Goal: Task Accomplishment & Management: Manage account settings

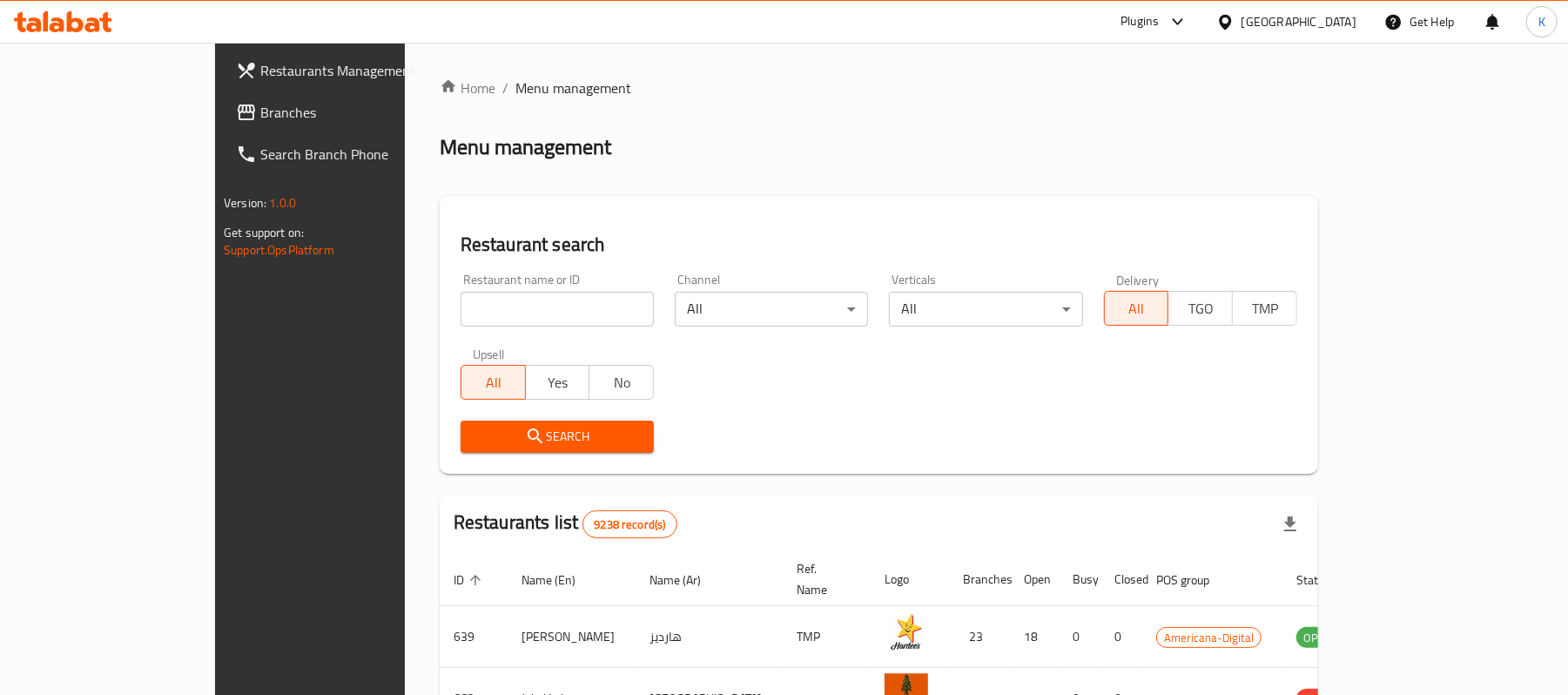
click at [1327, 16] on div "[GEOGRAPHIC_DATA]" at bounding box center [1298, 21] width 115 height 19
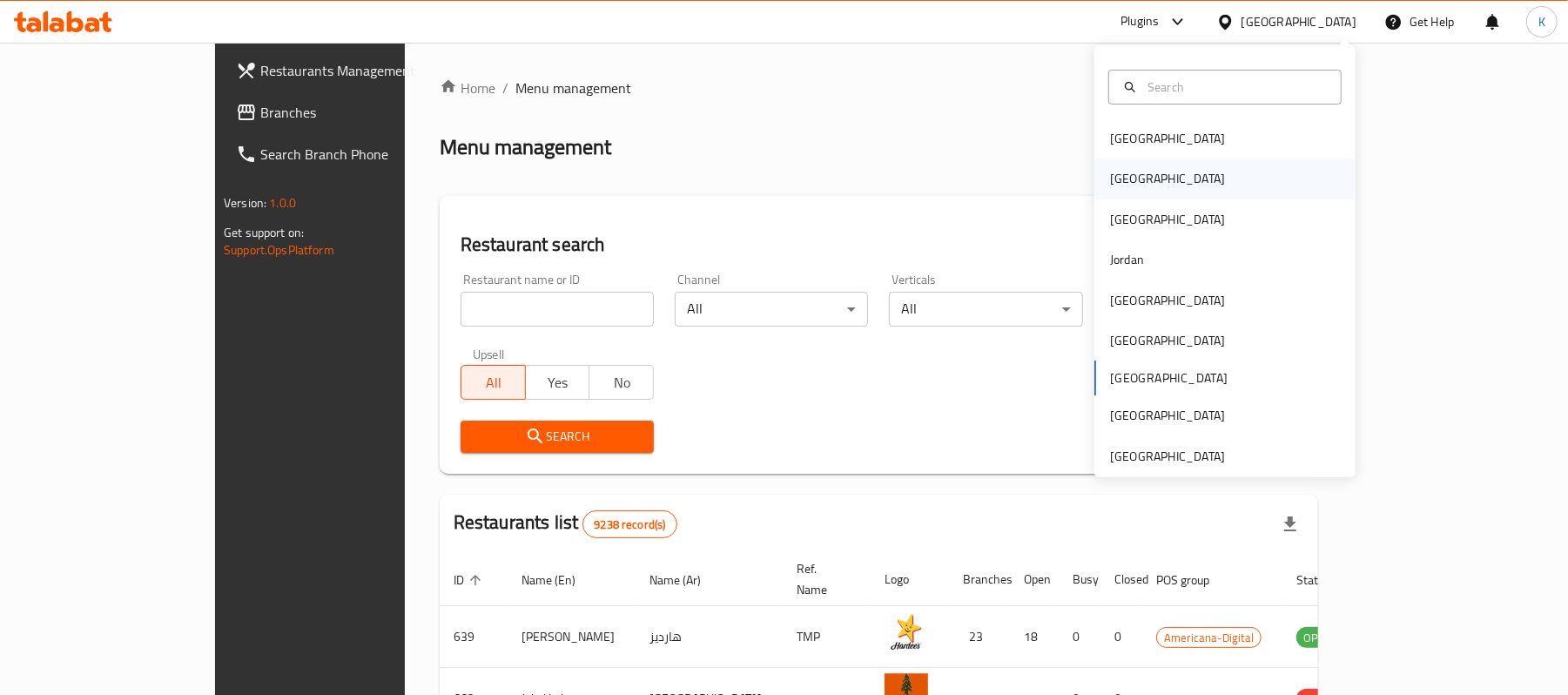
click at [1096, 178] on div "[GEOGRAPHIC_DATA]" at bounding box center [1167, 178] width 143 height 40
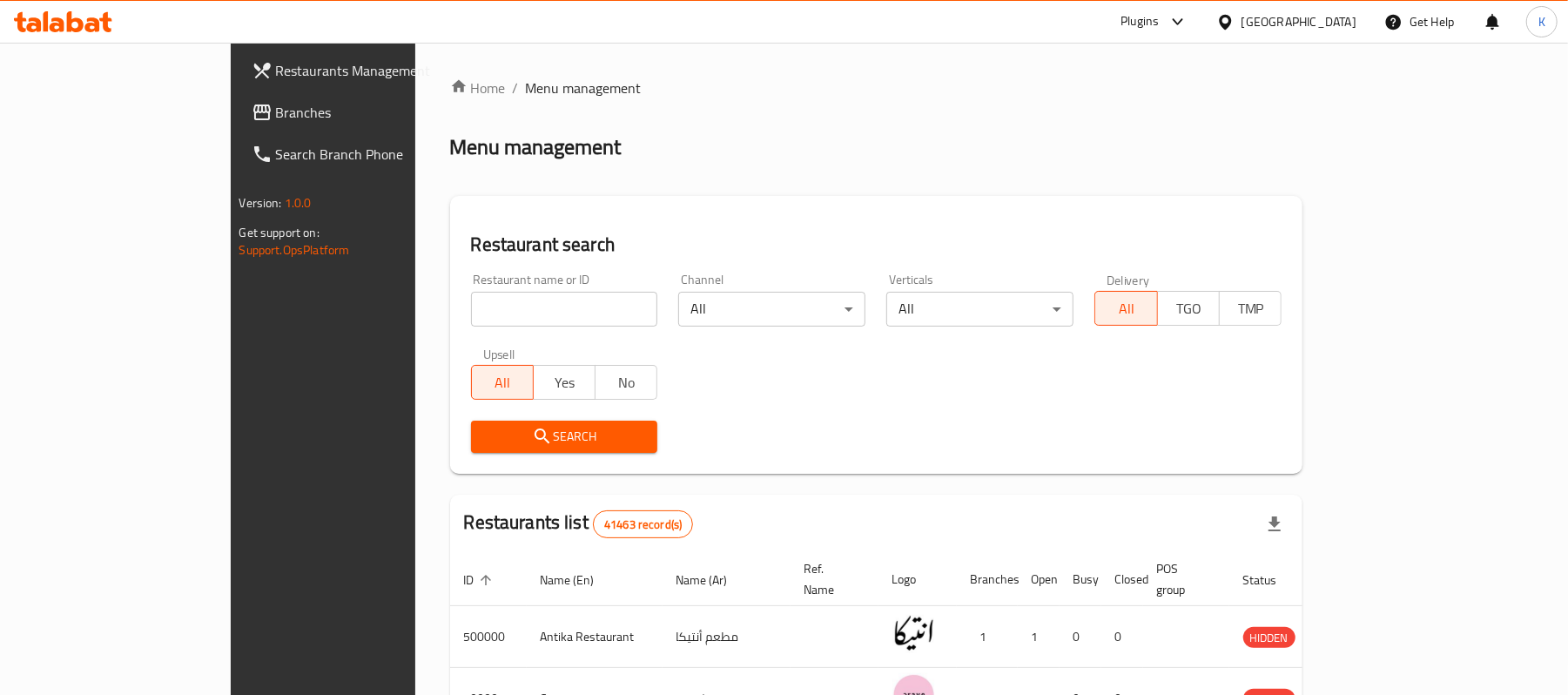
click at [471, 306] on input "search" at bounding box center [564, 309] width 187 height 35
paste input "637599"
type input "637599"
click button "Search" at bounding box center [564, 436] width 187 height 32
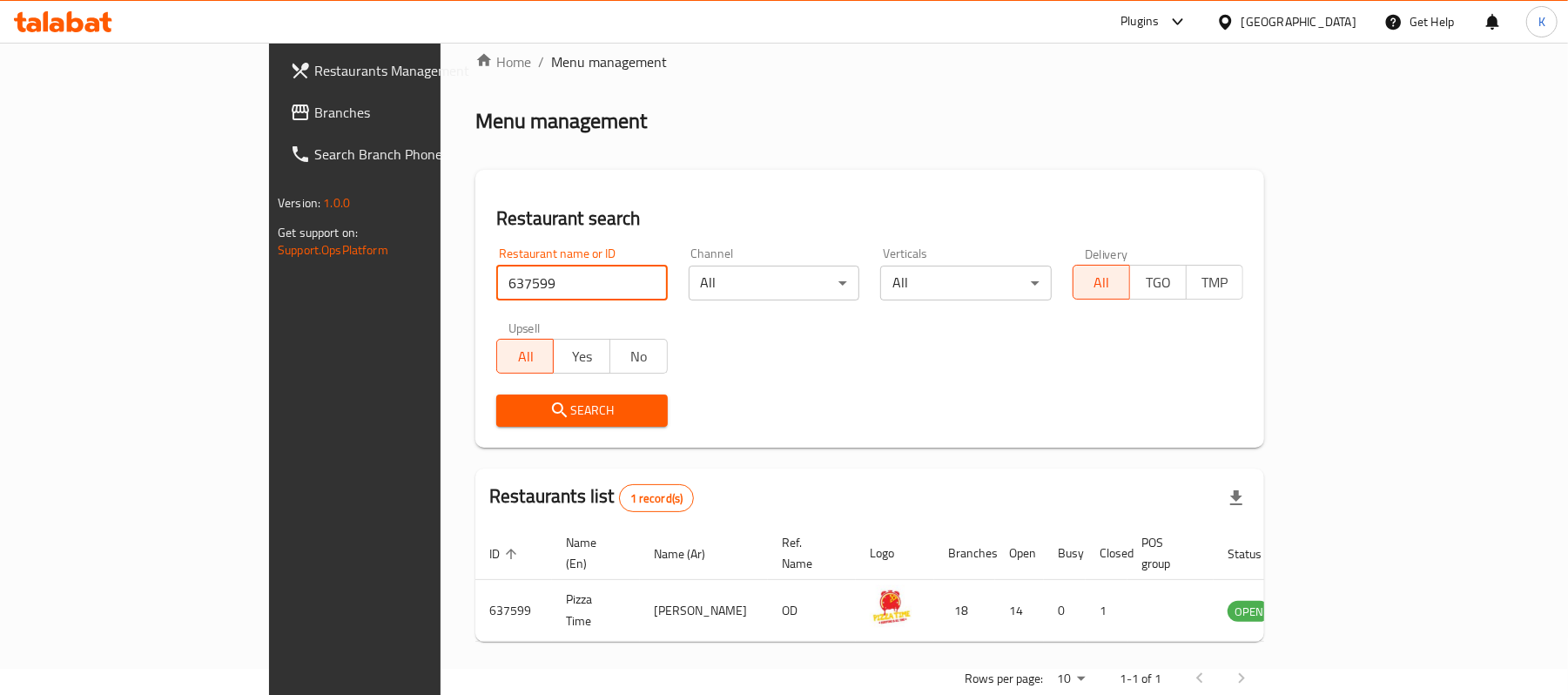
scroll to position [49, 0]
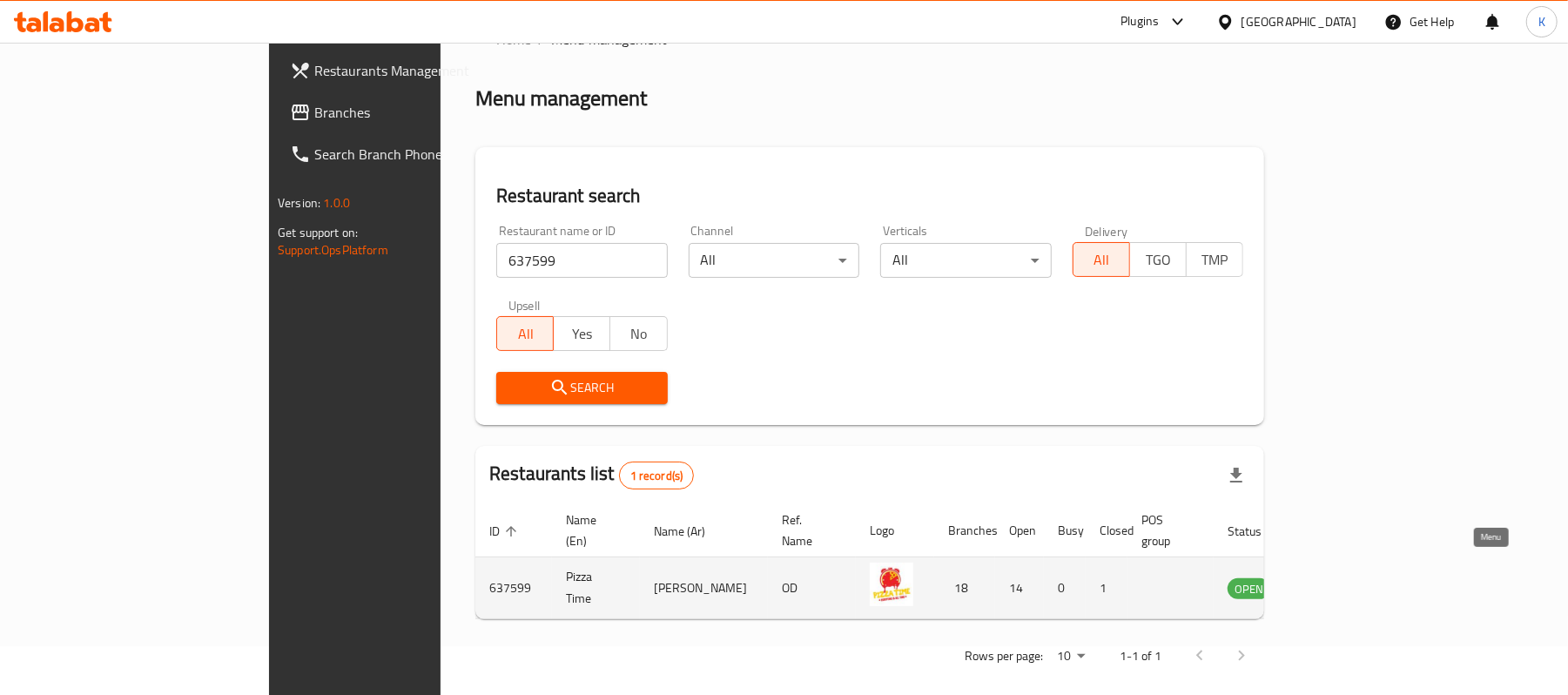
click at [1339, 581] on icon "enhanced table" at bounding box center [1329, 588] width 19 height 15
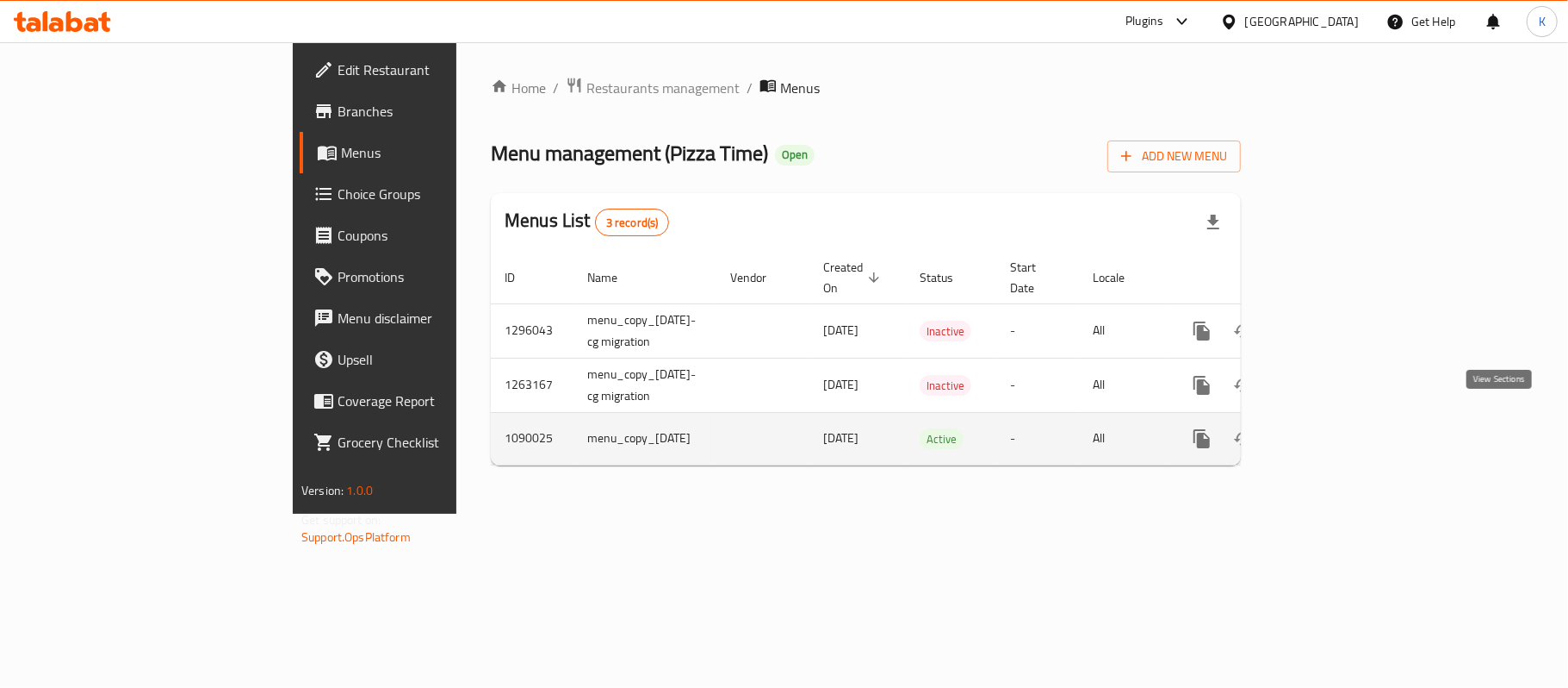
click at [1337, 429] on icon "enhanced table" at bounding box center [1326, 439] width 21 height 21
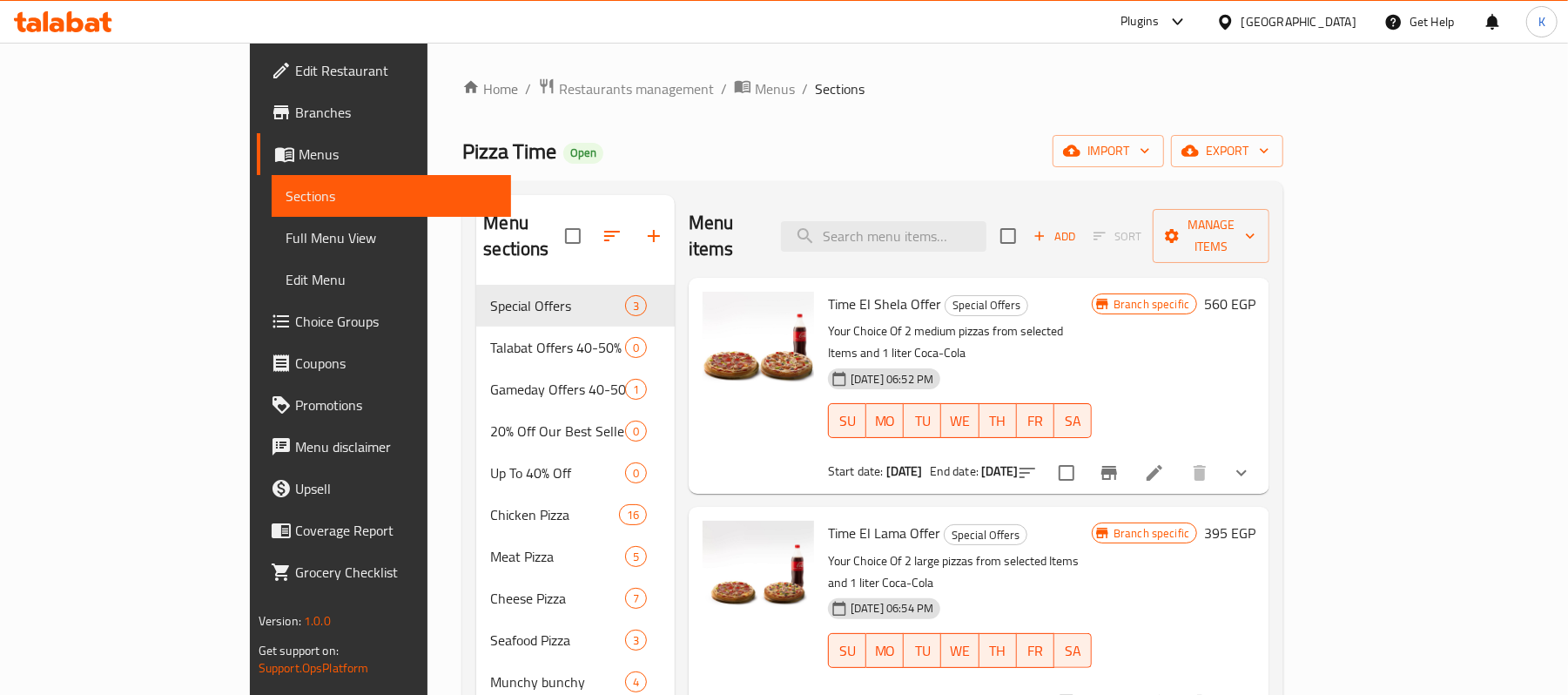
click at [986, 203] on div "Menu items Add Sort Manage items" at bounding box center [979, 236] width 581 height 83
click at [986, 221] on input "search" at bounding box center [883, 236] width 205 height 30
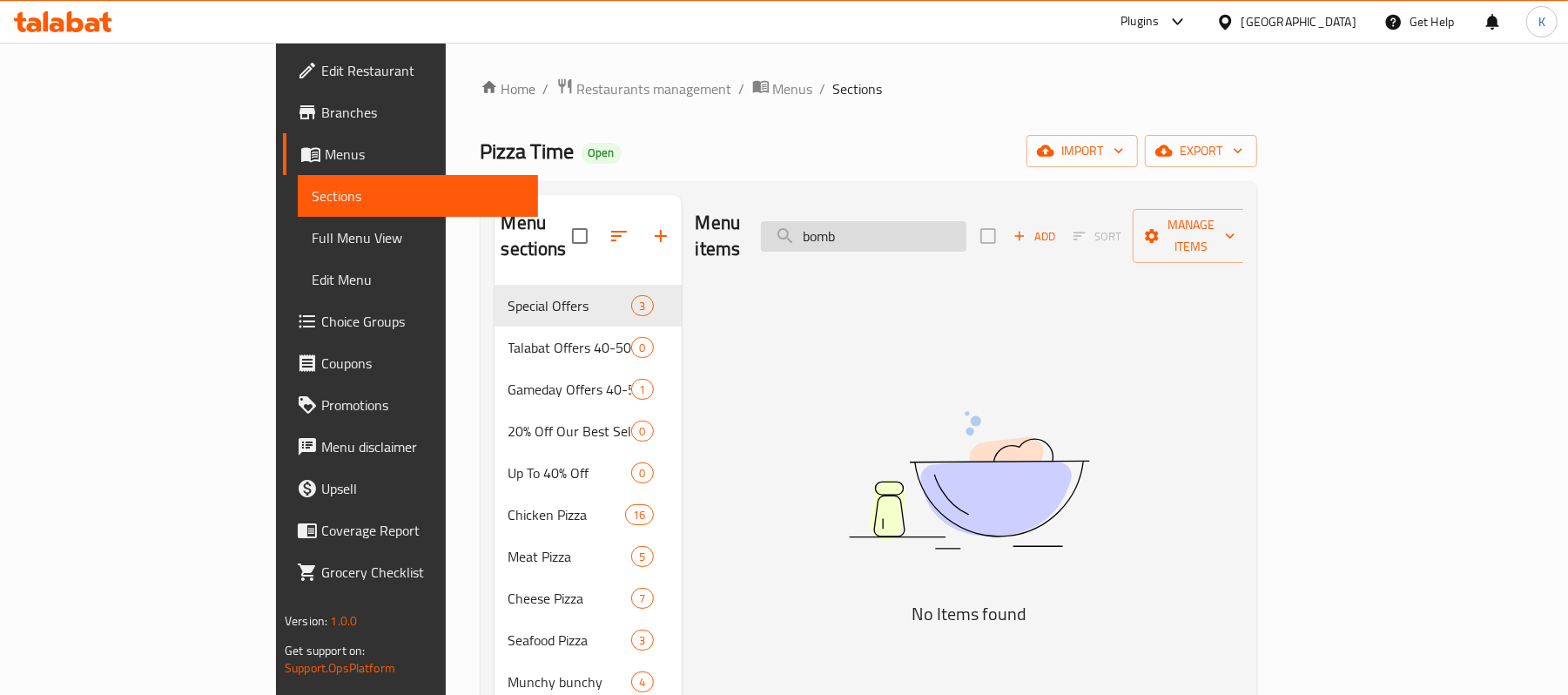
type input "bomb"
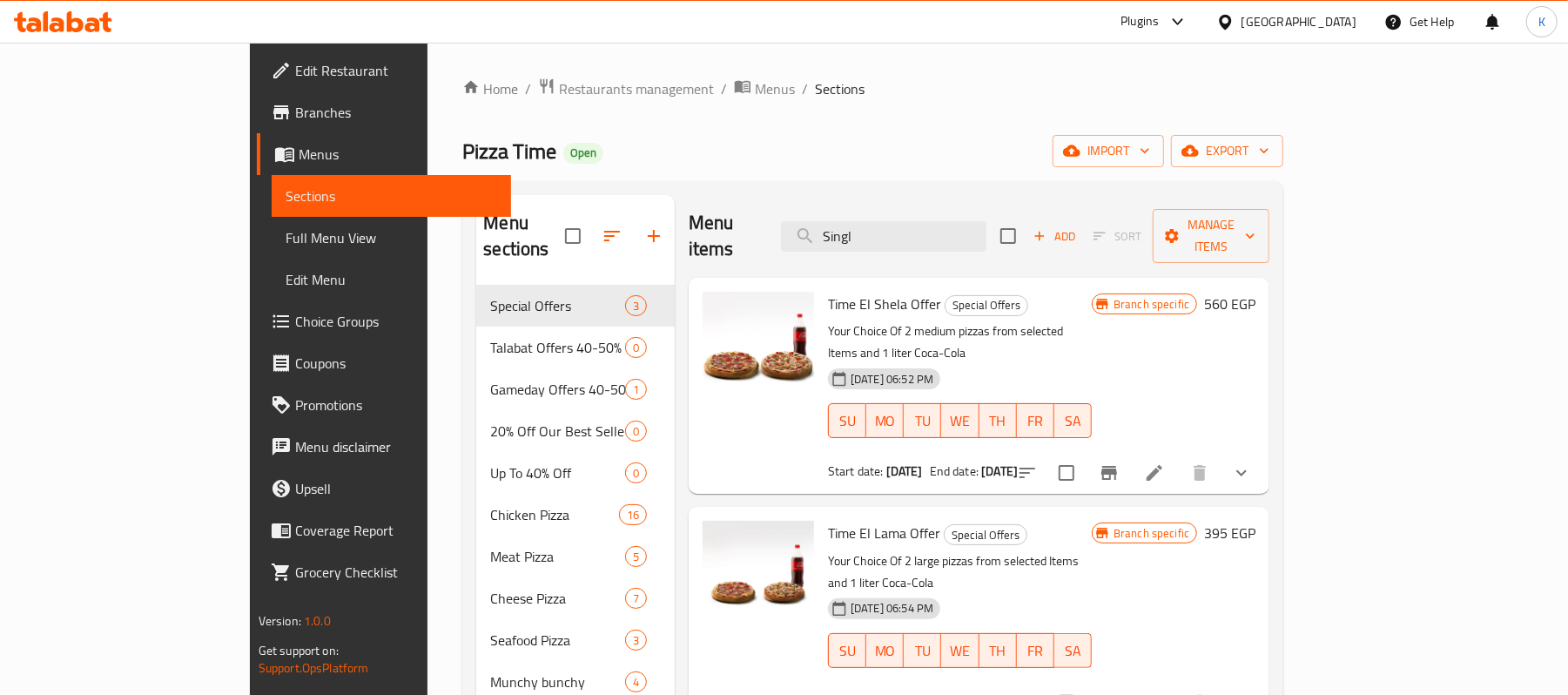
type input "Single"
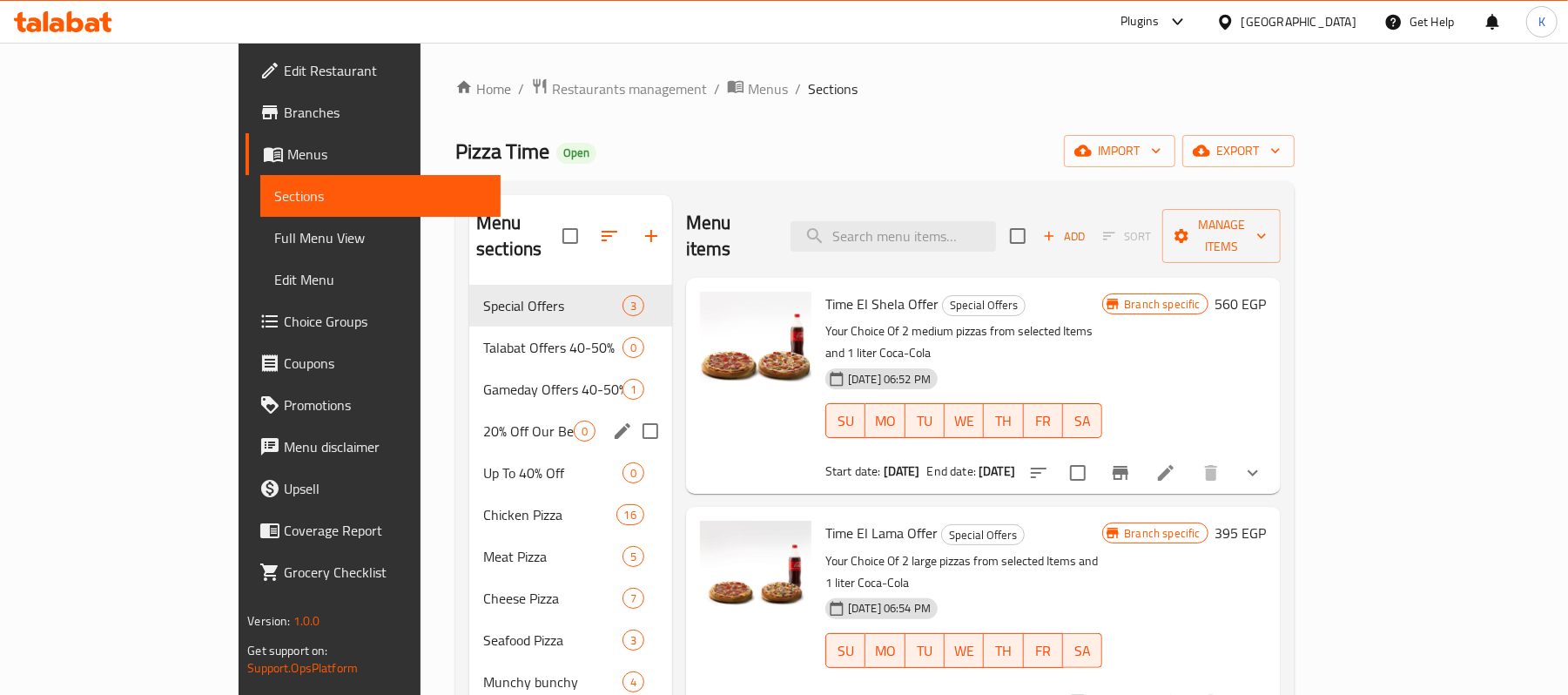
click at [469, 410] on div "20% Off Our Best Sellers 0" at bounding box center [570, 431] width 203 height 42
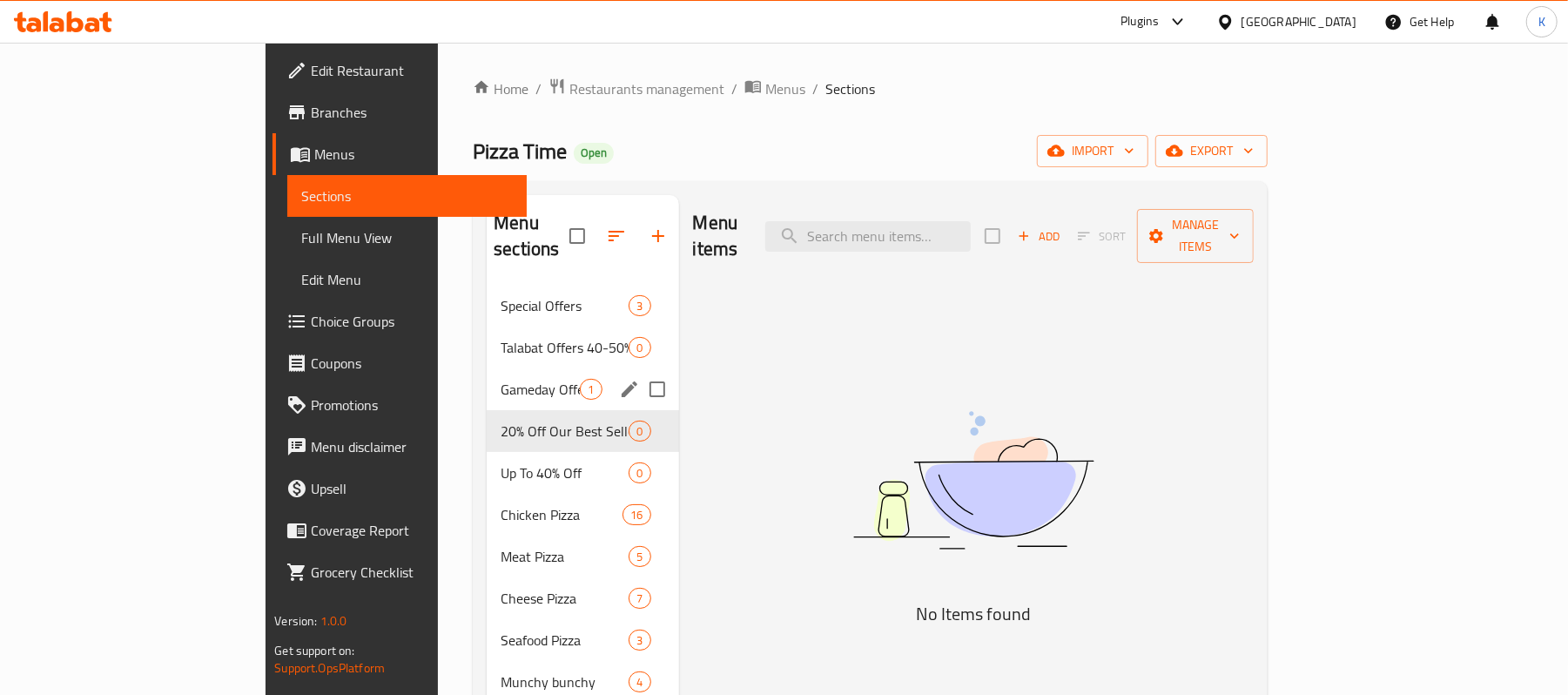
click at [501, 379] on span "Gameday Offers 40-50% Off" at bounding box center [540, 389] width 79 height 21
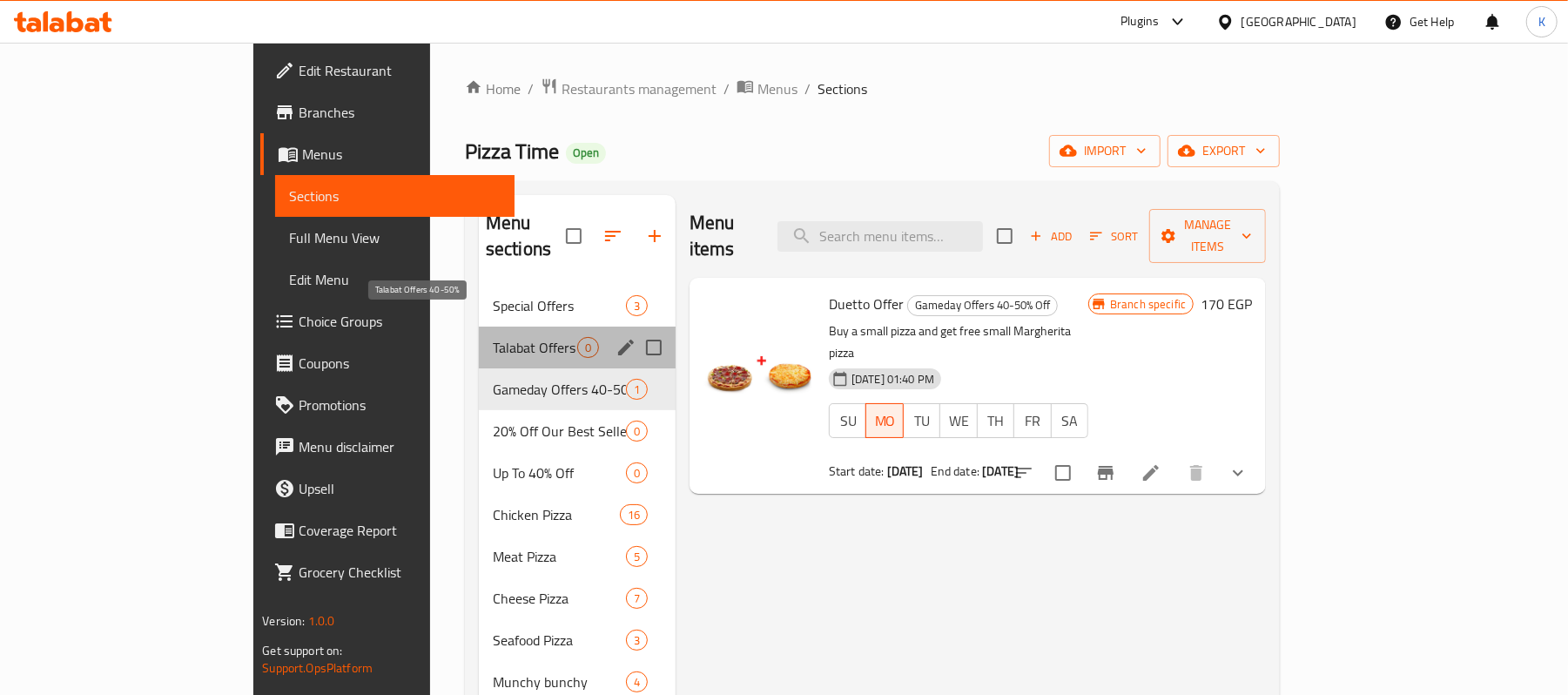
click at [493, 337] on span "Talabat Offers 40-50%" at bounding box center [535, 347] width 84 height 21
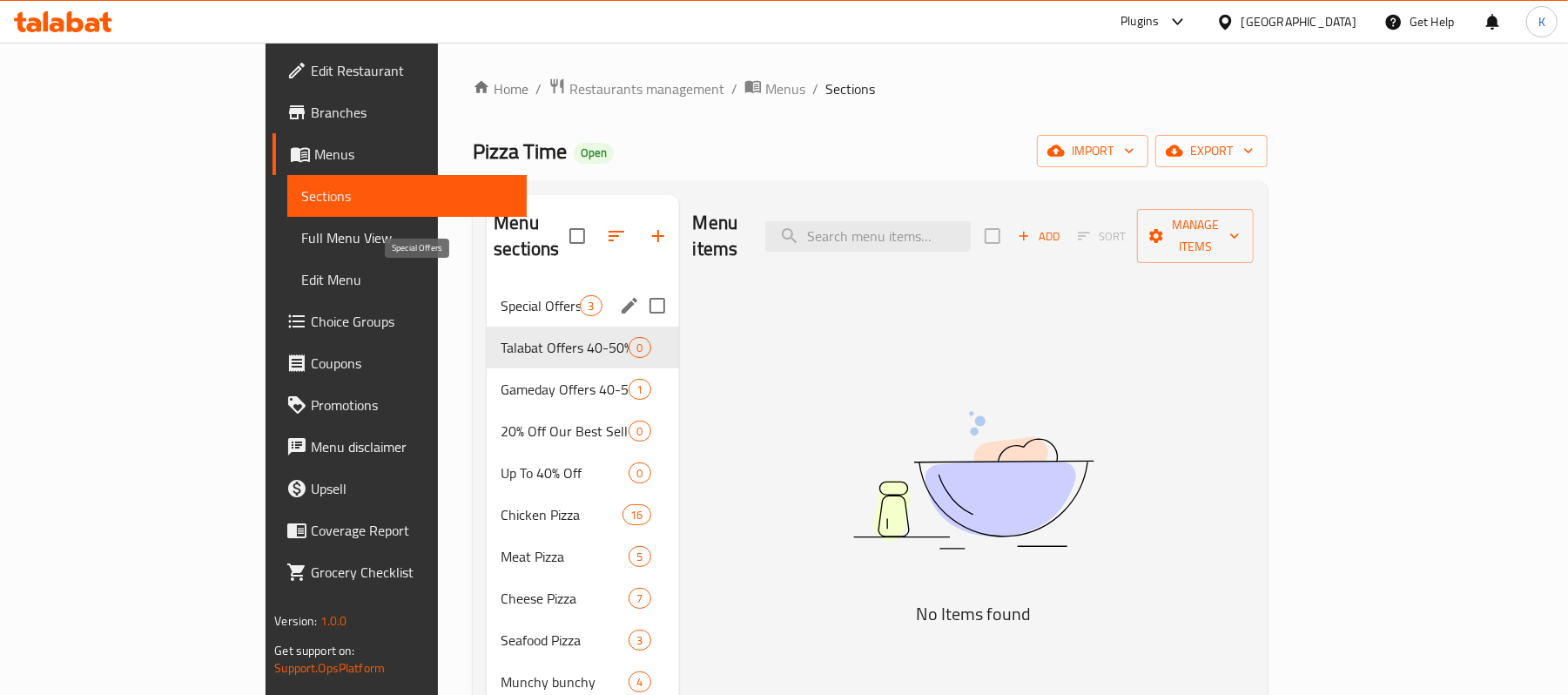
click at [501, 295] on span "Special Offers" at bounding box center [540, 305] width 79 height 21
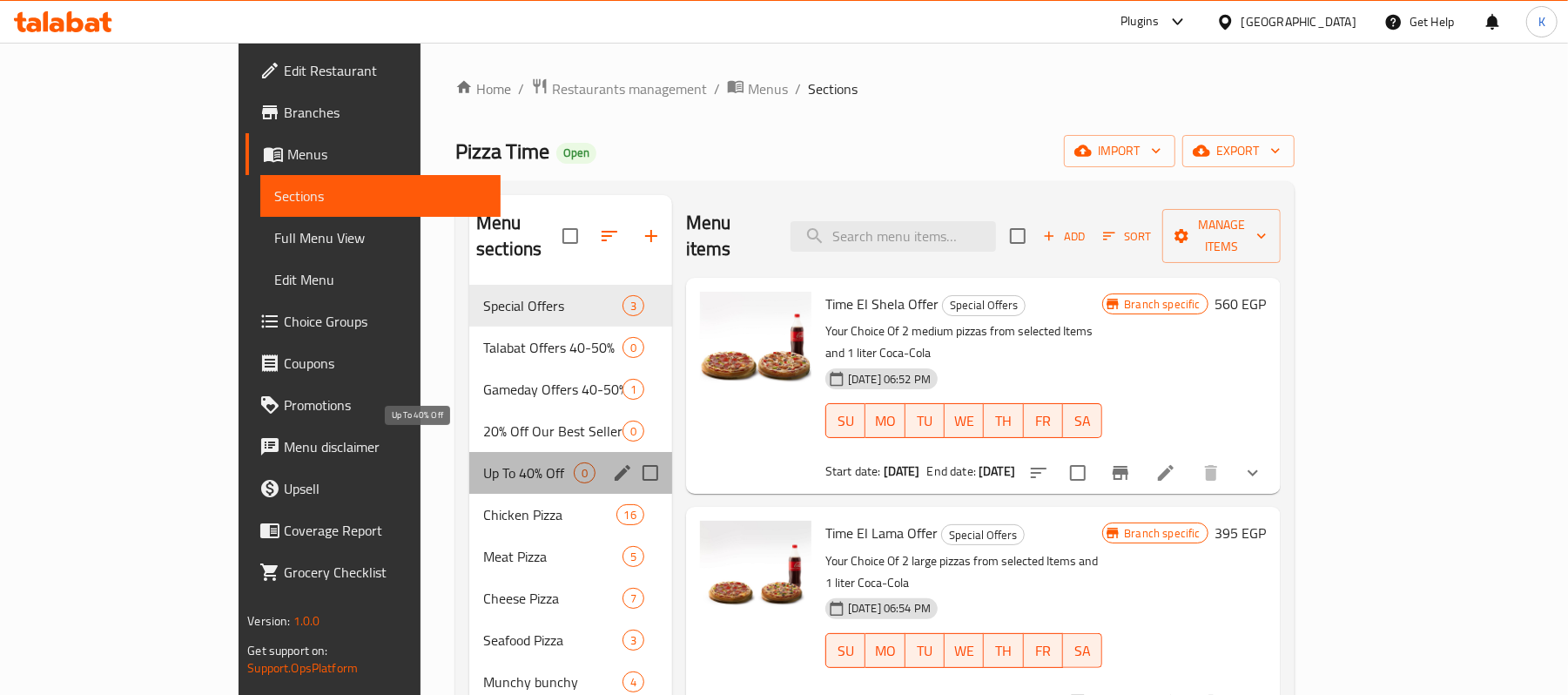
click at [483, 462] on span "Up To 40% Off" at bounding box center [528, 472] width 91 height 21
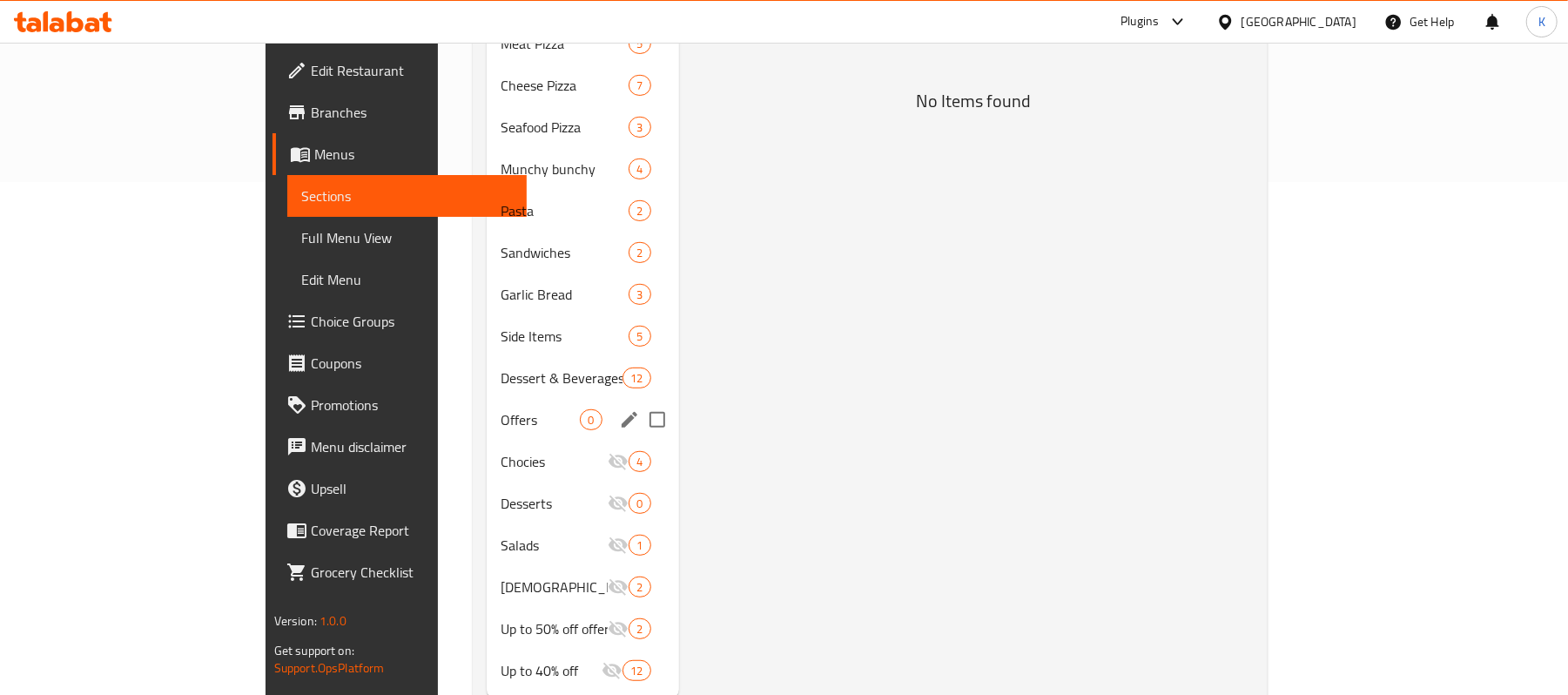
scroll to position [540, 0]
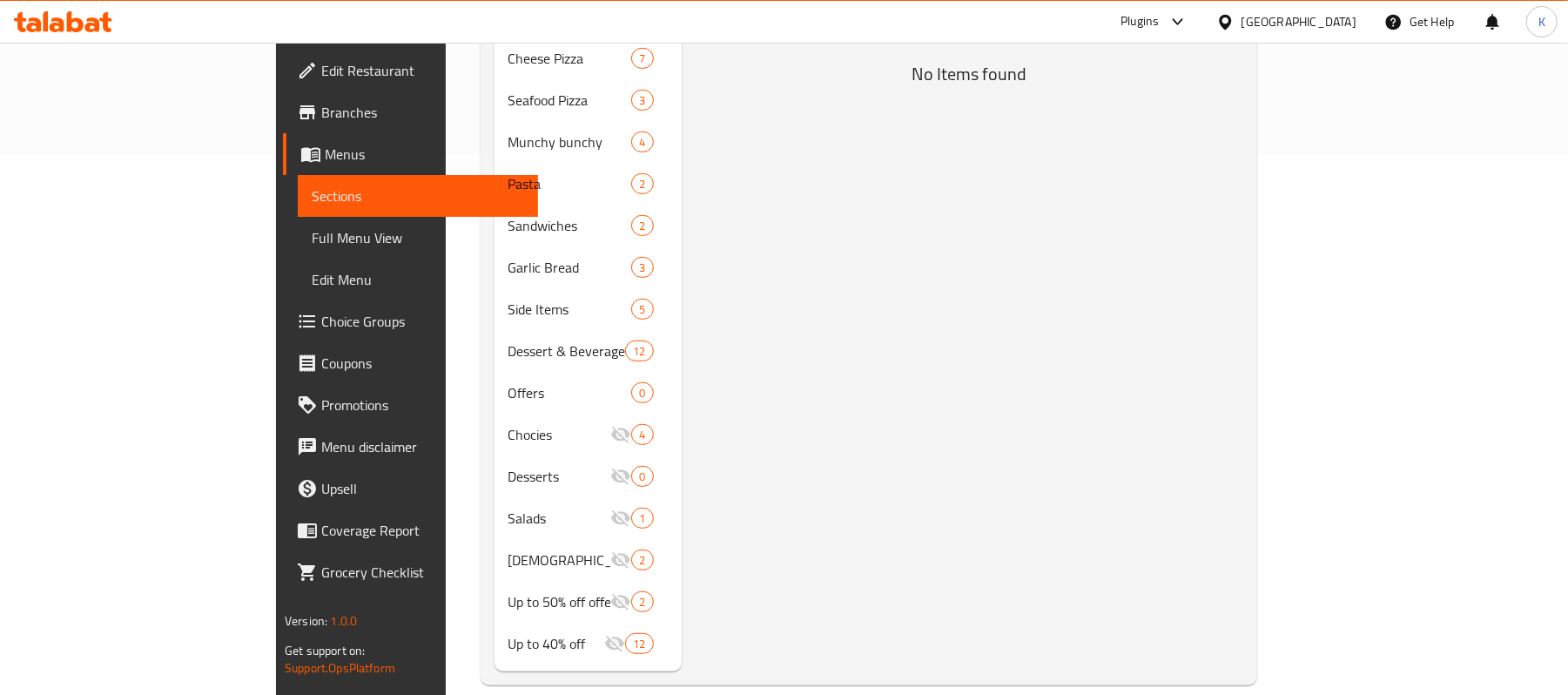
click at [508, 633] on span "Up to 40% off" at bounding box center [556, 643] width 97 height 21
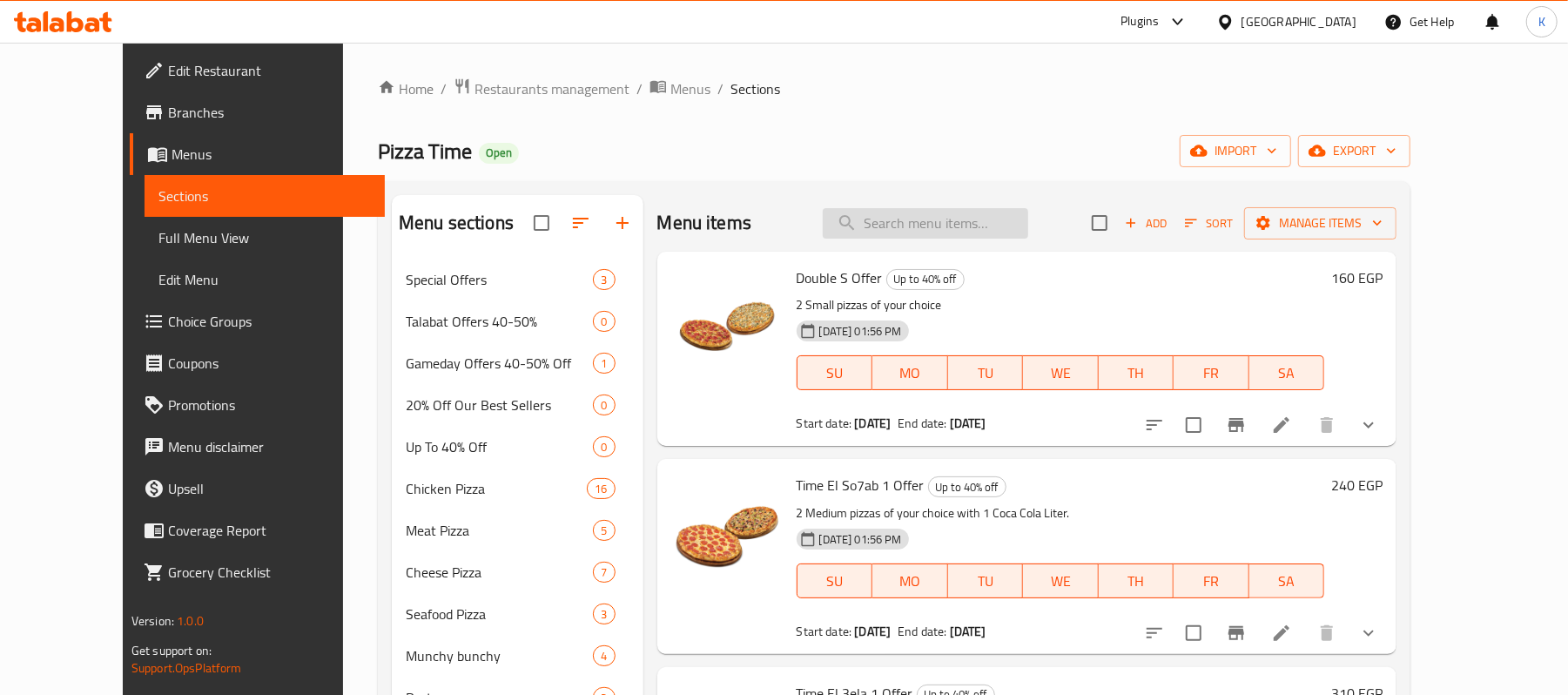
click at [1008, 235] on input "search" at bounding box center [925, 223] width 205 height 30
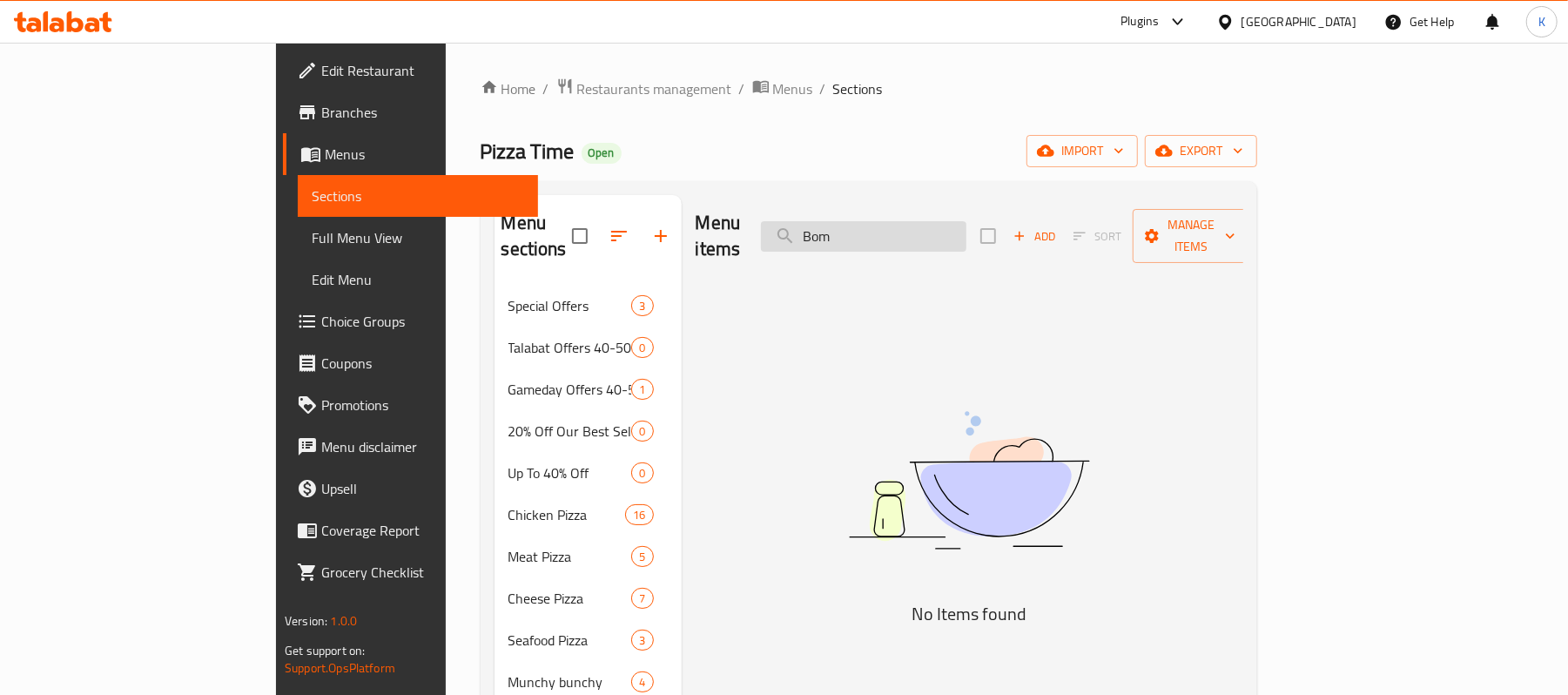
type input "Bomb"
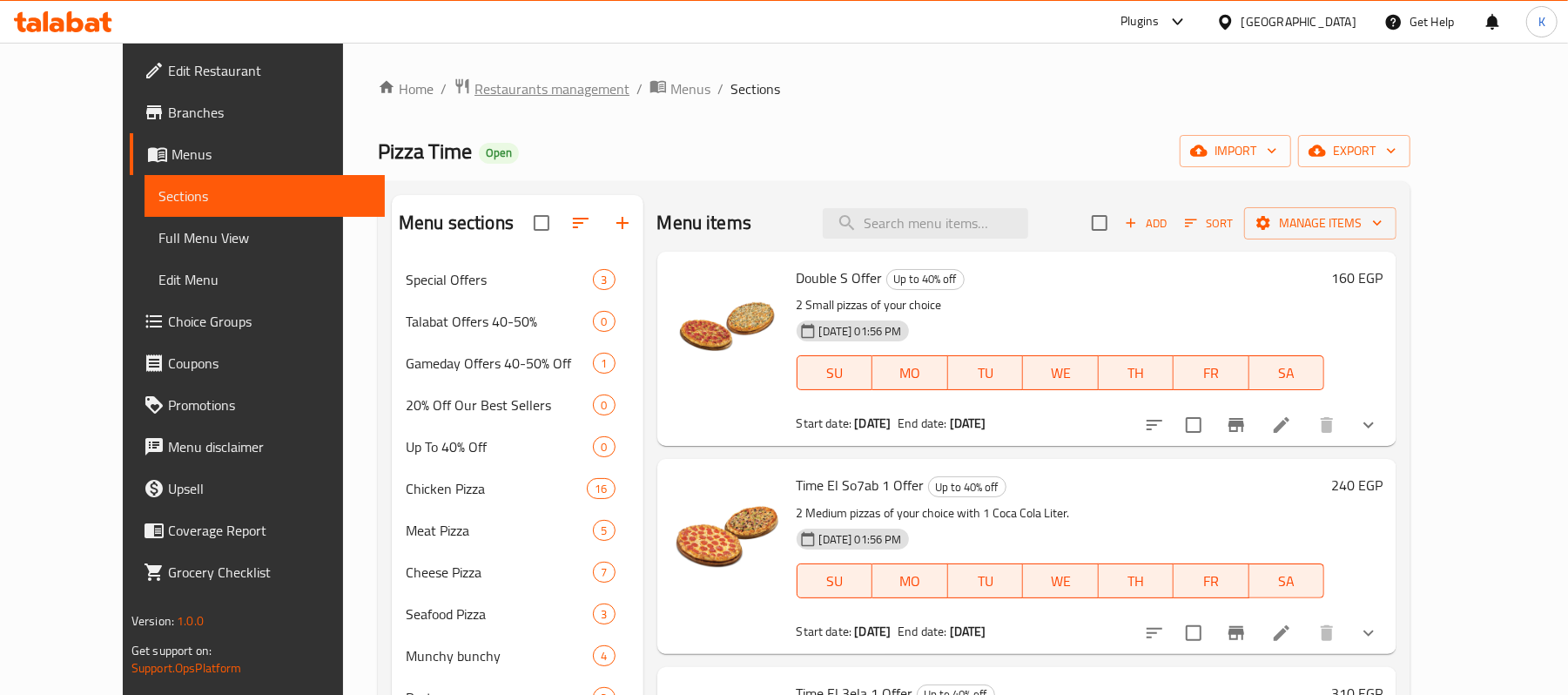
click at [496, 99] on span "Restaurants management" at bounding box center [551, 88] width 155 height 21
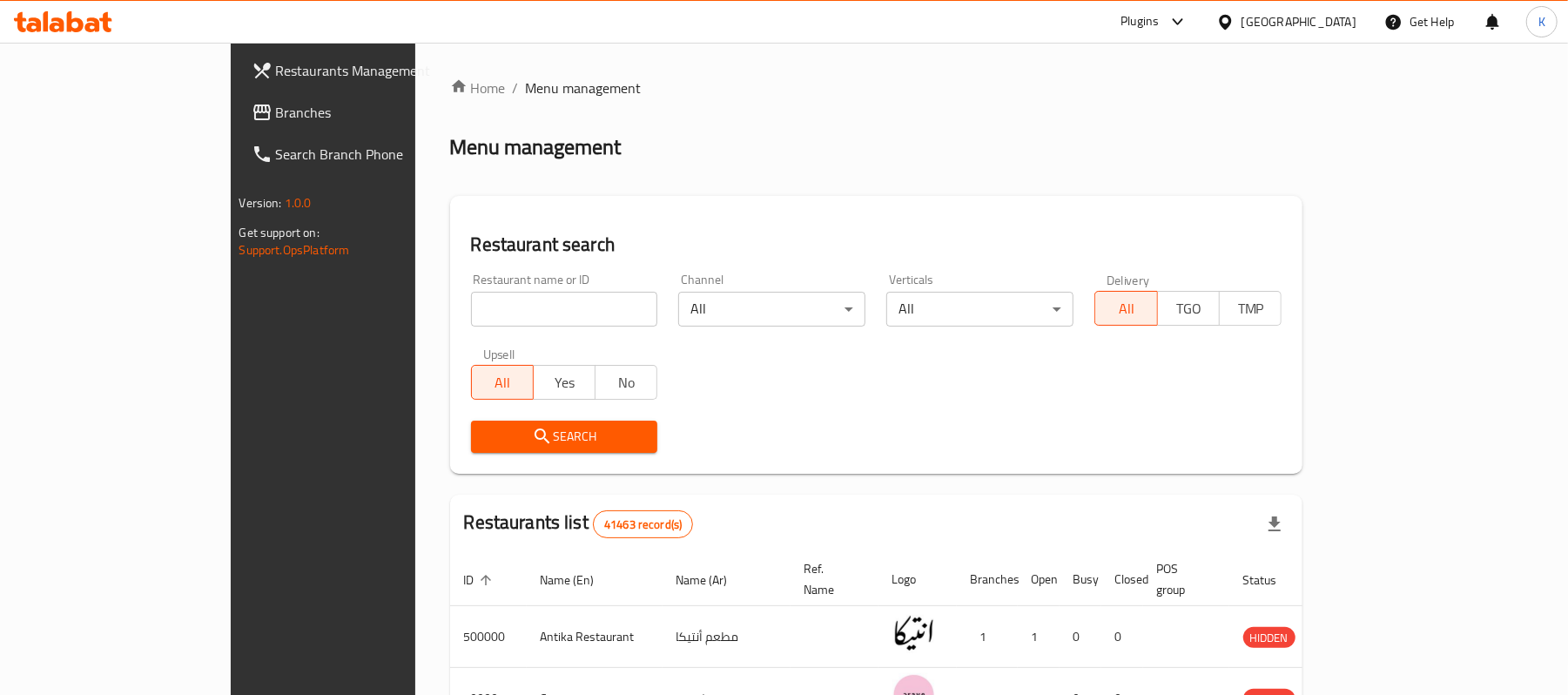
click at [575, 292] on input "search" at bounding box center [564, 309] width 187 height 35
paste input "608882"
type input "608882"
click button "Search" at bounding box center [564, 436] width 187 height 32
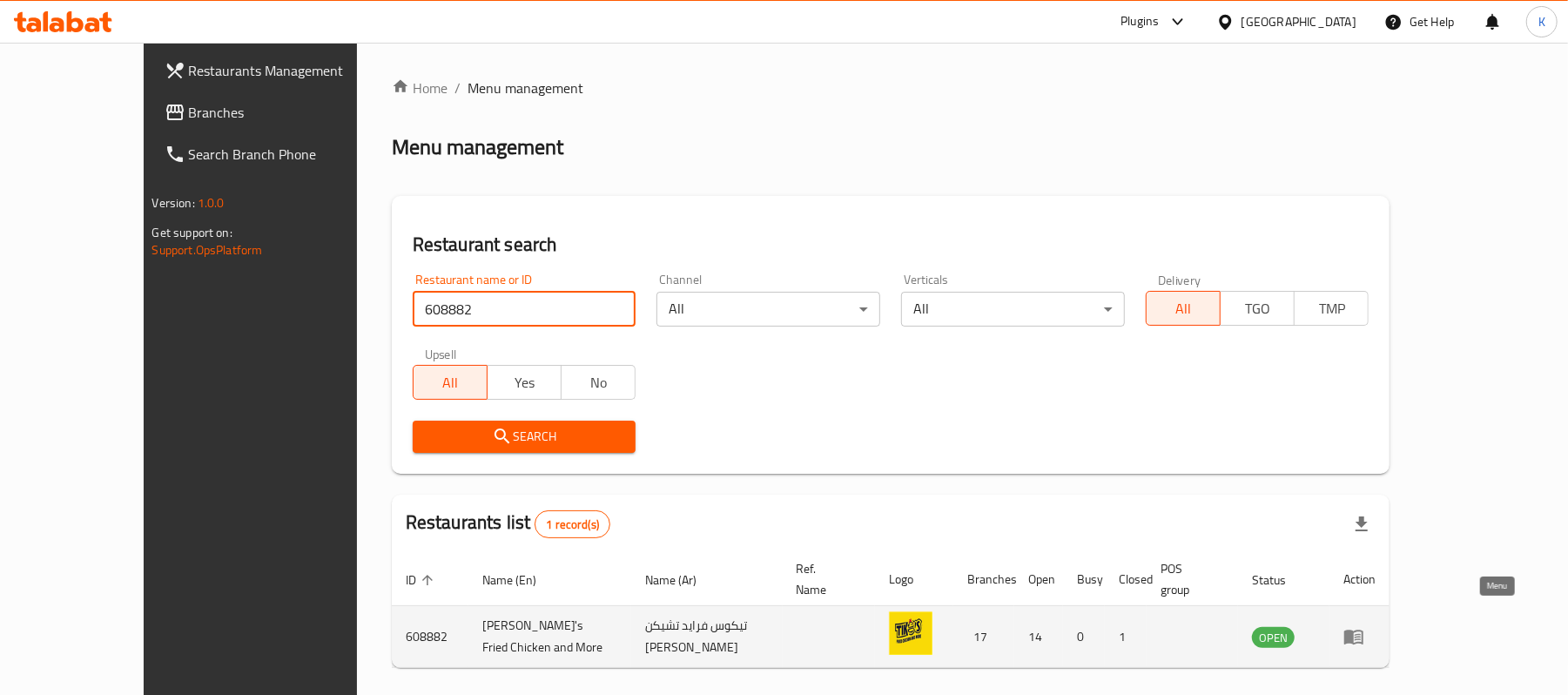
click at [1363, 630] on icon "enhanced table" at bounding box center [1353, 637] width 19 height 15
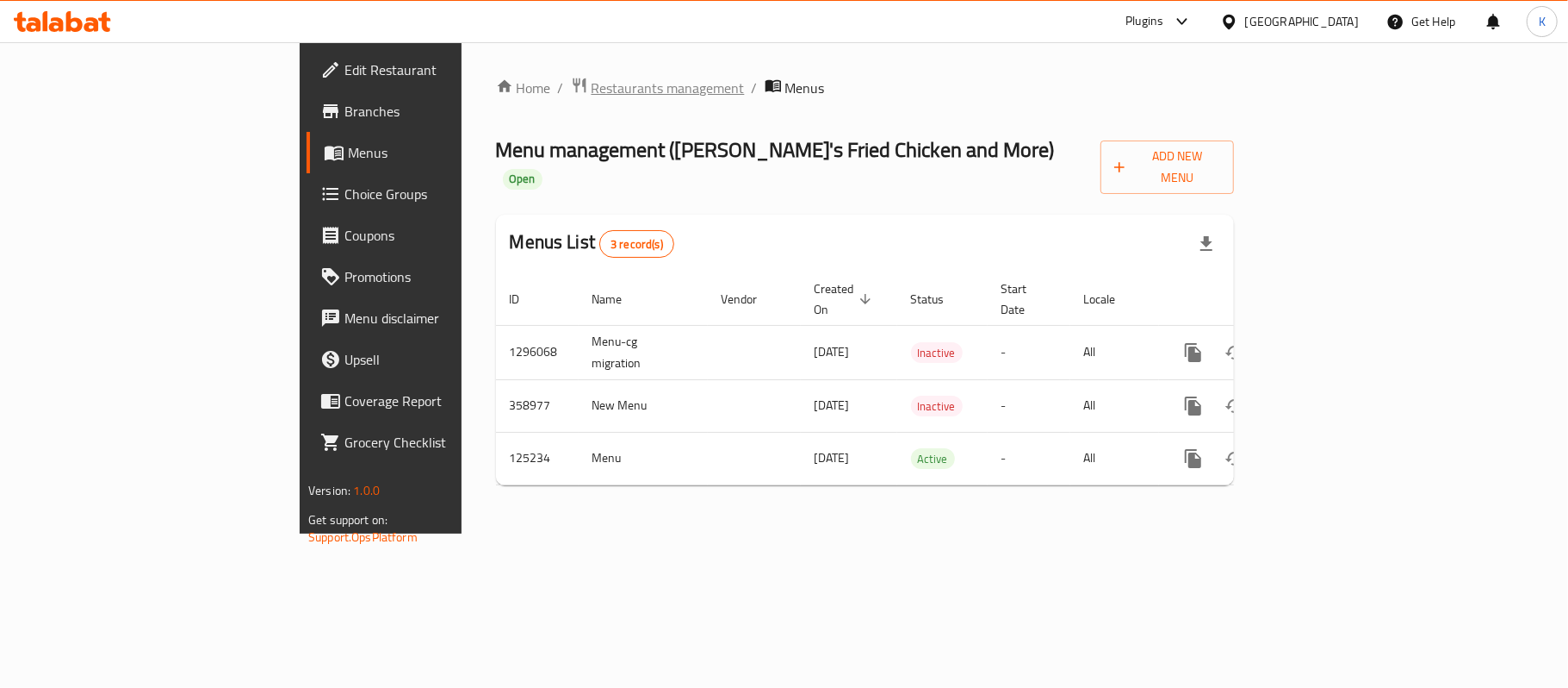
click at [592, 94] on span "Restaurants management" at bounding box center [668, 87] width 153 height 21
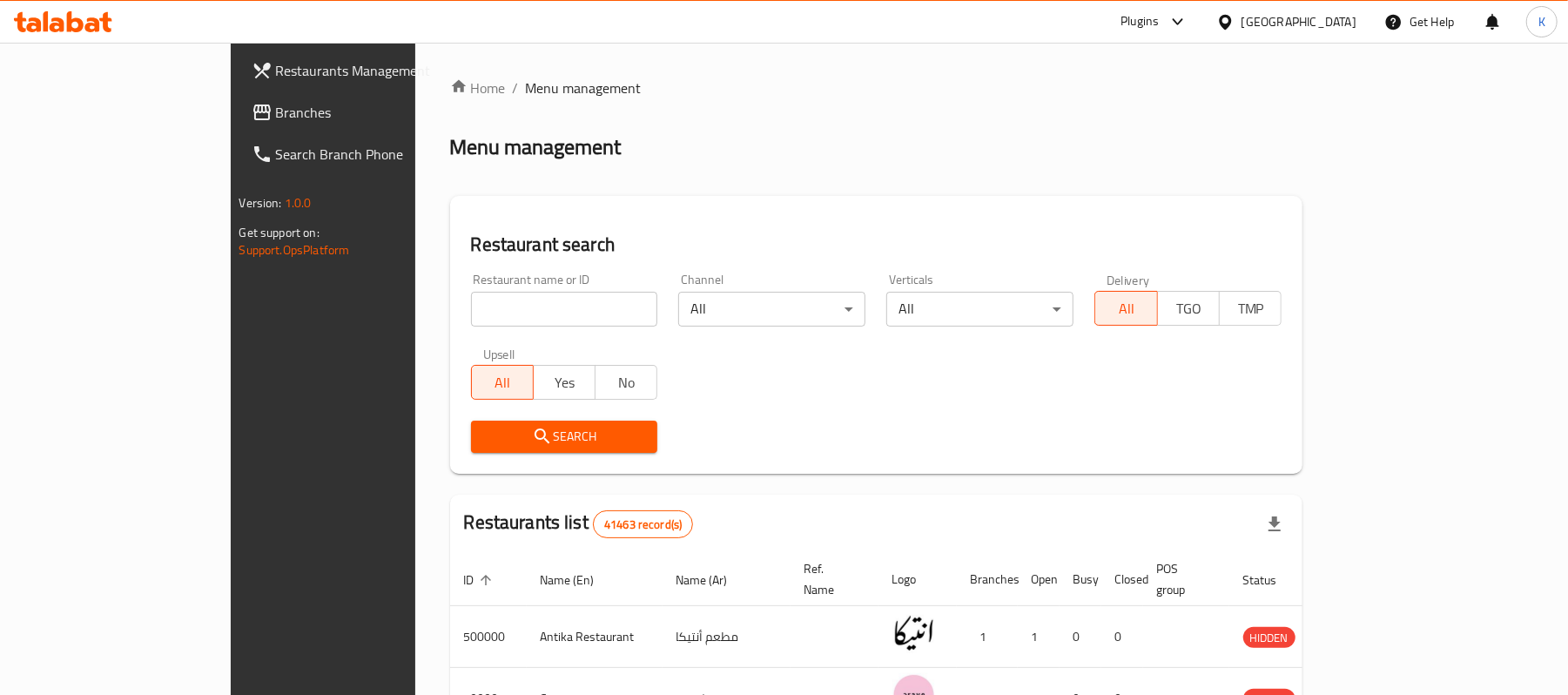
click at [562, 304] on input "search" at bounding box center [564, 309] width 187 height 35
paste input "608882"
type input "608882"
click at [479, 451] on button "Search" at bounding box center [564, 436] width 187 height 32
click at [479, 451] on div at bounding box center [784, 347] width 1568 height 695
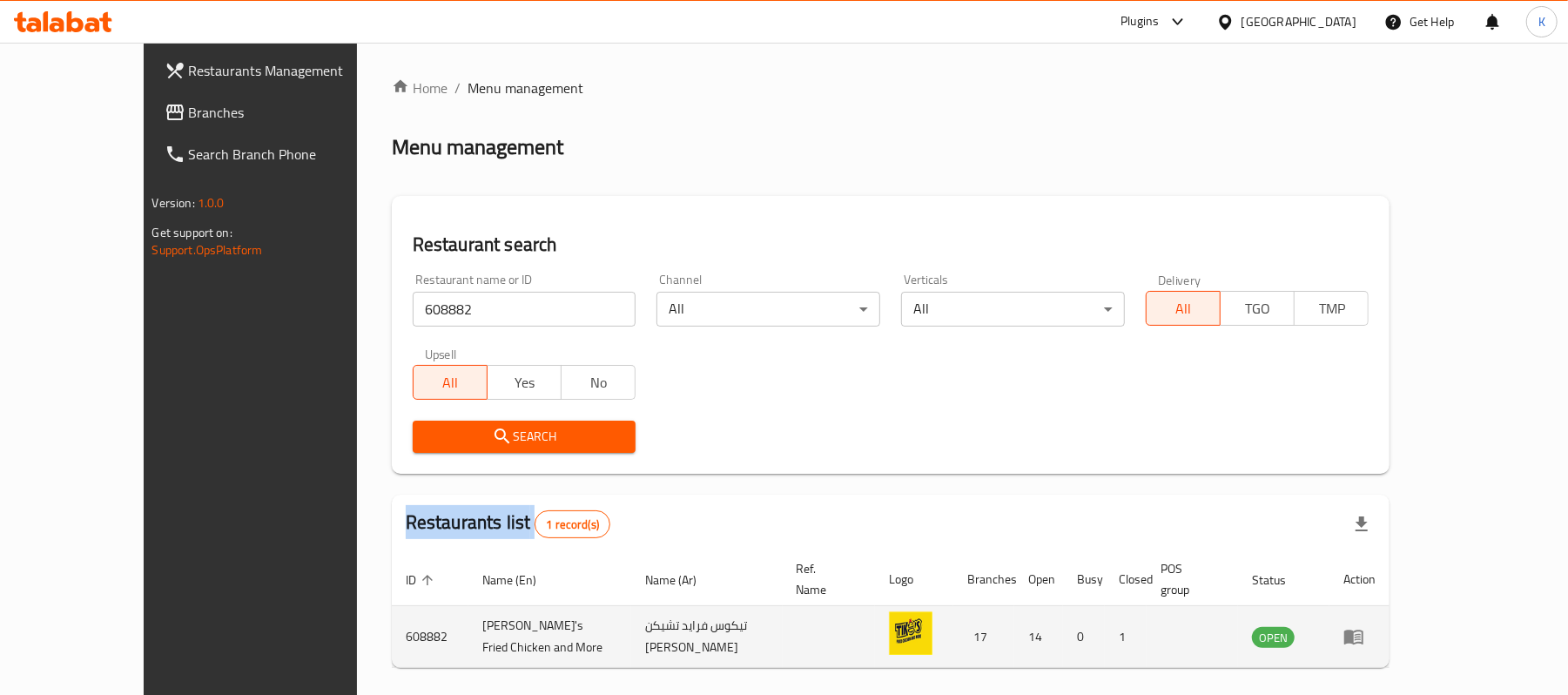
click at [1363, 630] on icon "enhanced table" at bounding box center [1353, 637] width 19 height 15
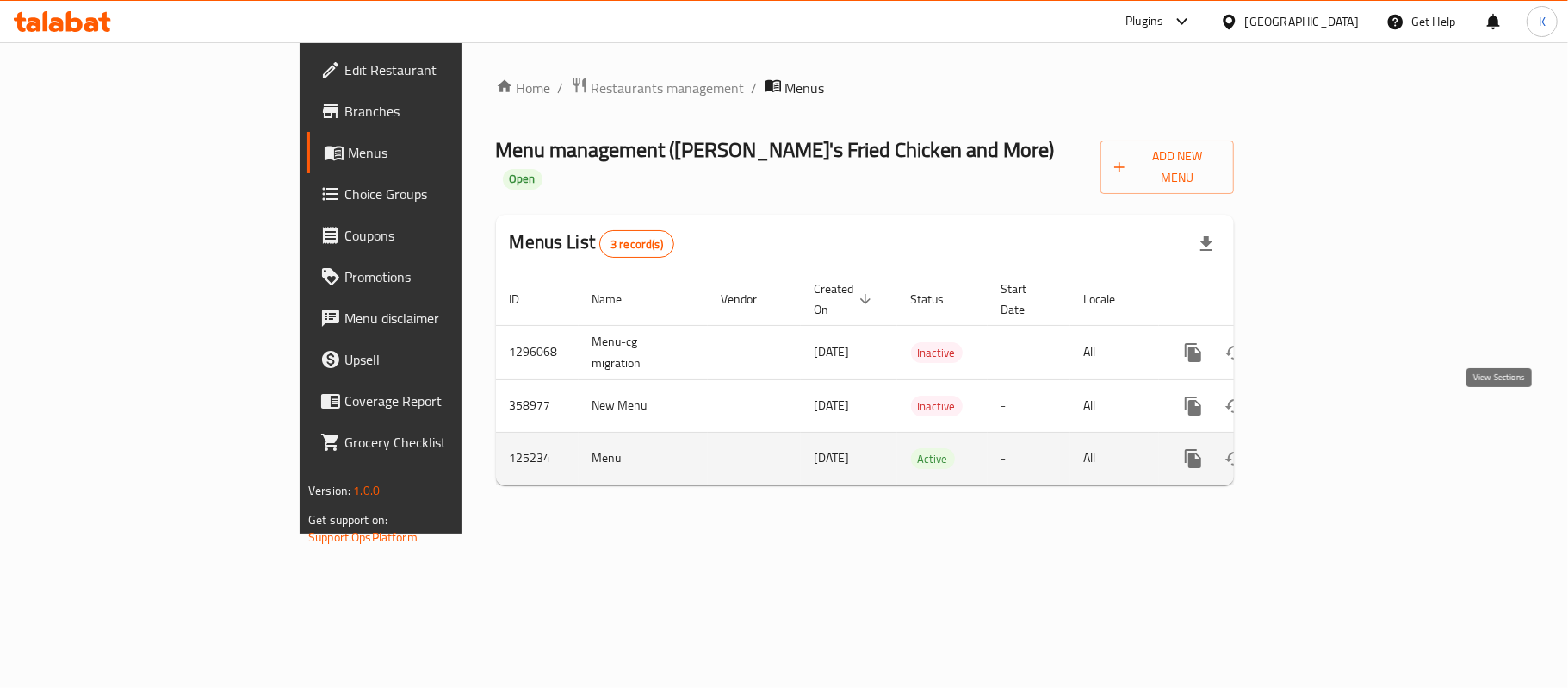
click at [1338, 438] on link "enhanced table" at bounding box center [1318, 458] width 42 height 42
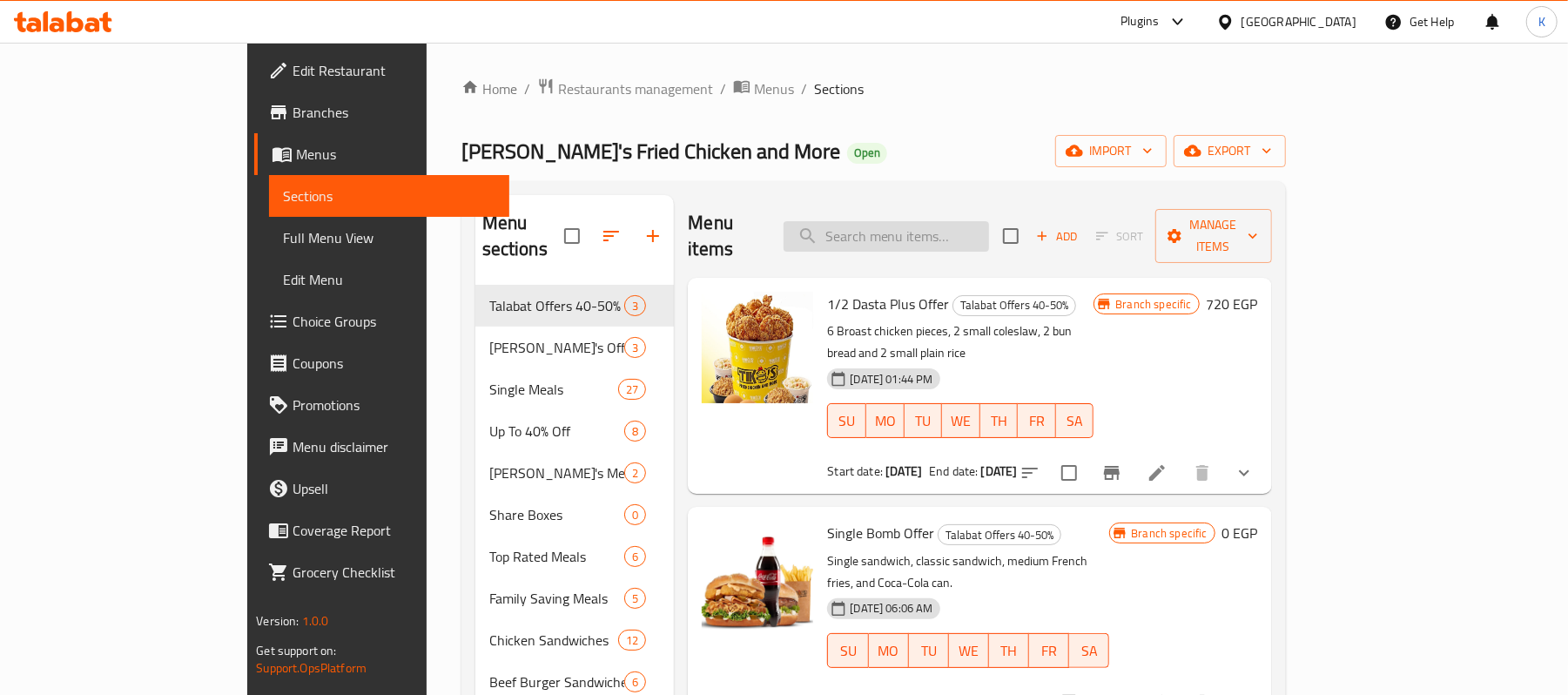
click at [989, 225] on input "search" at bounding box center [885, 236] width 205 height 30
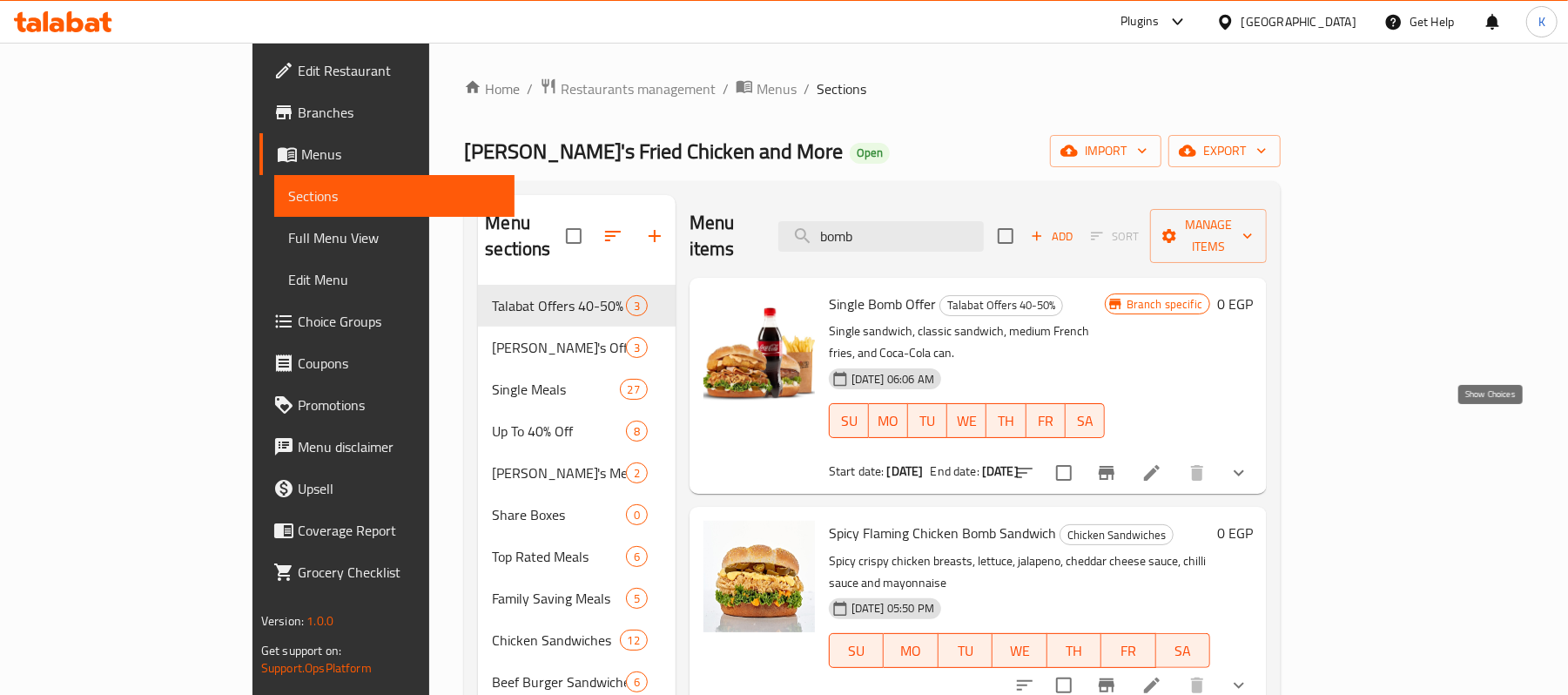
type input "bomb"
click at [1244, 470] on icon "show more" at bounding box center [1238, 473] width 10 height 6
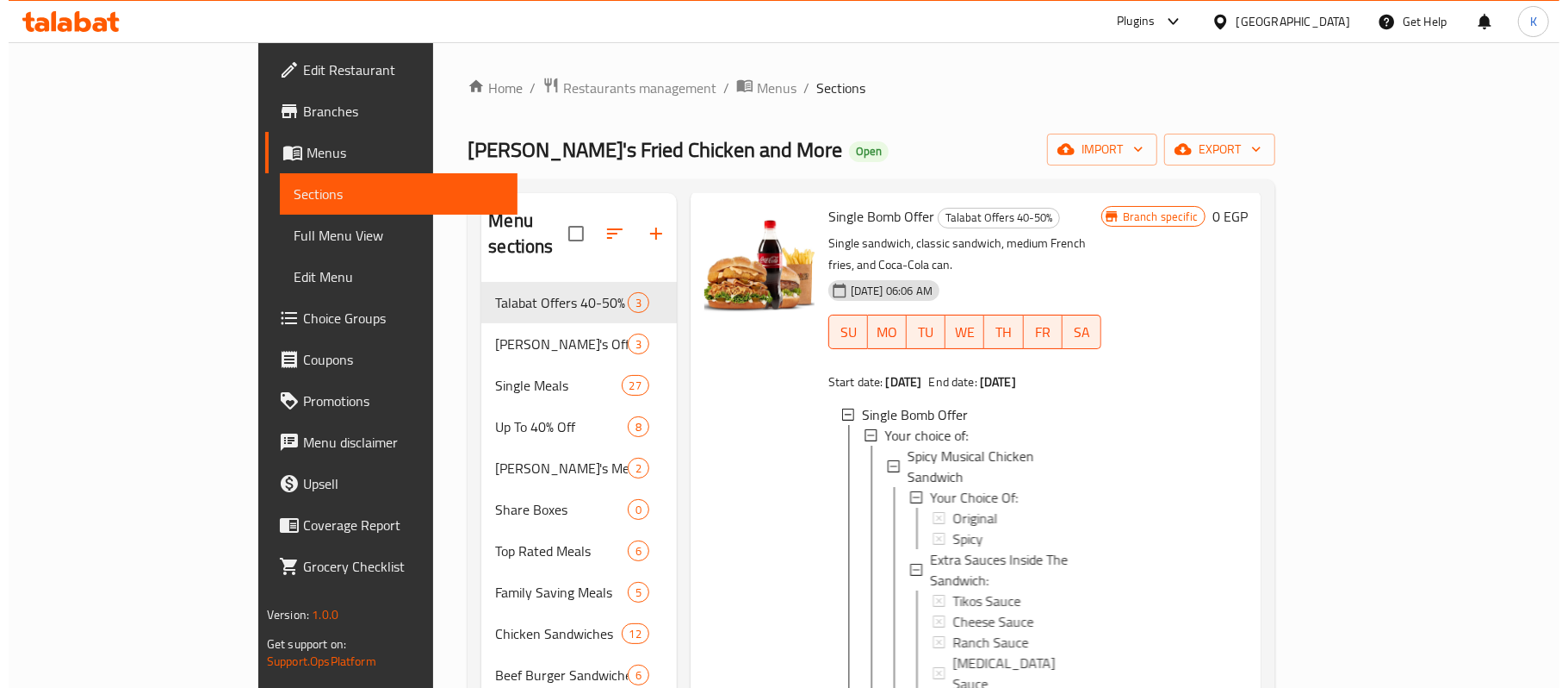
scroll to position [201, 0]
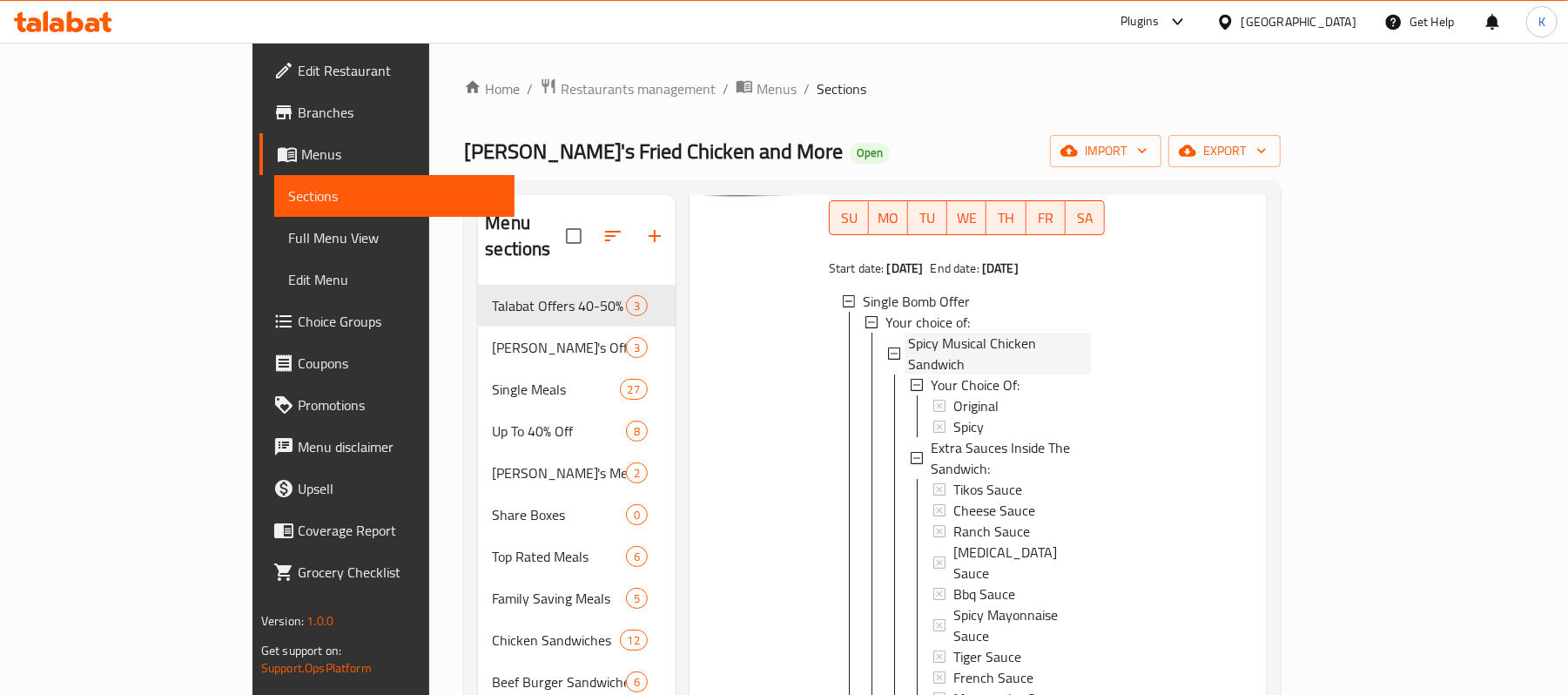
click at [984, 333] on span "Spicy Musical Chicken Sandwich" at bounding box center [999, 354] width 183 height 42
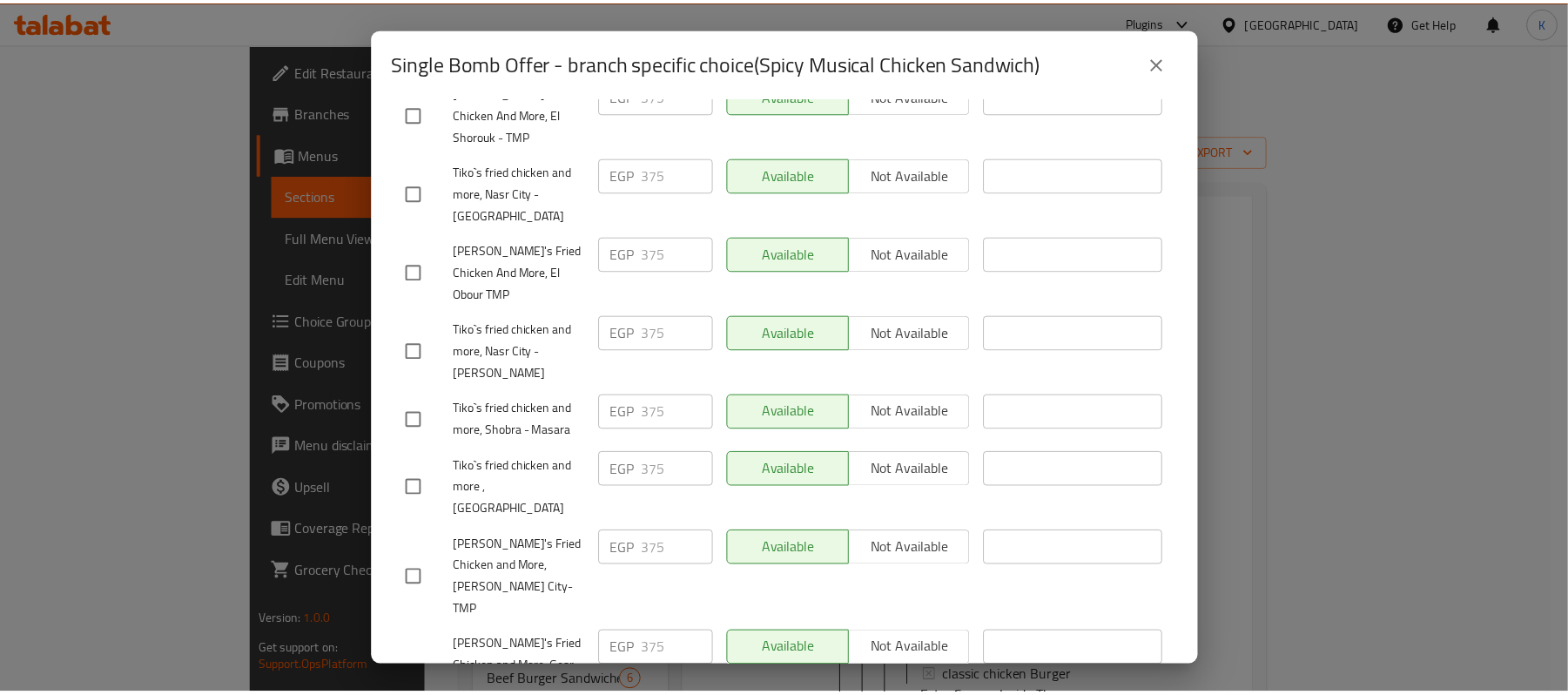
scroll to position [928, 0]
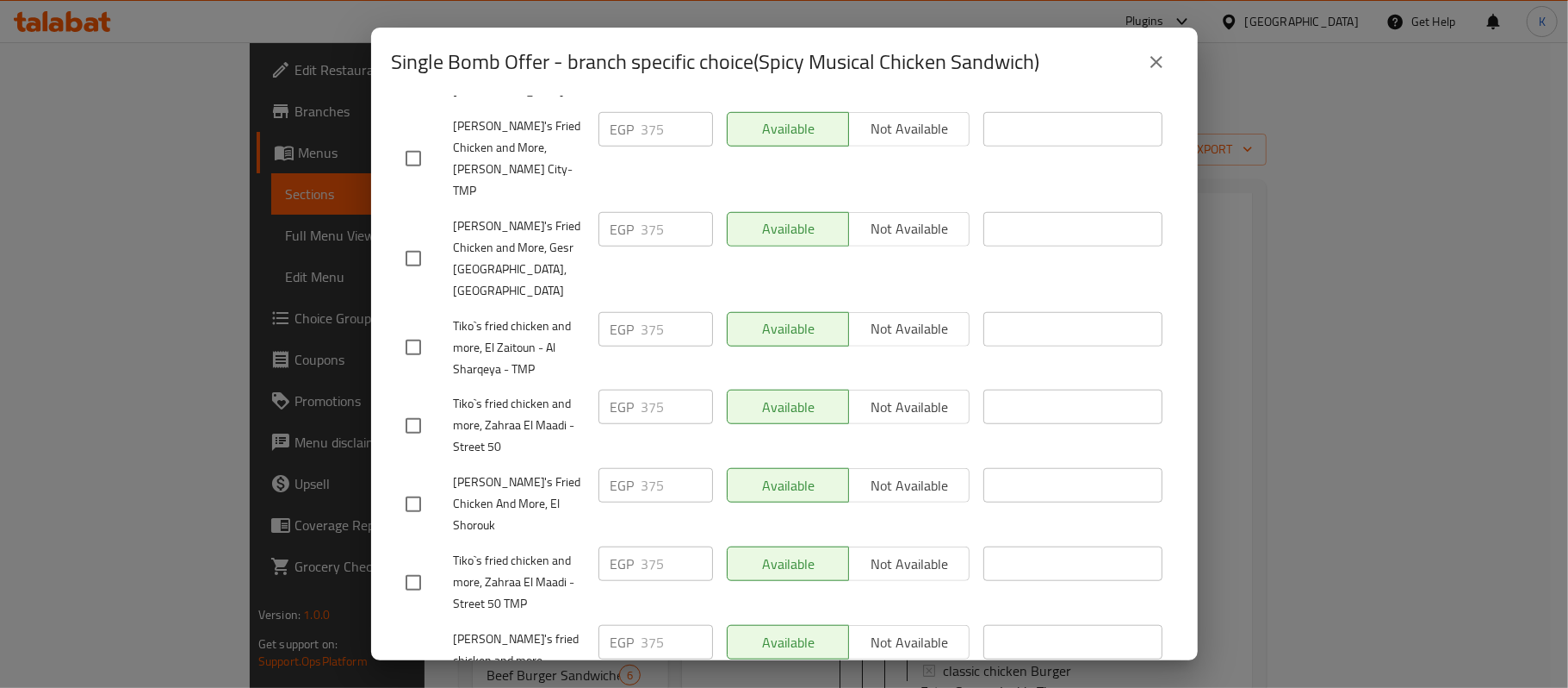
click at [1152, 56] on icon "close" at bounding box center [1156, 62] width 12 height 12
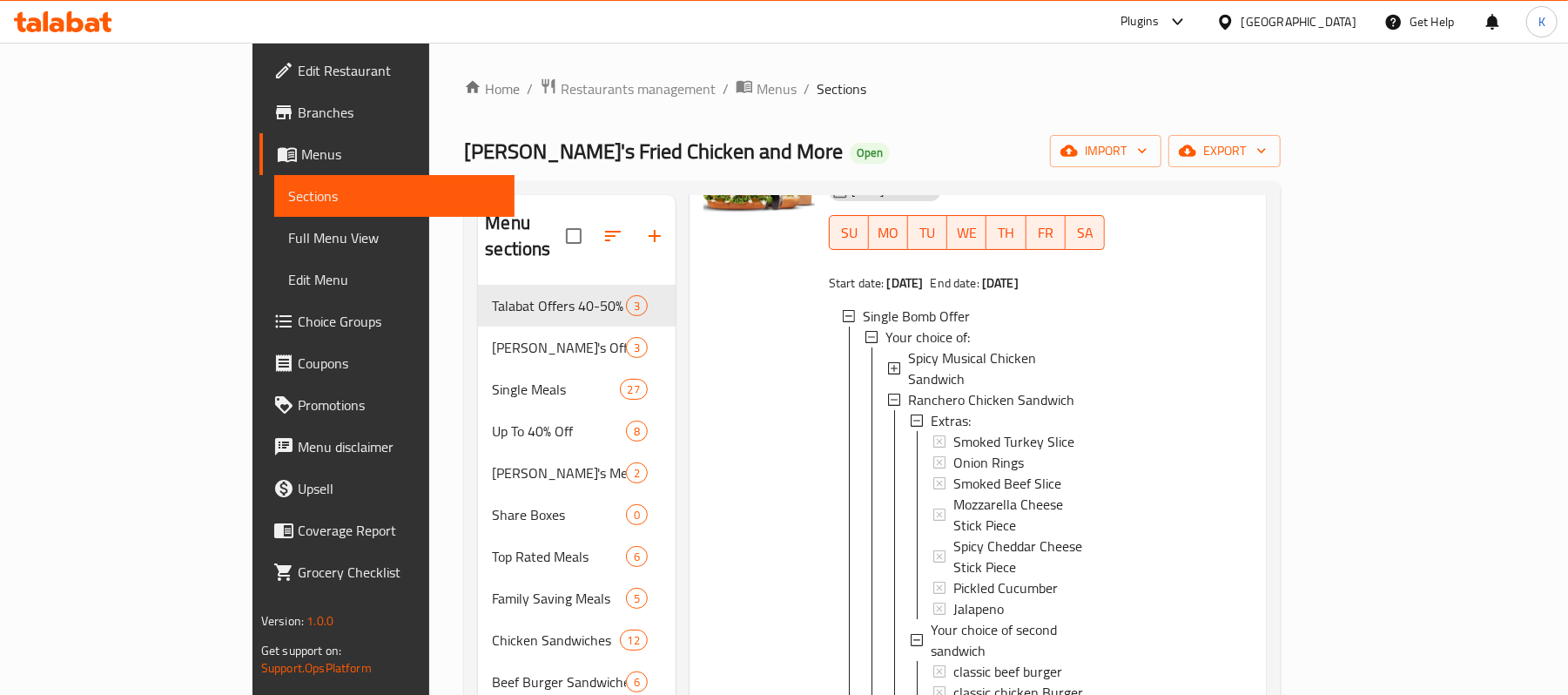
scroll to position [232, 0]
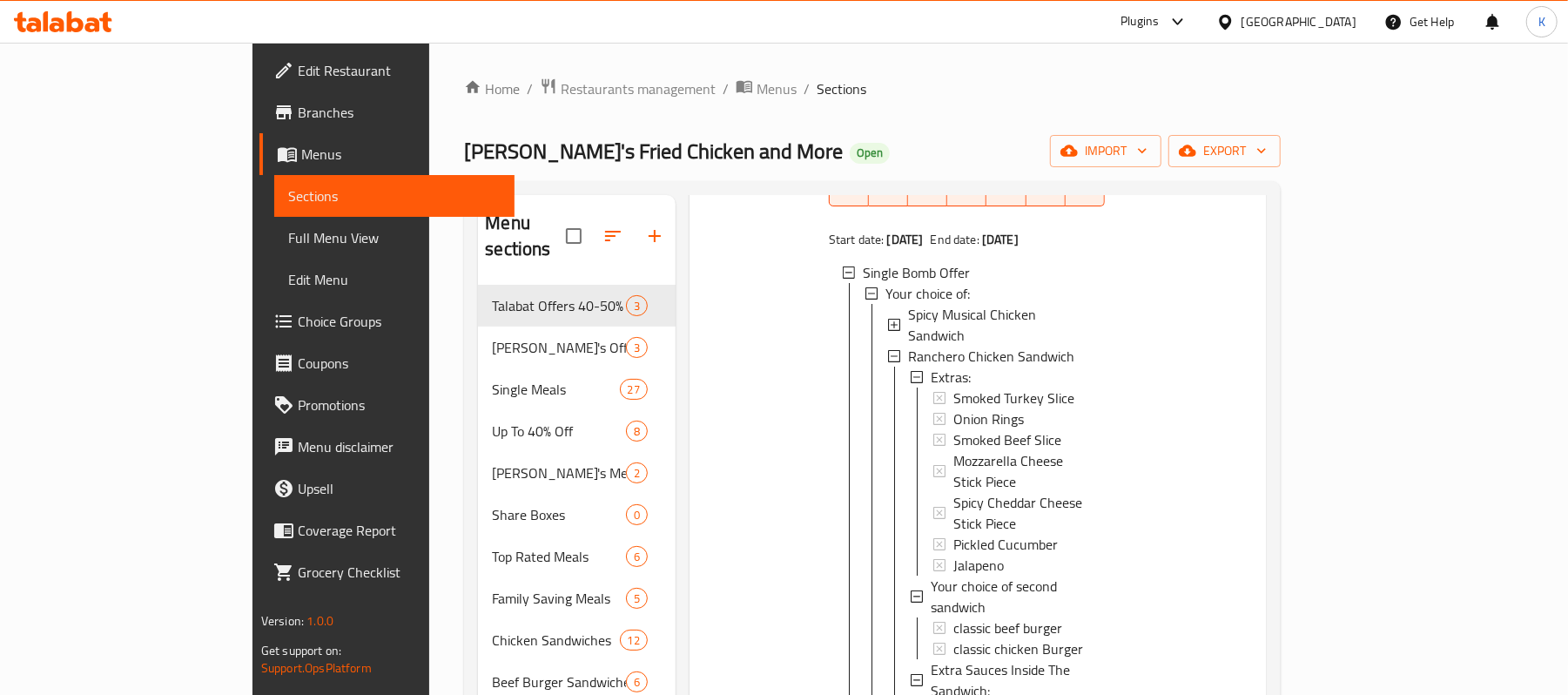
click at [298, 325] on span "Choice Groups" at bounding box center [399, 321] width 203 height 21
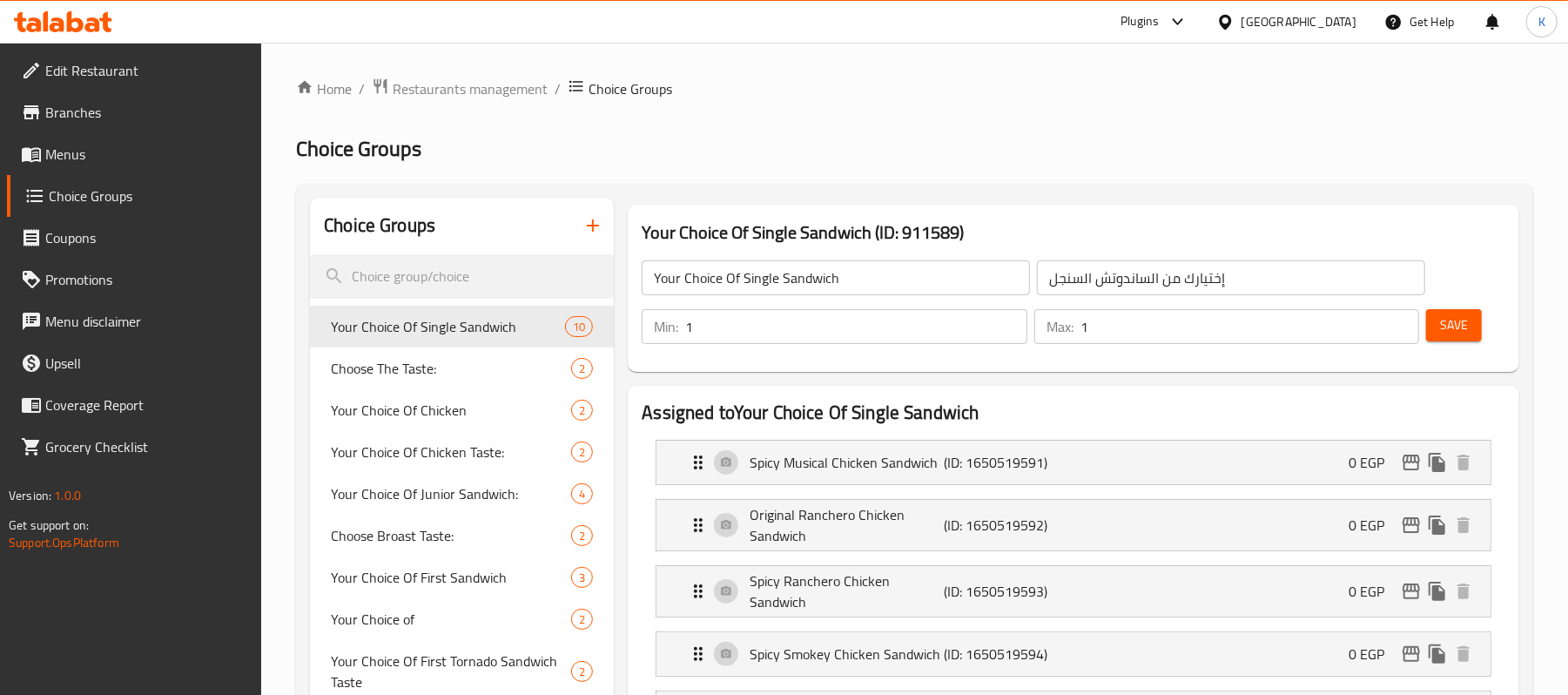
click at [141, 164] on span "Menus" at bounding box center [146, 154] width 203 height 21
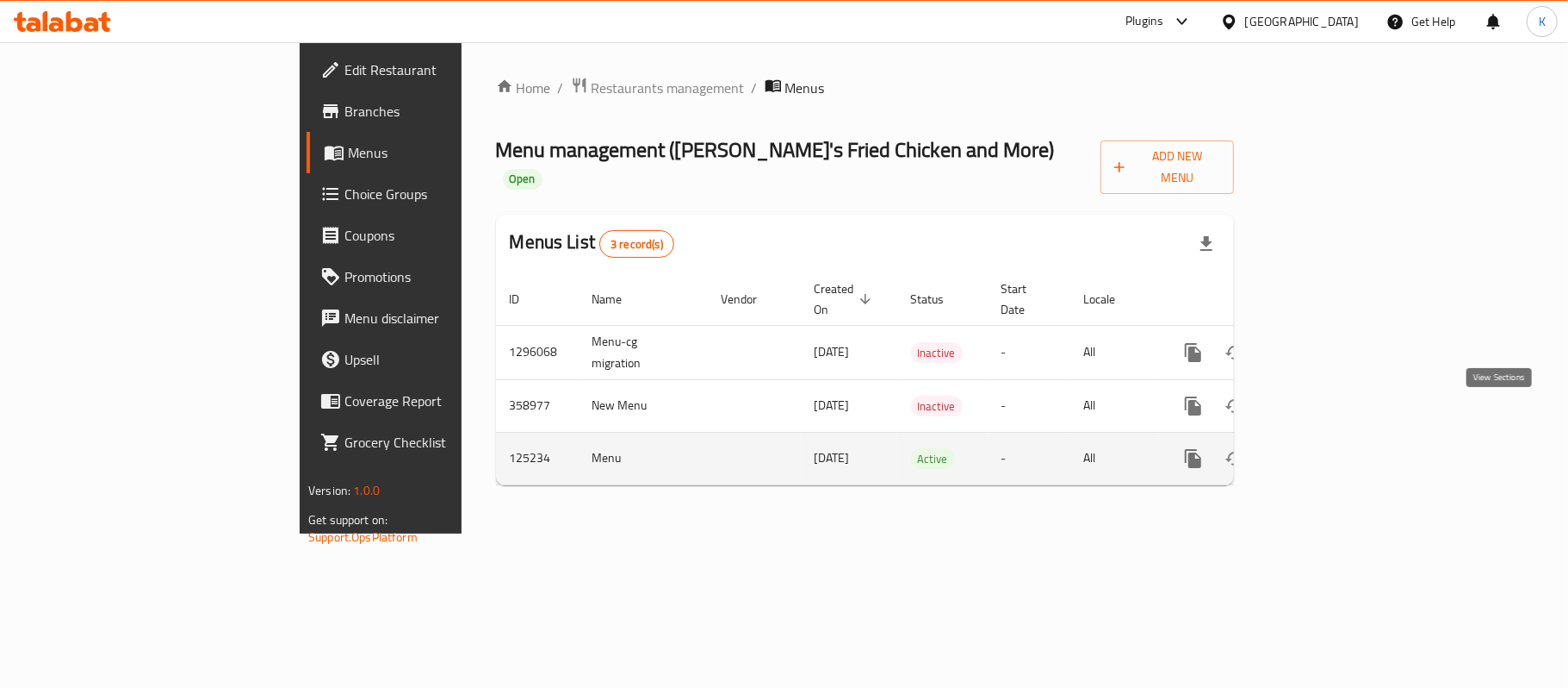
click at [1328, 448] on icon "enhanced table" at bounding box center [1317, 458] width 21 height 21
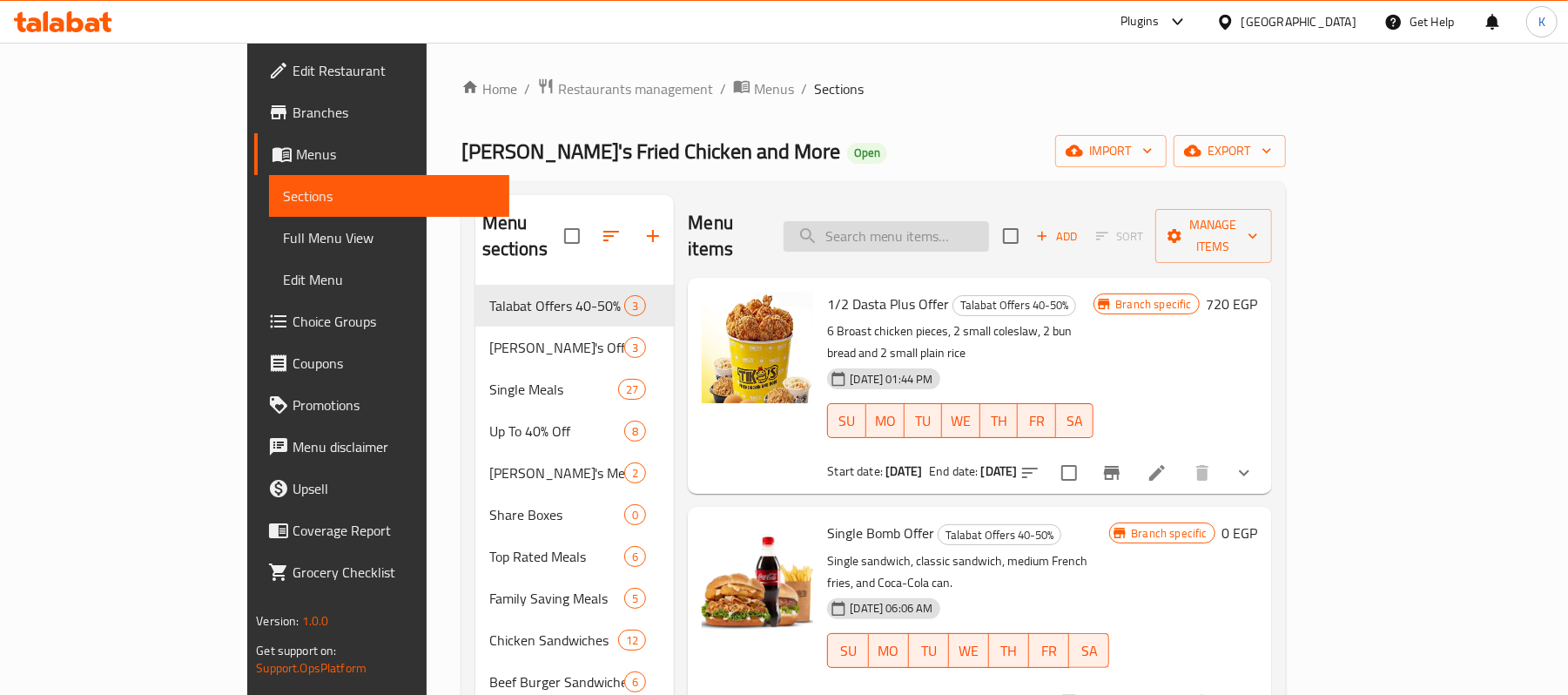
click at [917, 221] on input "search" at bounding box center [885, 236] width 205 height 30
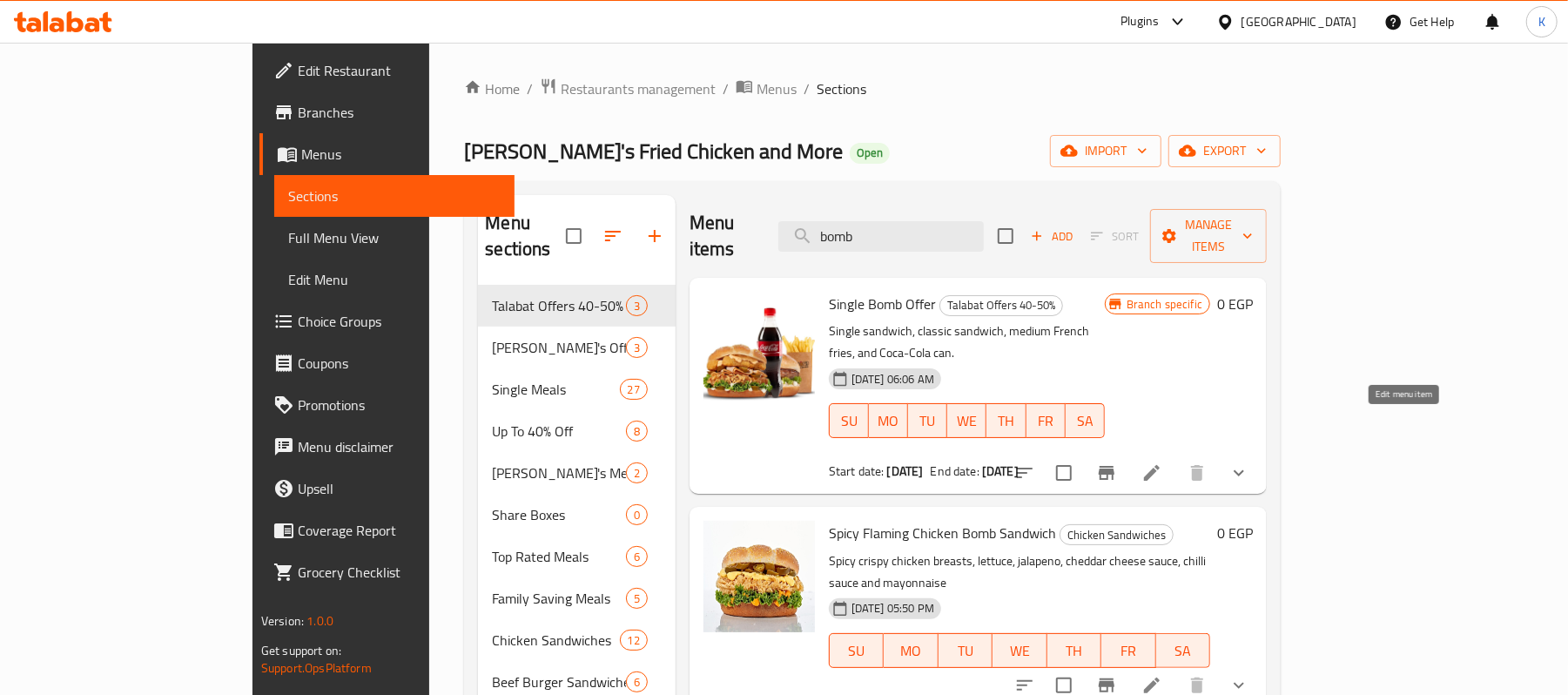
type input "bomb"
click at [1260, 452] on button "show more" at bounding box center [1239, 473] width 42 height 42
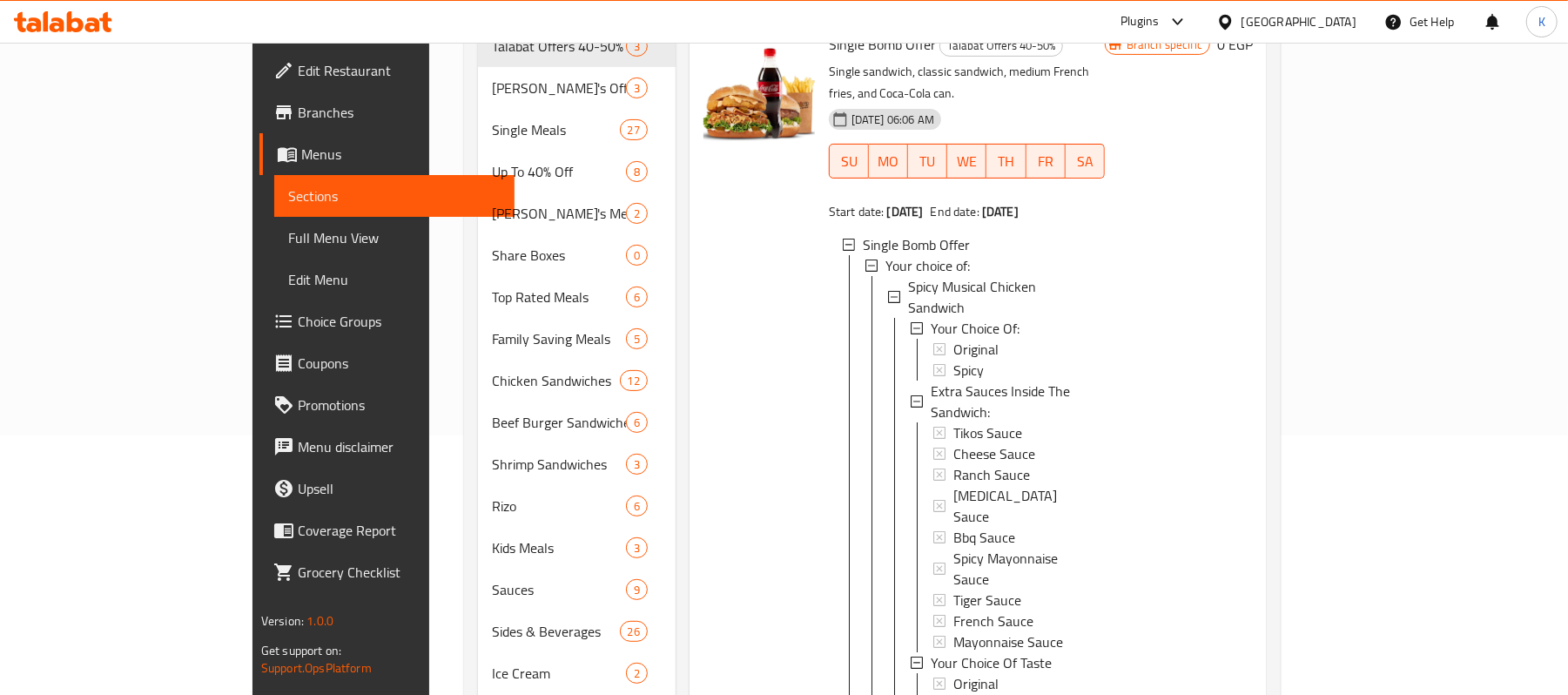
scroll to position [140, 0]
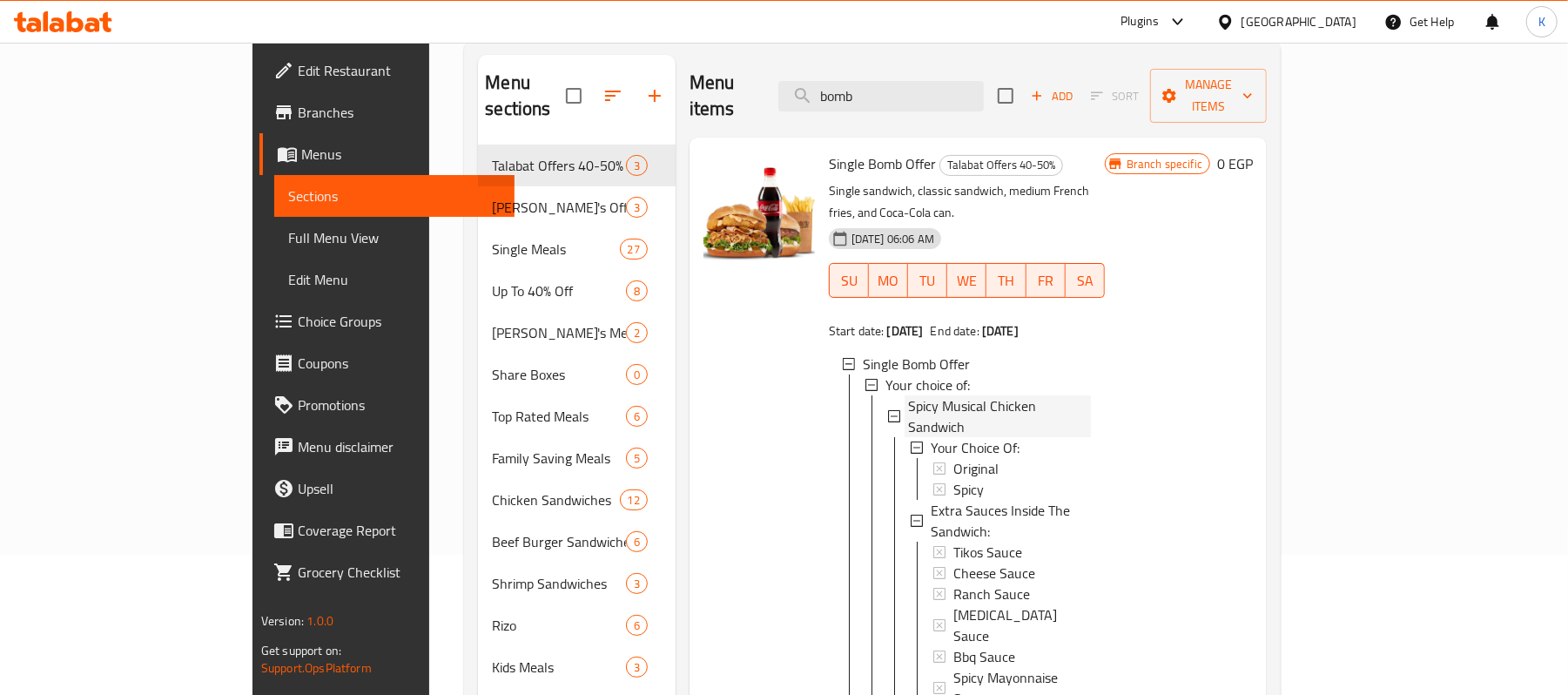
click at [908, 395] on span "Spicy Musical Chicken Sandwich" at bounding box center [999, 416] width 183 height 42
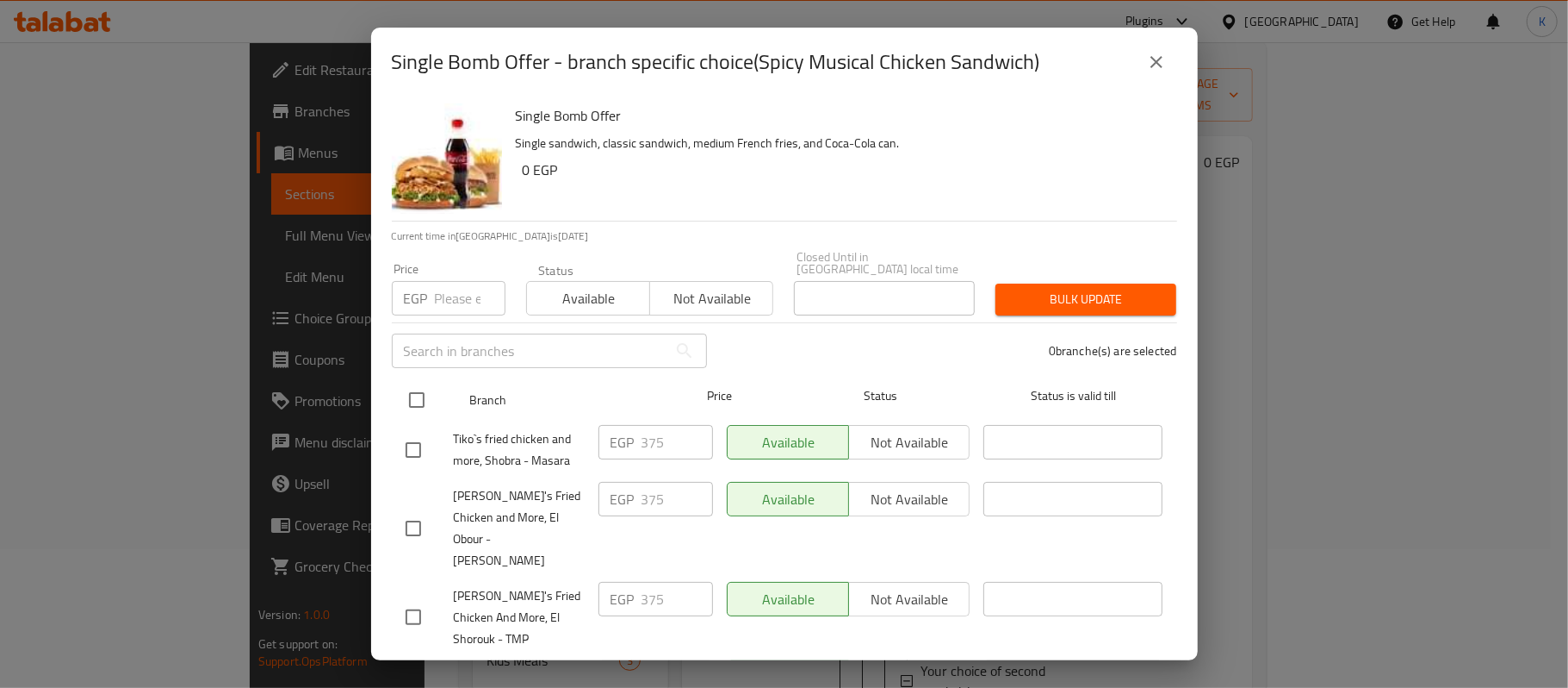
click at [411, 388] on input "checkbox" at bounding box center [416, 400] width 37 height 37
checkbox input "true"
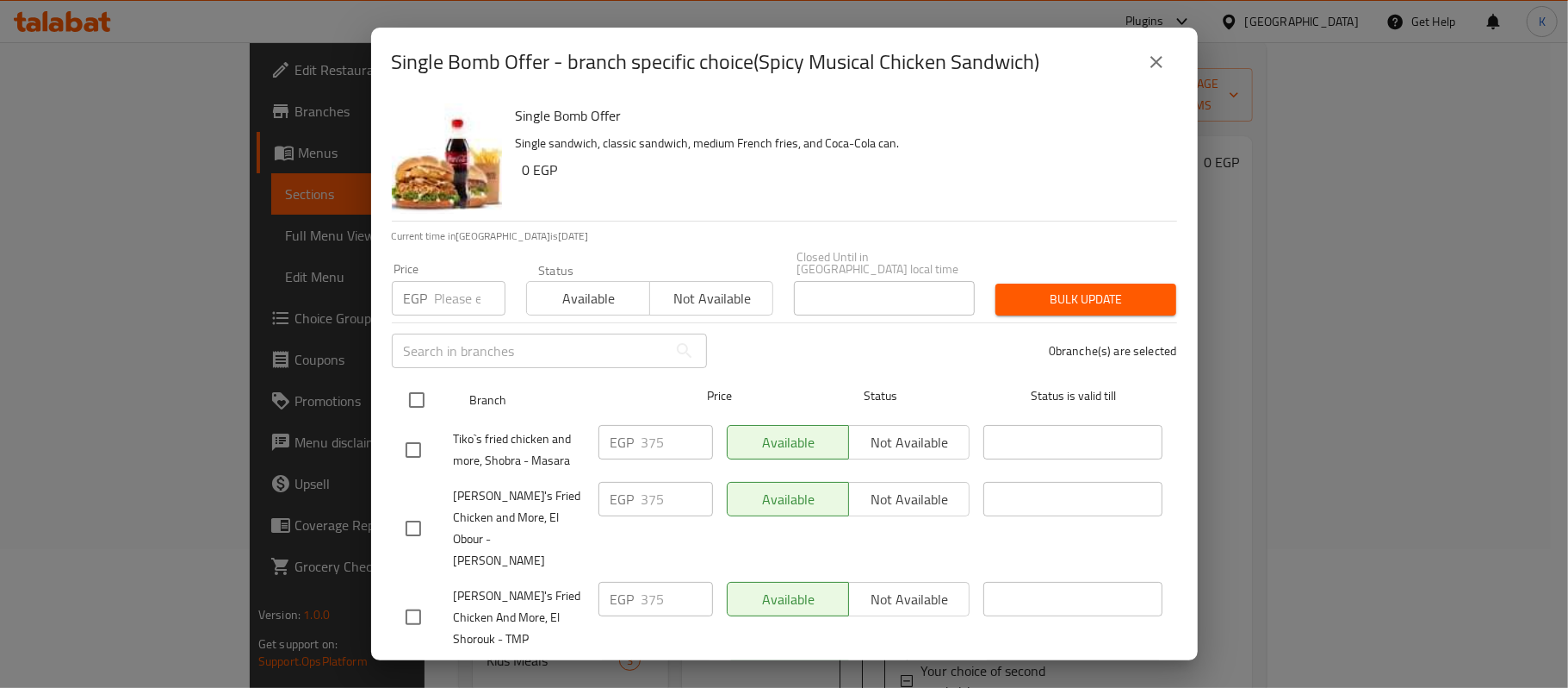
checkbox input "true"
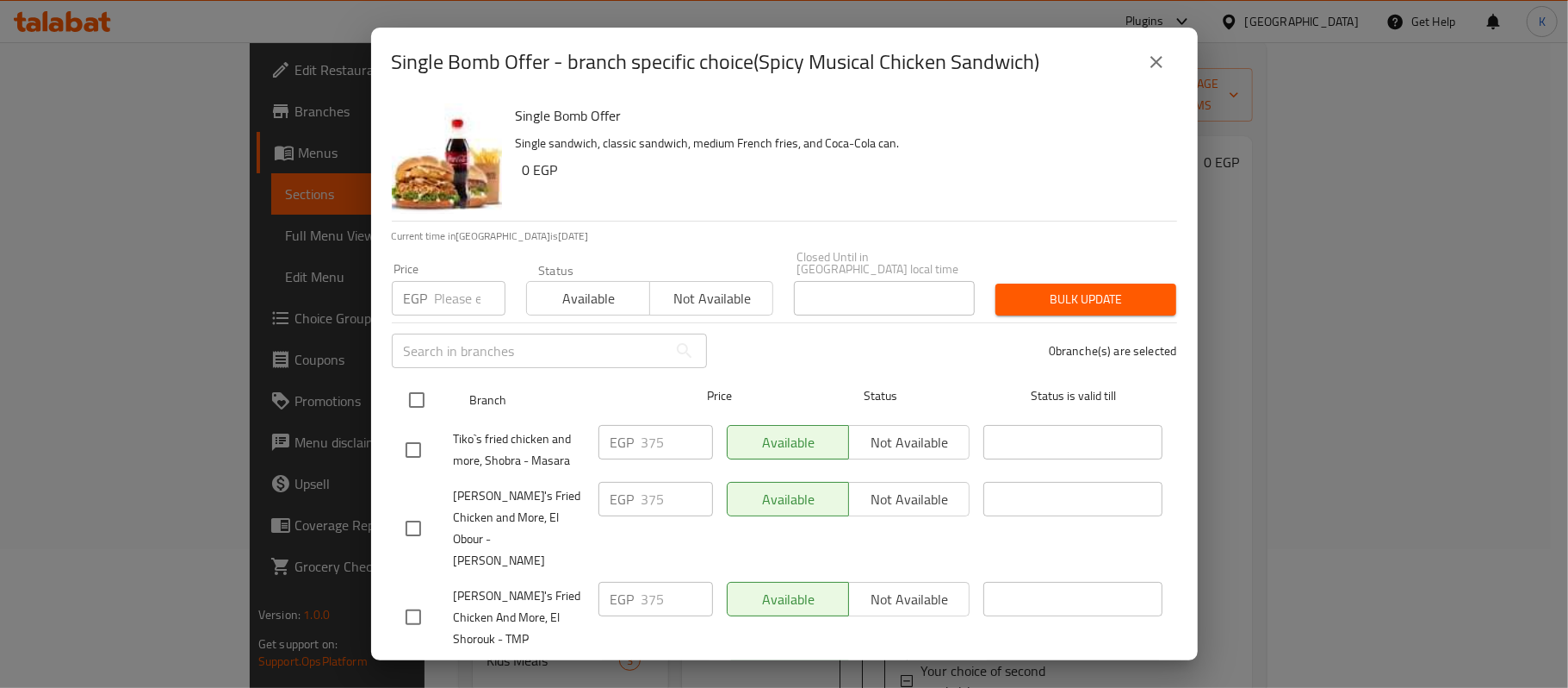
checkbox input "true"
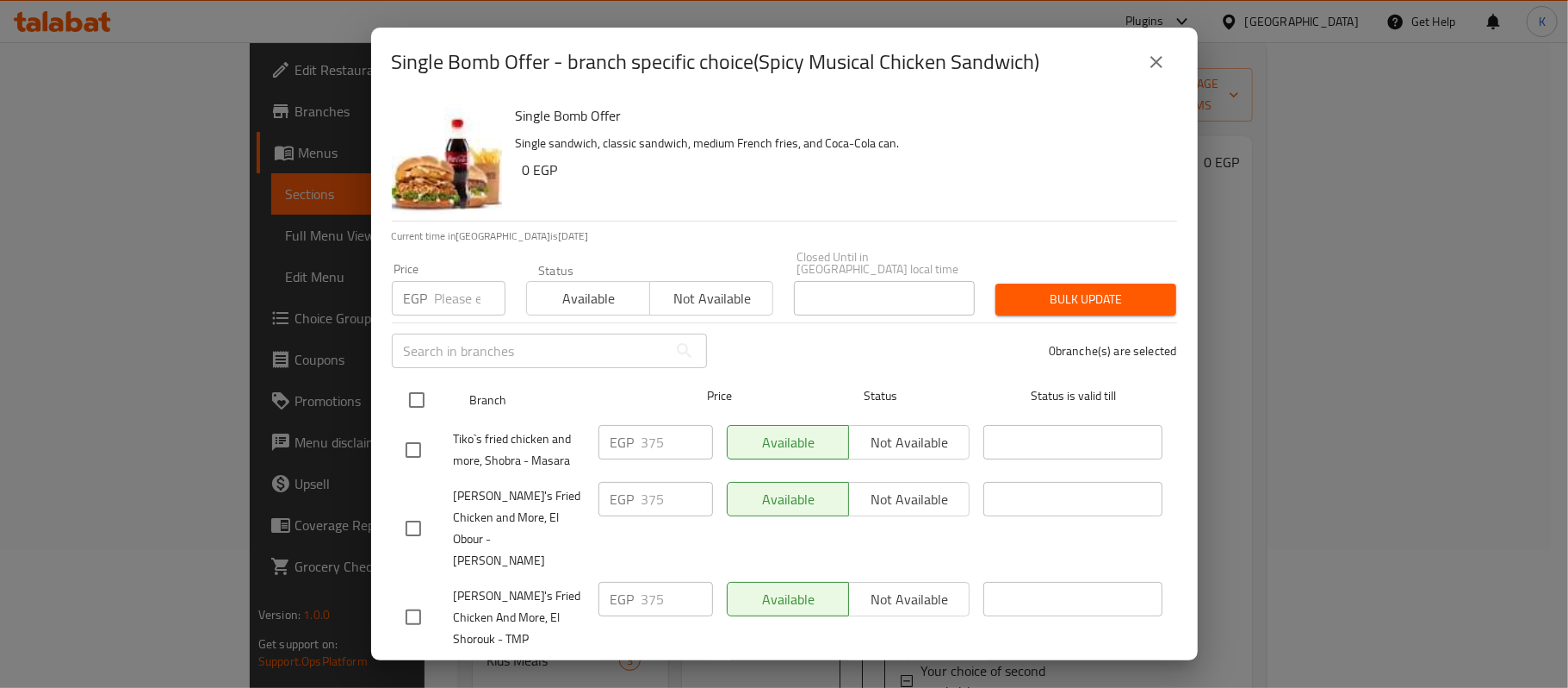
checkbox input "true"
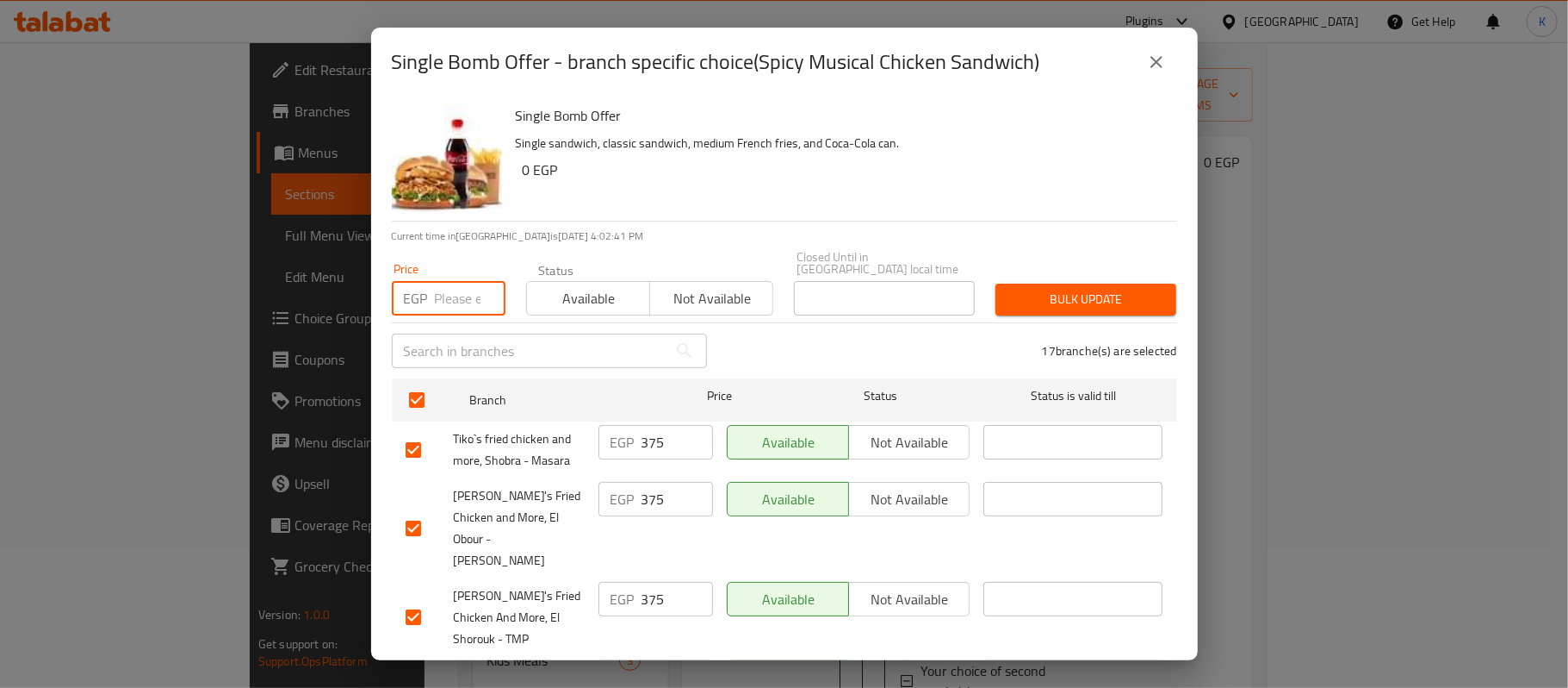
click at [460, 289] on input "number" at bounding box center [470, 298] width 70 height 35
type input "0"
click at [1060, 283] on button "Bulk update" at bounding box center [1085, 299] width 181 height 32
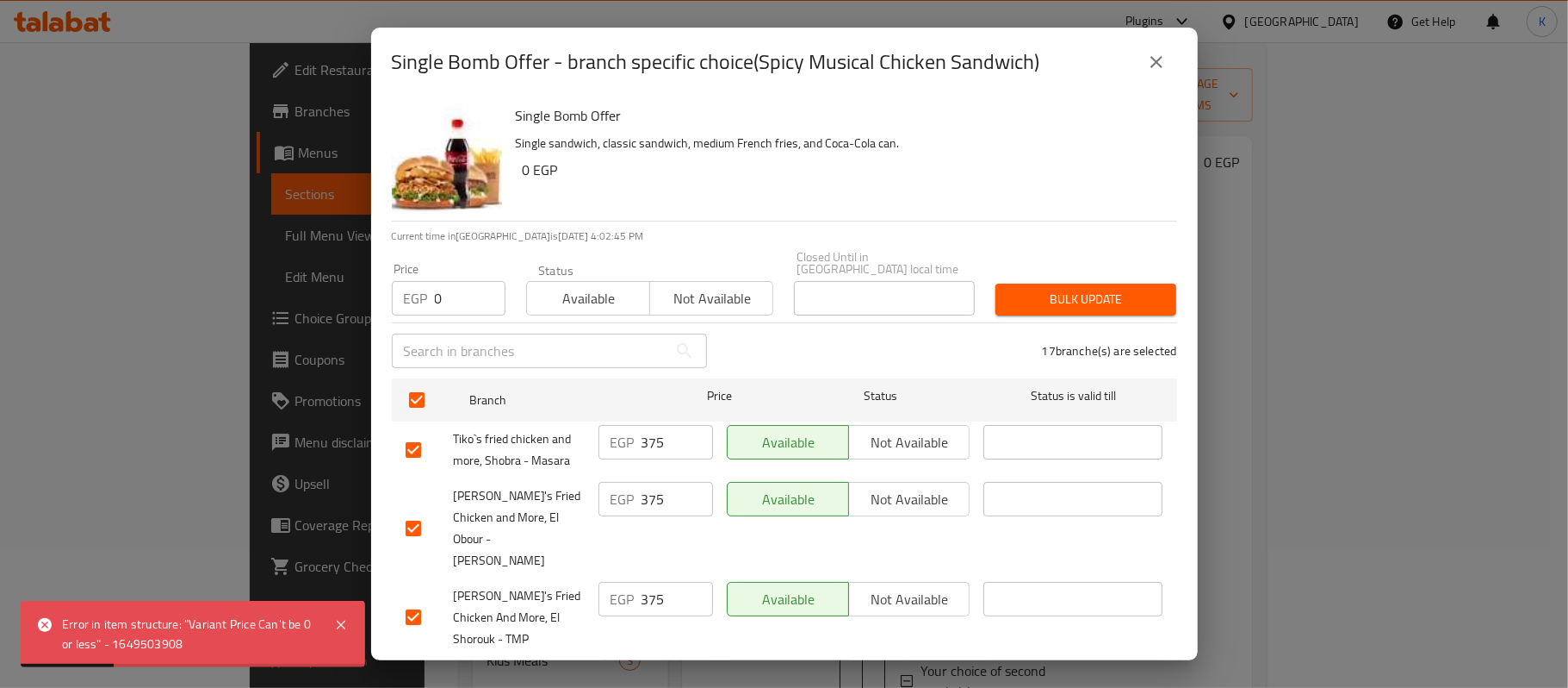
click at [1162, 59] on icon "close" at bounding box center [1156, 61] width 21 height 21
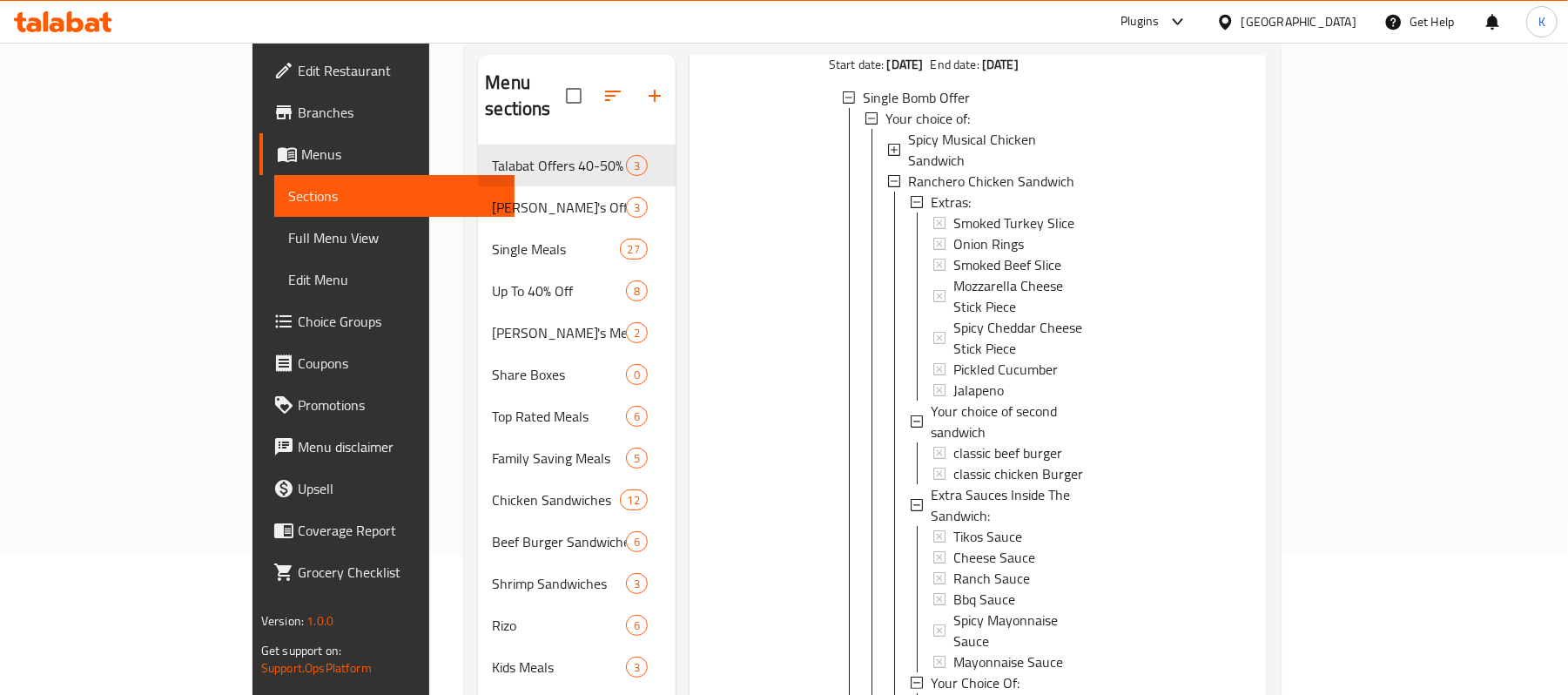
scroll to position [232, 0]
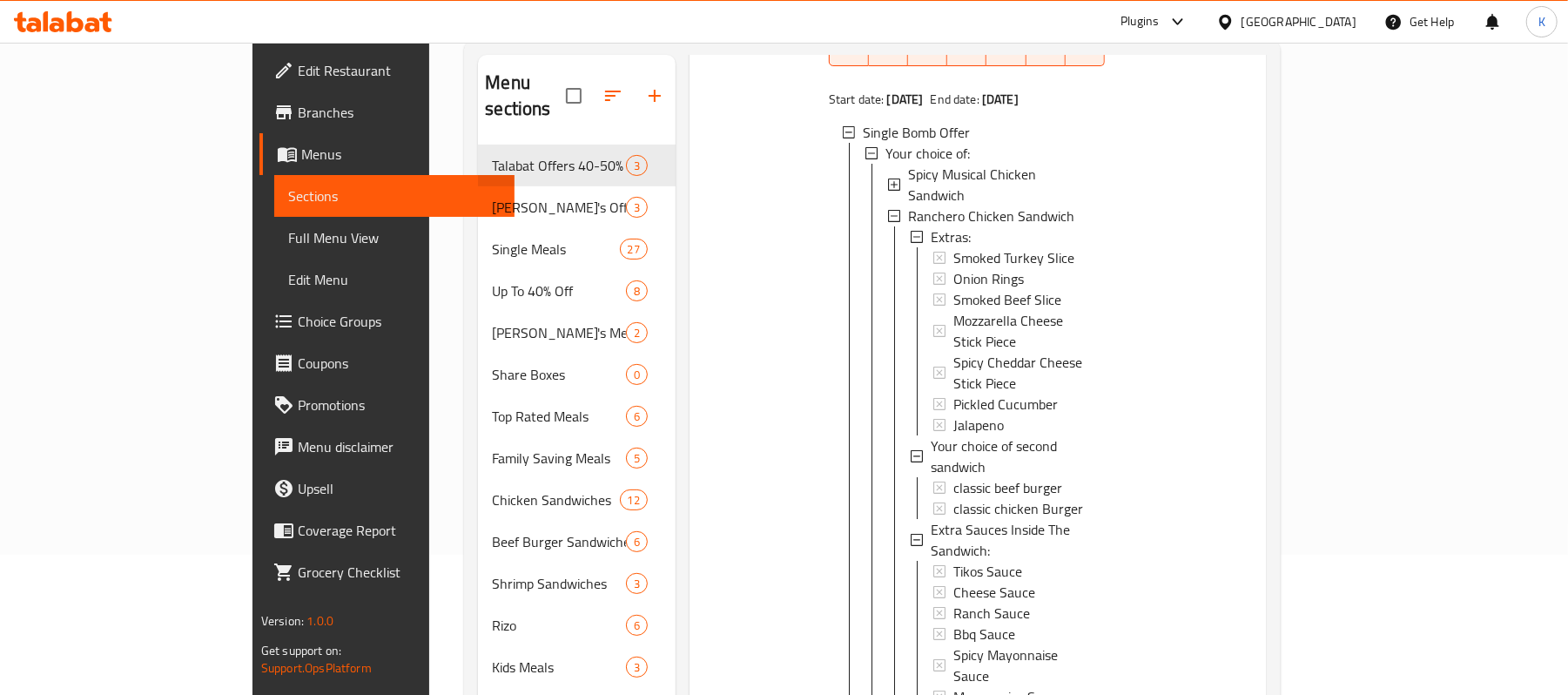
click at [888, 178] on icon at bounding box center [894, 184] width 12 height 12
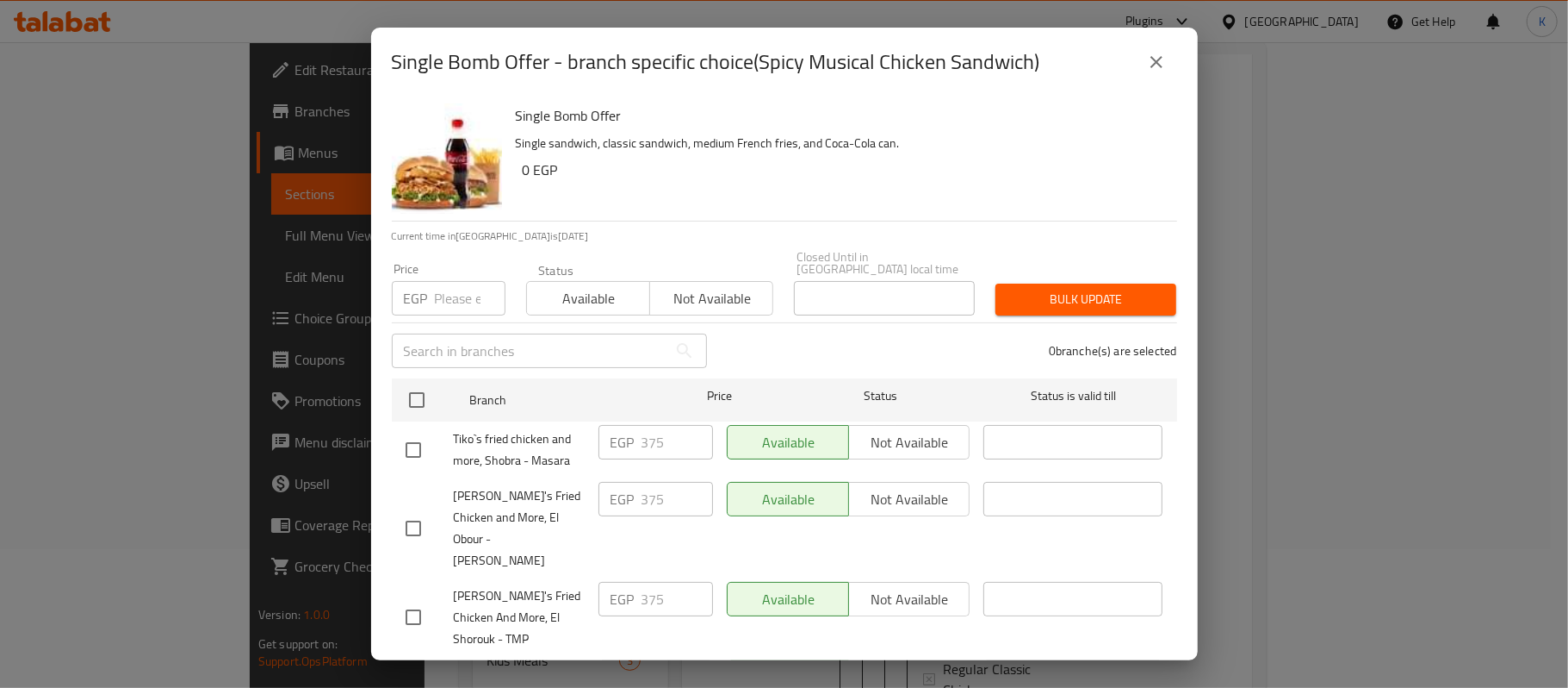
click at [1152, 74] on button "close" at bounding box center [1156, 62] width 42 height 42
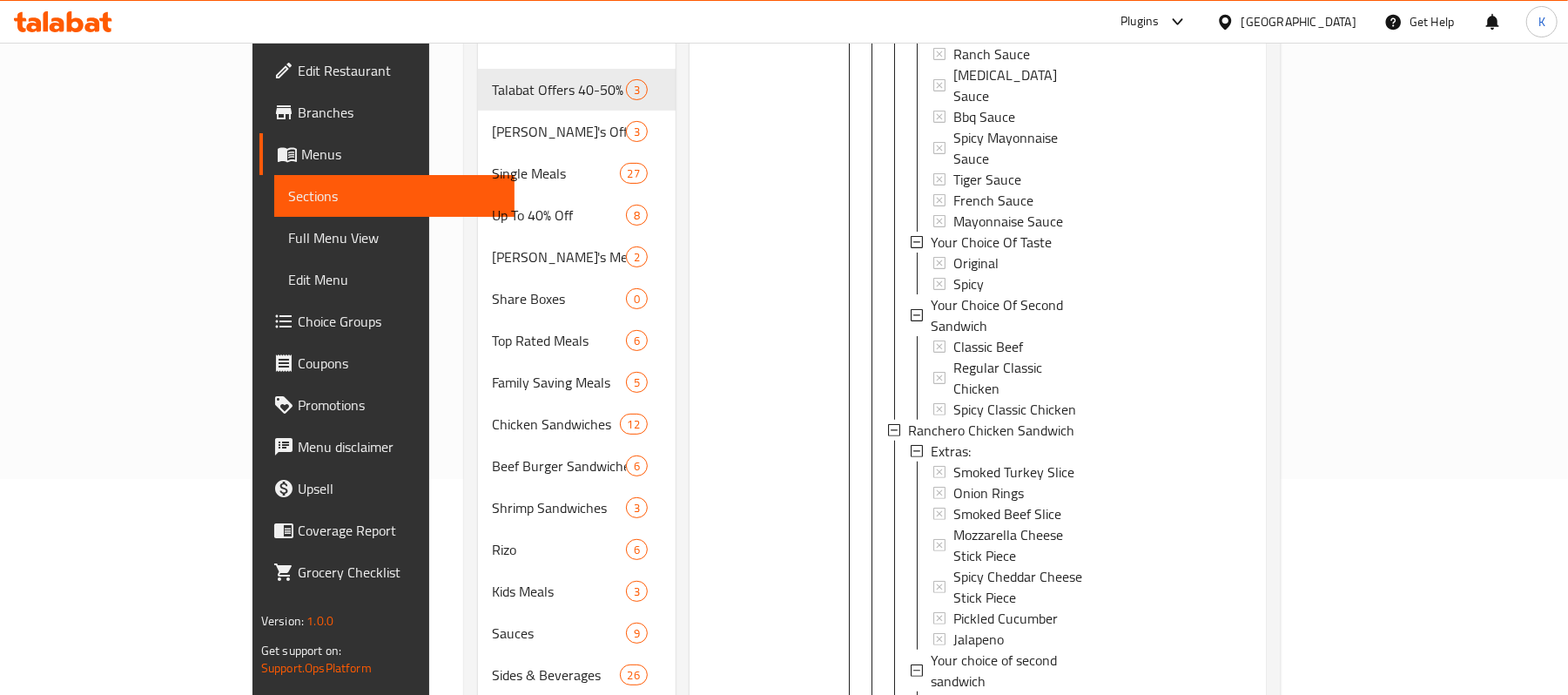
scroll to position [256, 0]
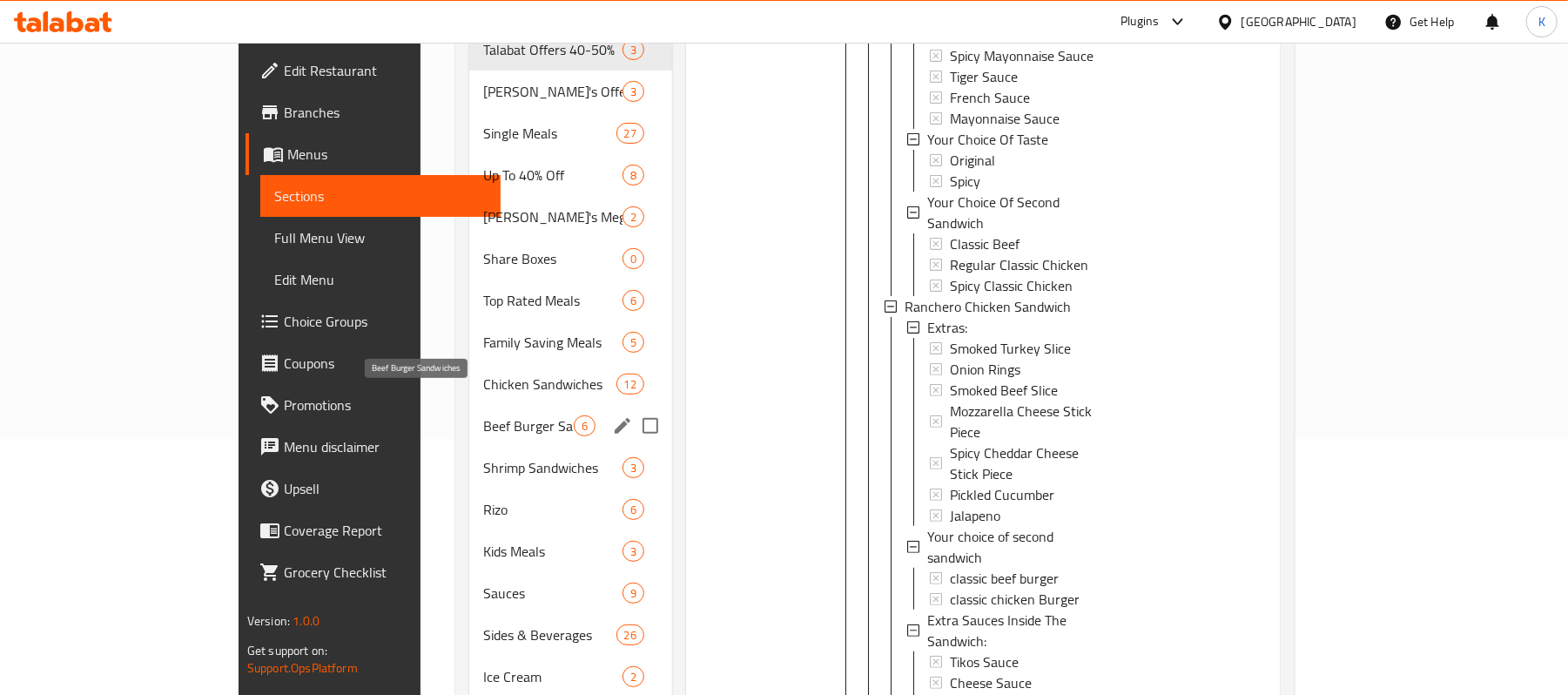
click at [483, 415] on span "Beef Burger Sandwiches" at bounding box center [528, 425] width 91 height 21
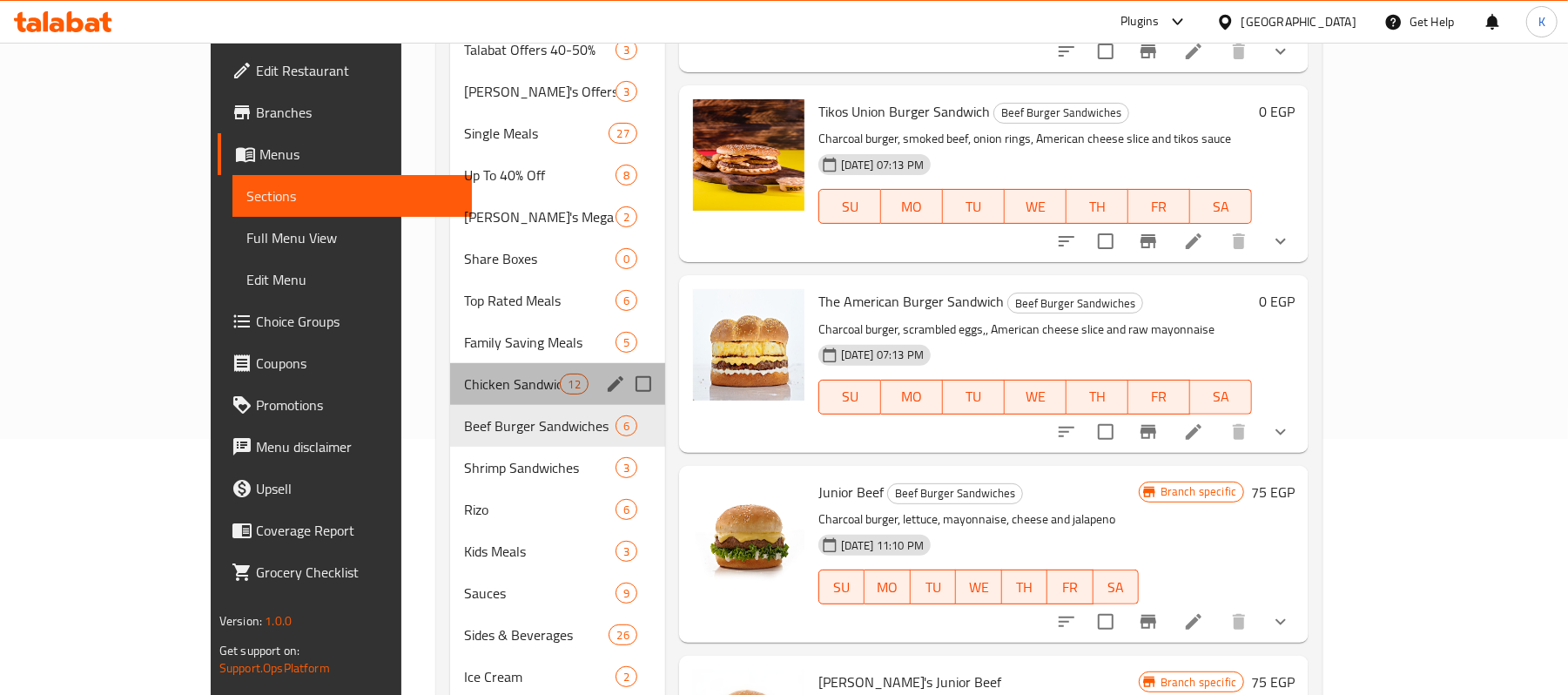
click at [450, 373] on div "Chicken Sandwiches 12" at bounding box center [557, 384] width 214 height 42
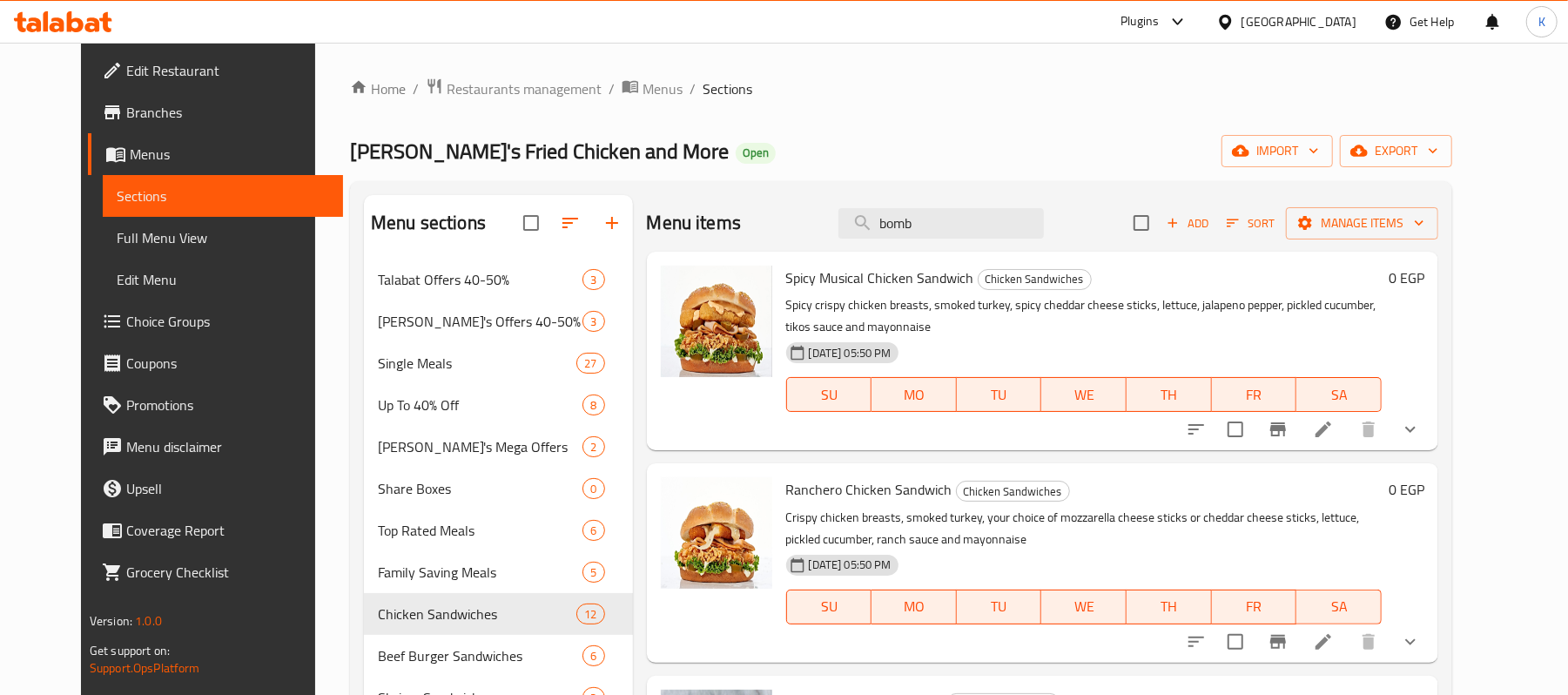
click at [1431, 418] on button "show more" at bounding box center [1410, 429] width 42 height 42
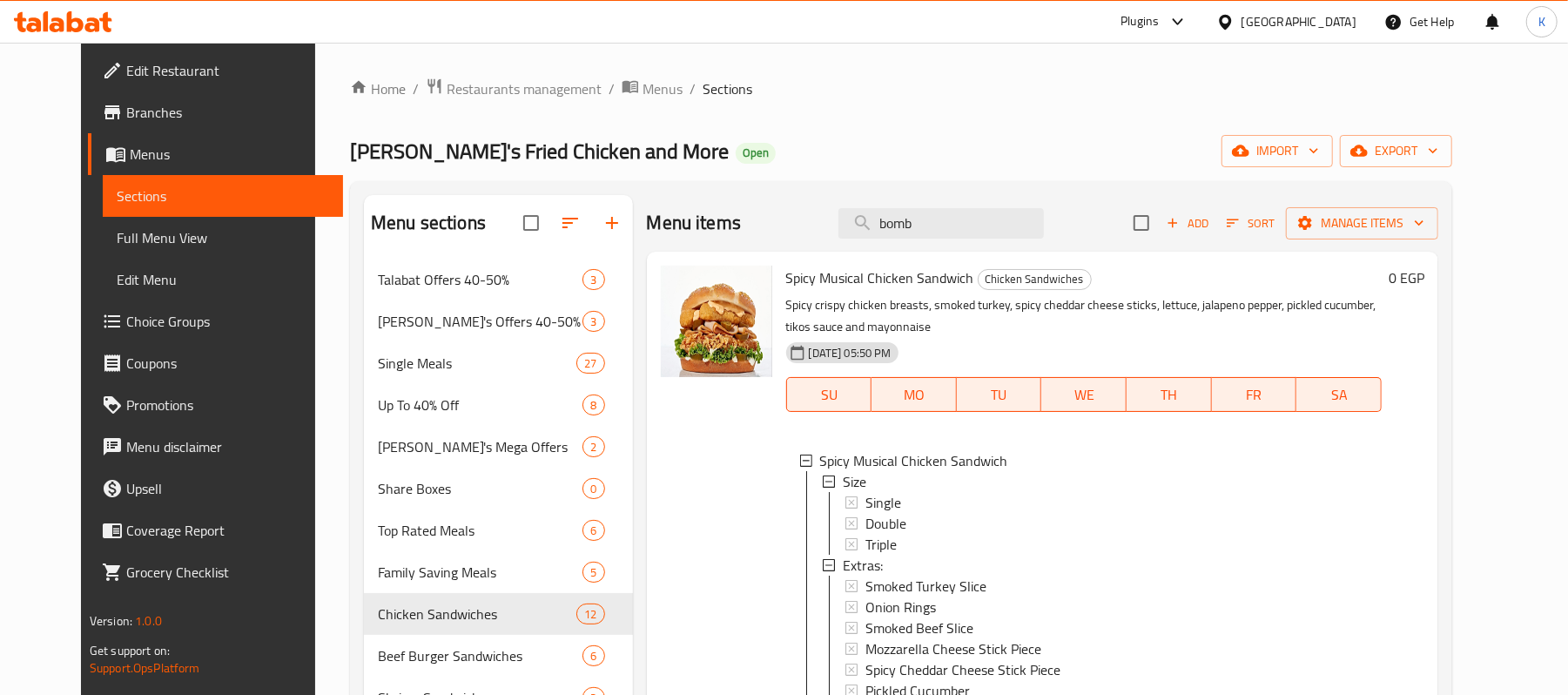
click at [804, 277] on span "Spicy Musical Chicken Sandwich" at bounding box center [880, 278] width 188 height 26
click at [813, 277] on span "Spicy Musical Chicken Sandwich" at bounding box center [880, 278] width 188 height 26
copy span "Musical"
drag, startPoint x: 983, startPoint y: 230, endPoint x: 491, endPoint y: 245, distance: 492.1
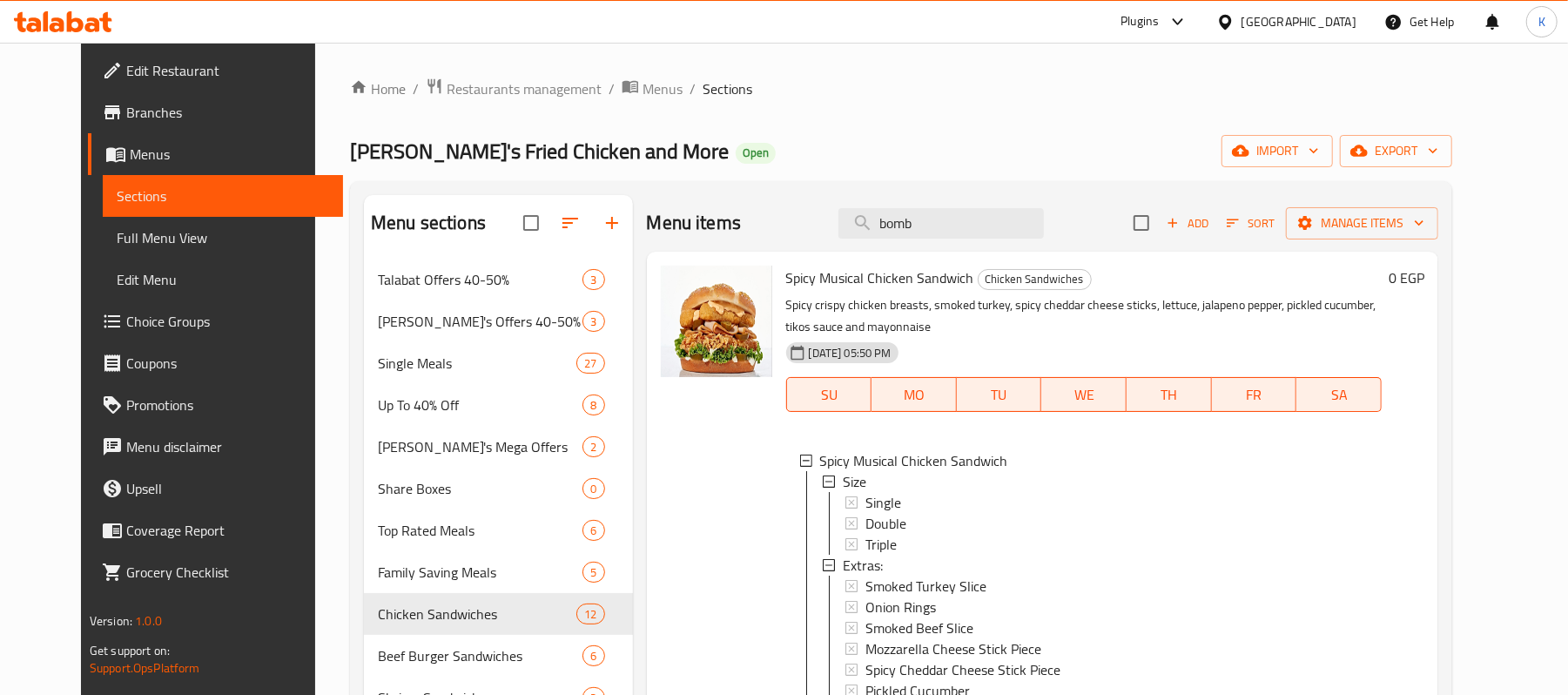
click at [690, 226] on div "Menu items bomb Add Sort Manage items" at bounding box center [1043, 223] width 792 height 57
paste input "Musical"
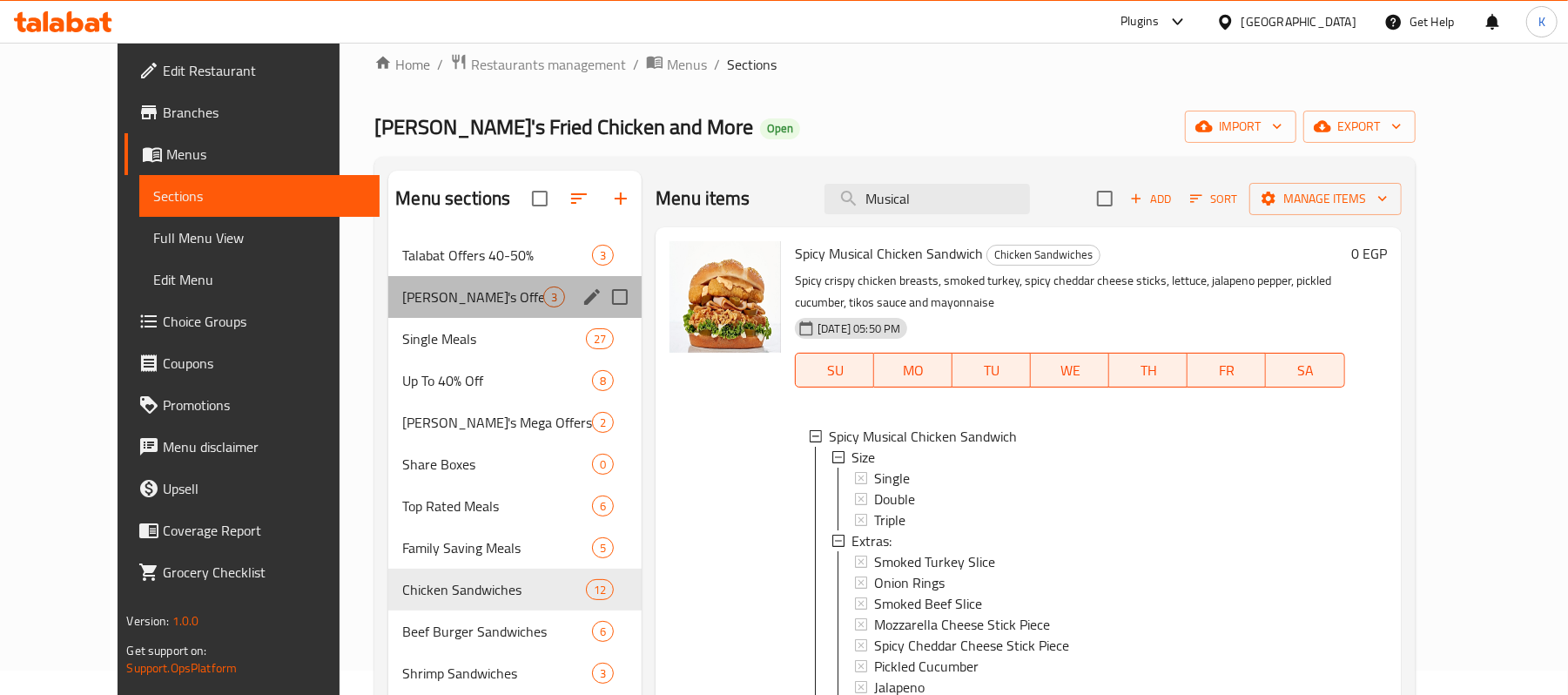
click at [422, 276] on div "Tiko's Offers 40-50% Off 3" at bounding box center [514, 297] width 253 height 42
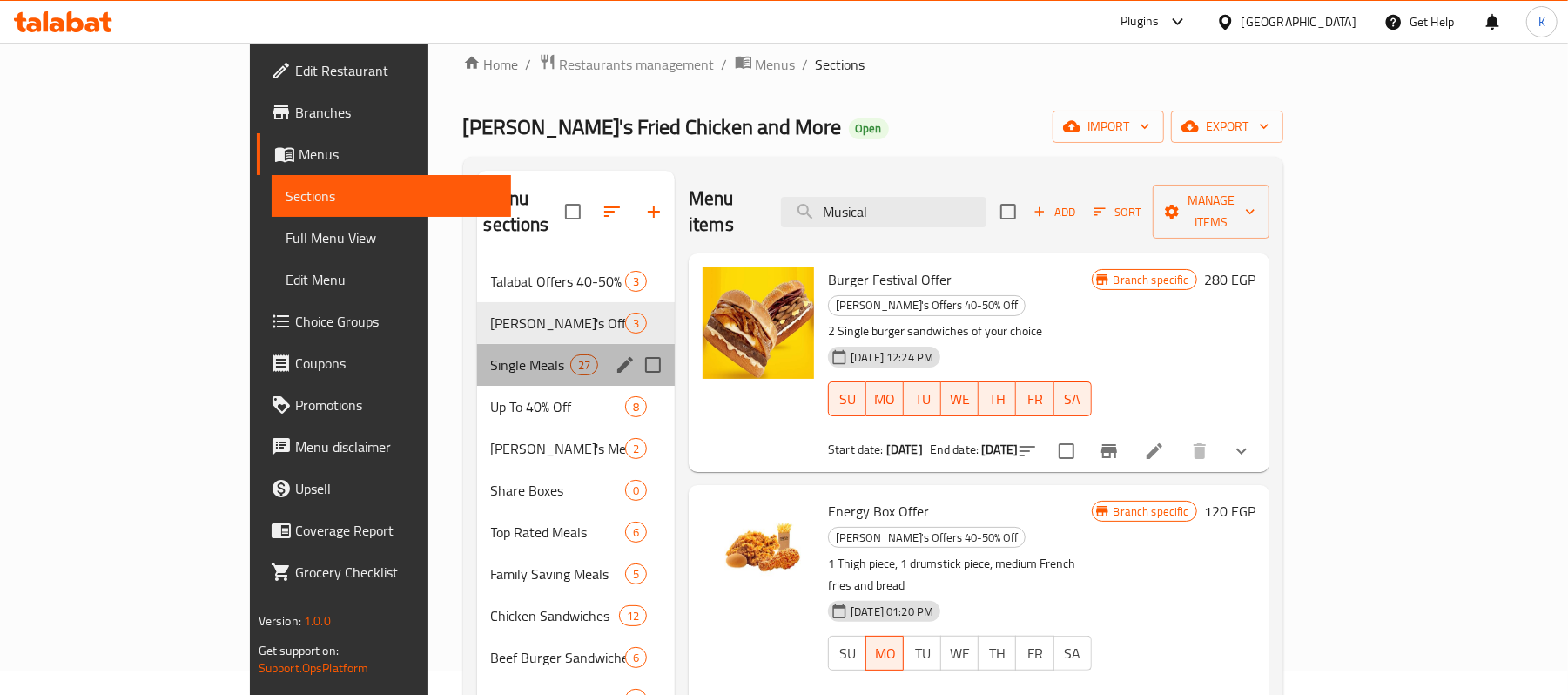
click at [477, 344] on div "Single Meals 27" at bounding box center [576, 365] width 198 height 42
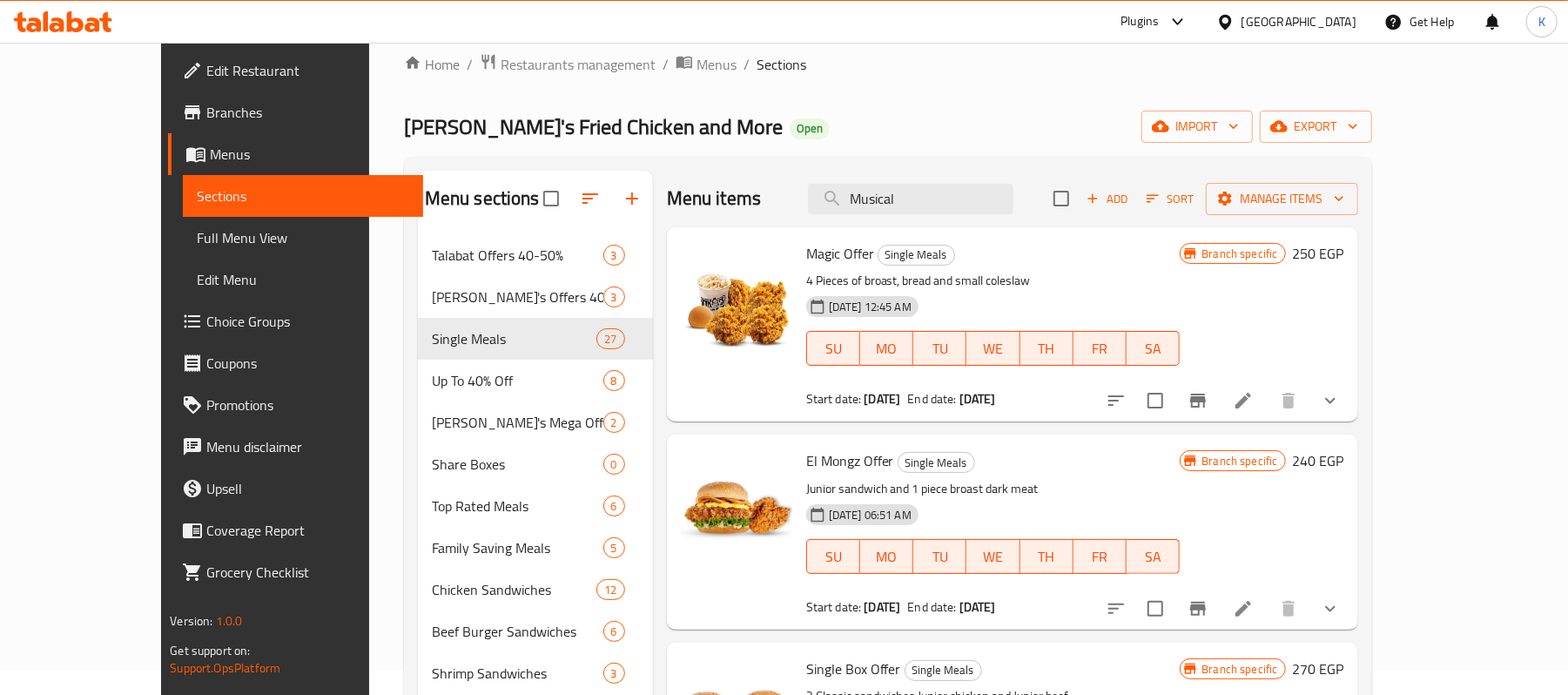
drag, startPoint x: 954, startPoint y: 204, endPoint x: 670, endPoint y: 212, distance: 283.9
click at [690, 209] on div "Menu items Musical Add Sort Manage items" at bounding box center [1012, 199] width 691 height 57
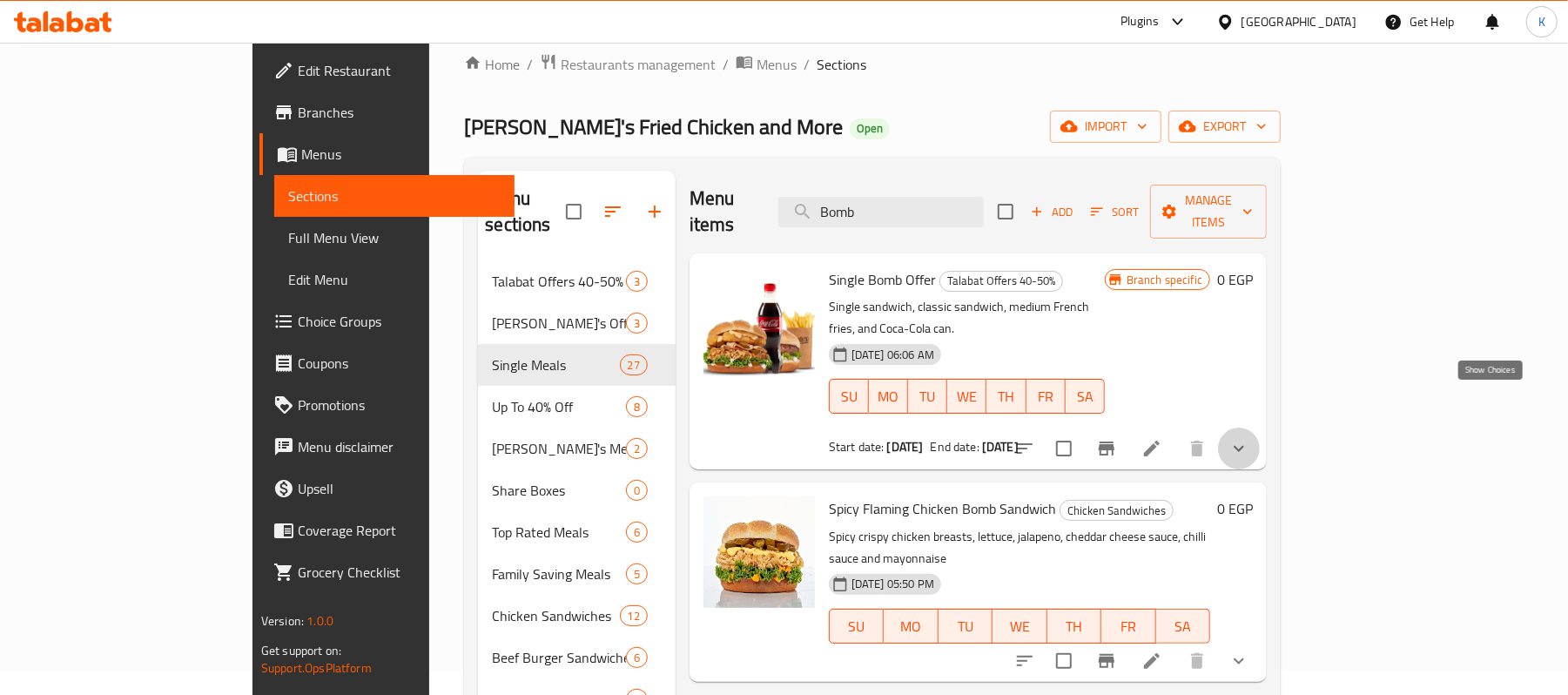
click at [1249, 438] on icon "show more" at bounding box center [1238, 448] width 21 height 21
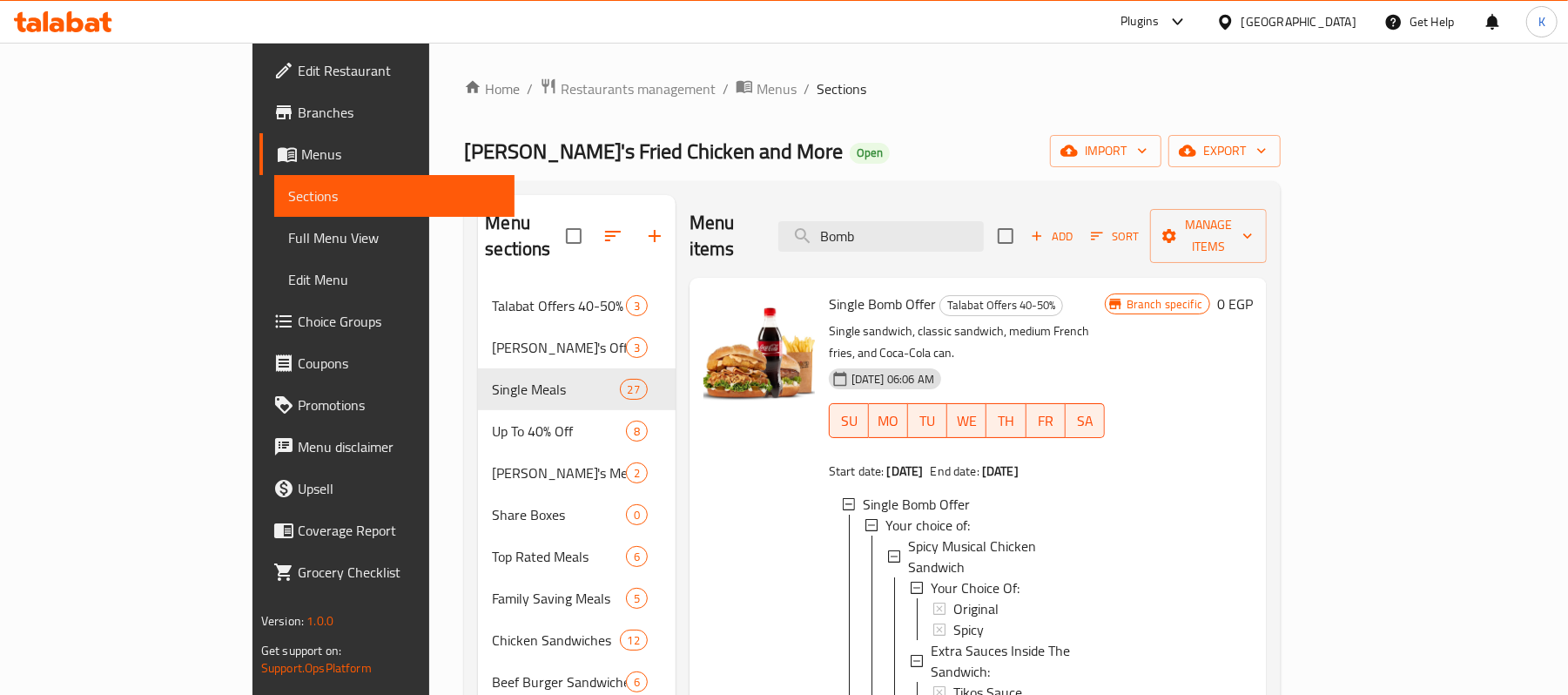
drag, startPoint x: 955, startPoint y: 221, endPoint x: 581, endPoint y: 203, distance: 373.9
click at [595, 203] on div "Menu sections Talabat Offers 40-50% 3 Tiko's Offers 40-50% Off 3 Single Meals 2…" at bounding box center [872, 619] width 789 height 849
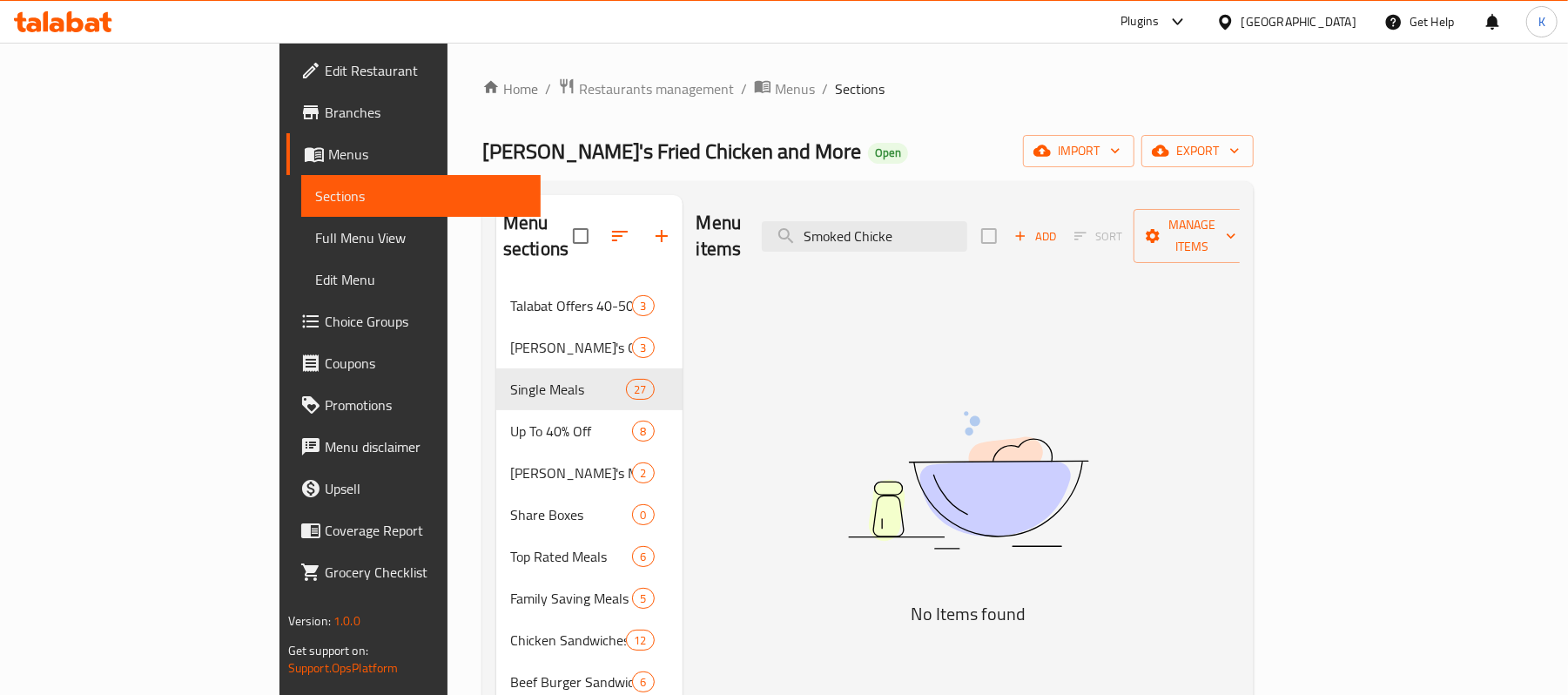
type input "Smoked Chicken"
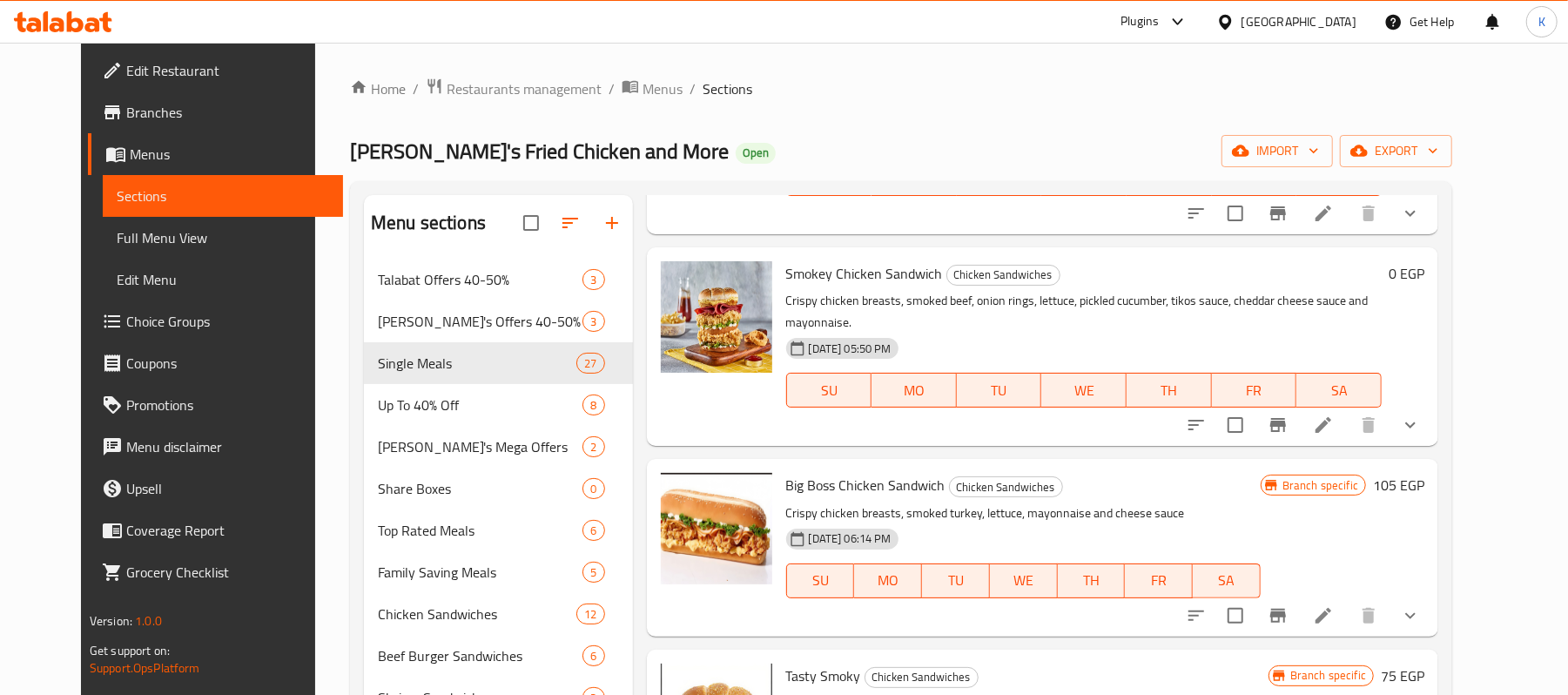
scroll to position [464, 0]
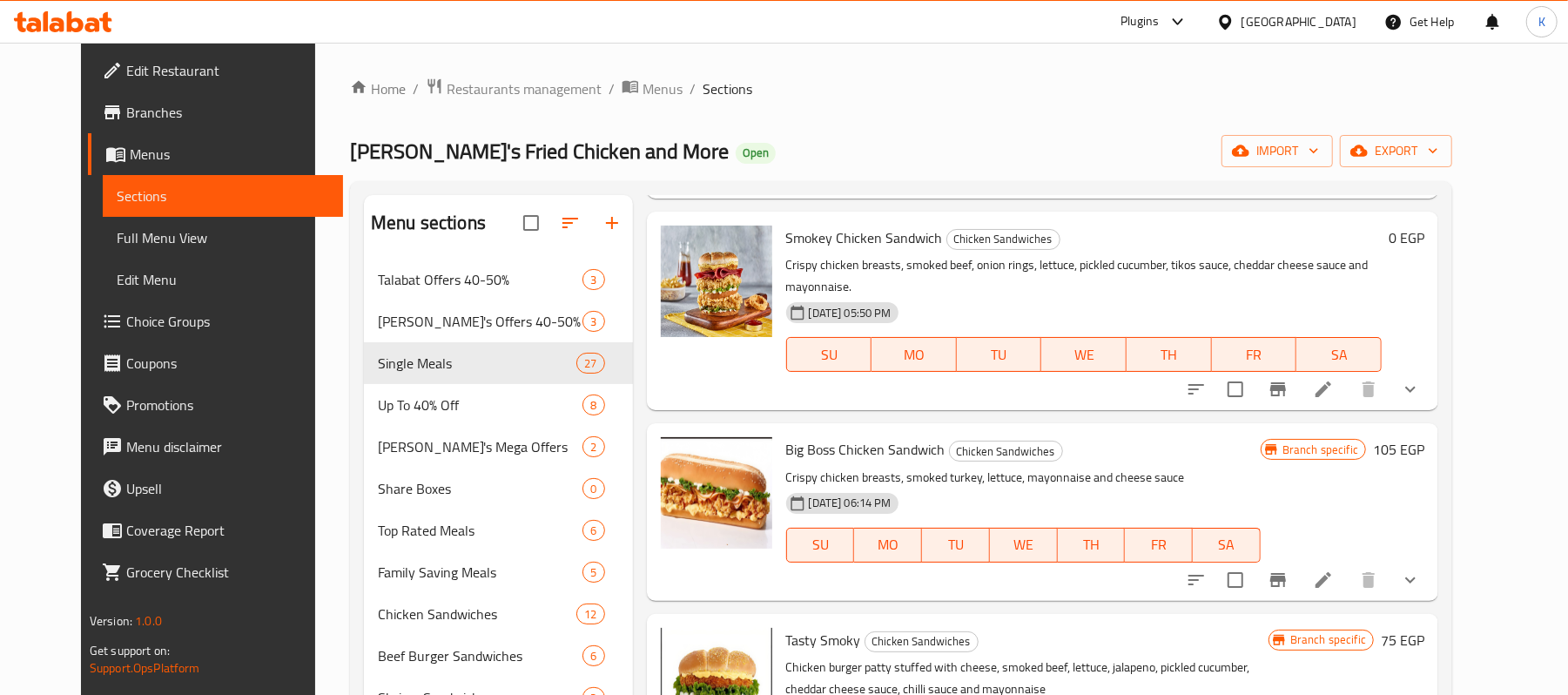
click at [1421, 379] on icon "show more" at bounding box center [1410, 389] width 21 height 21
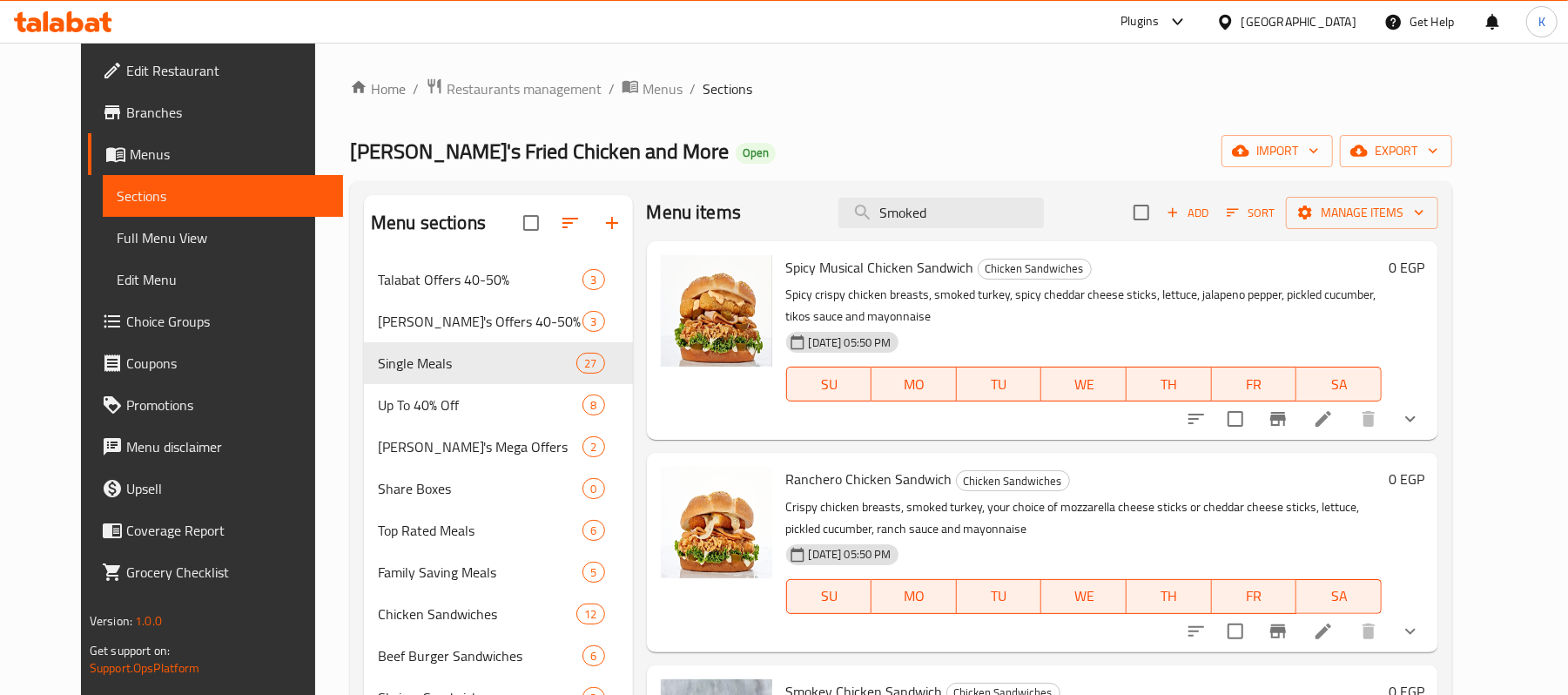
scroll to position [0, 0]
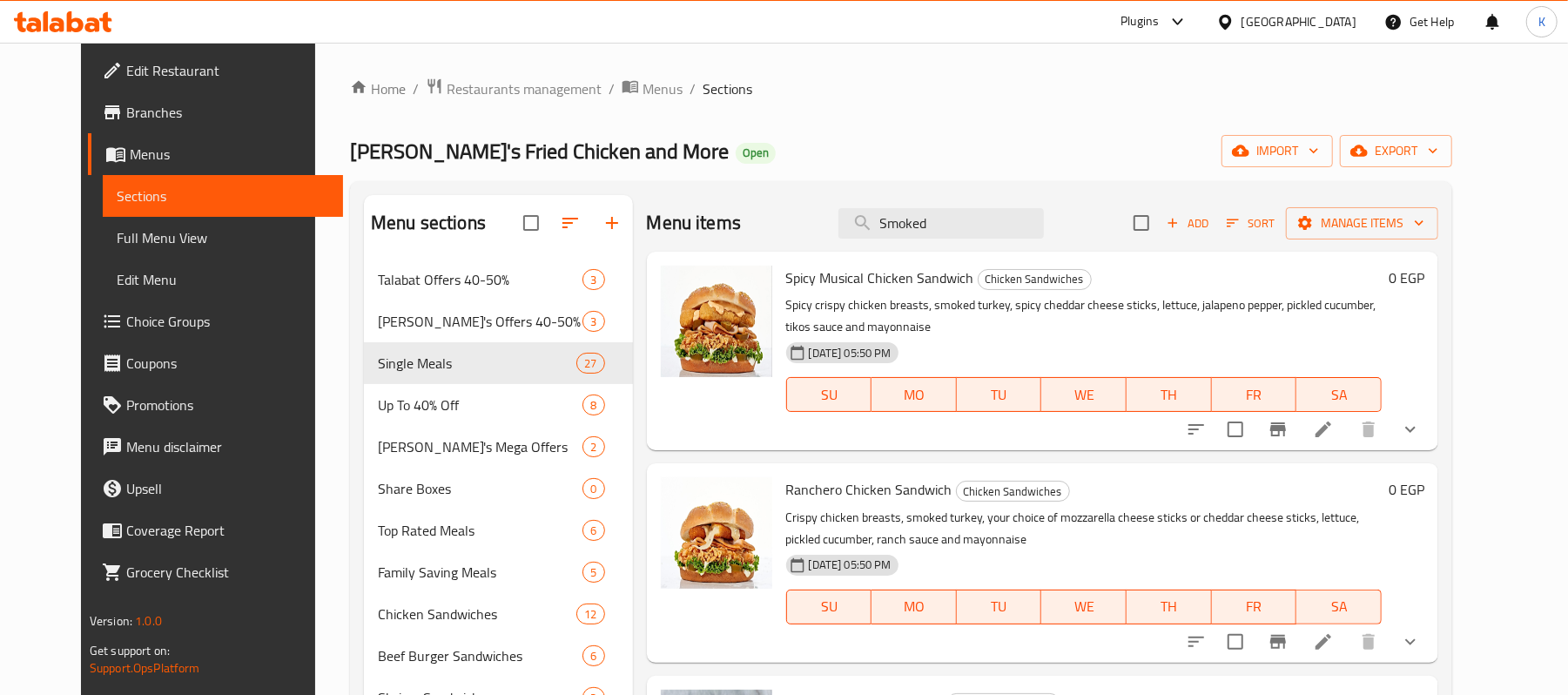
drag, startPoint x: 996, startPoint y: 227, endPoint x: 630, endPoint y: 188, distance: 367.7
click at [639, 189] on div "Menu sections Talabat Offers 40-50% 3 Tiko's Offers 40-50% Off 3 Single Meals 2…" at bounding box center [901, 606] width 1102 height 850
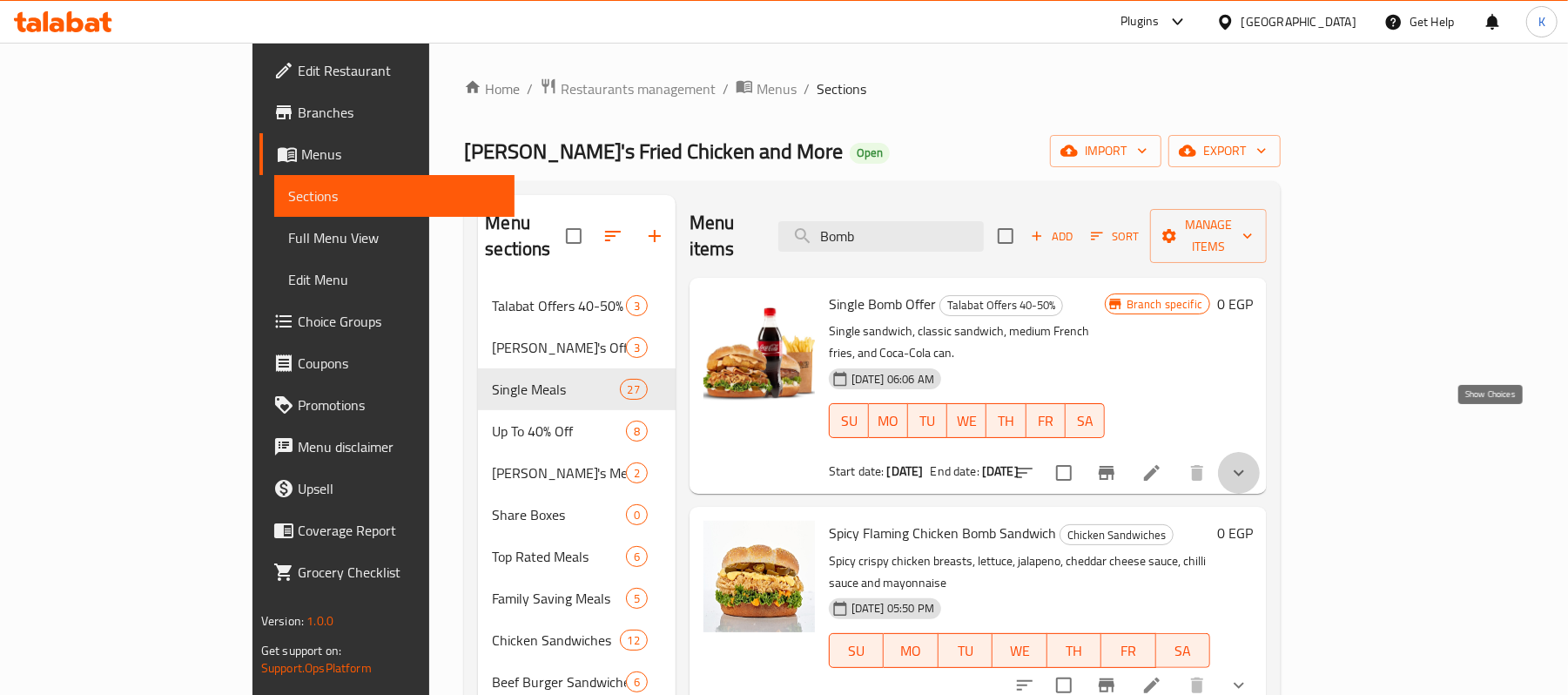
click at [1249, 462] on icon "show more" at bounding box center [1238, 472] width 21 height 21
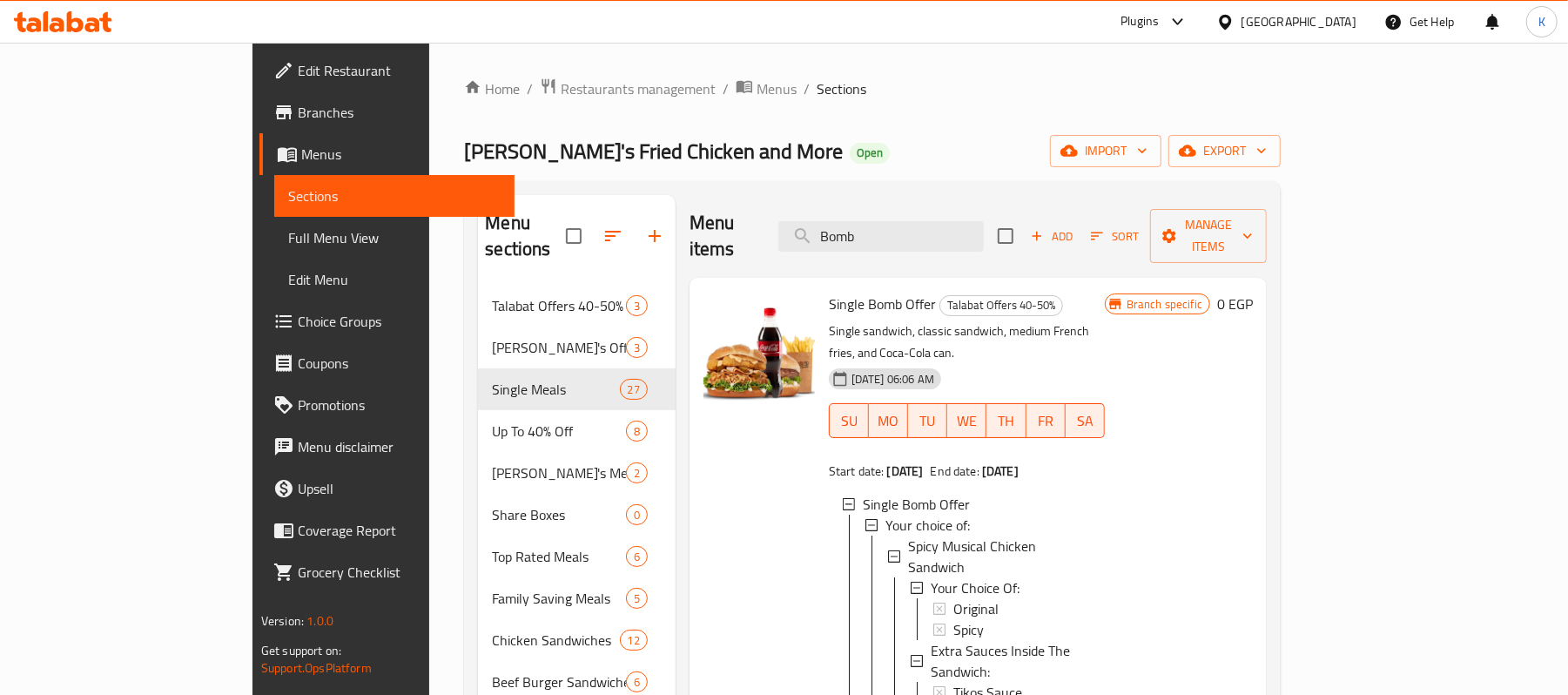
drag, startPoint x: 972, startPoint y: 219, endPoint x: 599, endPoint y: 195, distance: 374.2
click at [604, 196] on div "Menu sections Talabat Offers 40-50% 3 Tiko's Offers 40-50% Off 3 Single Meals 2…" at bounding box center [872, 619] width 789 height 849
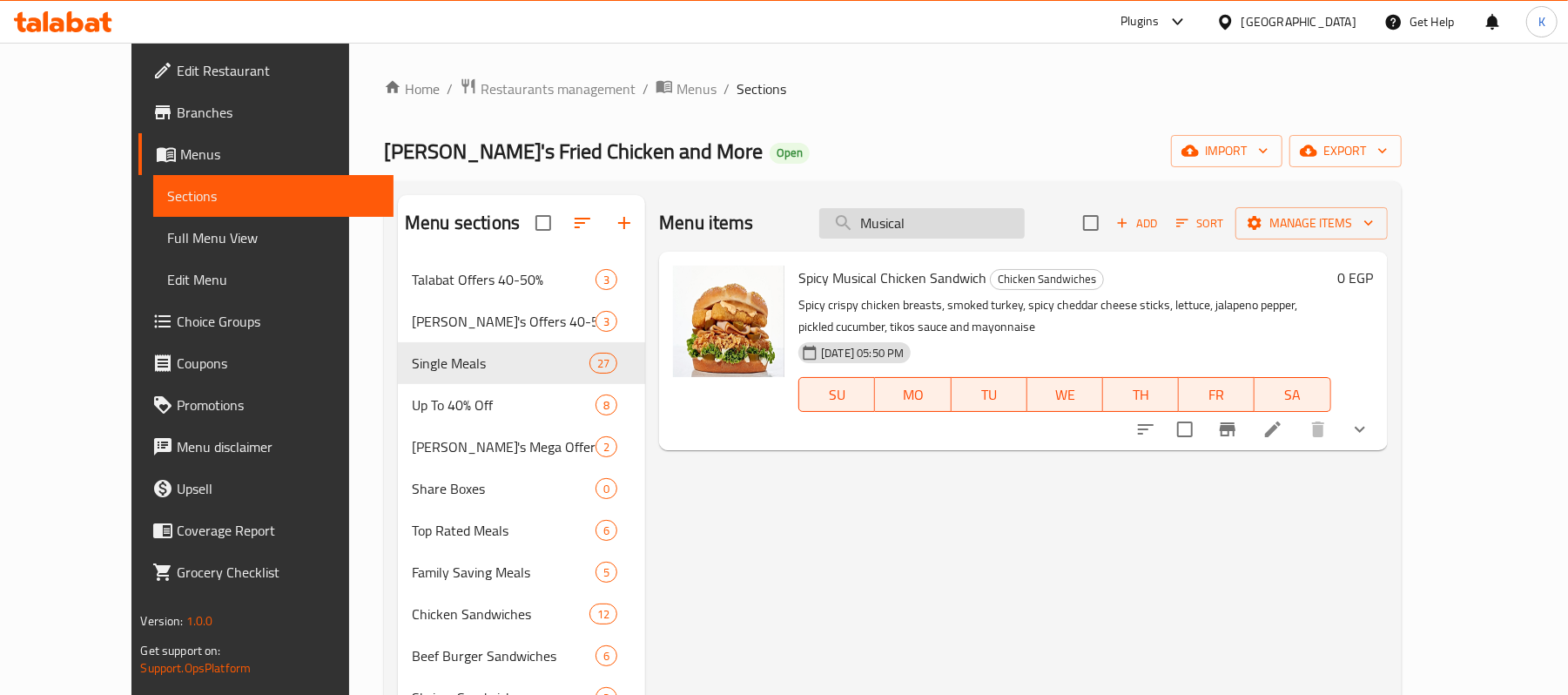
drag, startPoint x: 990, startPoint y: 227, endPoint x: 907, endPoint y: 227, distance: 82.7
click at [907, 227] on input "Musical" at bounding box center [921, 223] width 205 height 30
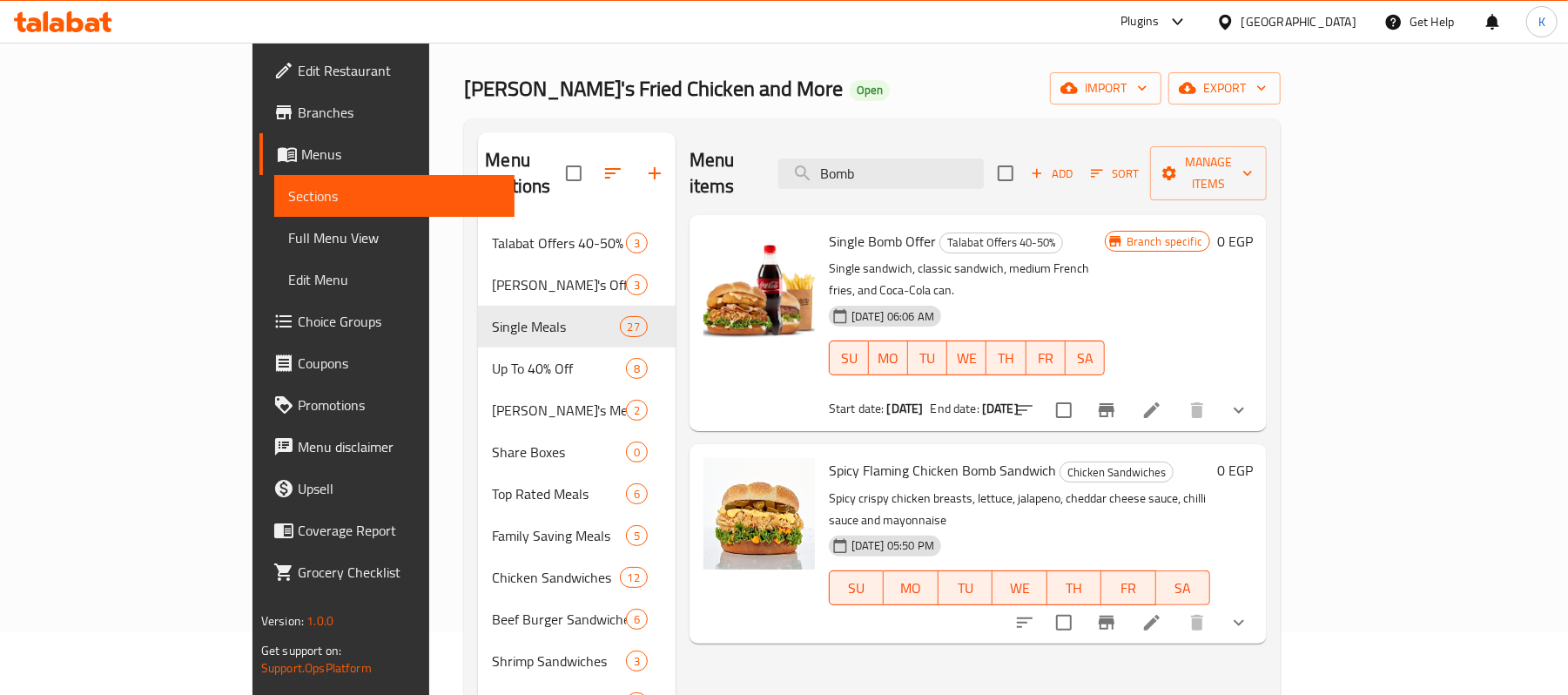
scroll to position [116, 0]
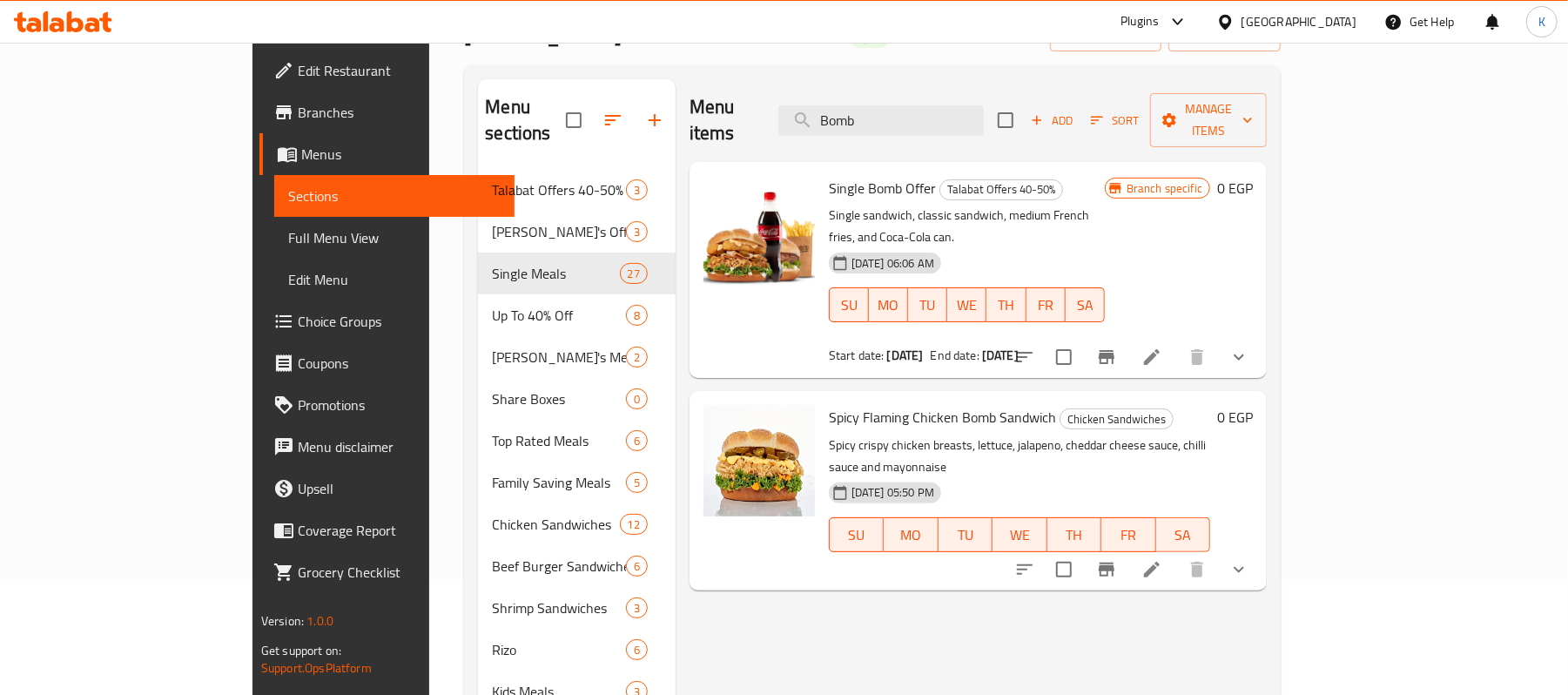
type input "Bomb"
click at [1249, 346] on icon "show more" at bounding box center [1238, 356] width 21 height 21
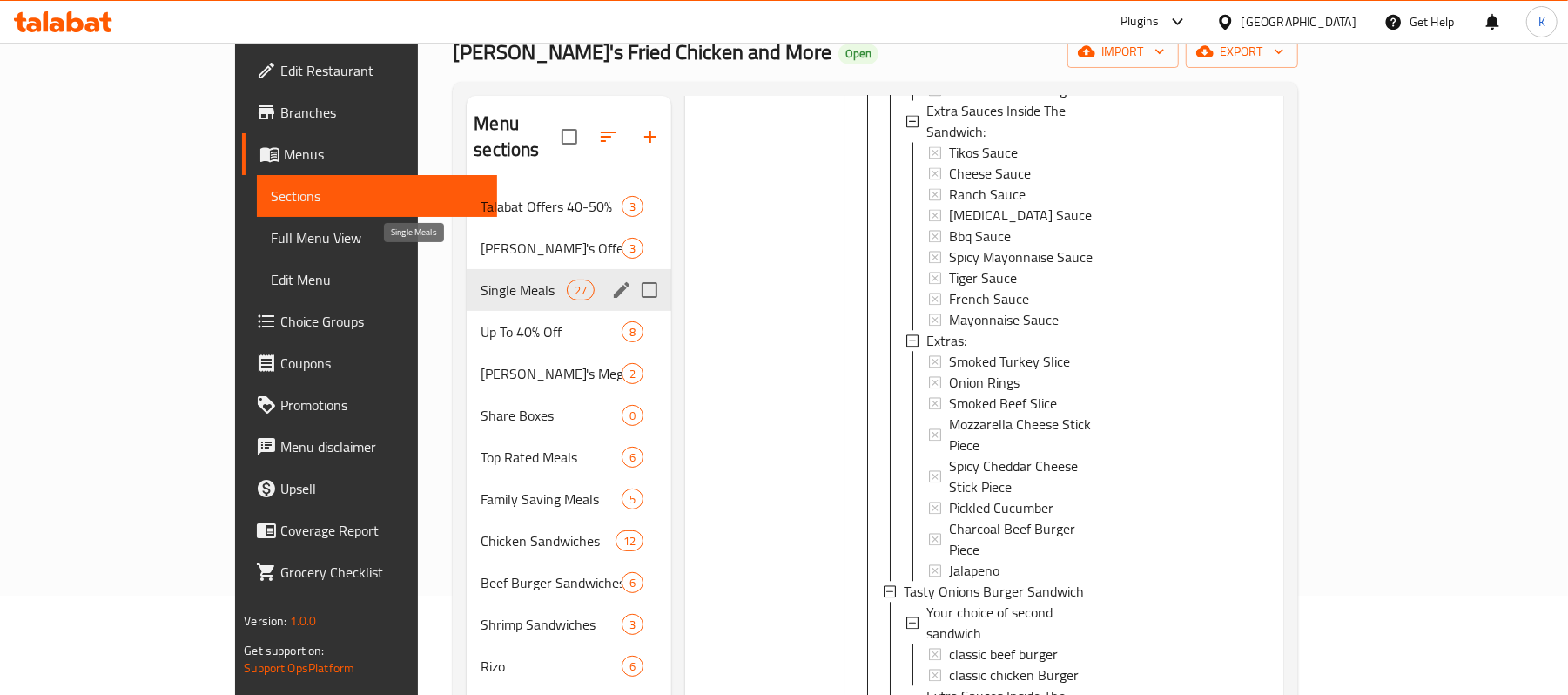
scroll to position [0, 0]
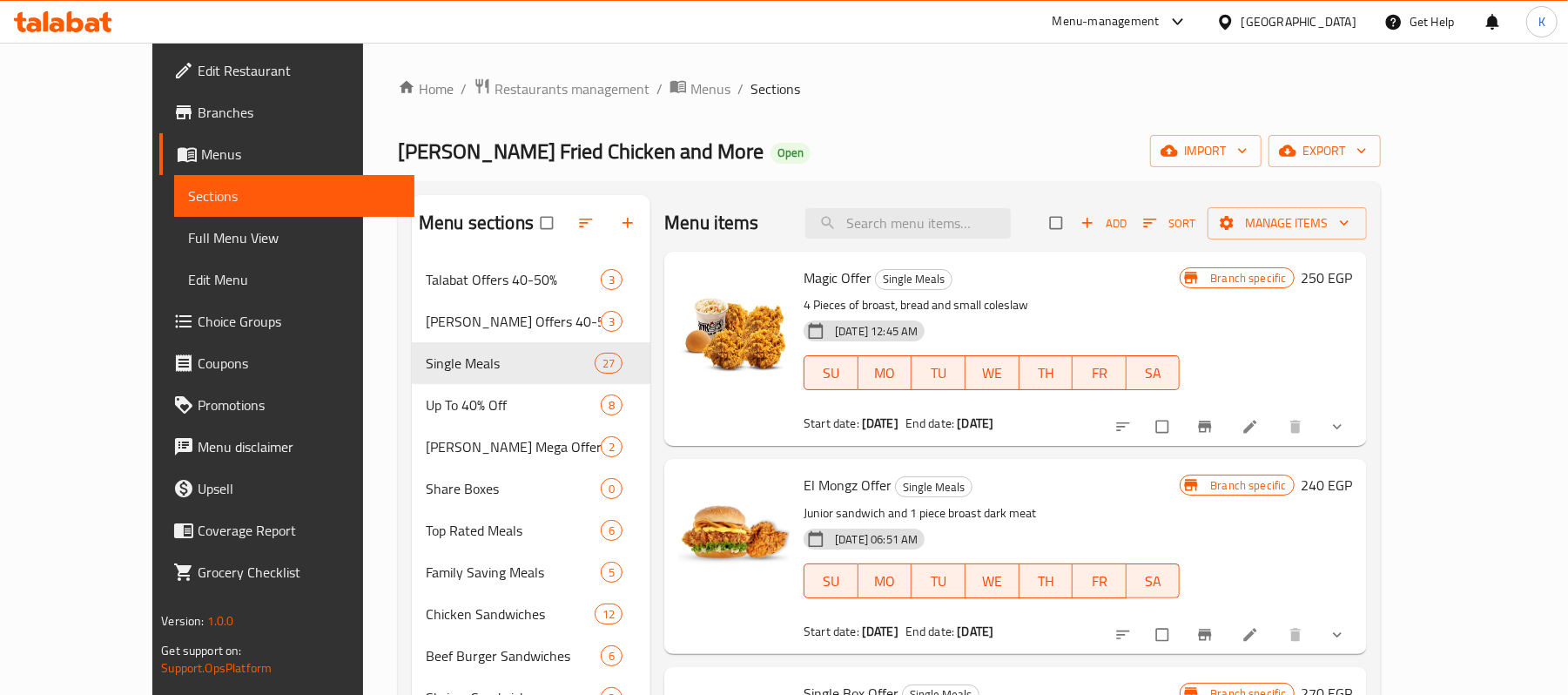
click at [188, 233] on span "Full Menu View" at bounding box center [294, 237] width 212 height 21
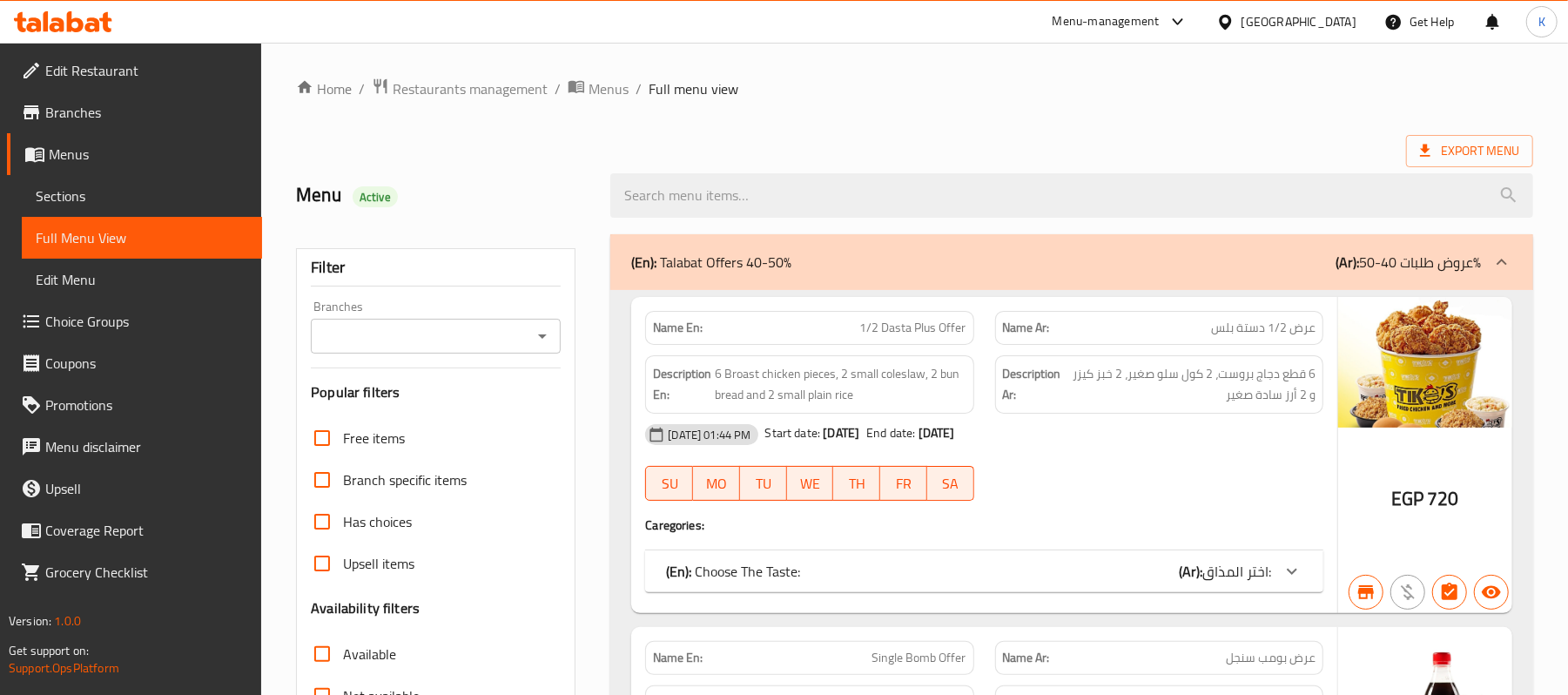
click at [781, 144] on div "Export Menu" at bounding box center [914, 151] width 1237 height 32
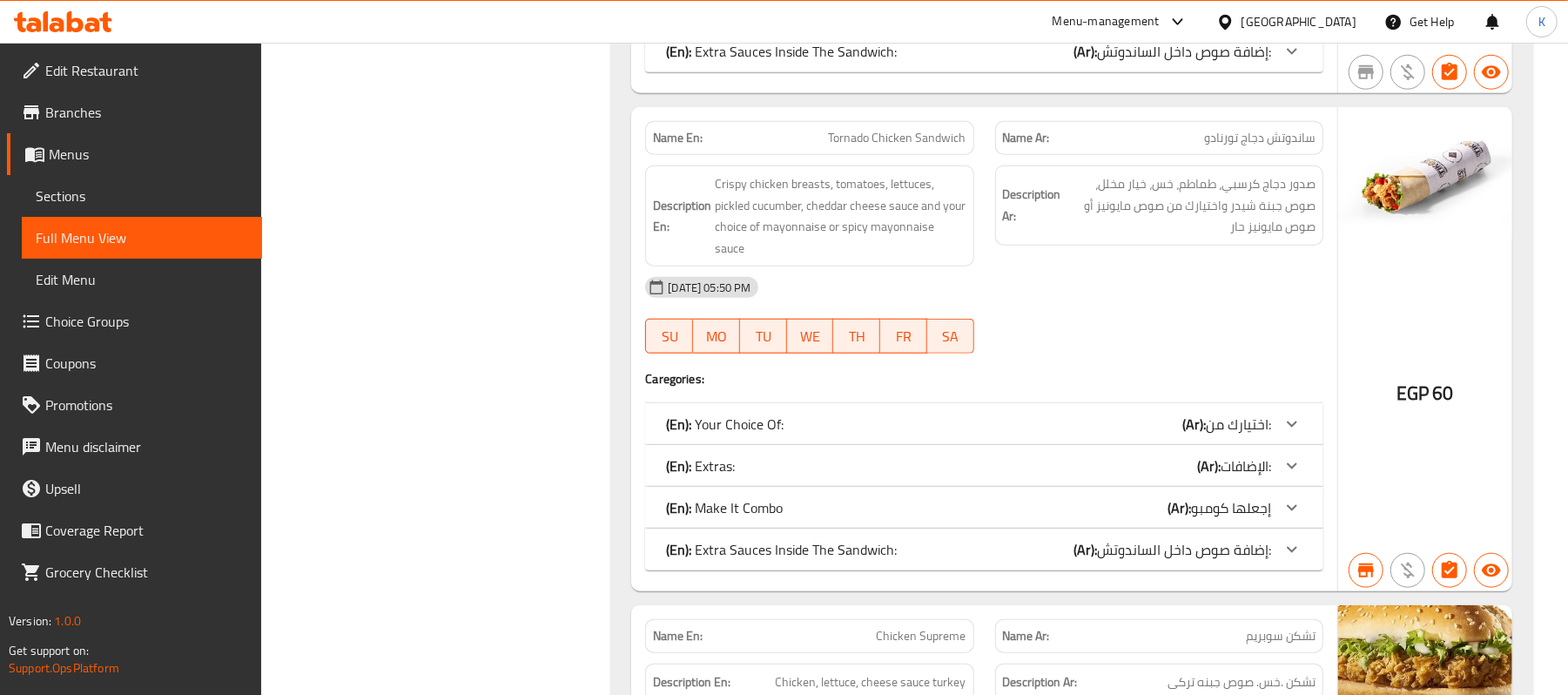
scroll to position [24662, 0]
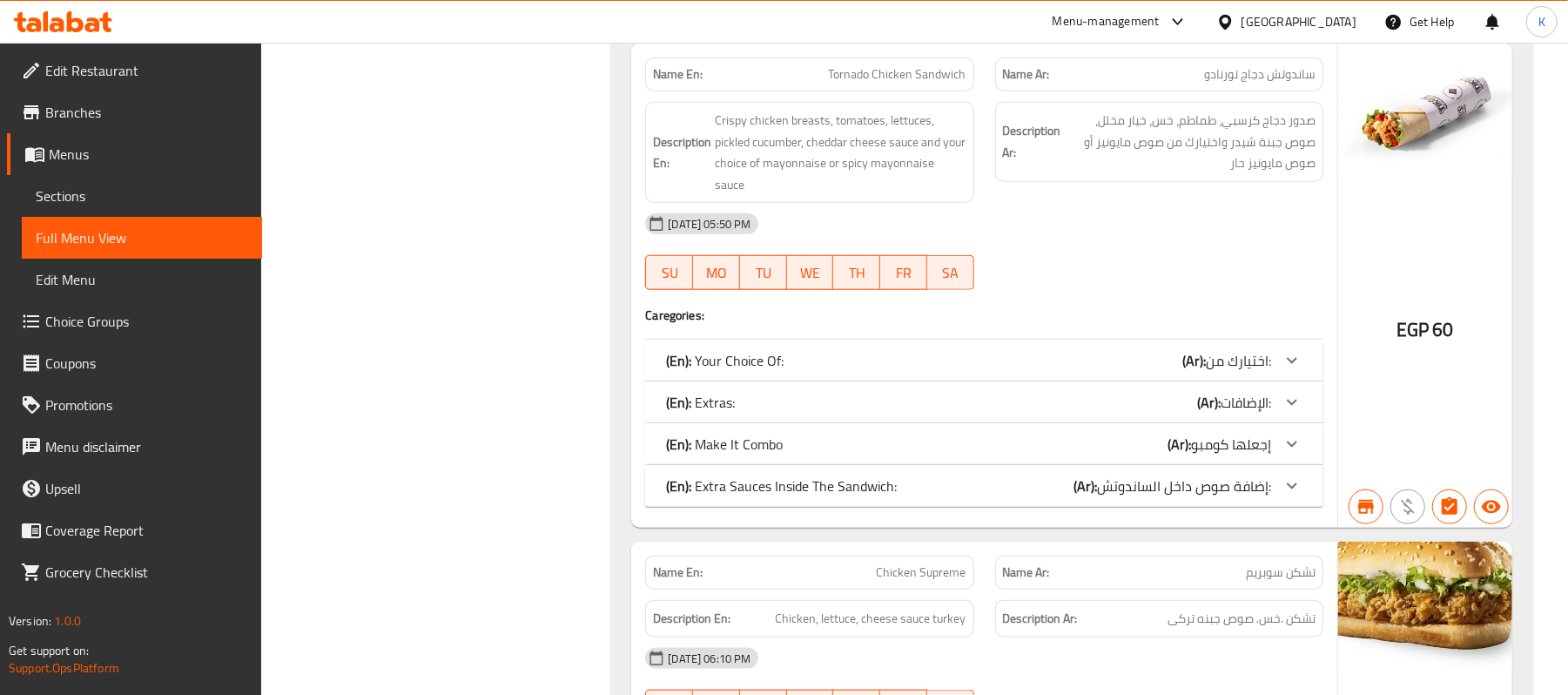
click at [895, 371] on div "(En): Your Choice Of: (Ar): اختيارك من:" at bounding box center [968, 360] width 605 height 21
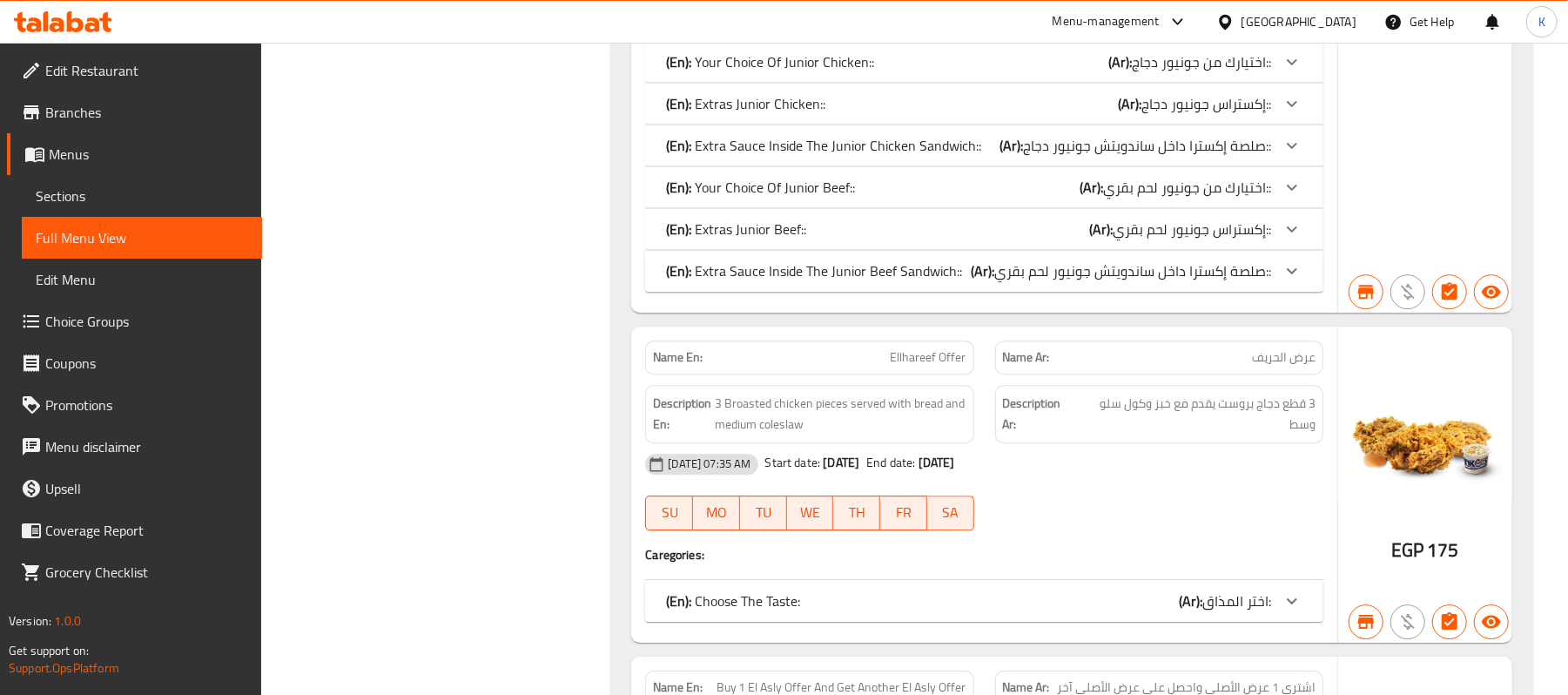
scroll to position [0, 0]
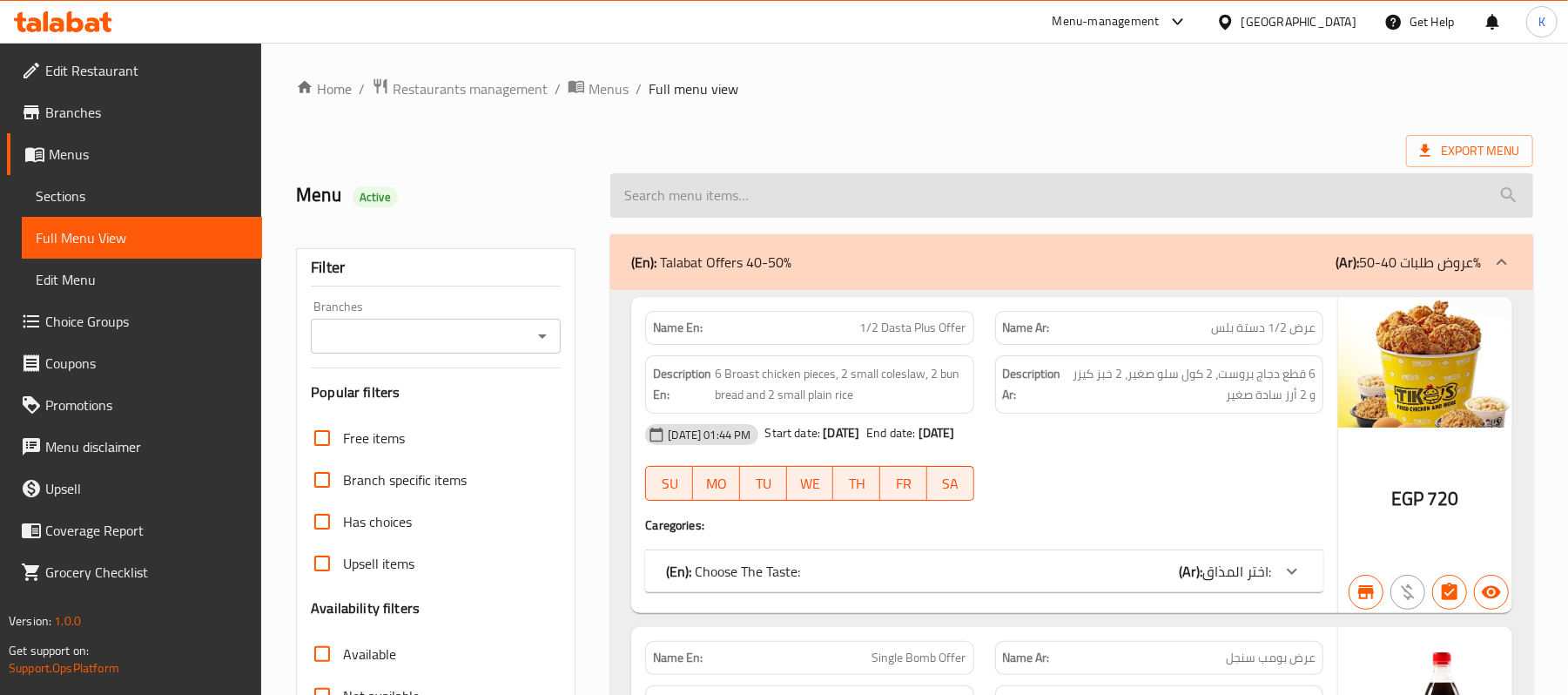
click at [868, 175] on input "search" at bounding box center [1071, 195] width 923 height 44
click at [872, 188] on input "search" at bounding box center [1071, 195] width 923 height 44
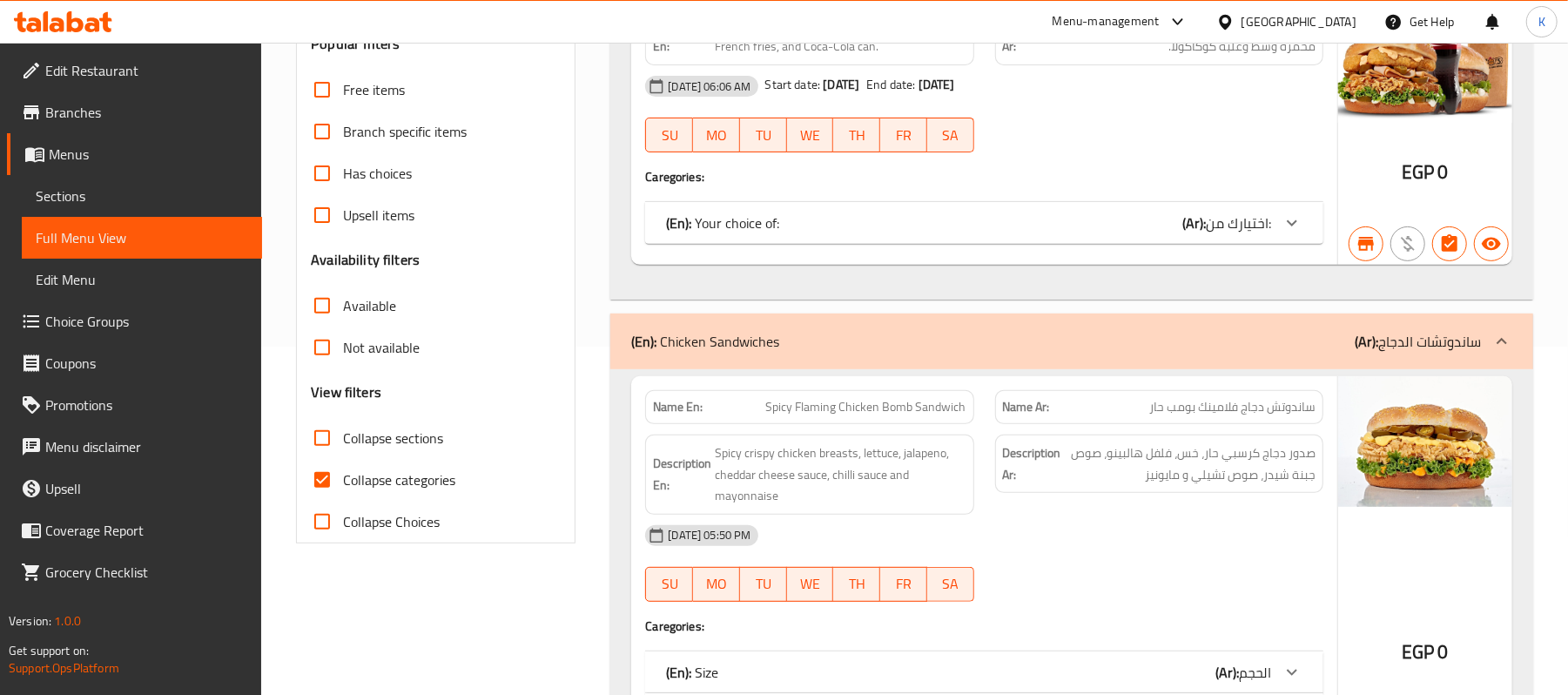
scroll to position [232, 0]
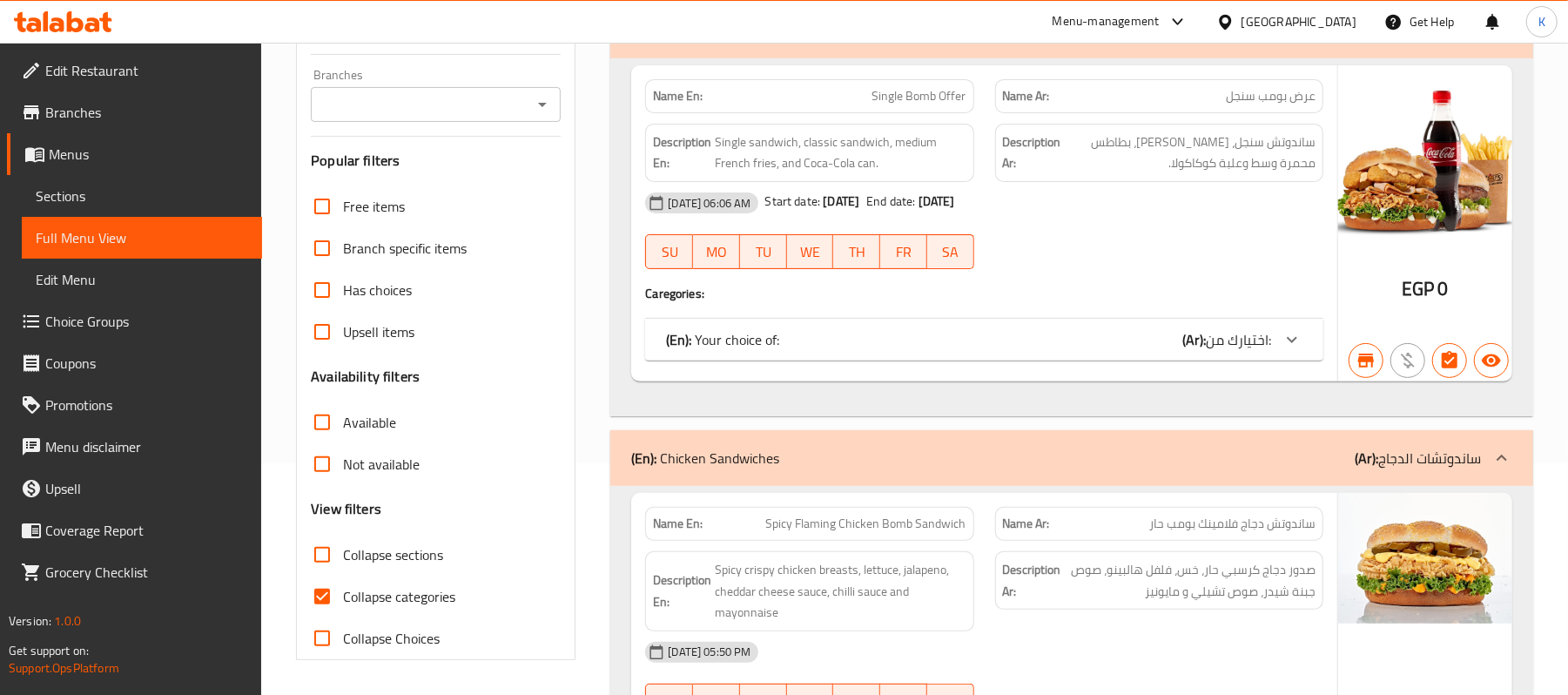
type input "Bomb"
click at [1470, 449] on p "(Ar): ساندوتشات الدجاج" at bounding box center [1417, 457] width 126 height 21
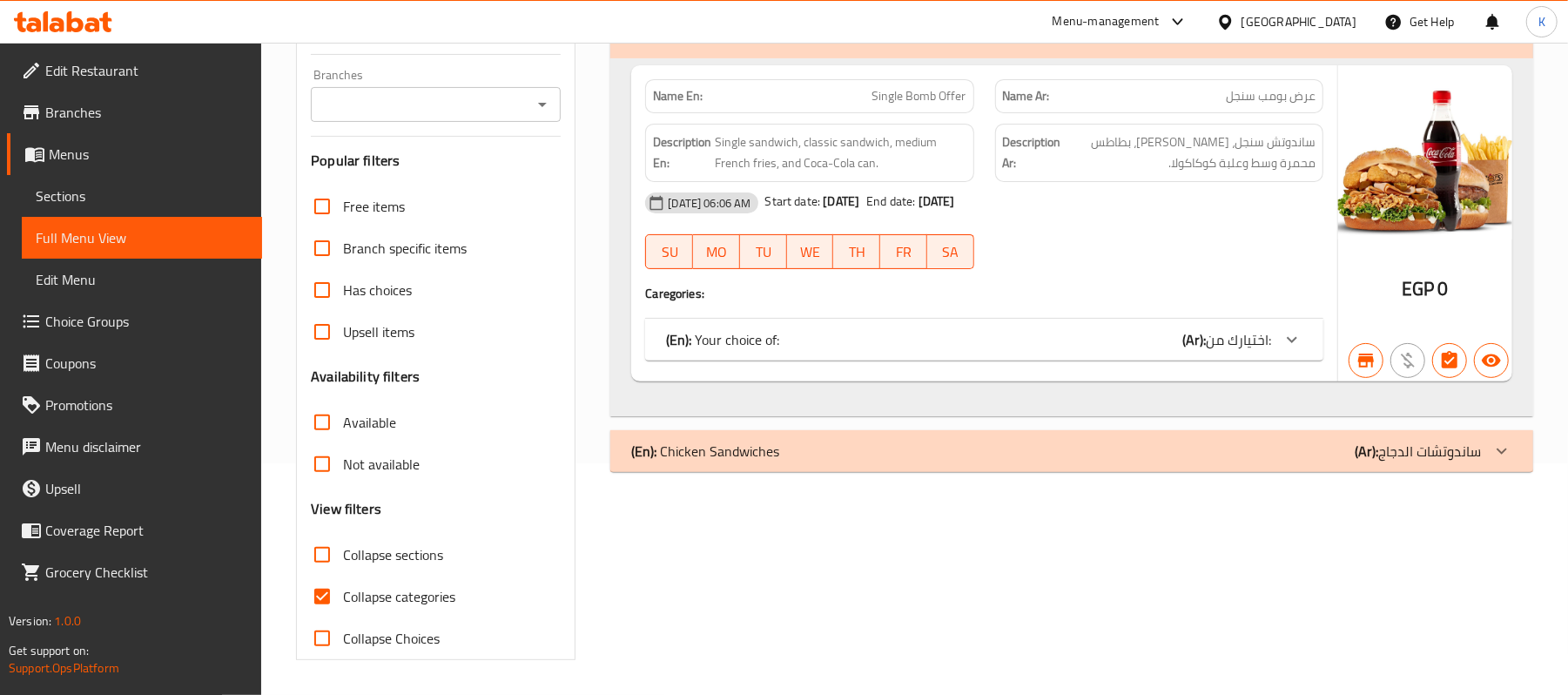
click at [1184, 335] on b "(Ar):" at bounding box center [1194, 339] width 24 height 26
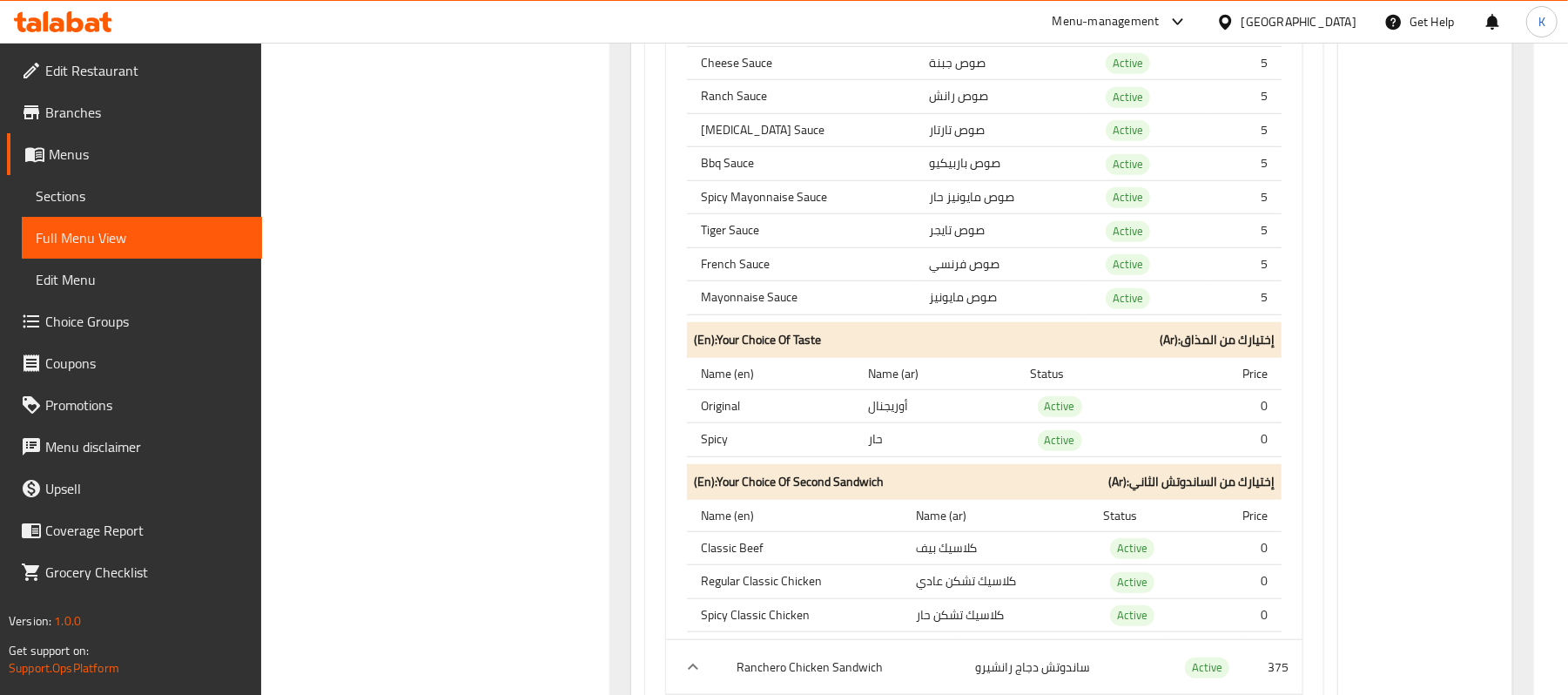
scroll to position [0, 0]
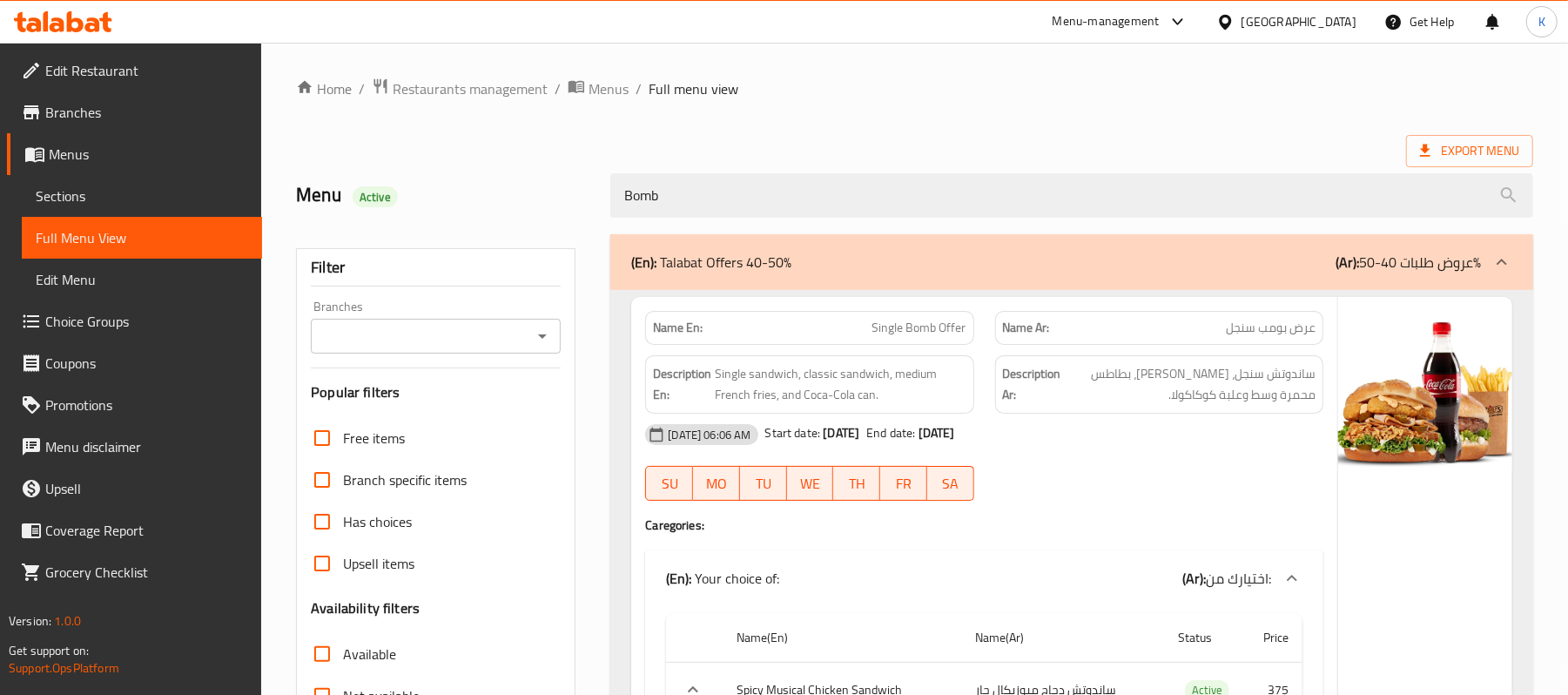
click at [1505, 269] on icon at bounding box center [1501, 262] width 21 height 21
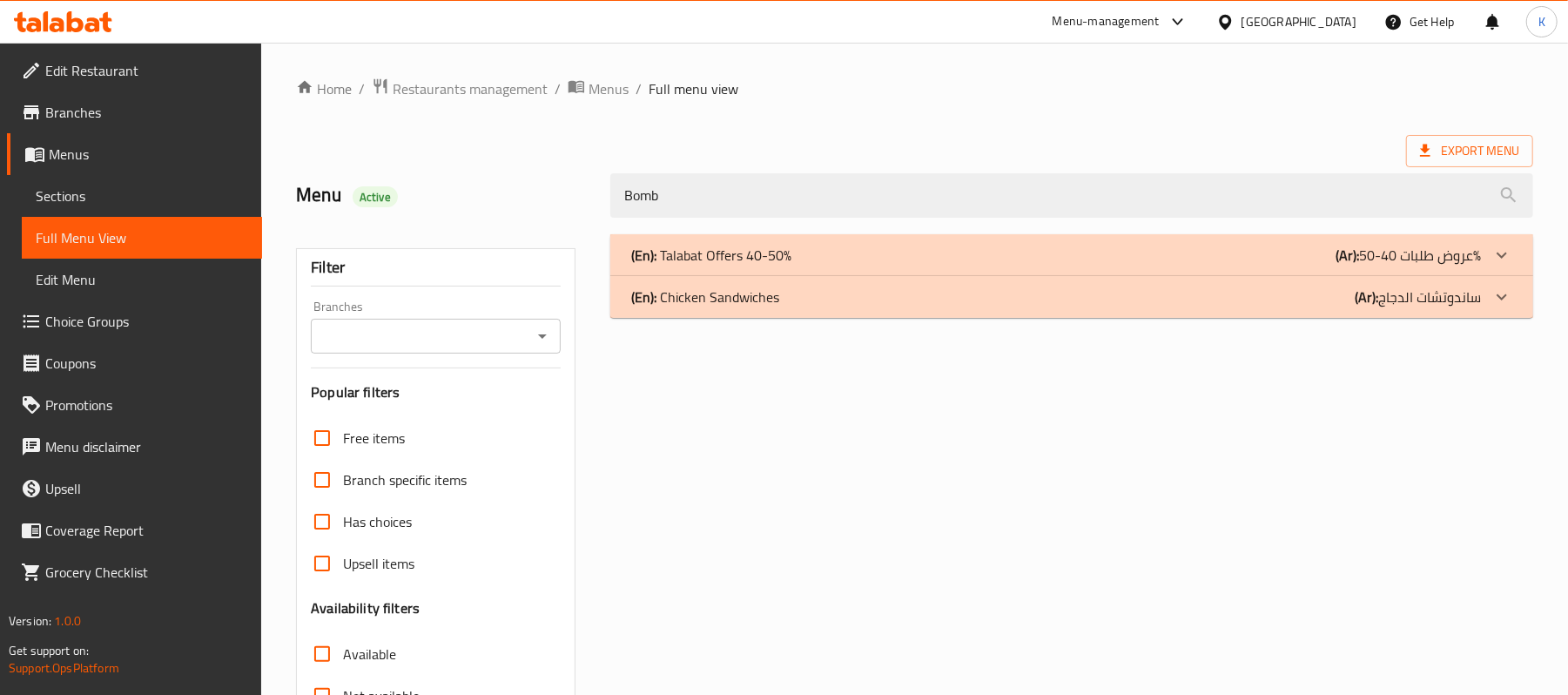
click at [1463, 315] on div "(En): Chicken Sandwiches (Ar): ساندوتشات الدجاج" at bounding box center [1071, 297] width 923 height 42
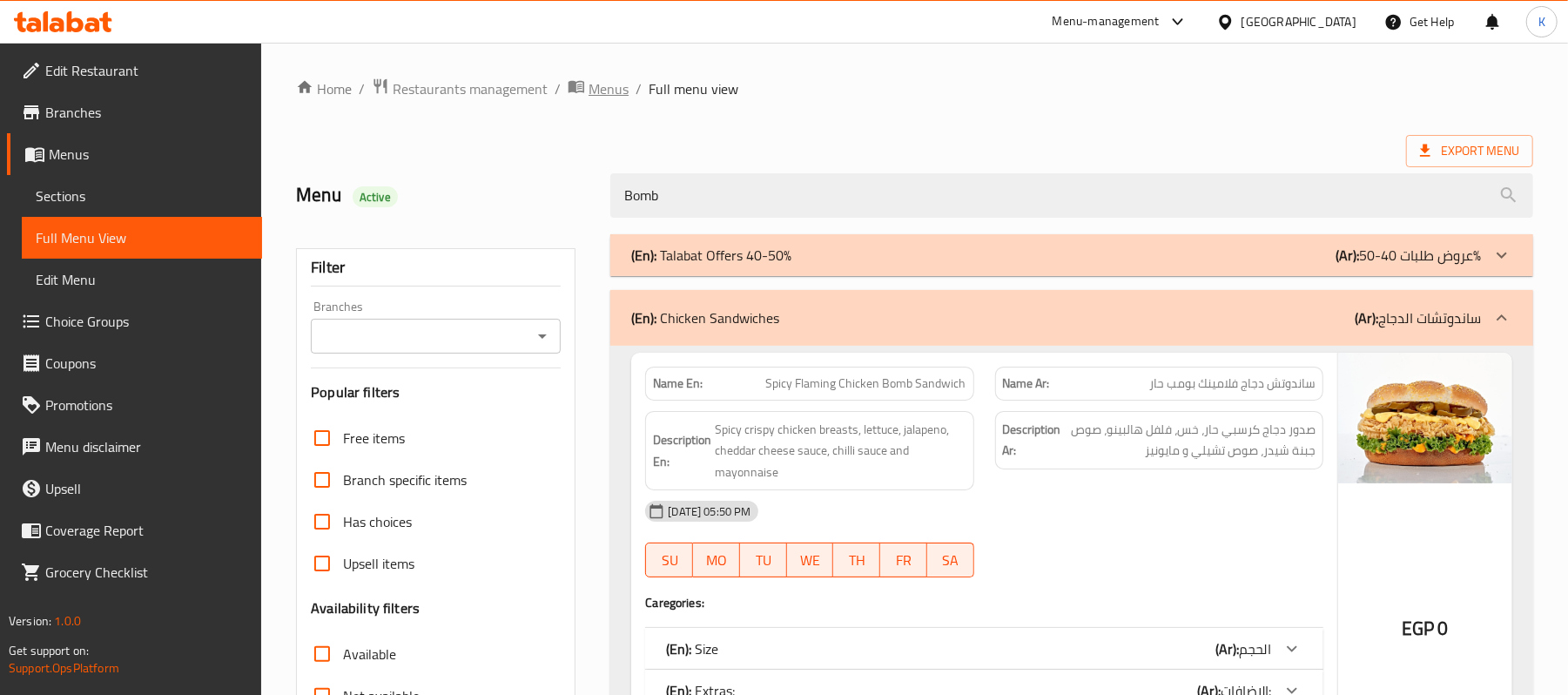
click at [617, 92] on span "Menus" at bounding box center [608, 88] width 40 height 21
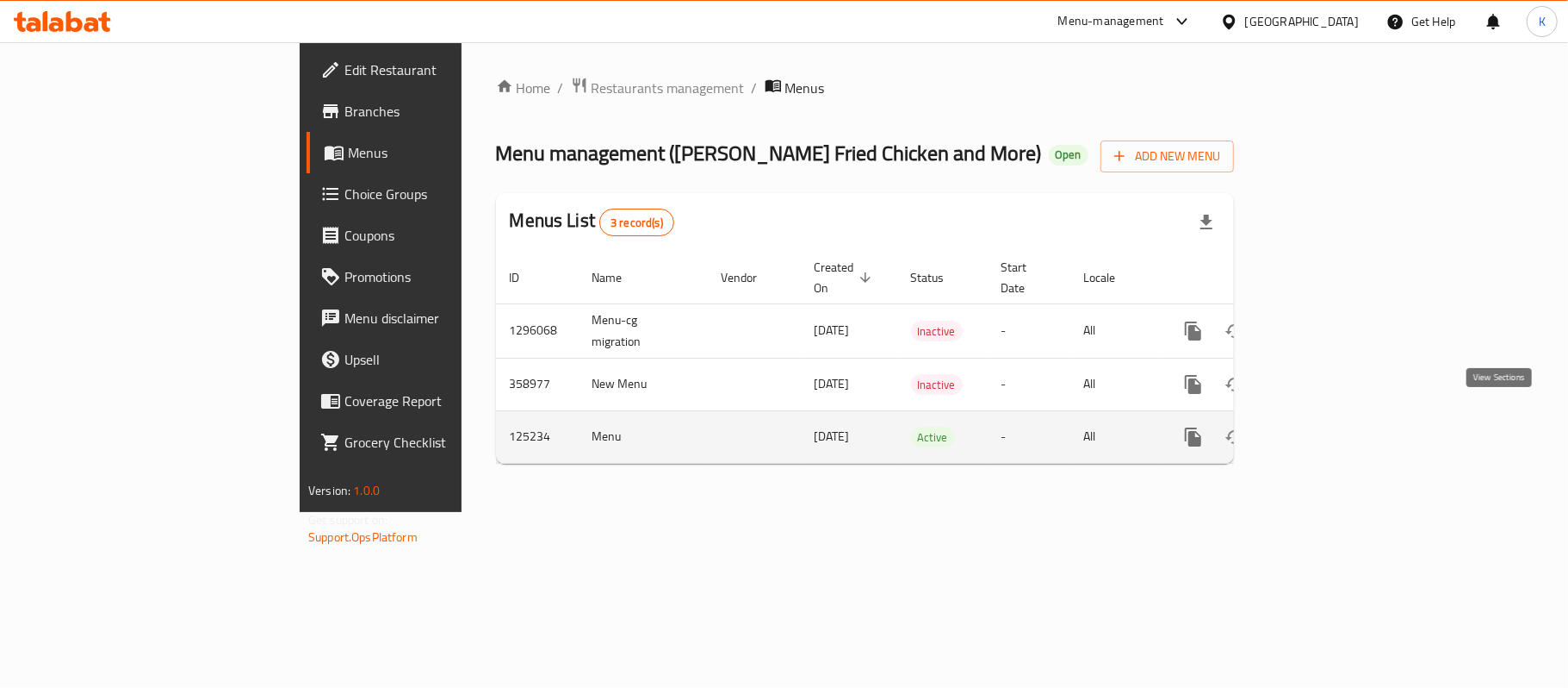
click at [1328, 427] on icon "enhanced table" at bounding box center [1317, 437] width 21 height 21
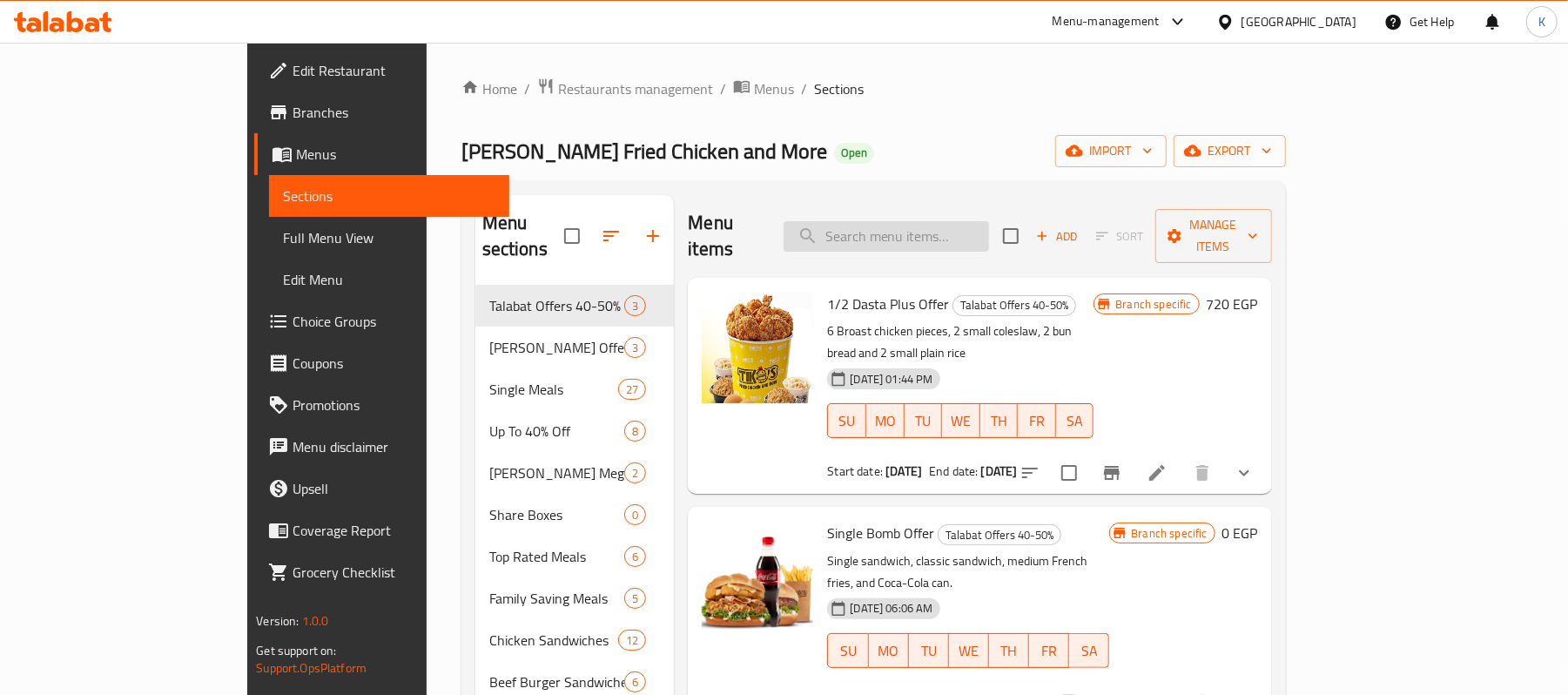
click at [975, 221] on input "search" at bounding box center [885, 236] width 205 height 30
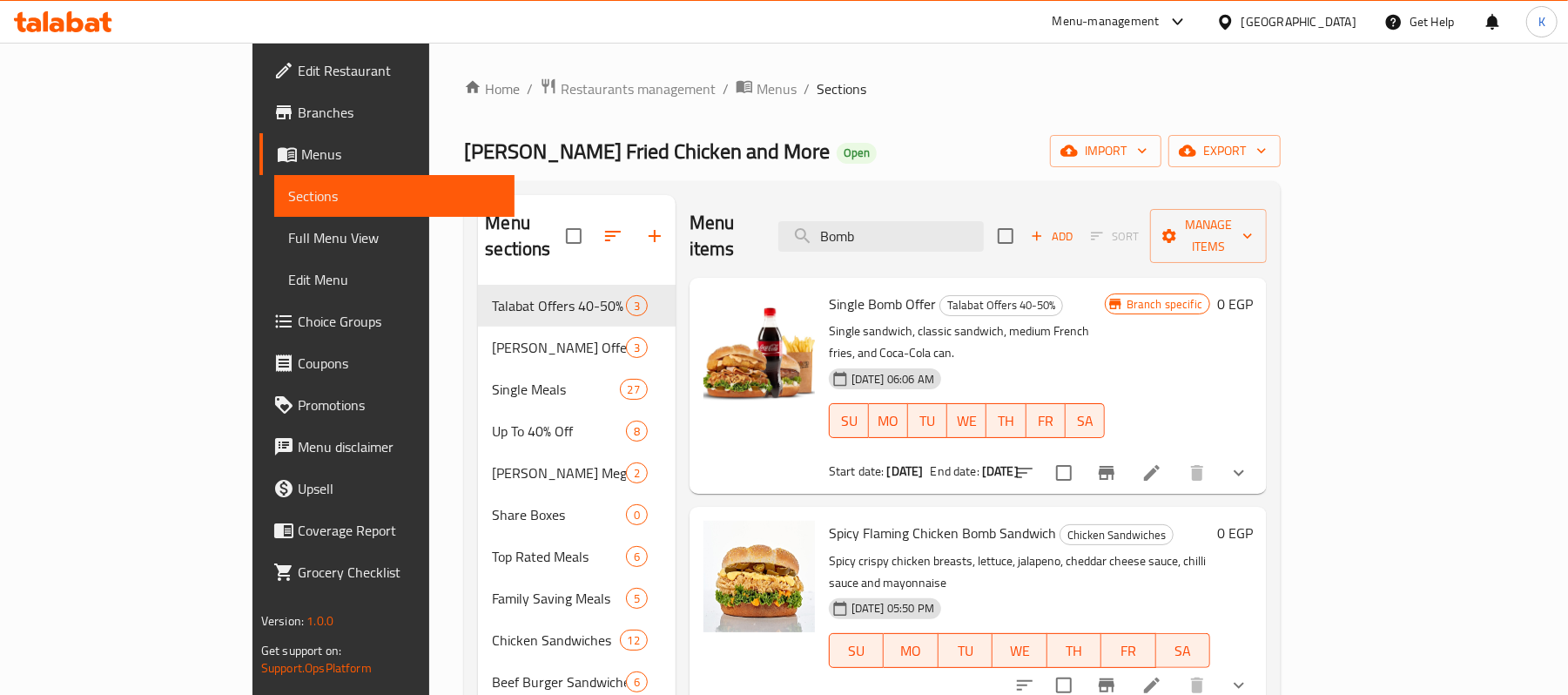
type input "Bomb"
click at [1260, 452] on button "show more" at bounding box center [1239, 473] width 42 height 42
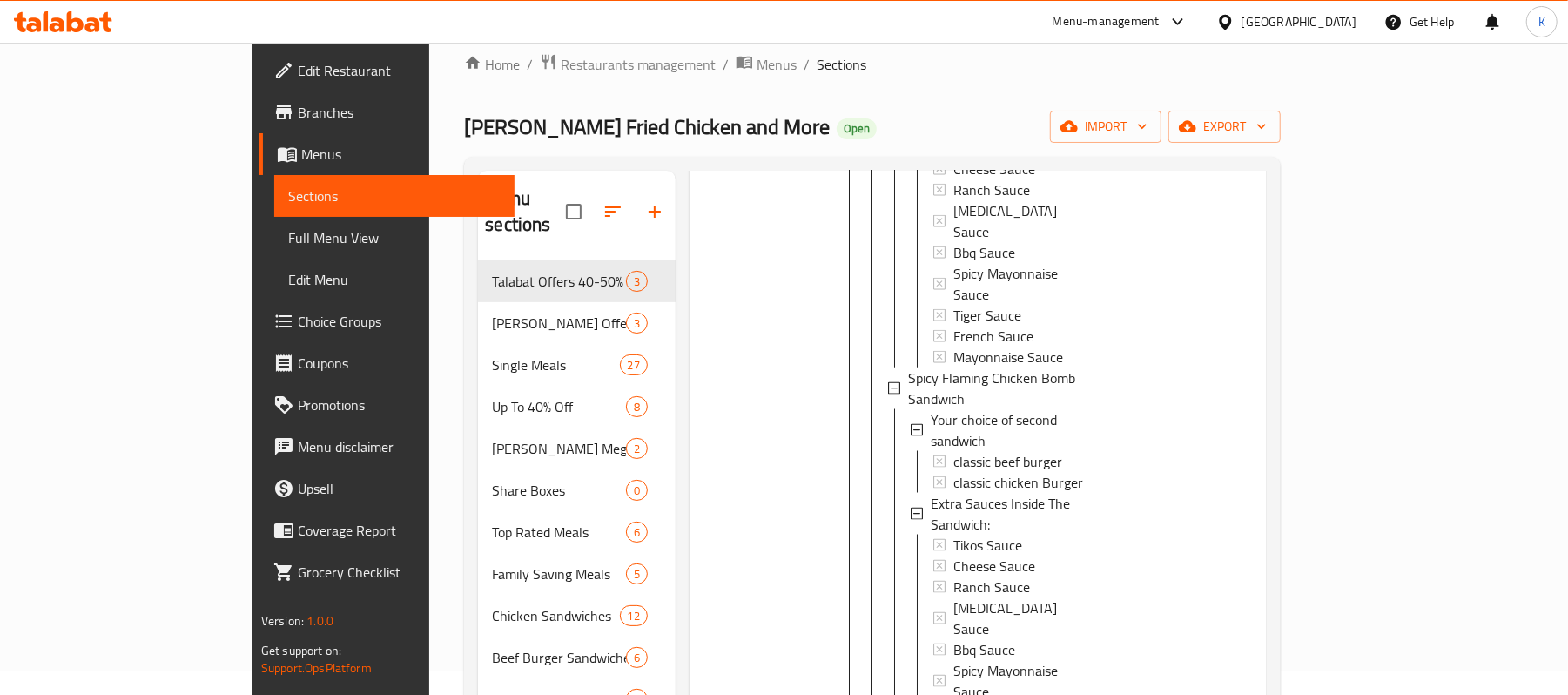
scroll to position [2089, 0]
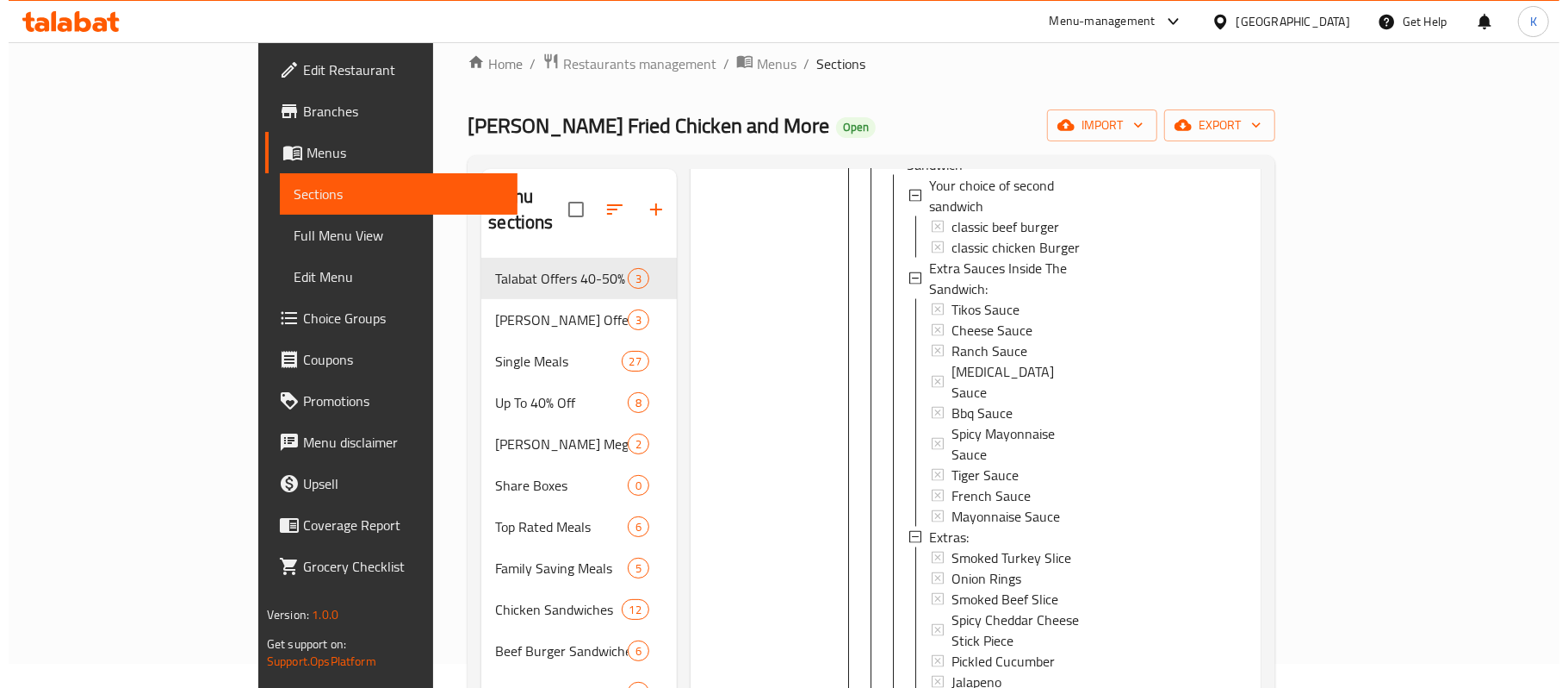
scroll to position [369, 0]
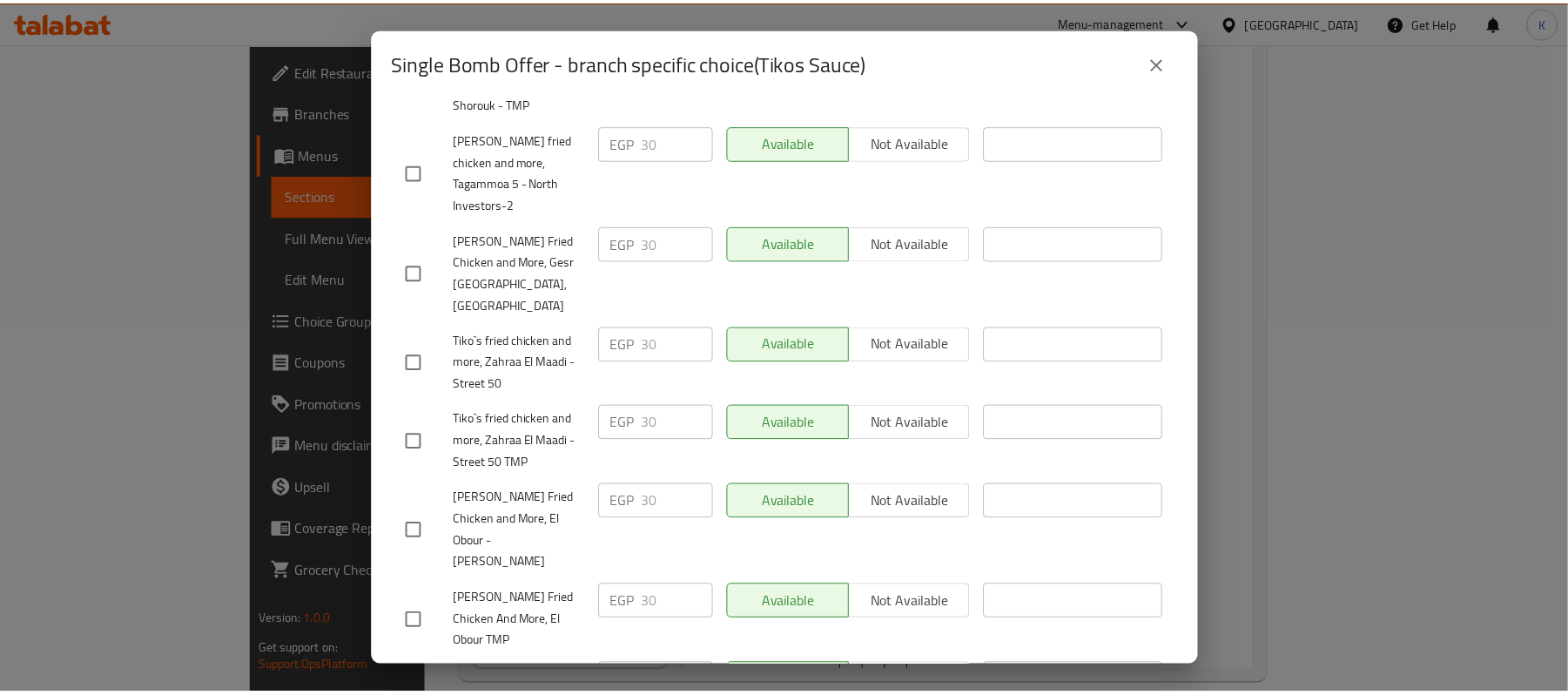
scroll to position [985, 0]
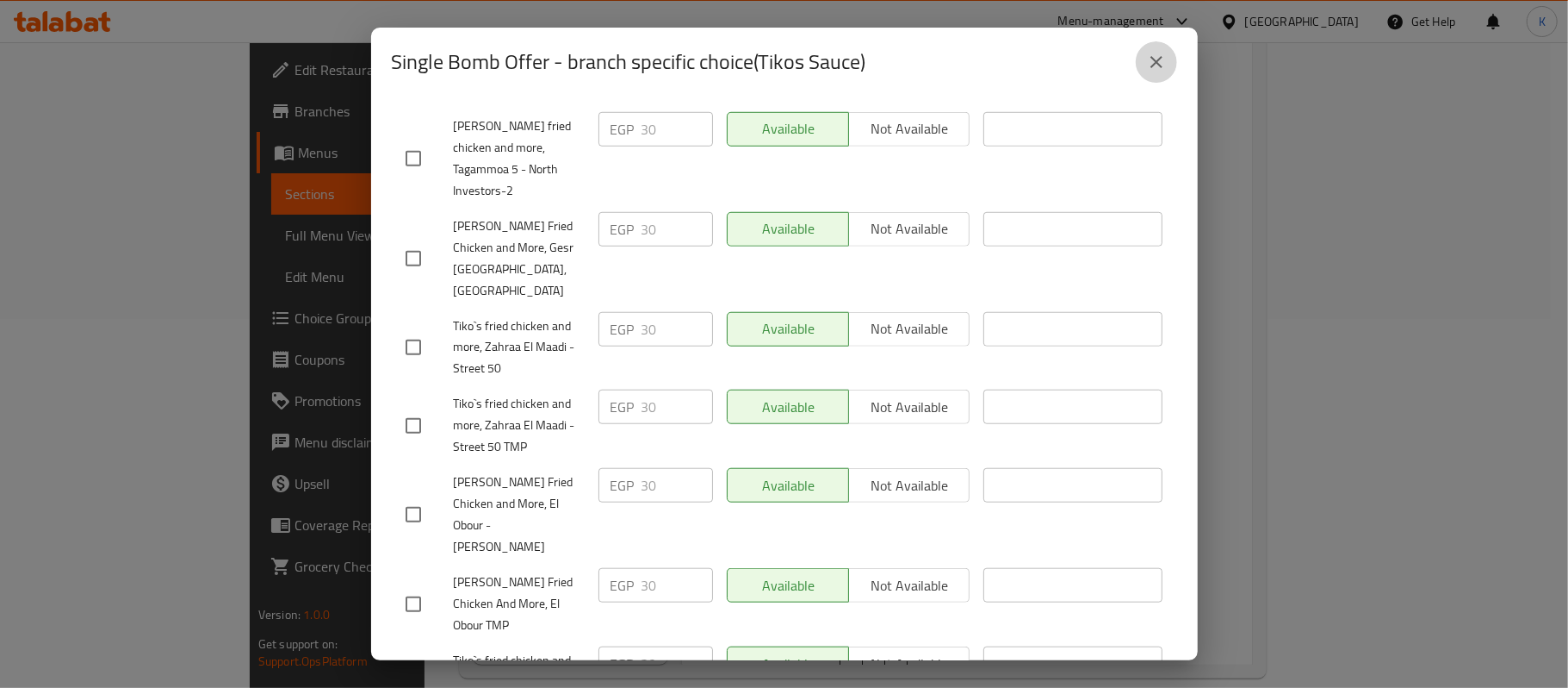
click at [1136, 62] on button "close" at bounding box center [1156, 62] width 42 height 42
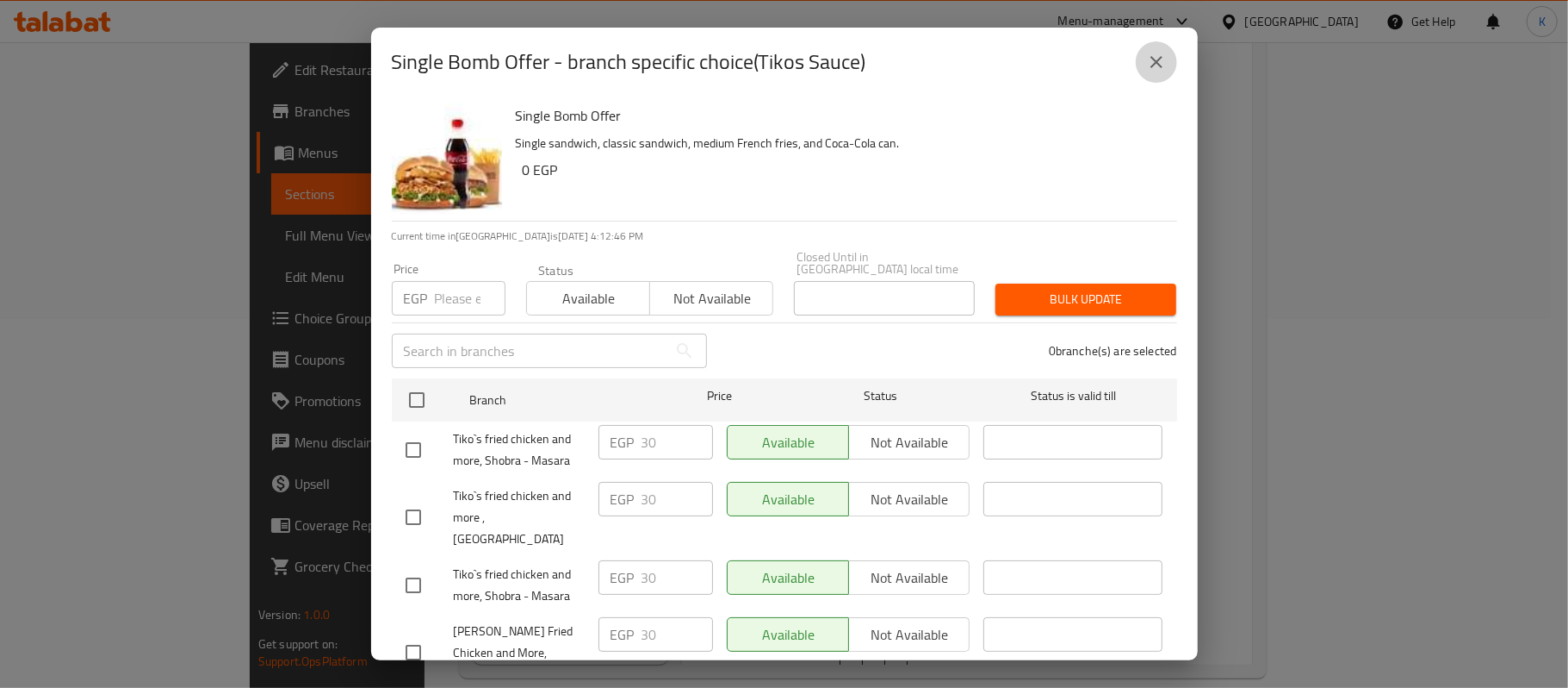
click at [1164, 73] on button "close" at bounding box center [1156, 62] width 42 height 42
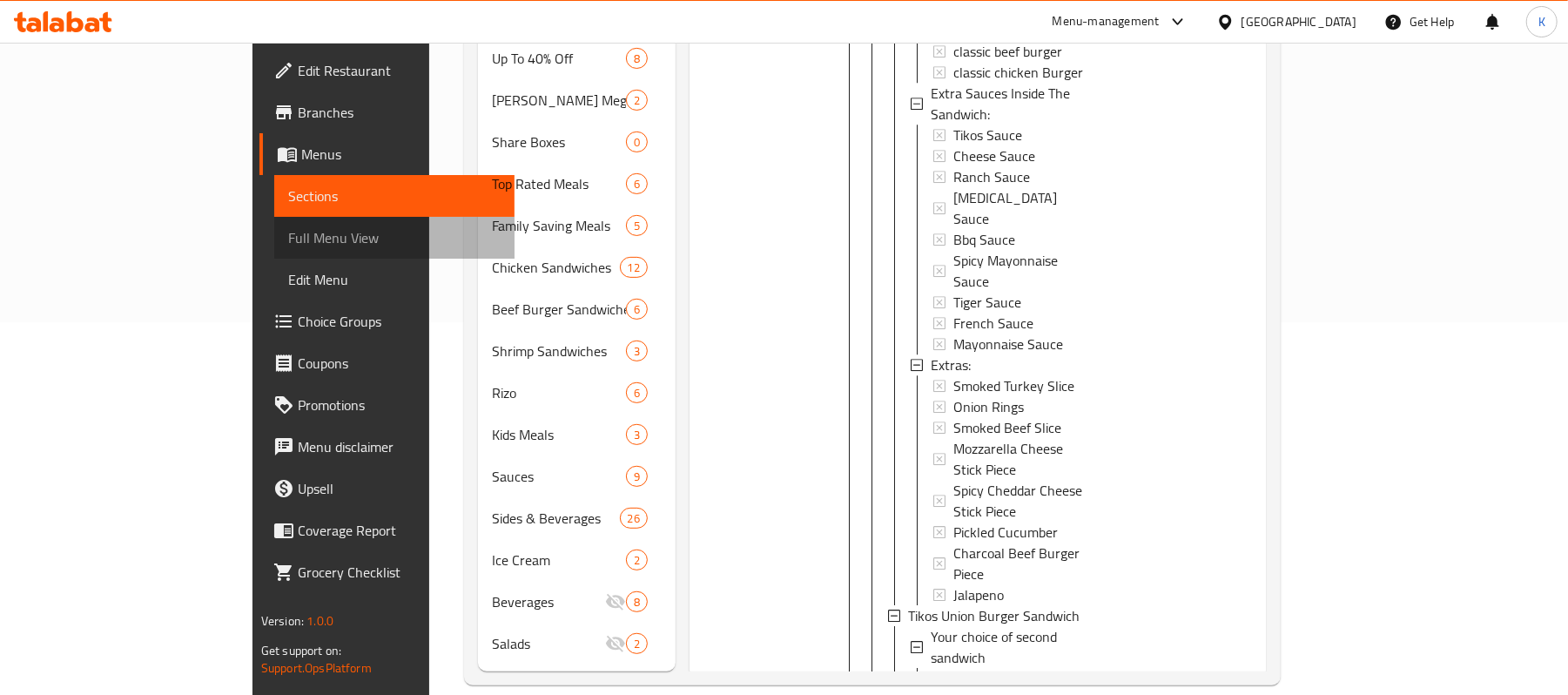
click at [288, 232] on span "Full Menu View" at bounding box center [394, 237] width 212 height 21
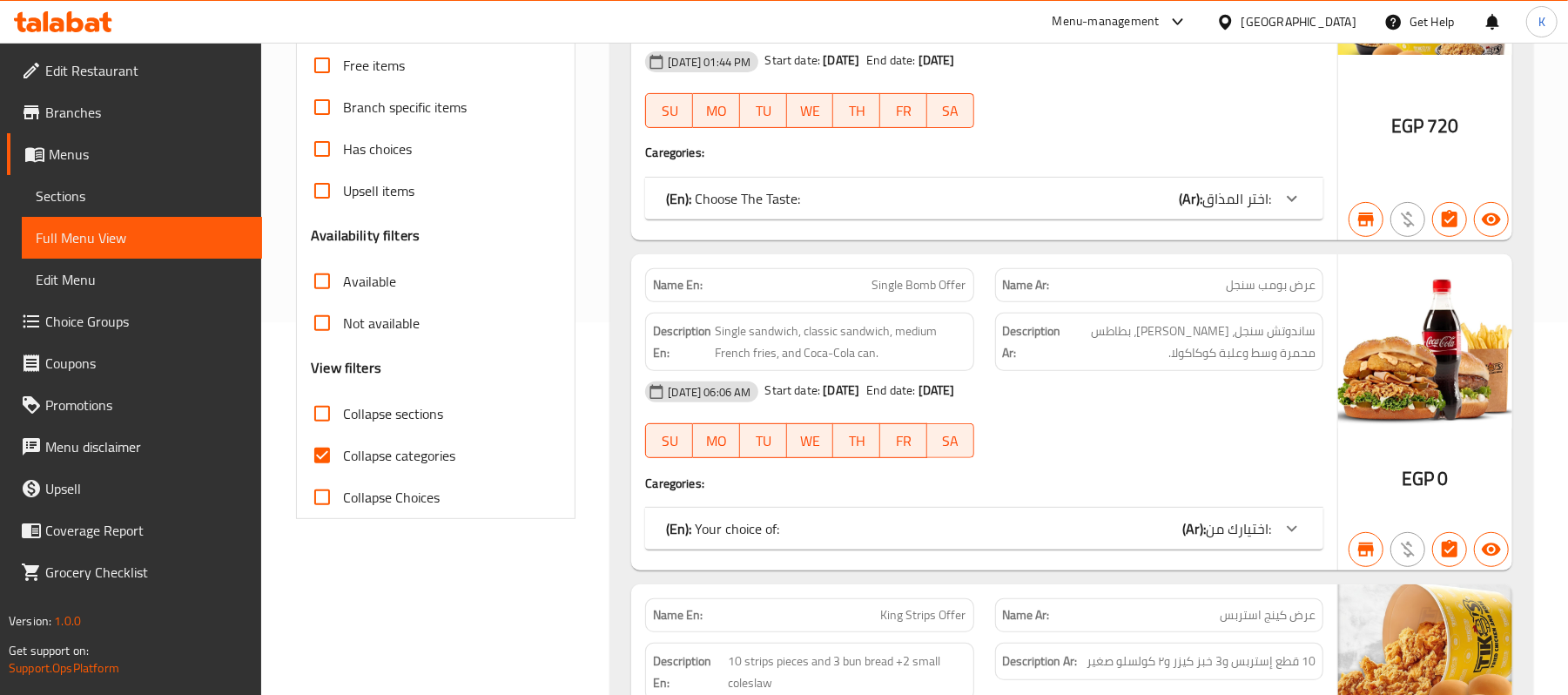
click at [1055, 529] on div "(En): Your choice of: (Ar): اختيارك من:" at bounding box center [968, 528] width 605 height 21
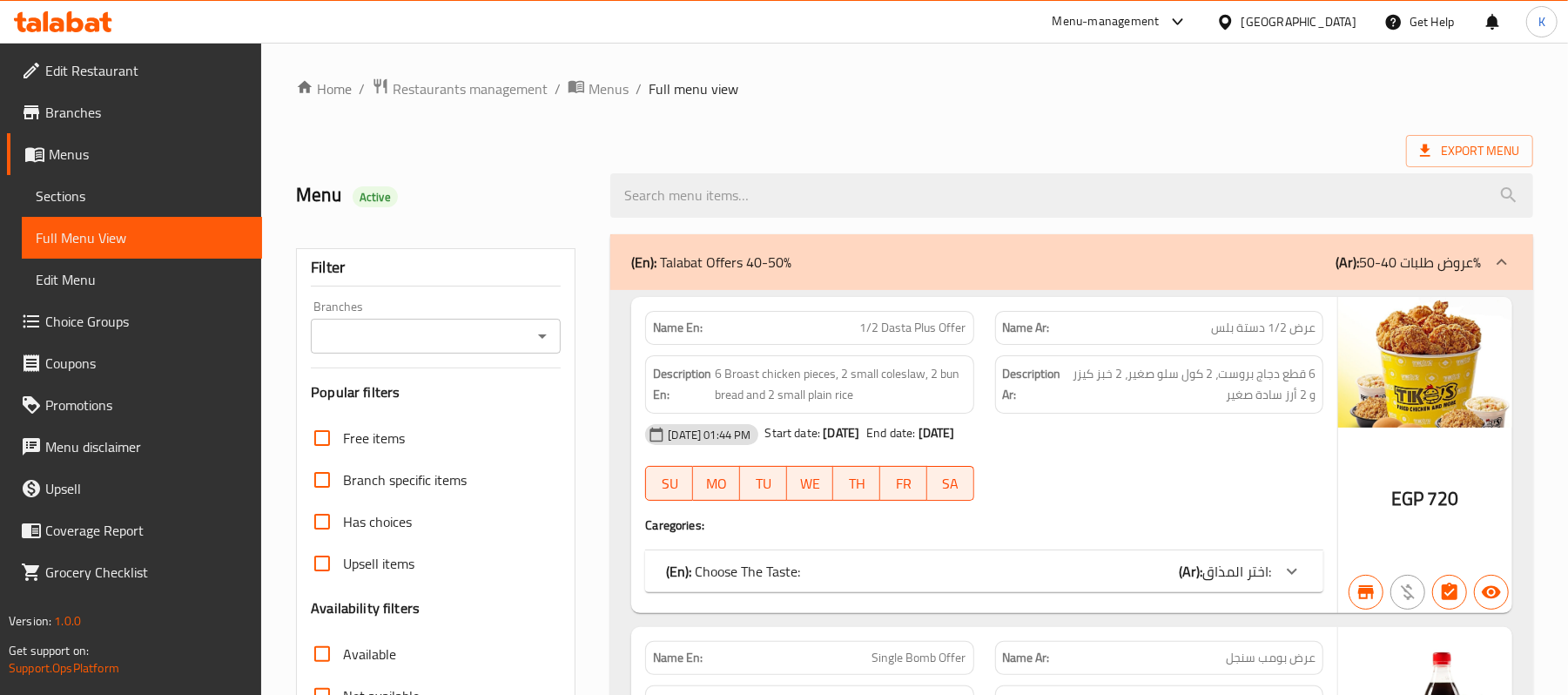
click at [558, 334] on div "Branches" at bounding box center [436, 336] width 250 height 35
click at [536, 345] on icon "Open" at bounding box center [542, 336] width 21 height 21
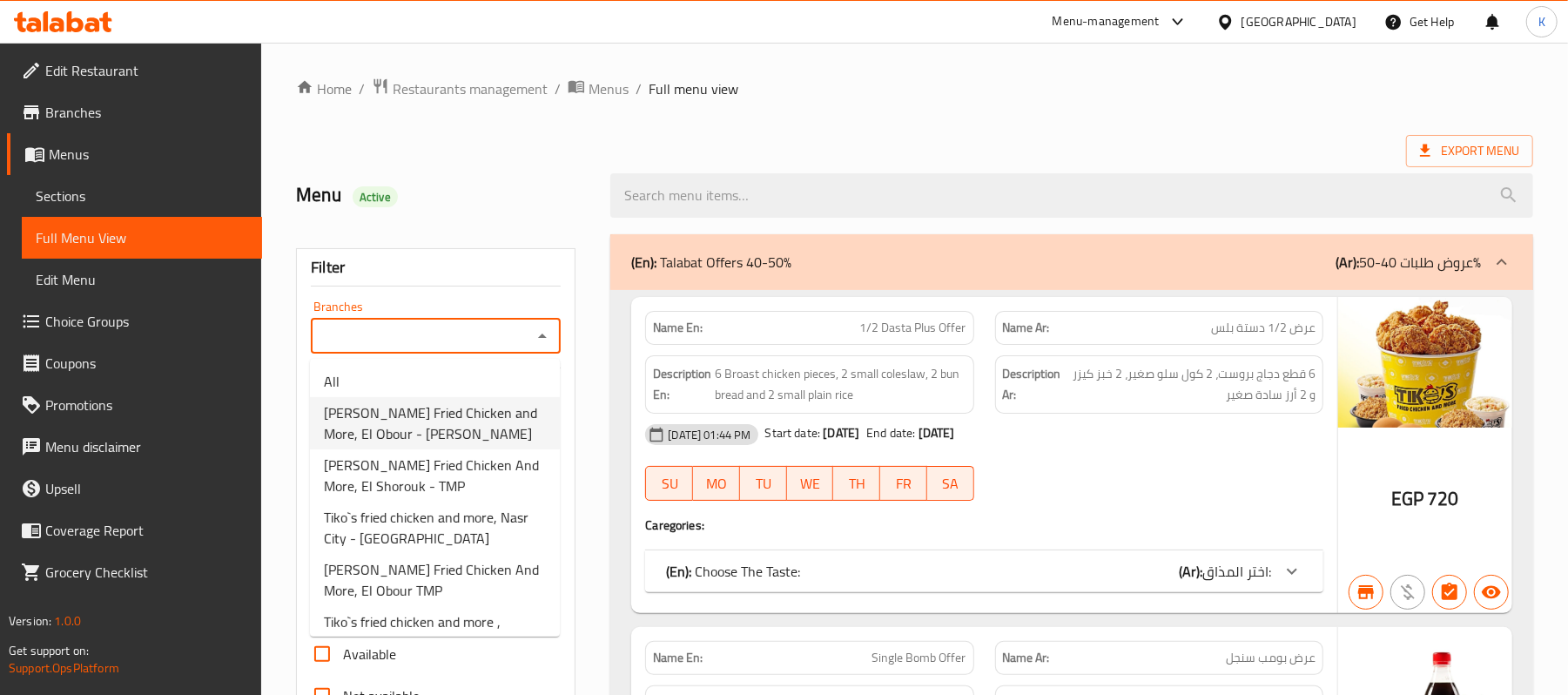
click at [499, 413] on span "Tiko's Fried Chicken and More, El Obour - Gamait Ahmed Oraby" at bounding box center [435, 423] width 222 height 42
type input "Tiko's Fried Chicken and More, El Obour - Gamait Ahmed Oraby"
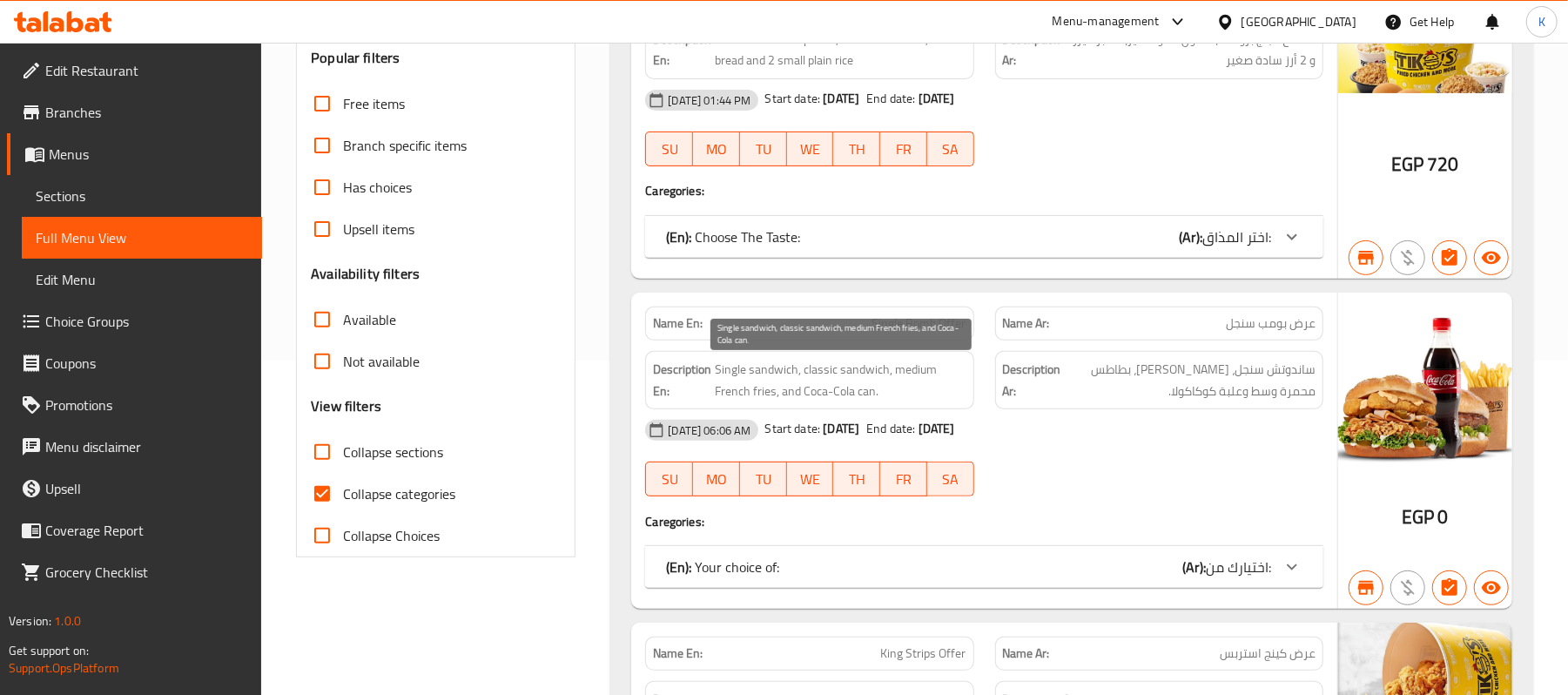
scroll to position [348, 0]
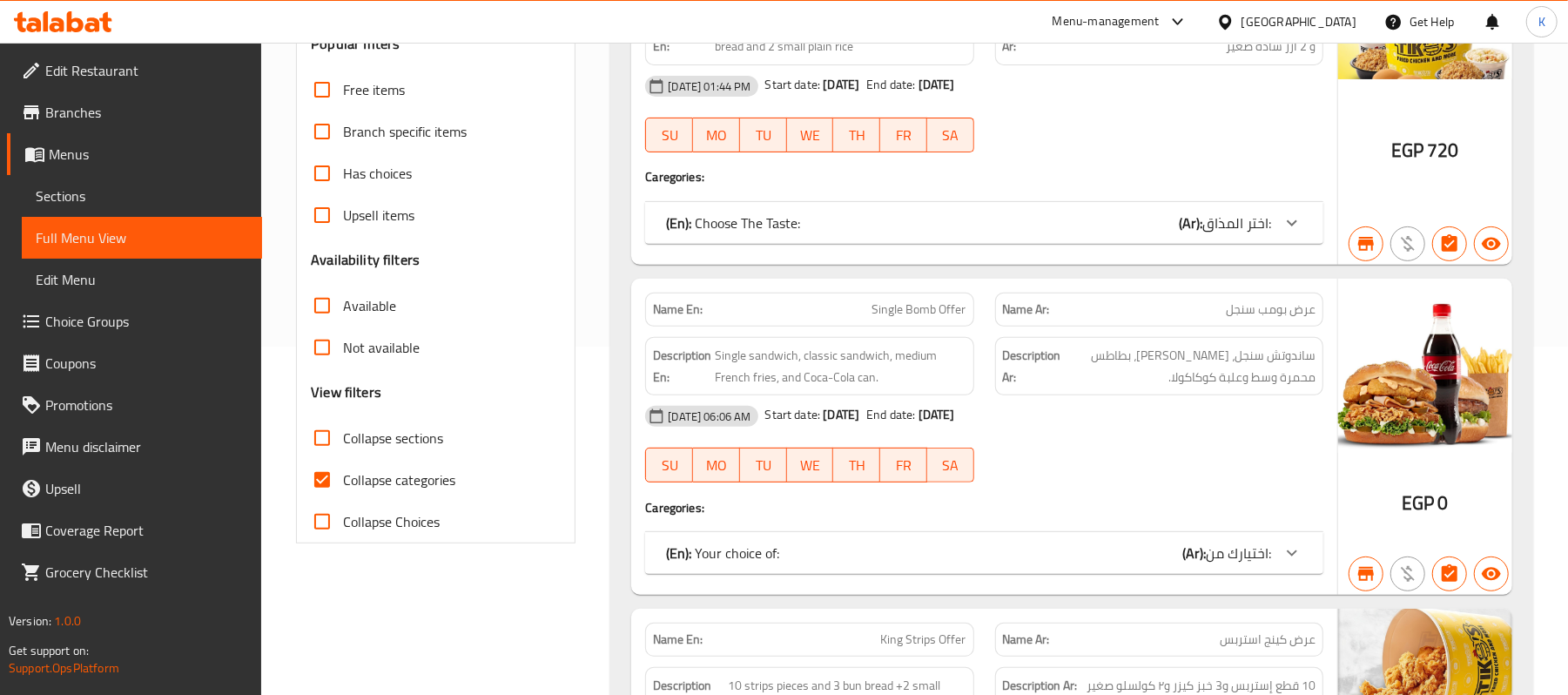
click at [1076, 574] on div "(En): Your choice of: (Ar): اختيارك من:" at bounding box center [984, 553] width 678 height 42
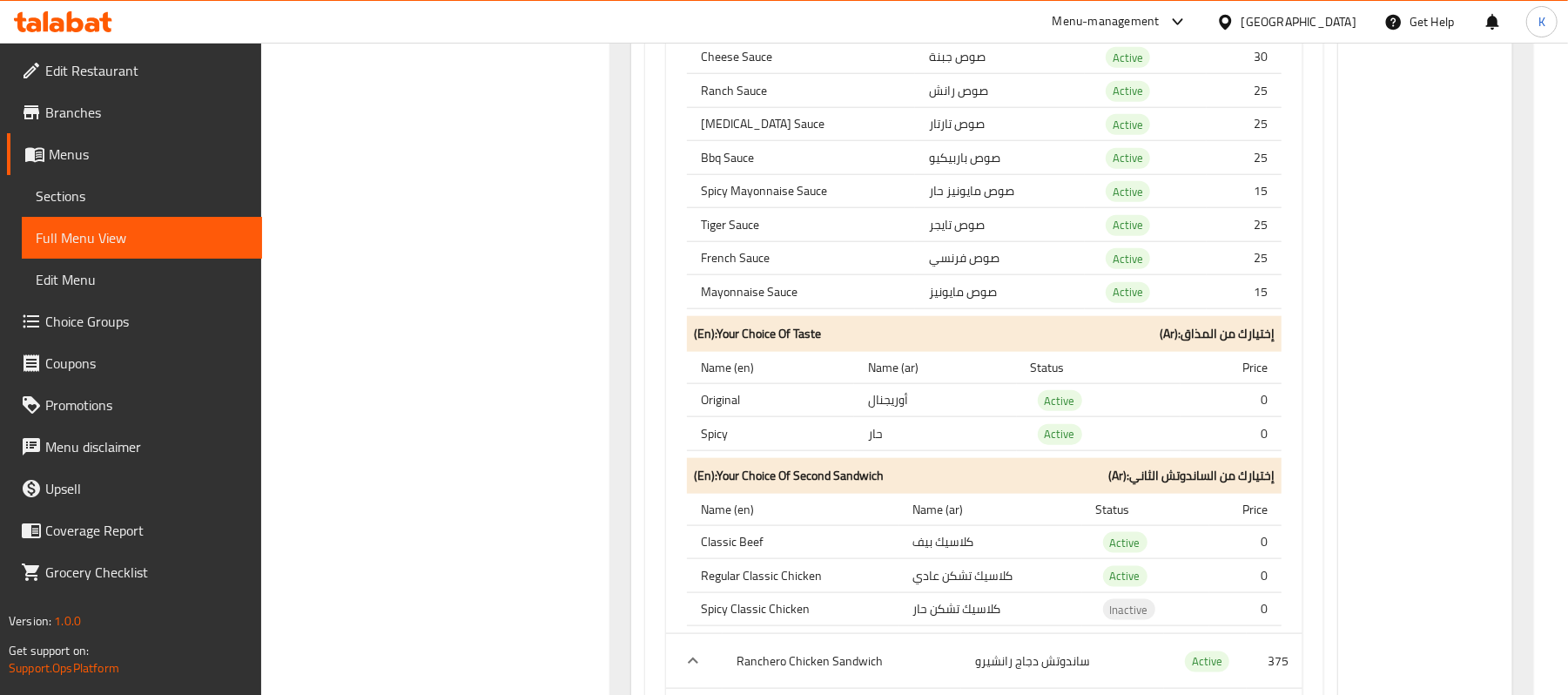
scroll to position [1045, 0]
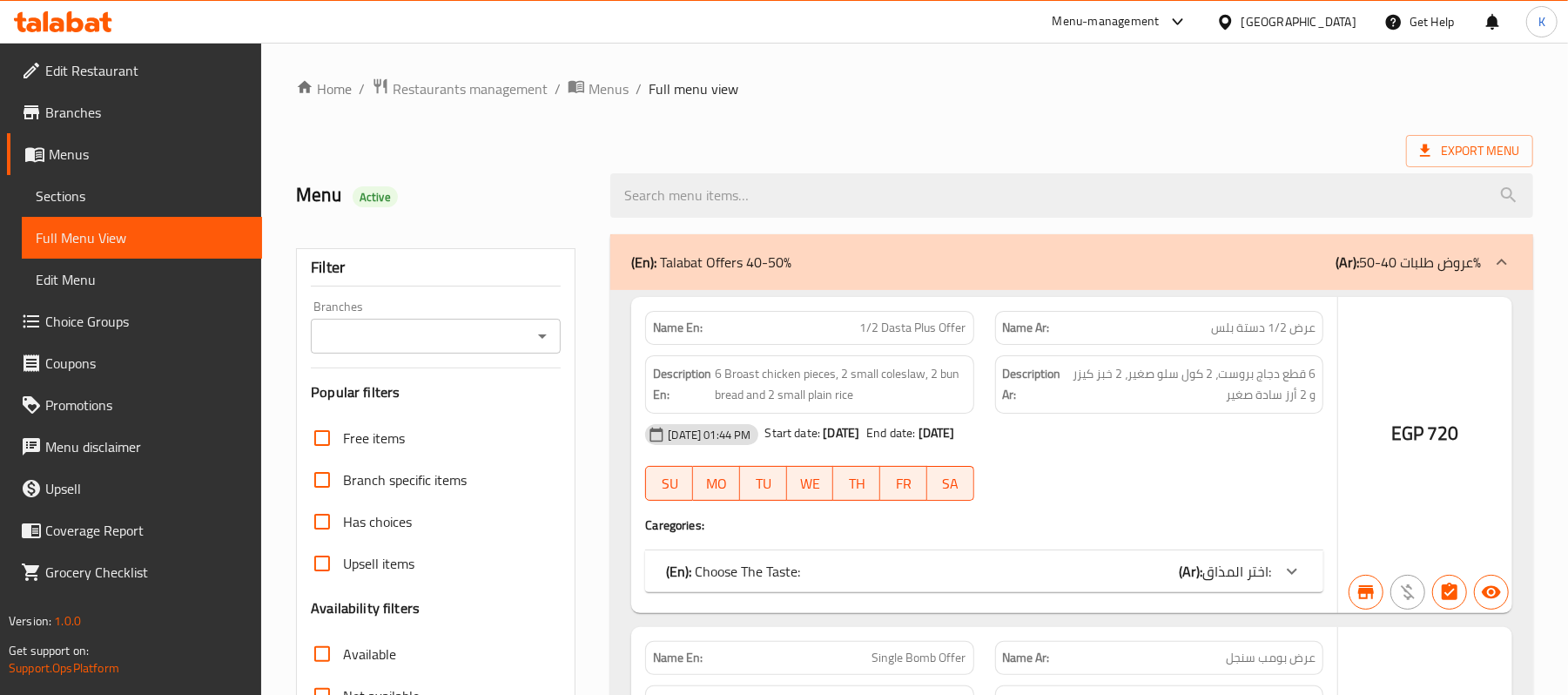
click at [139, 314] on div at bounding box center [784, 347] width 1568 height 695
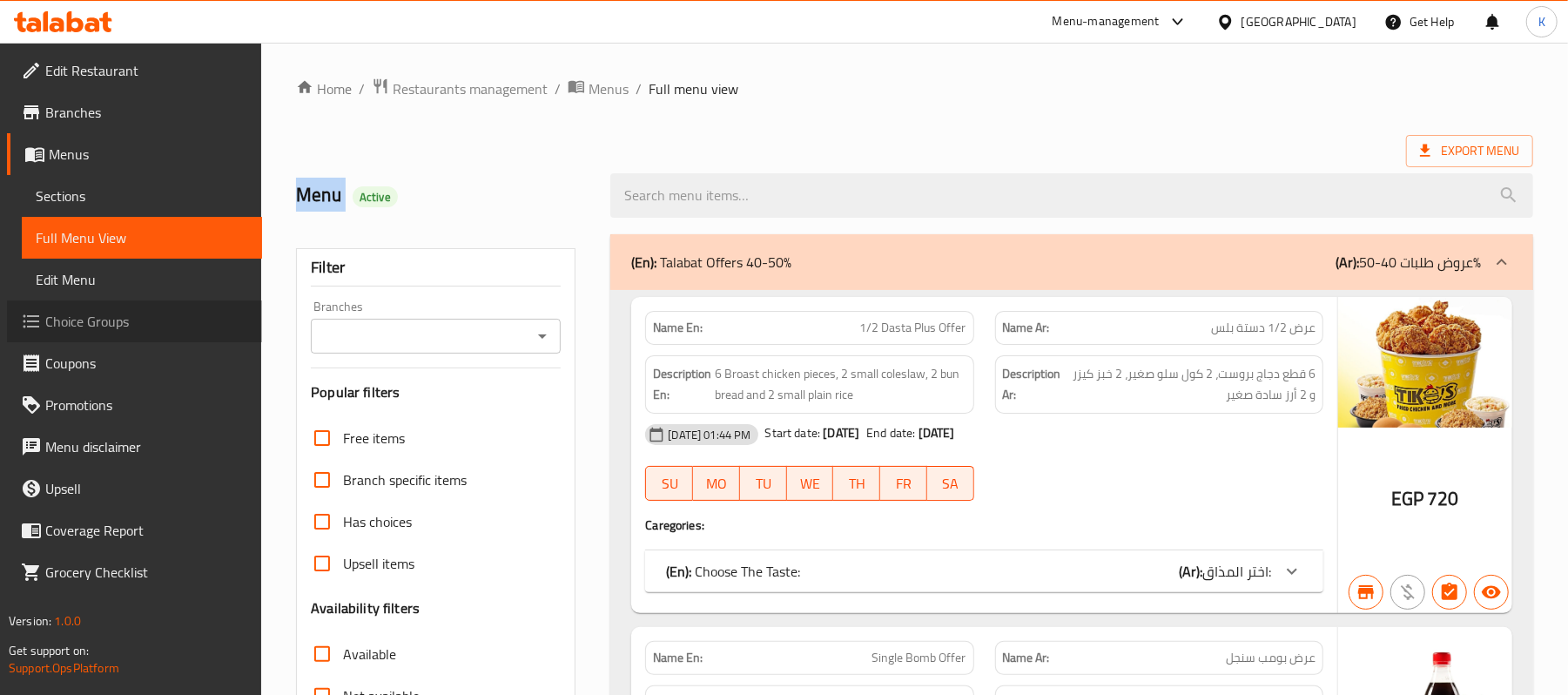
click at [139, 314] on span "Choice Groups" at bounding box center [146, 321] width 203 height 21
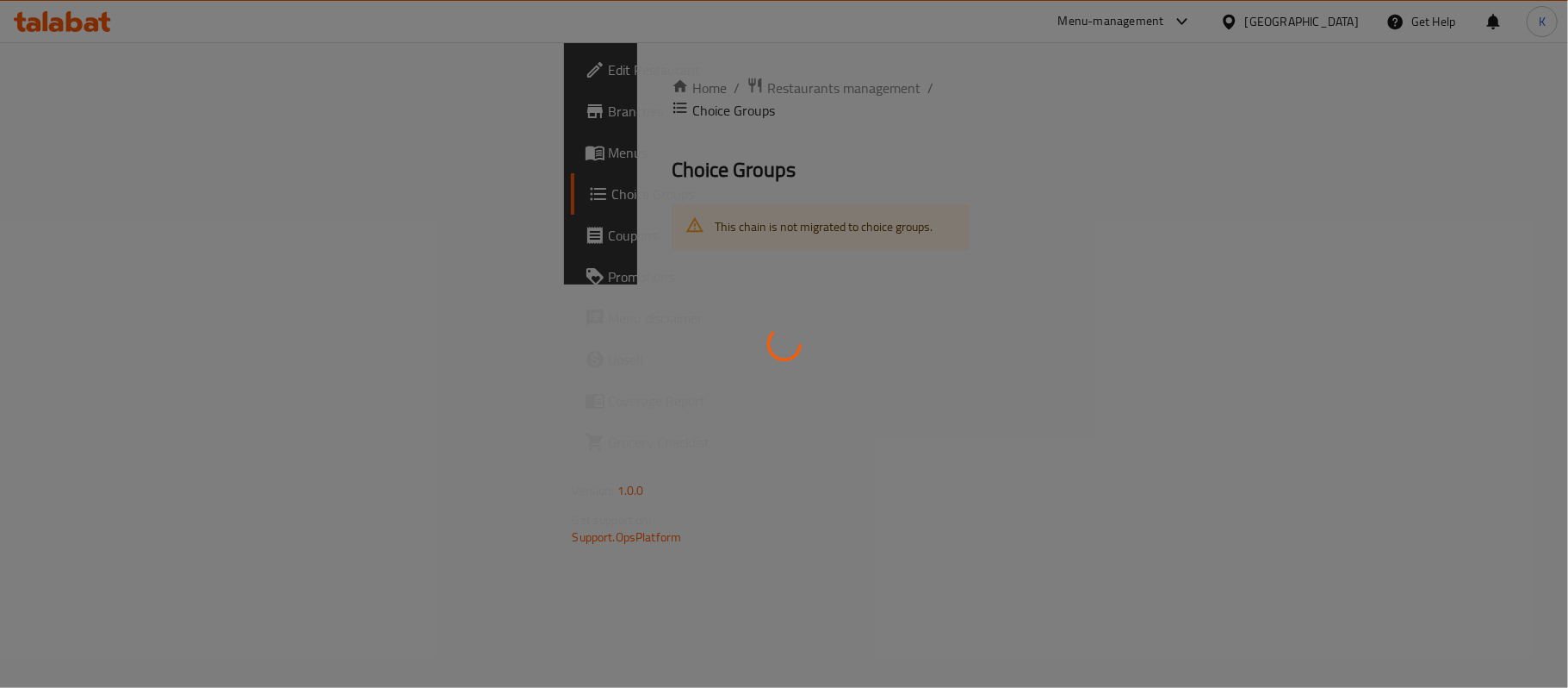
click at [138, 311] on div at bounding box center [784, 344] width 1568 height 688
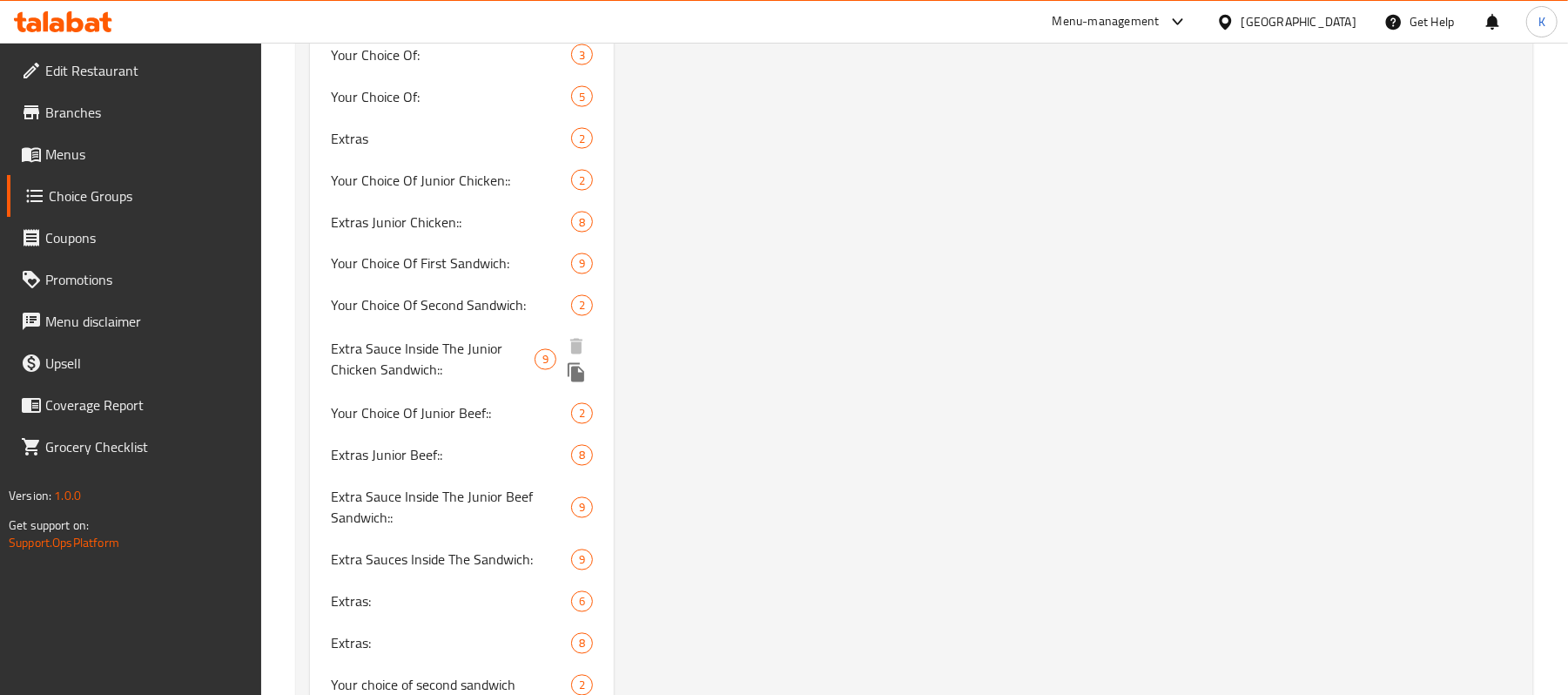
scroll to position [2093, 0]
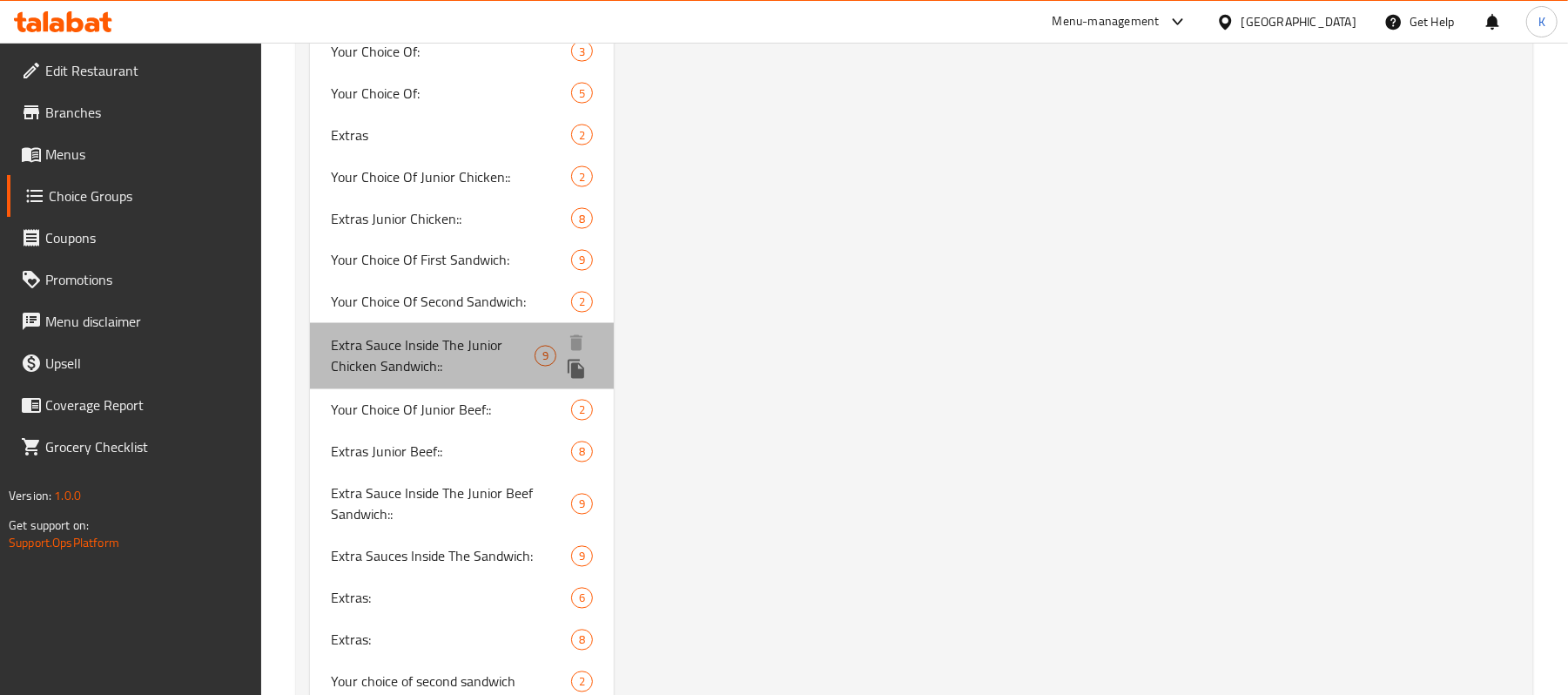
click at [420, 374] on span "Extra Sauce Inside The Junior Chicken Sandwich::" at bounding box center [432, 356] width 203 height 42
type input "Extra Sauce Inside The Junior Chicken Sandwich::"
type input "صلصة إكسترا داخل ساندويتش جونيور دجاج::"
type input "0"
type input "9"
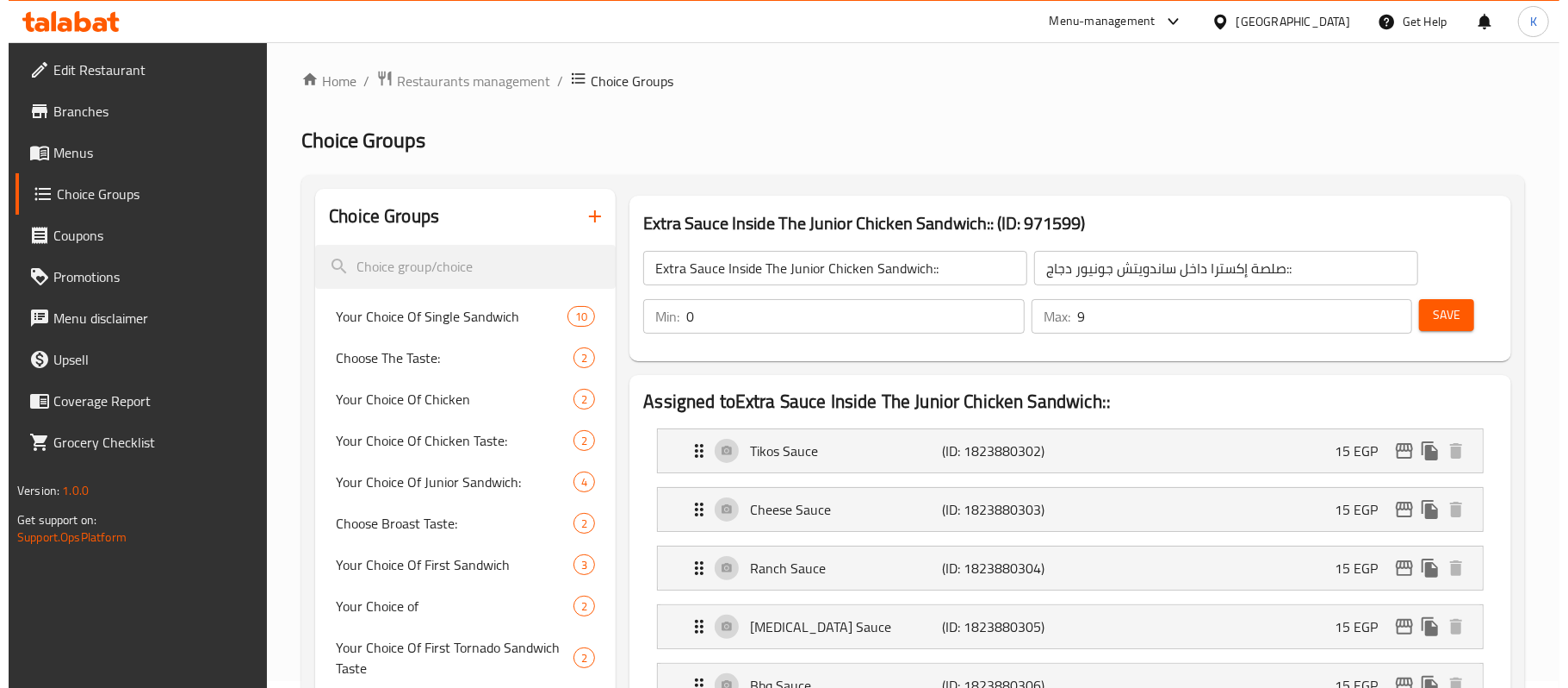
scroll to position [344, 0]
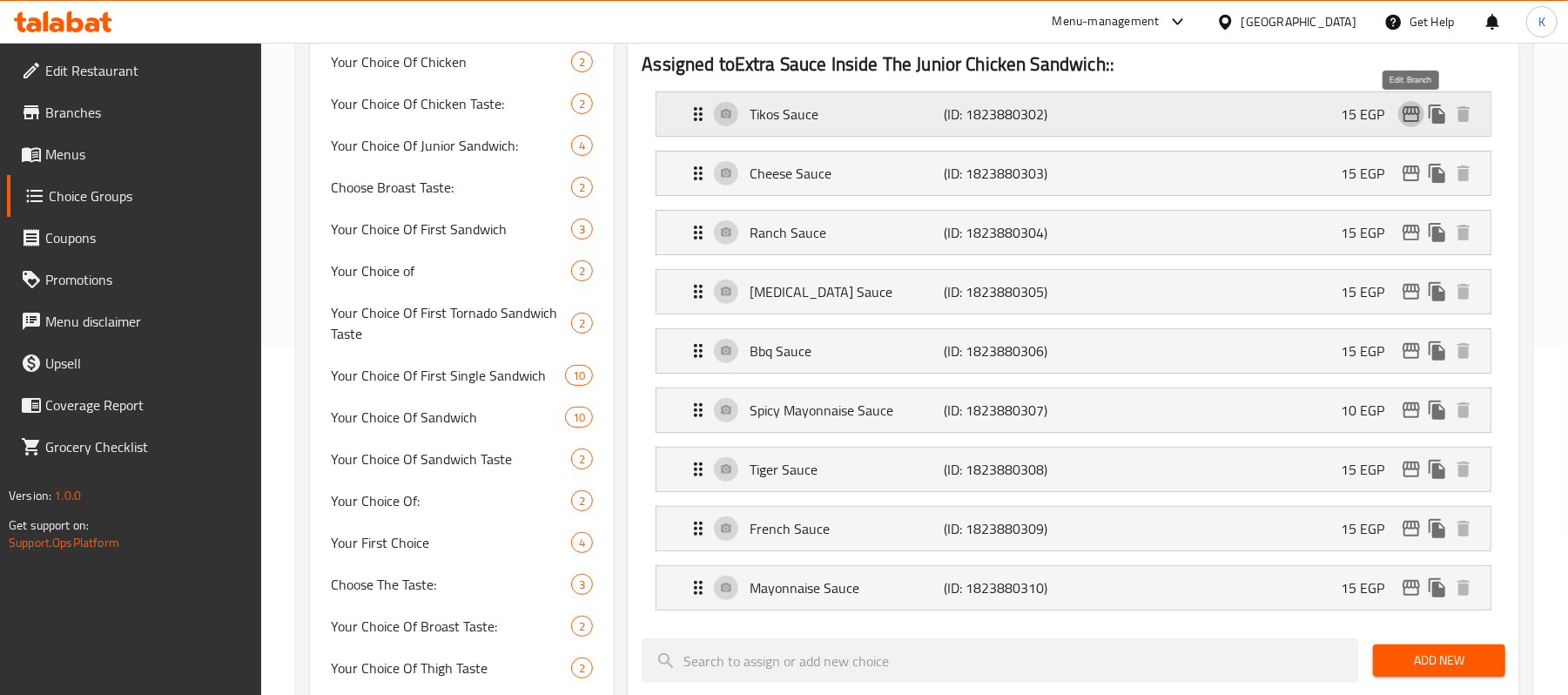
click at [1410, 117] on icon "edit" at bounding box center [1411, 114] width 21 height 21
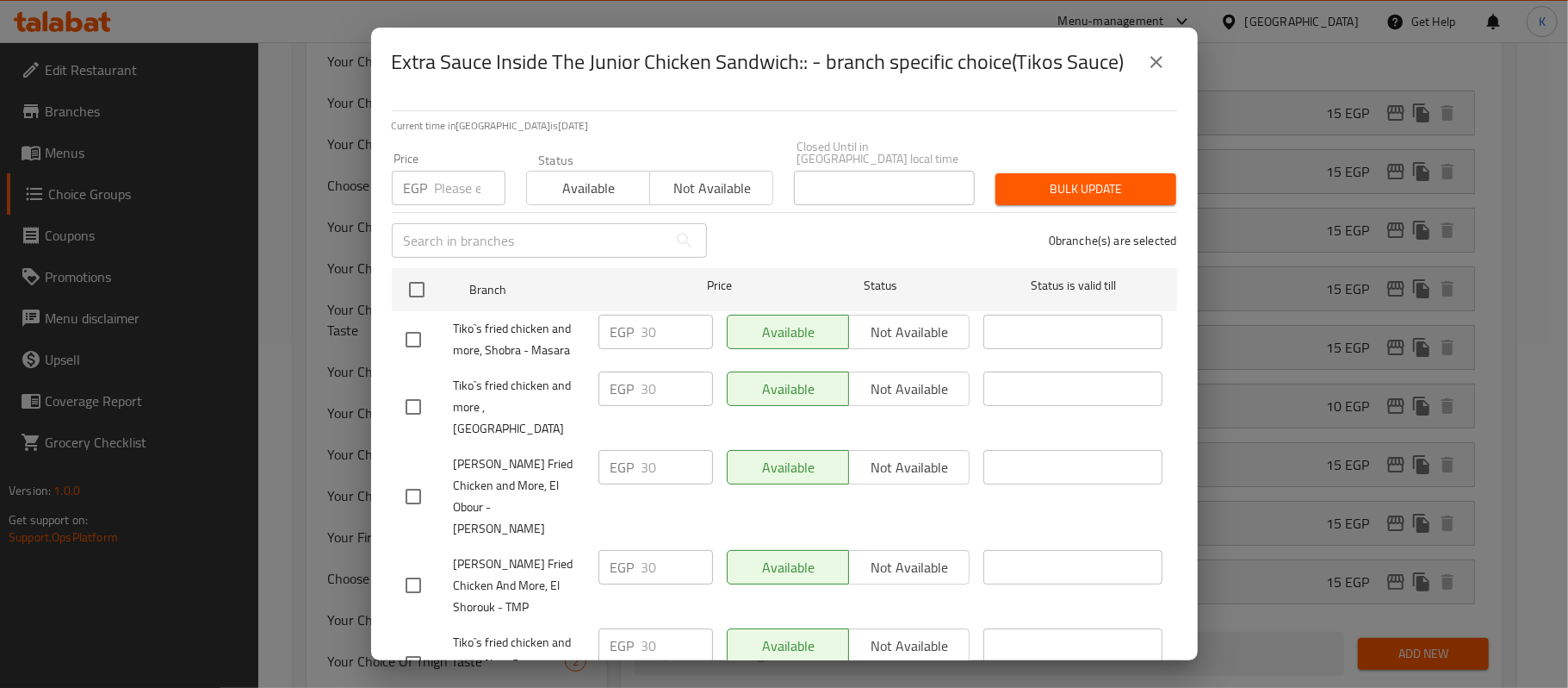
scroll to position [865, 0]
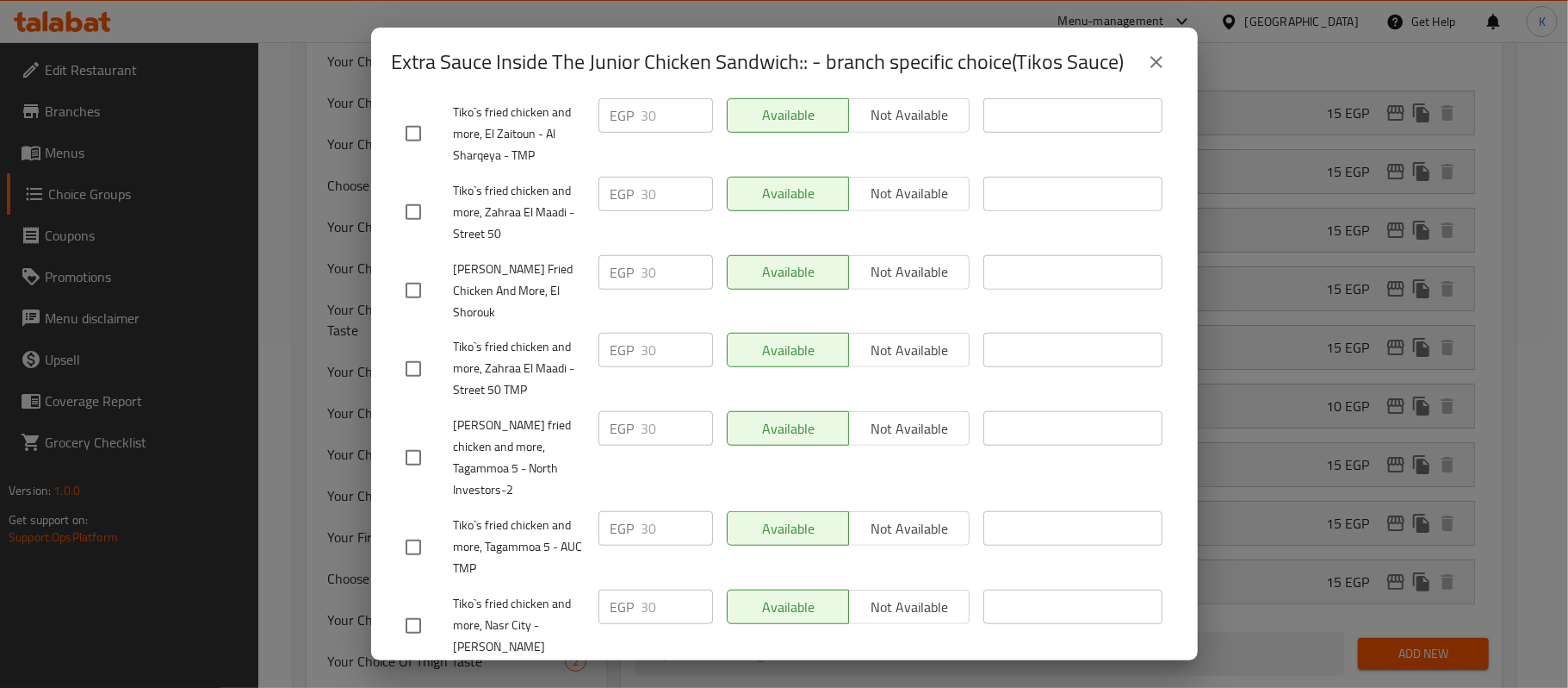
click at [1165, 62] on icon "close" at bounding box center [1156, 61] width 21 height 21
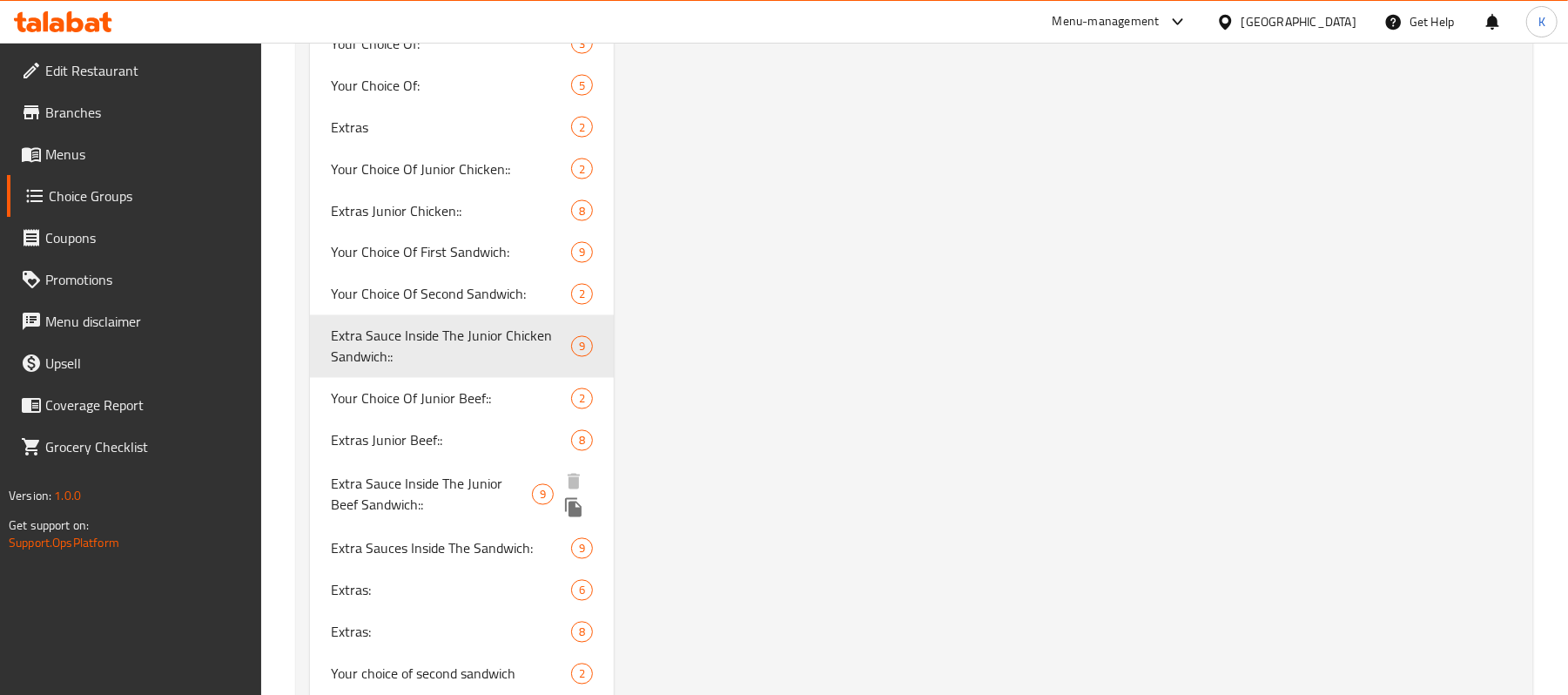
scroll to position [2100, 0]
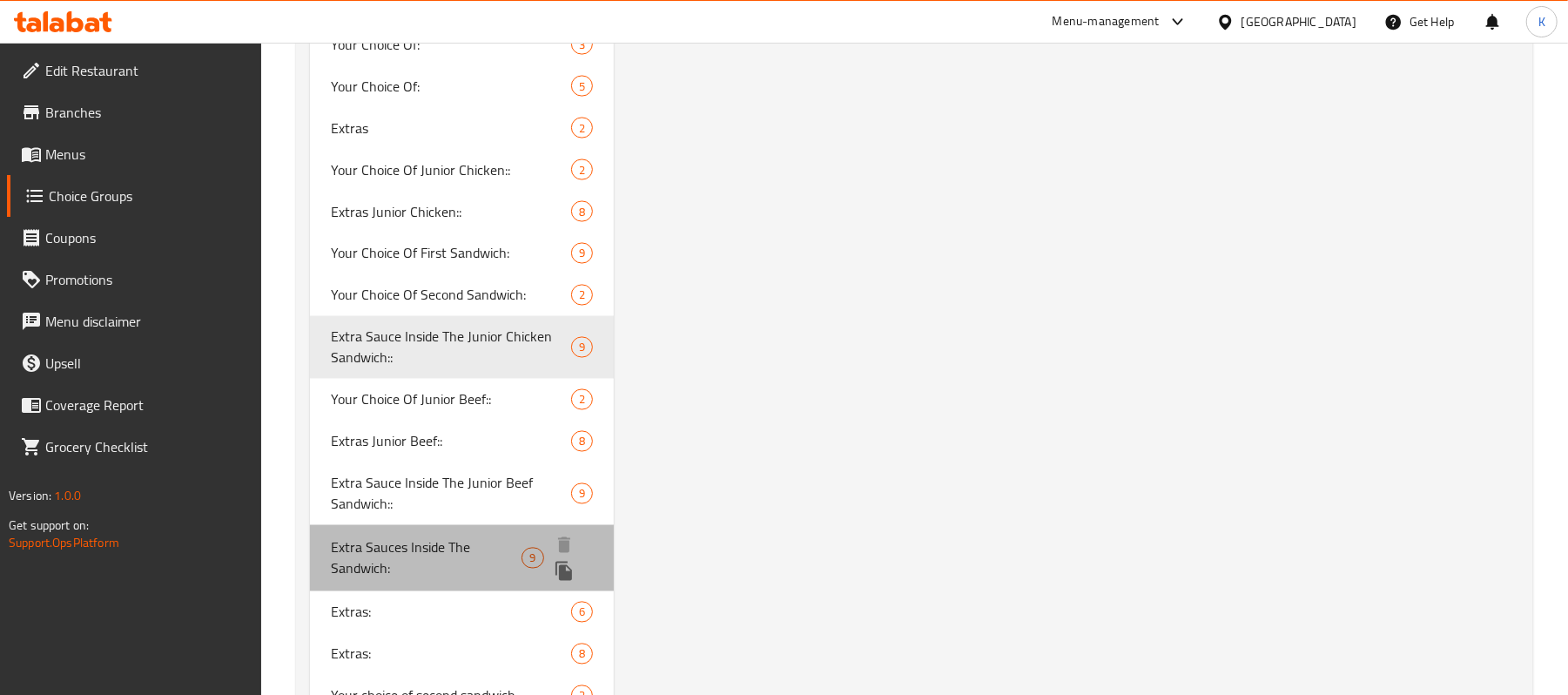
click at [415, 561] on span "Extra Sauces Inside The Sandwich:" at bounding box center [426, 558] width 191 height 42
type input "Extra Sauces Inside The Sandwich:"
type input "اضافة صوص داخل الساندوتش:"
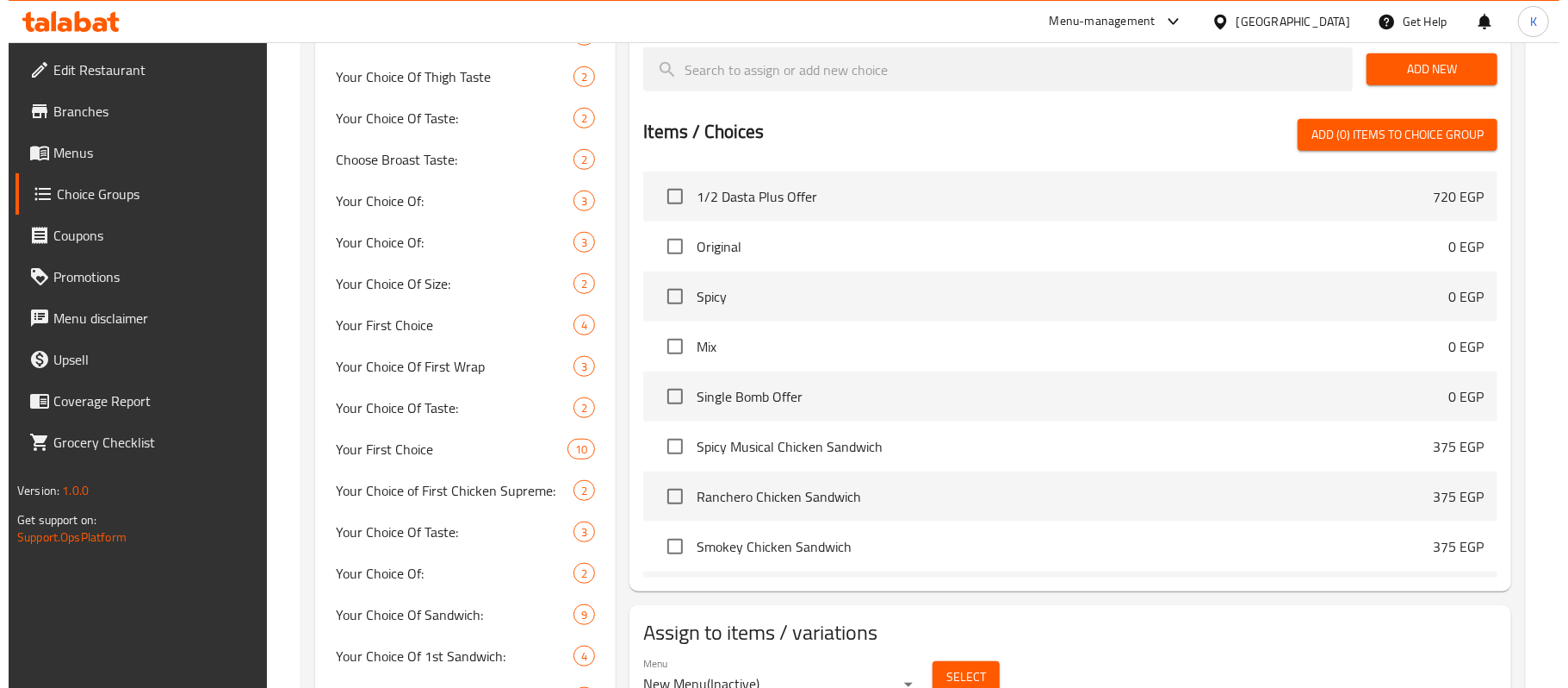
scroll to position [355, 0]
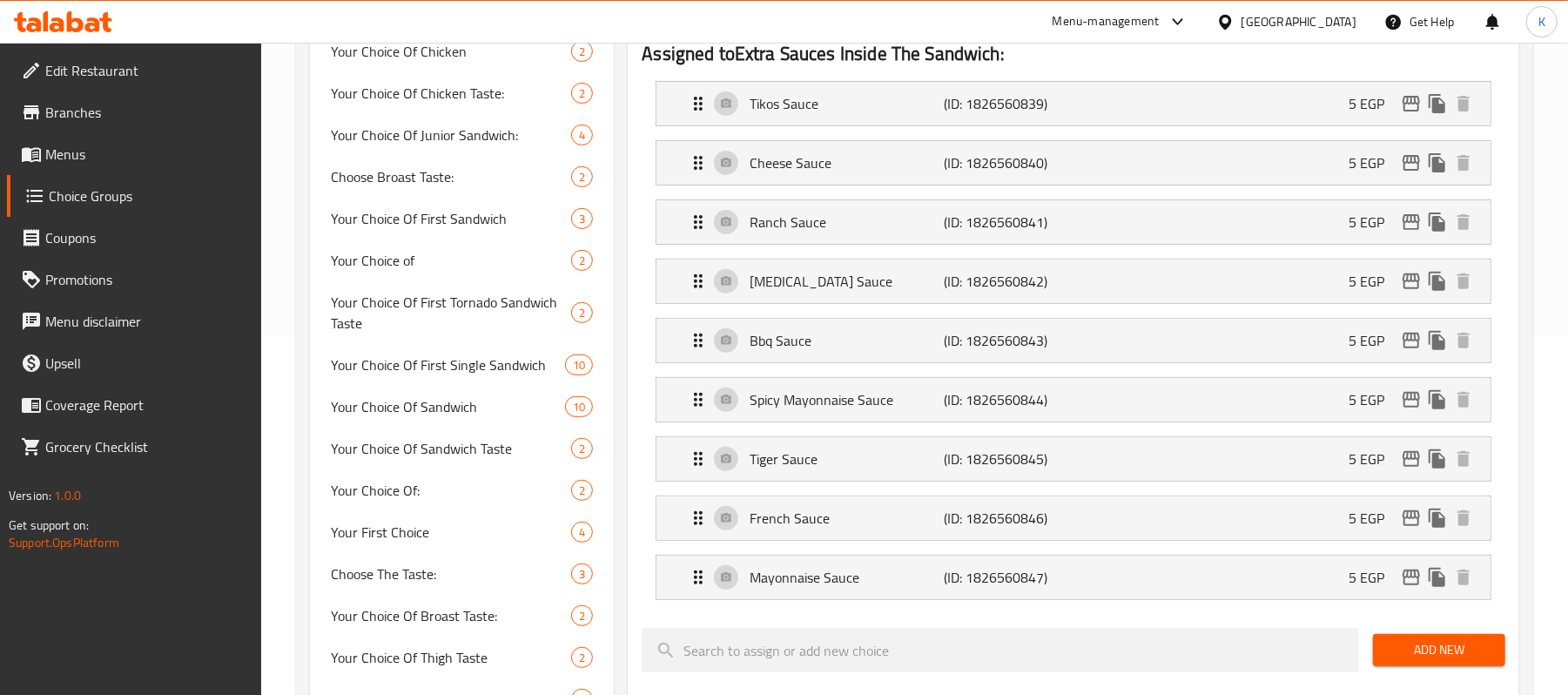
click at [1286, 314] on li "Bbq Sauce (ID: 1826560843) 5 EGP Name (En) Bbq Sauce Name (En) Name (Ar) صوص با…" at bounding box center [1073, 340] width 863 height 59
click at [1375, 292] on p "5 EGP" at bounding box center [1373, 281] width 50 height 21
click at [1411, 283] on icon "edit" at bounding box center [1410, 281] width 17 height 16
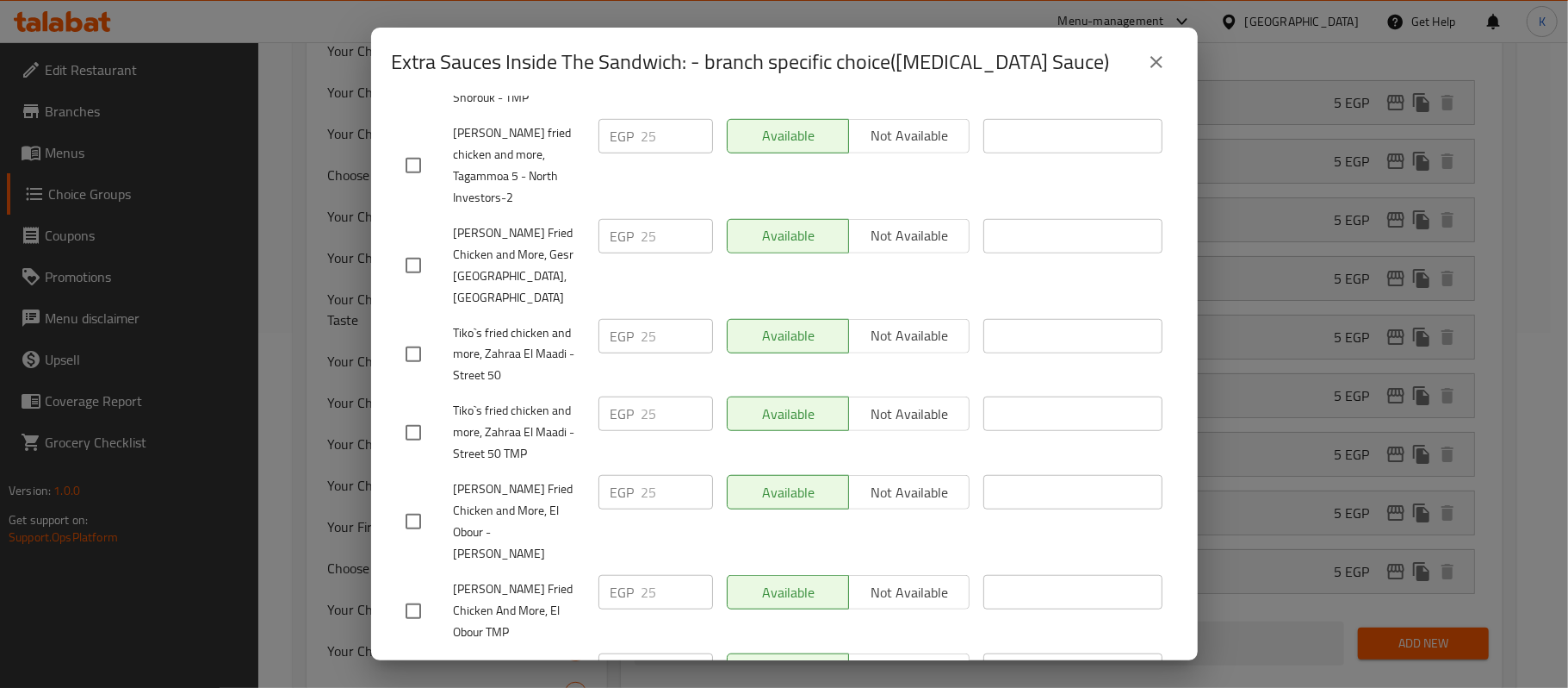
scroll to position [865, 0]
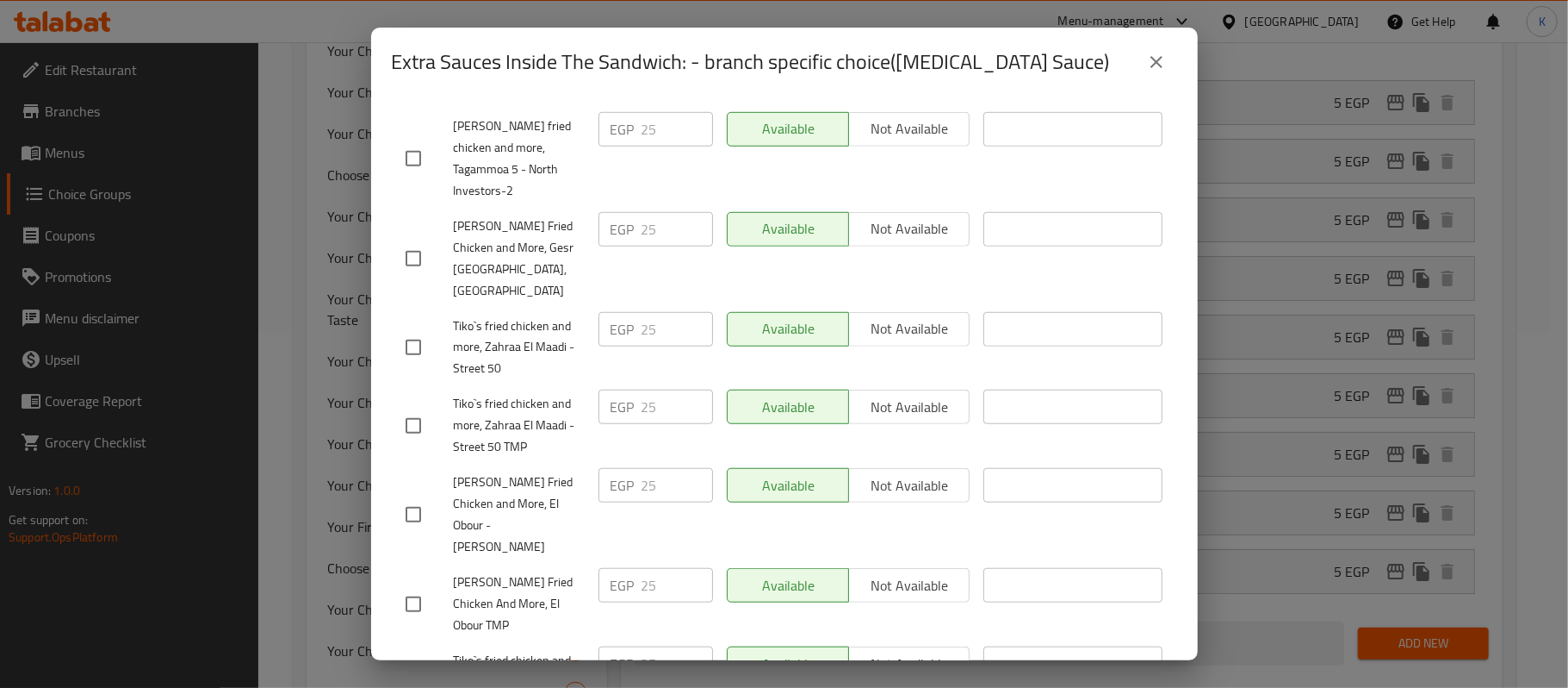
click at [1154, 53] on icon "close" at bounding box center [1156, 61] width 21 height 21
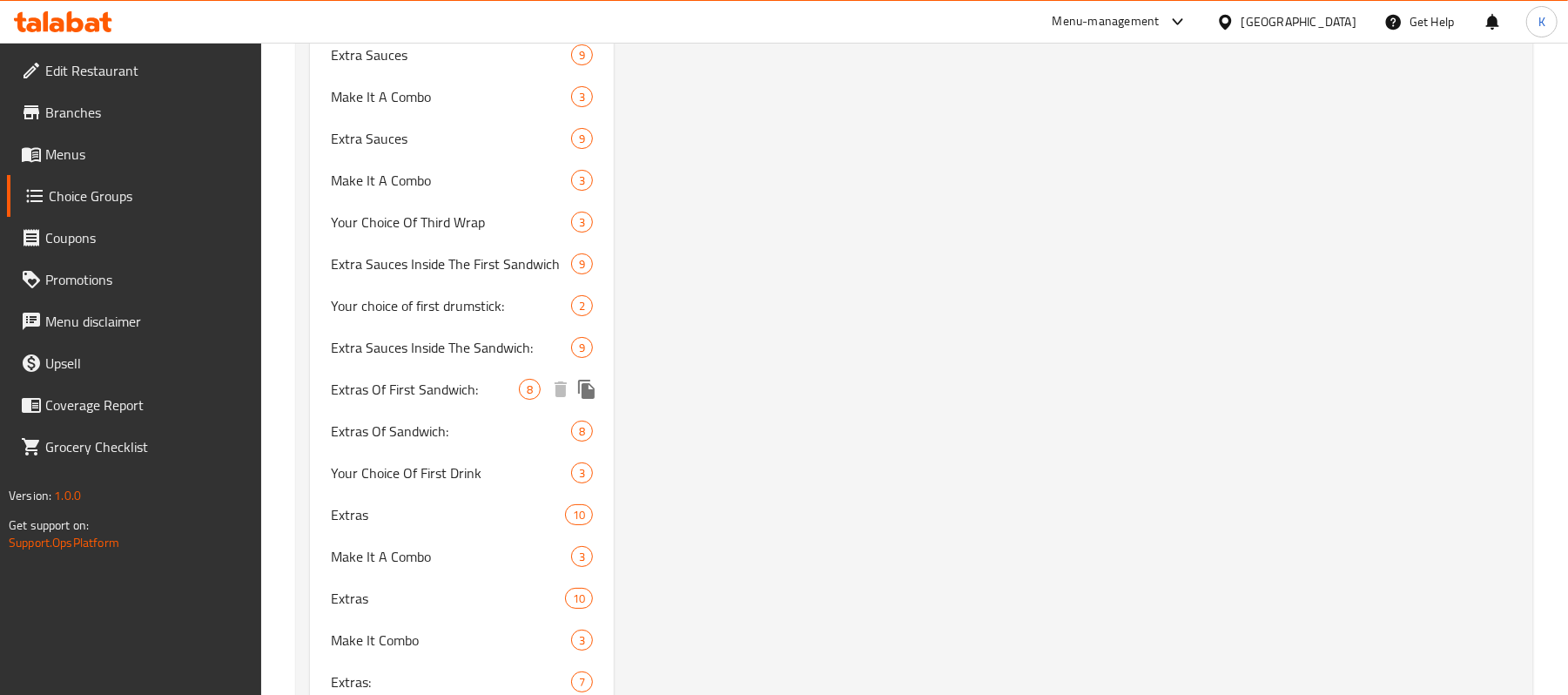
scroll to position [4660, 0]
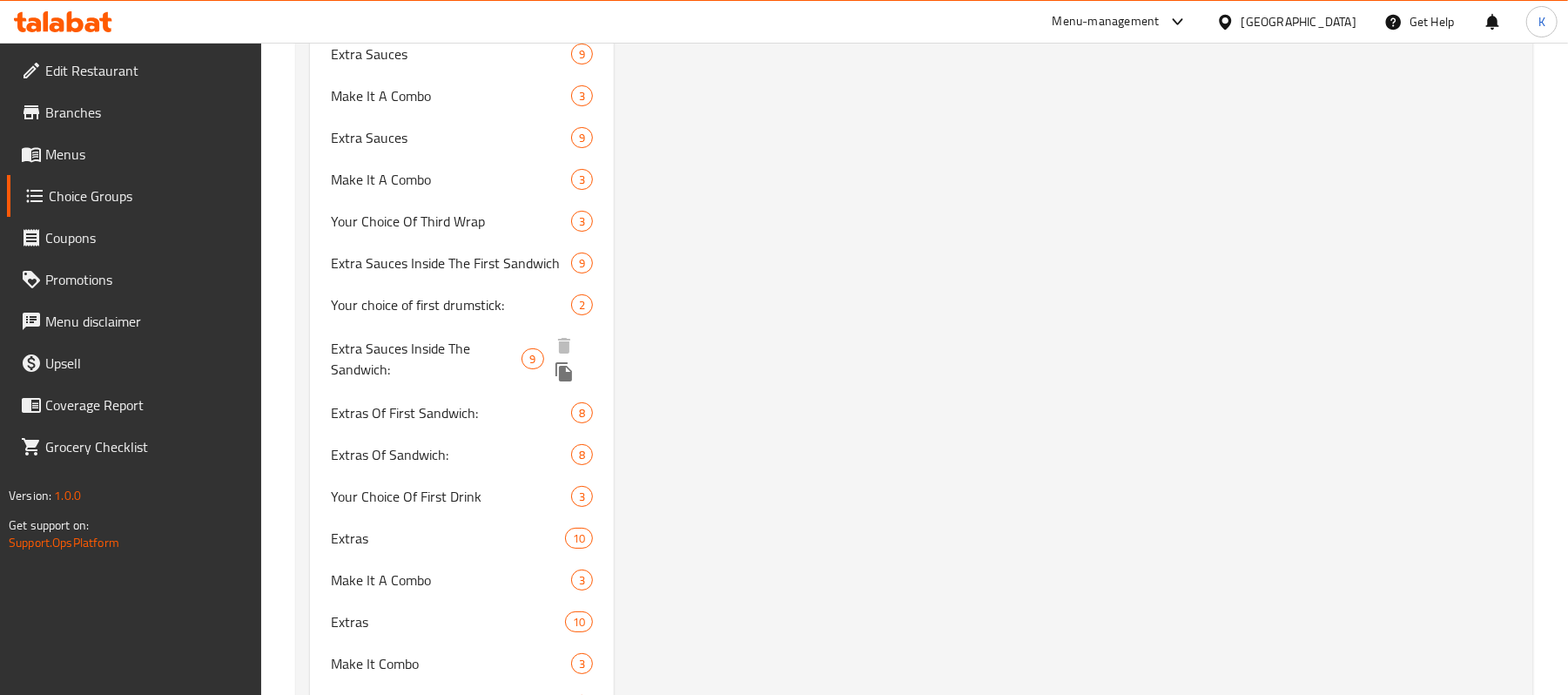
drag, startPoint x: 471, startPoint y: 353, endPoint x: 938, endPoint y: 359, distance: 467.5
click at [471, 353] on span "Extra Sauces Inside The Sandwich:" at bounding box center [426, 359] width 191 height 42
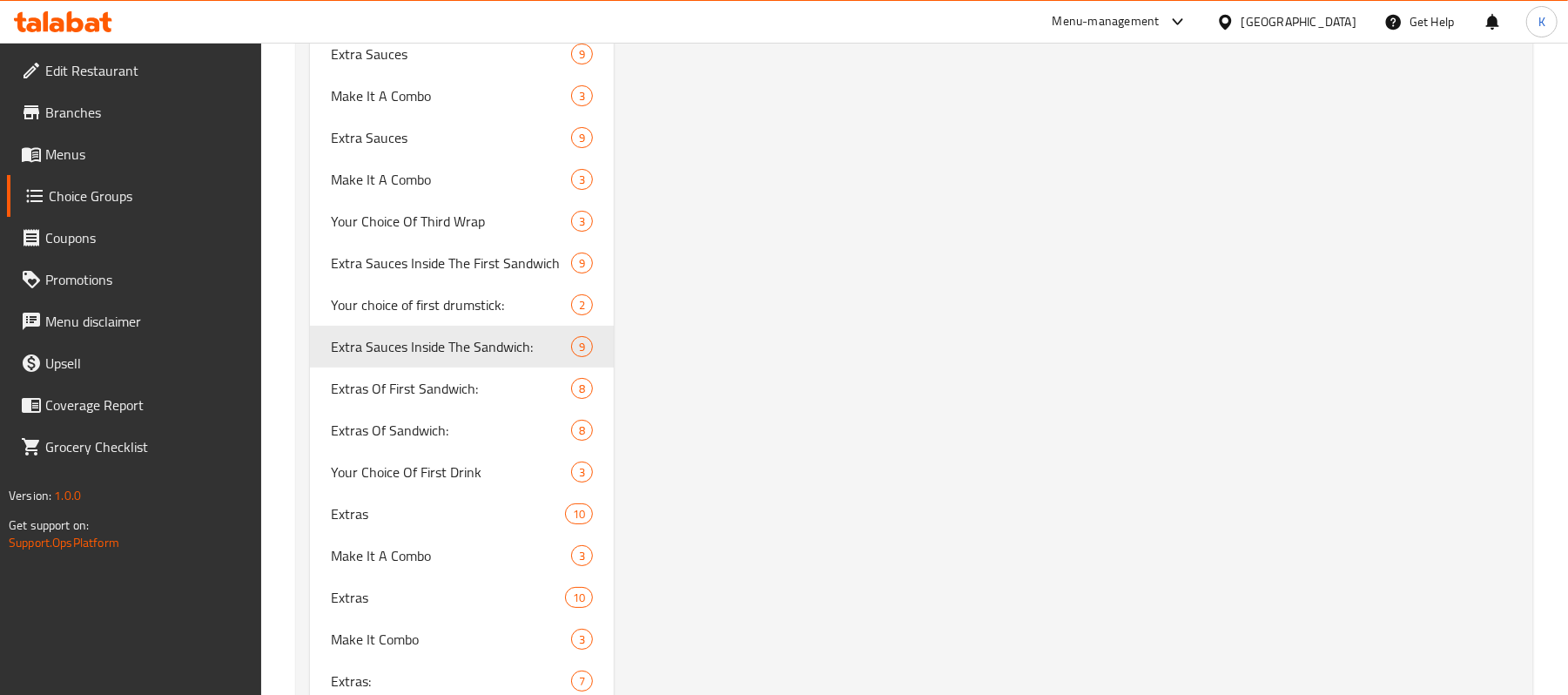
type input "Extra Sauces Inside The Sandwich:"
type input "إضافة صوص داخل الساندوتش:"
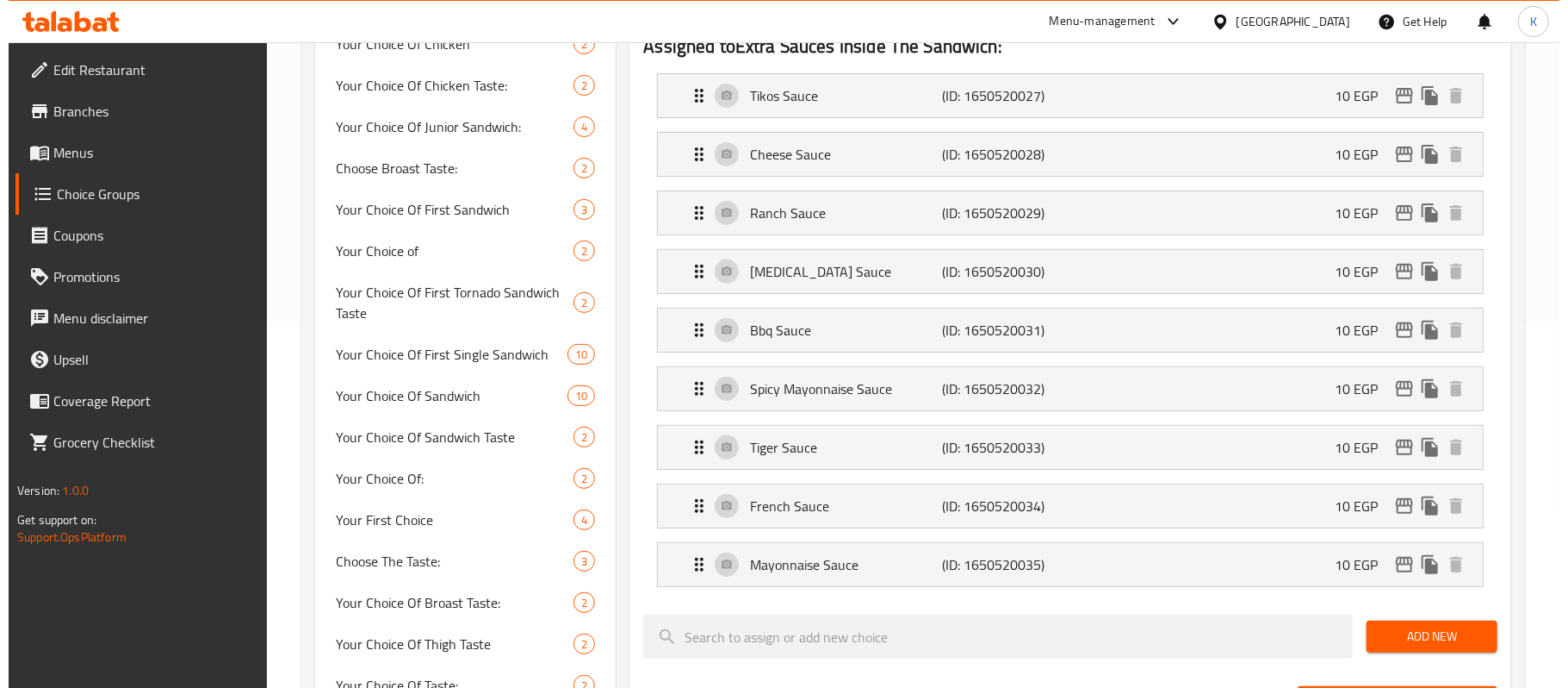
scroll to position [360, 0]
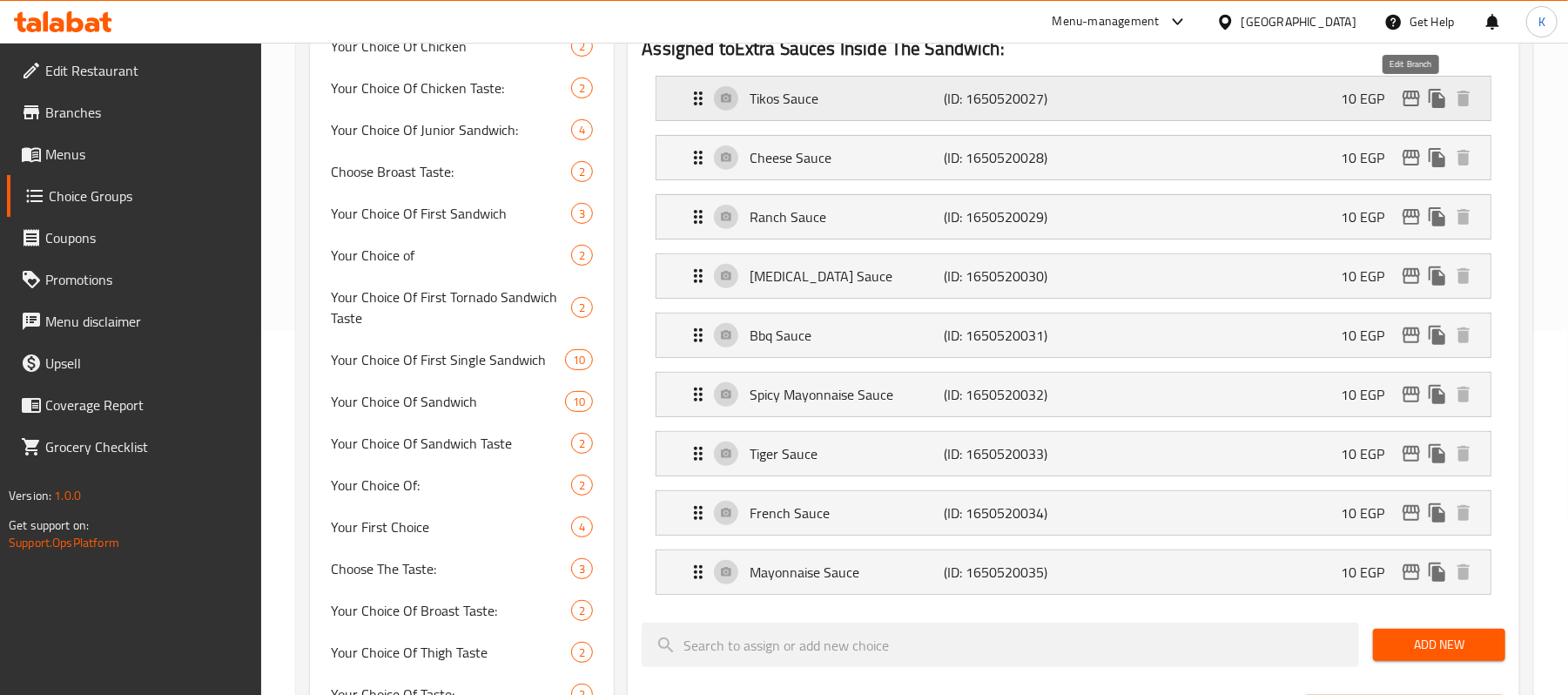
click at [1415, 95] on icon "edit" at bounding box center [1411, 98] width 21 height 21
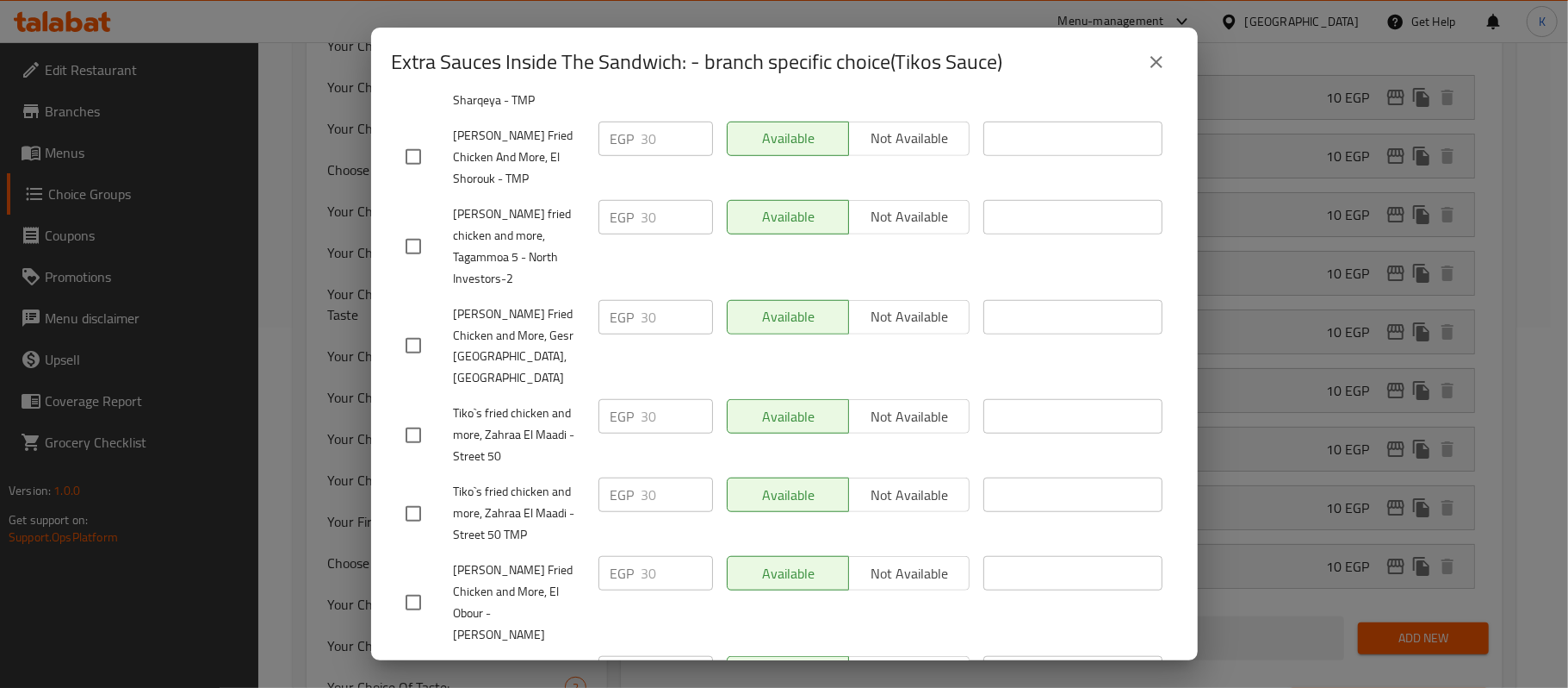
scroll to position [865, 0]
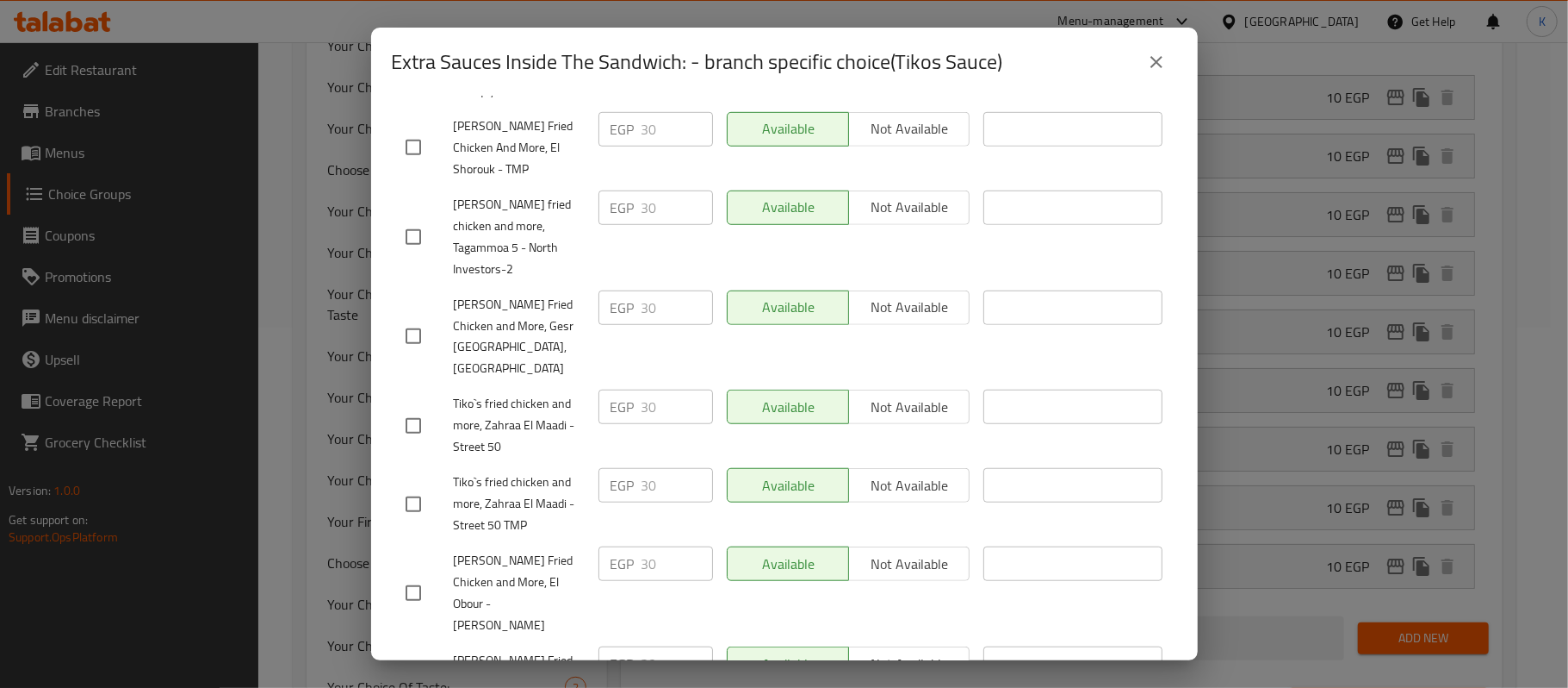
drag, startPoint x: 1151, startPoint y: 63, endPoint x: 1234, endPoint y: 104, distance: 92.6
click at [1152, 63] on icon "close" at bounding box center [1156, 61] width 21 height 21
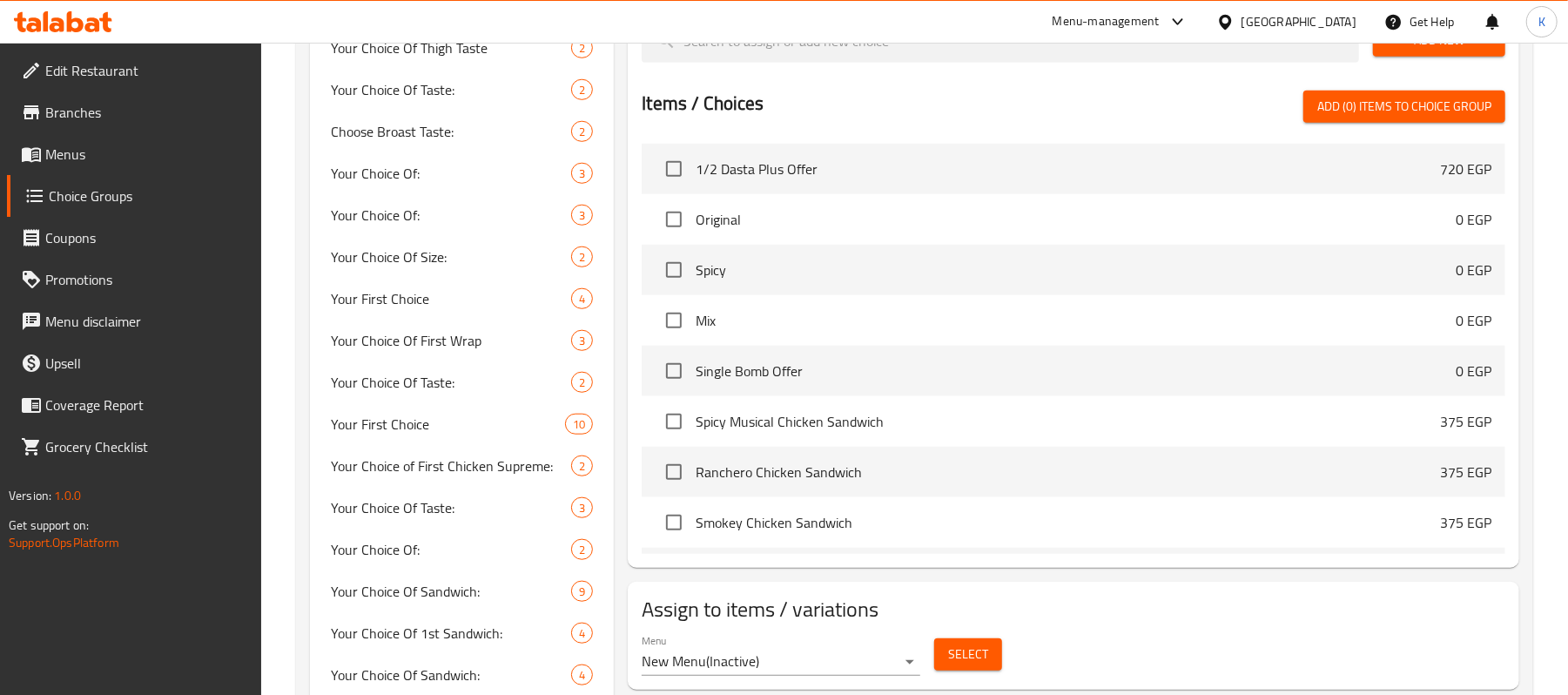
scroll to position [480, 0]
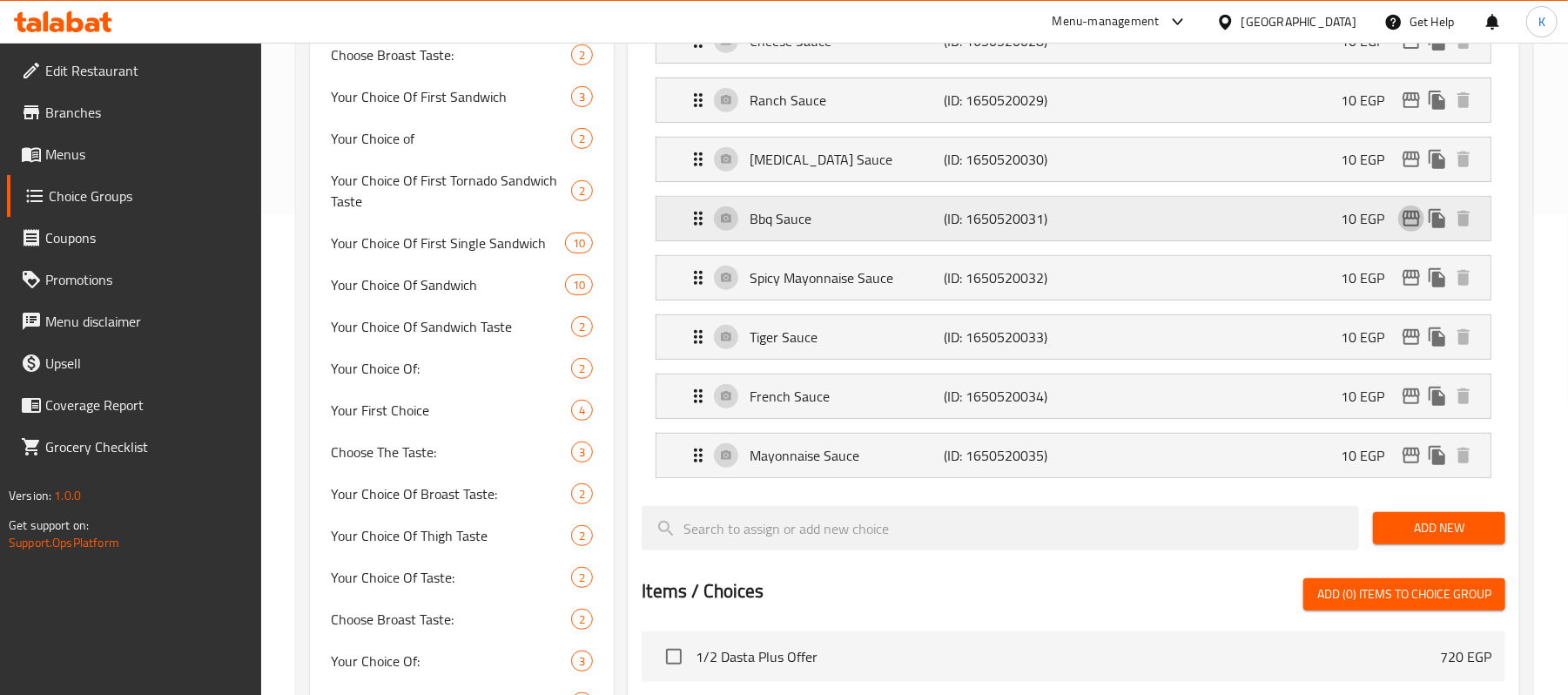
click at [1414, 207] on button "edit" at bounding box center [1411, 218] width 26 height 26
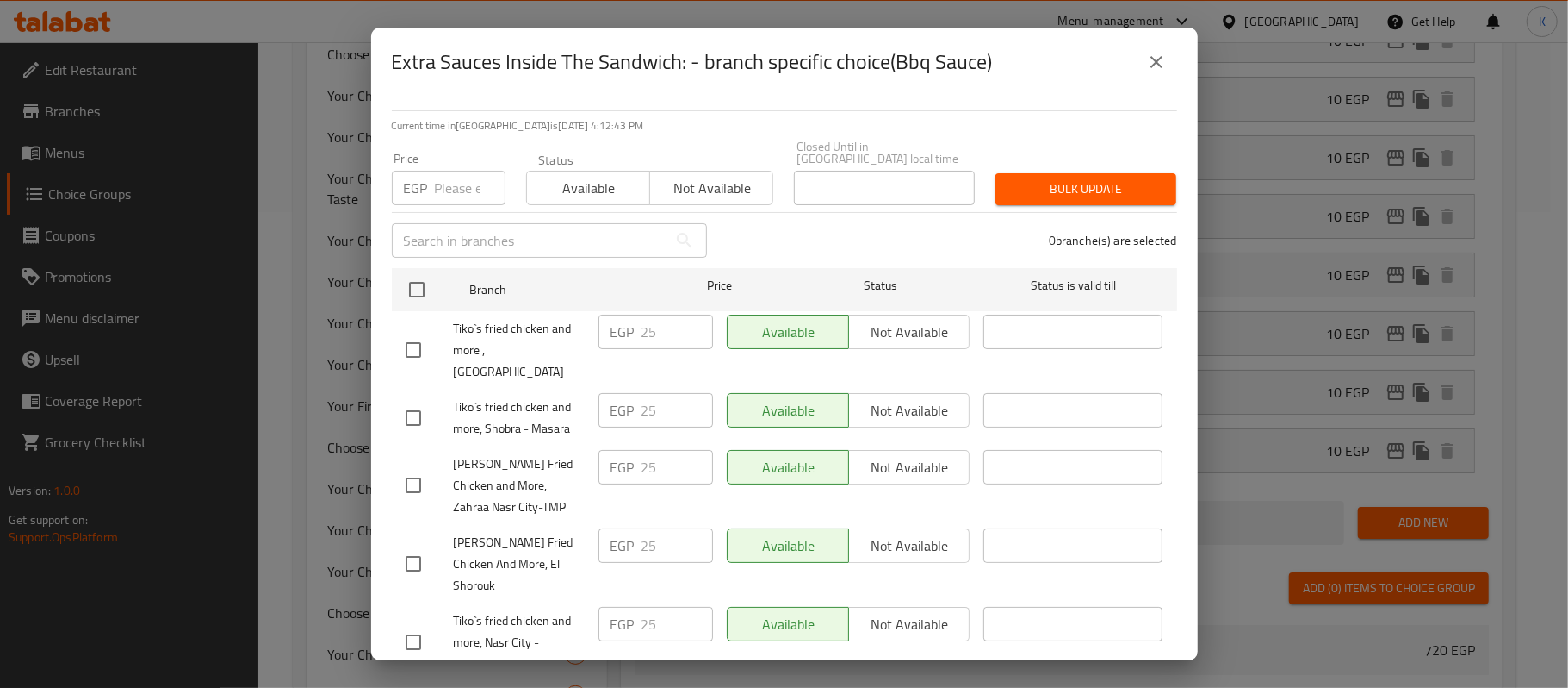
click at [1173, 63] on button "close" at bounding box center [1156, 62] width 42 height 42
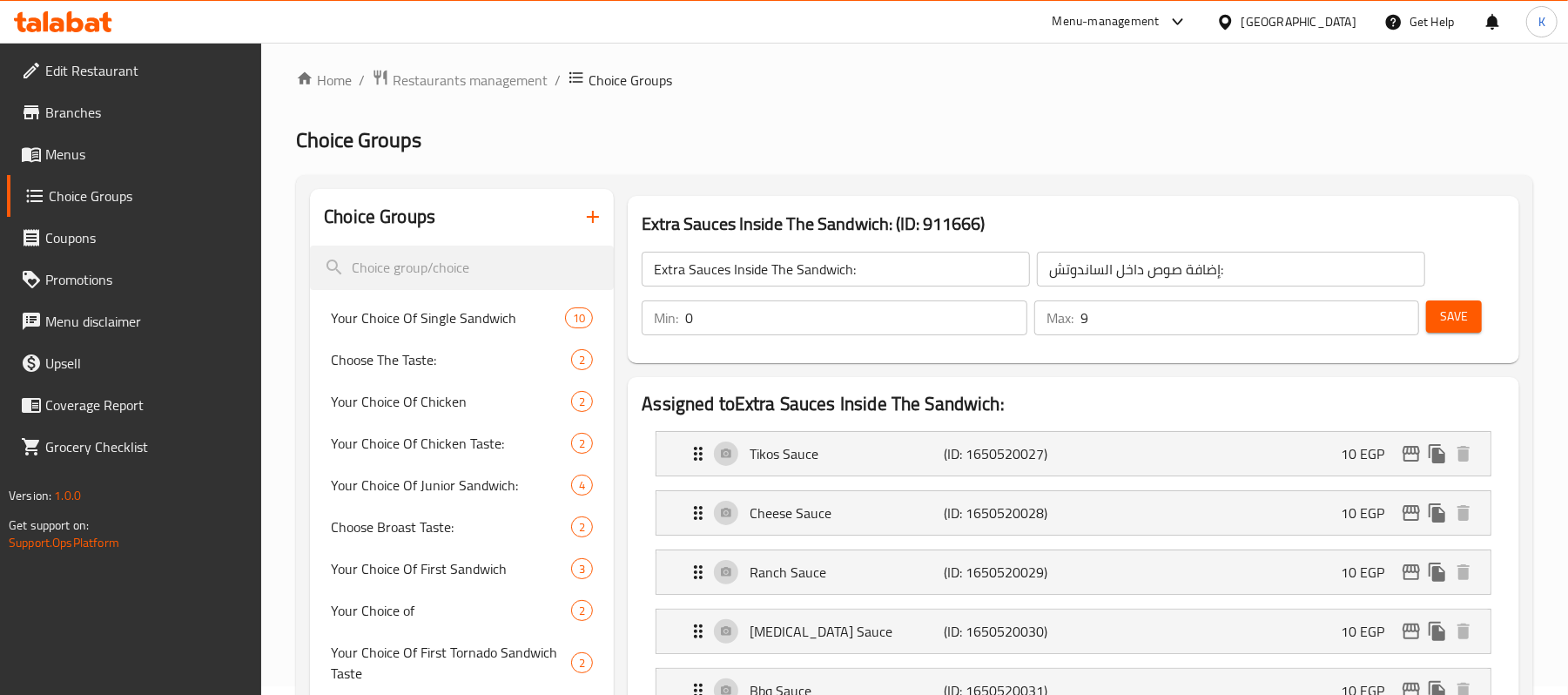
scroll to position [0, 0]
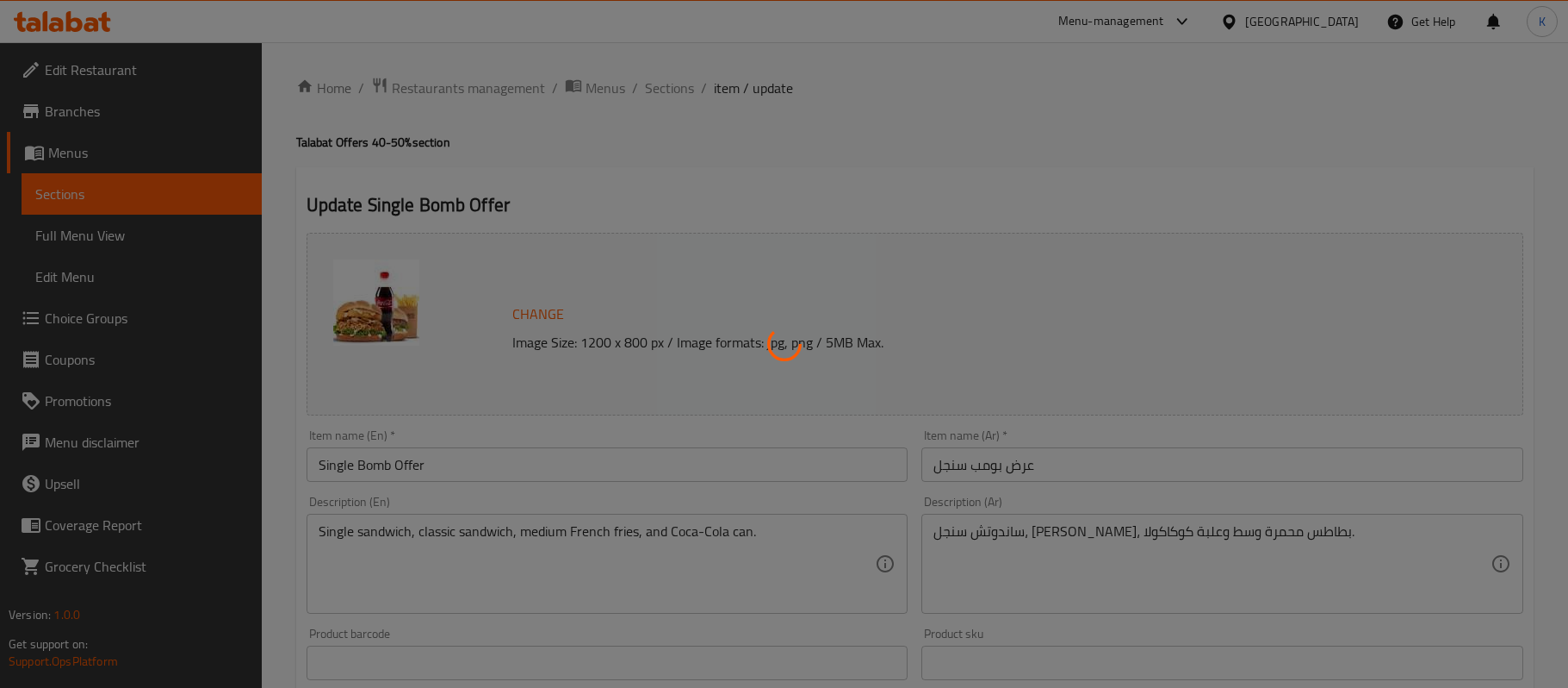
type input "اختيارك من::"
type input "1"
type input "اختيارك من الساندوتش التاني::"
type input "1"
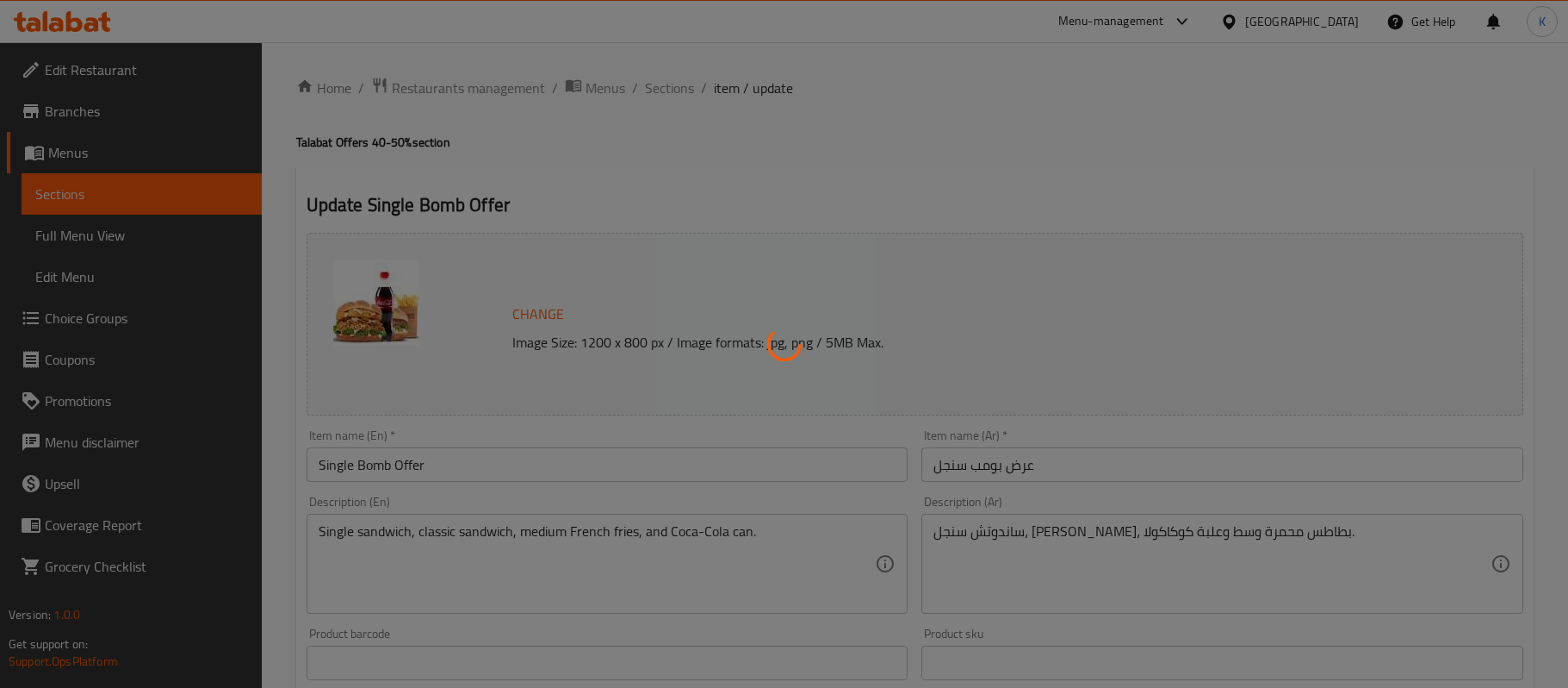
type input "1"
type input "اضافات:"
type input "0"
type input "8"
type input "اضافة صوص داخل الساندوتش:"
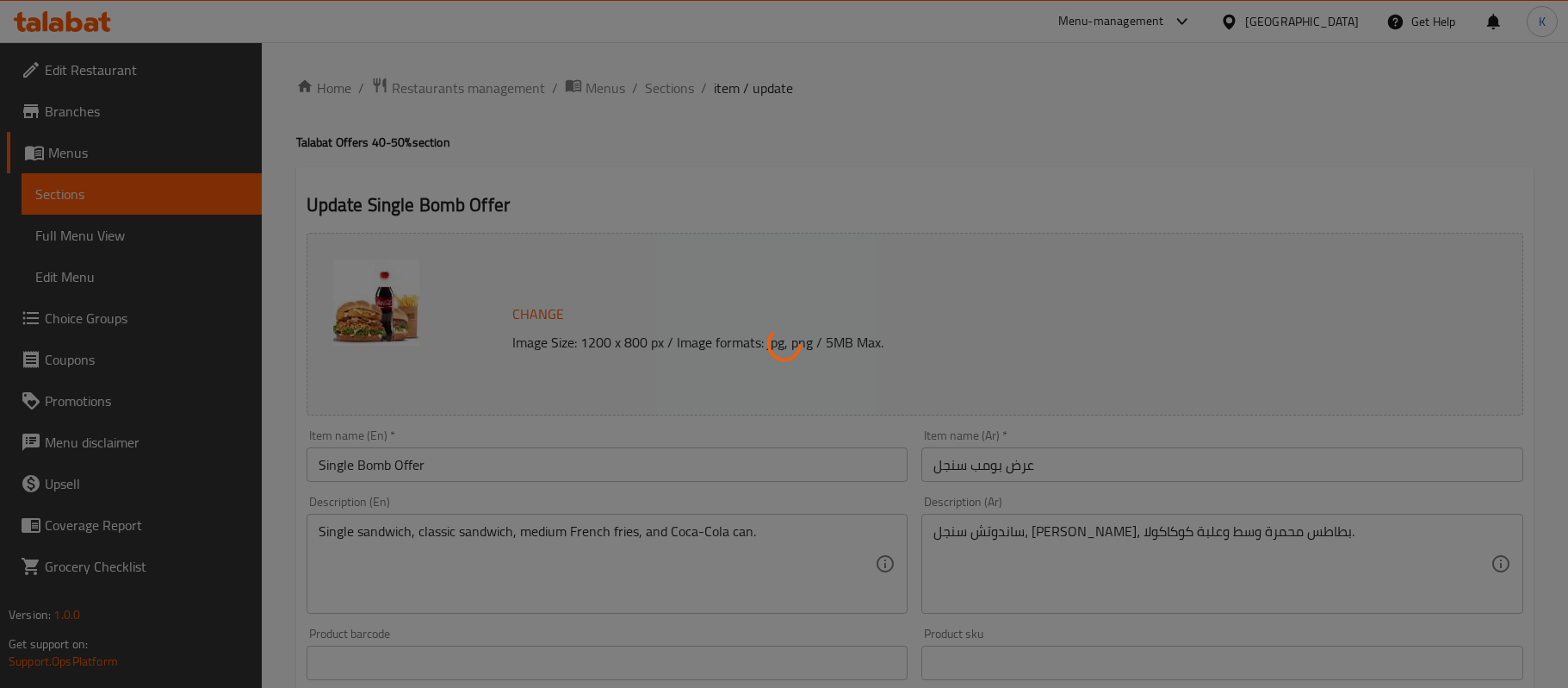
type input "0"
type input "9"
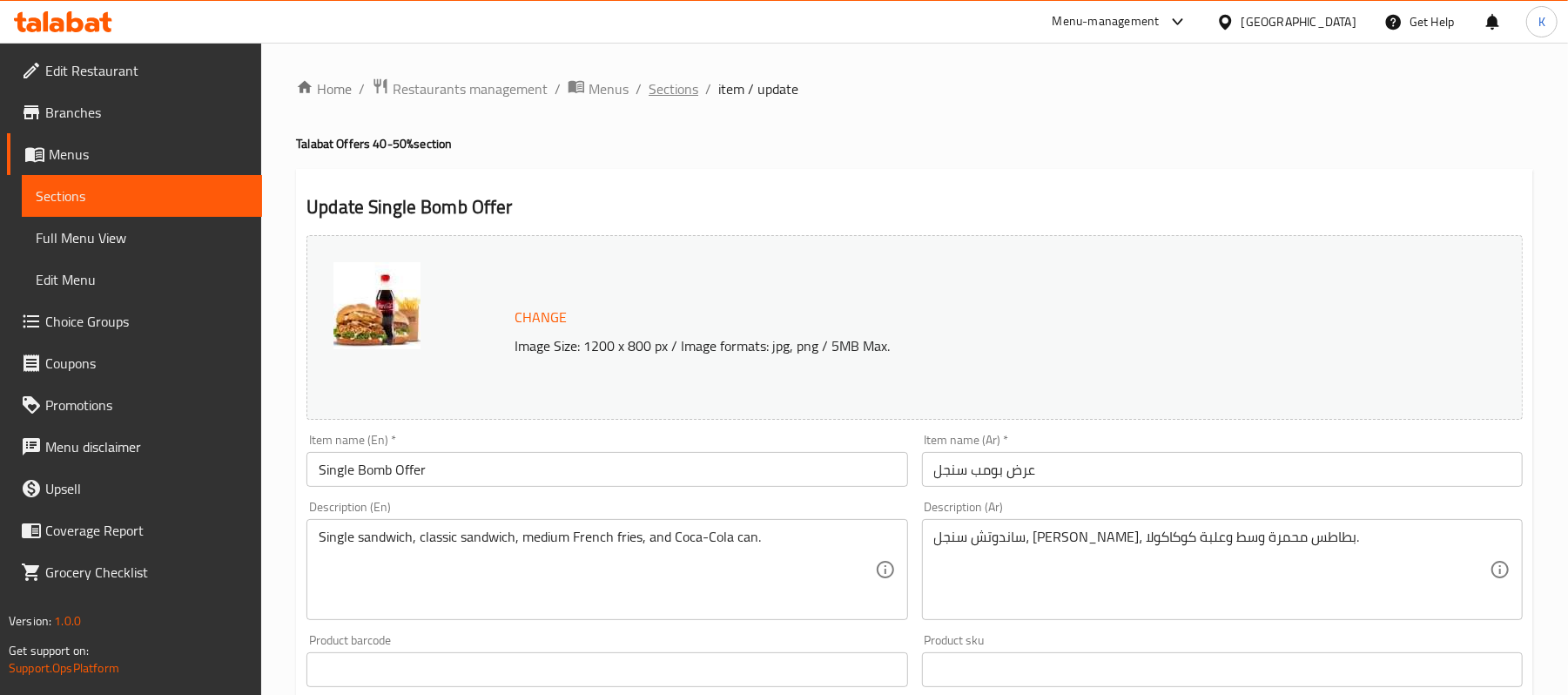
click at [669, 91] on span "Sections" at bounding box center [673, 88] width 50 height 21
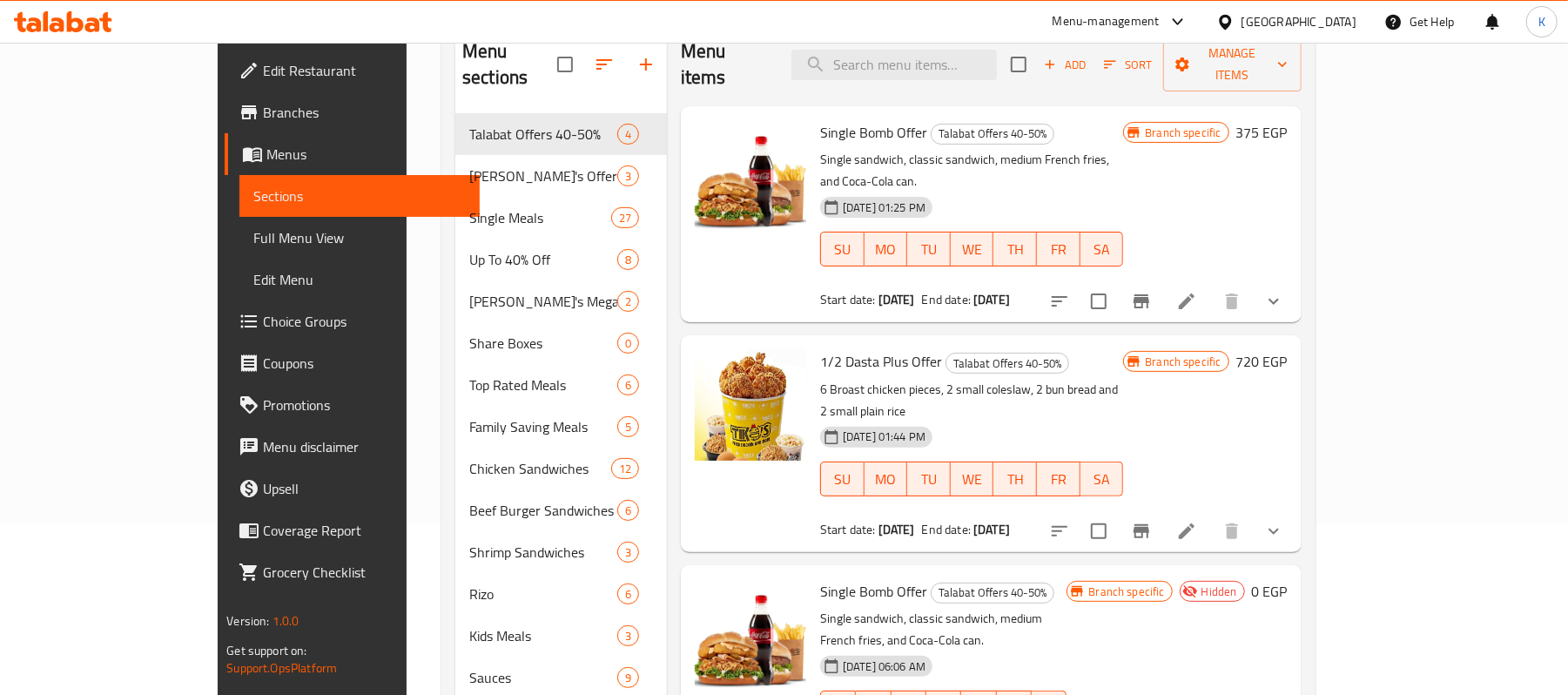
scroll to position [116, 0]
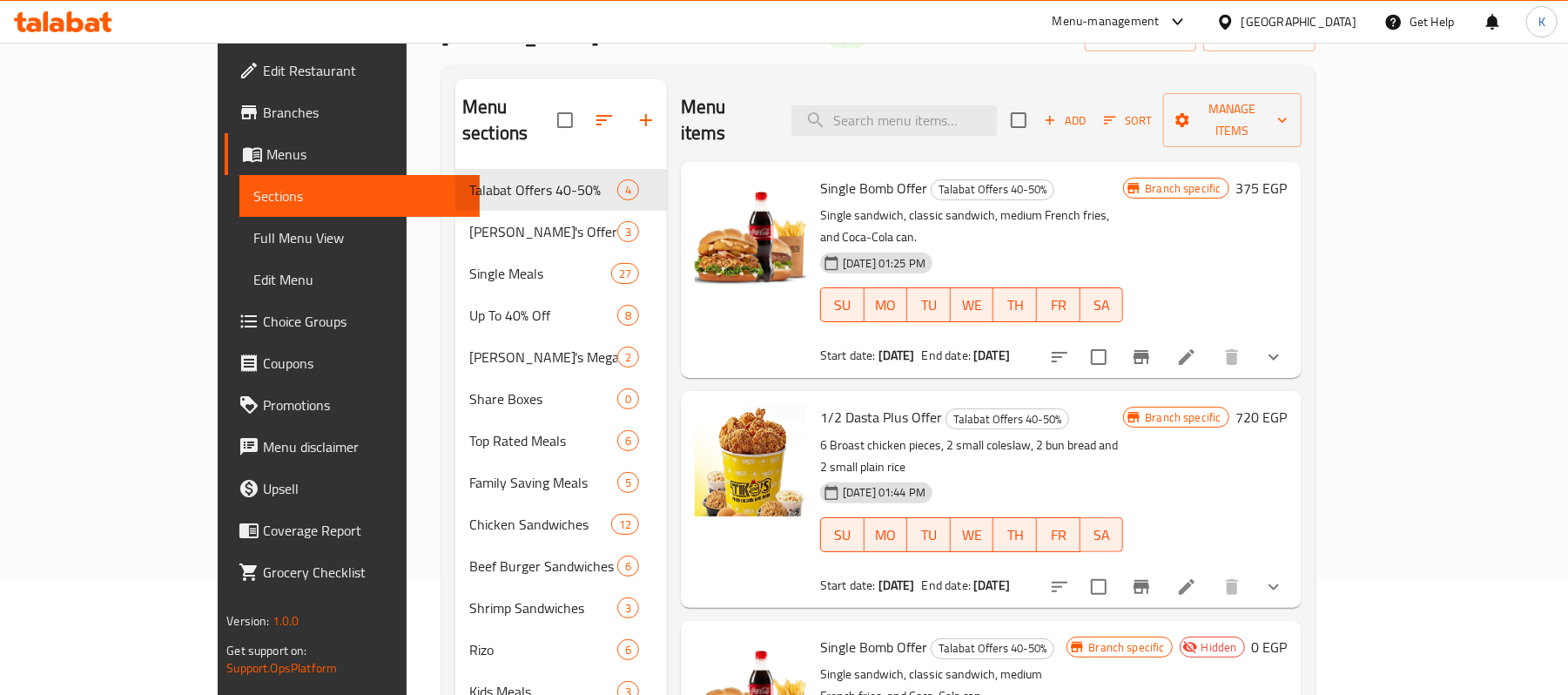
click at [1284, 346] on icon "show more" at bounding box center [1273, 356] width 21 height 21
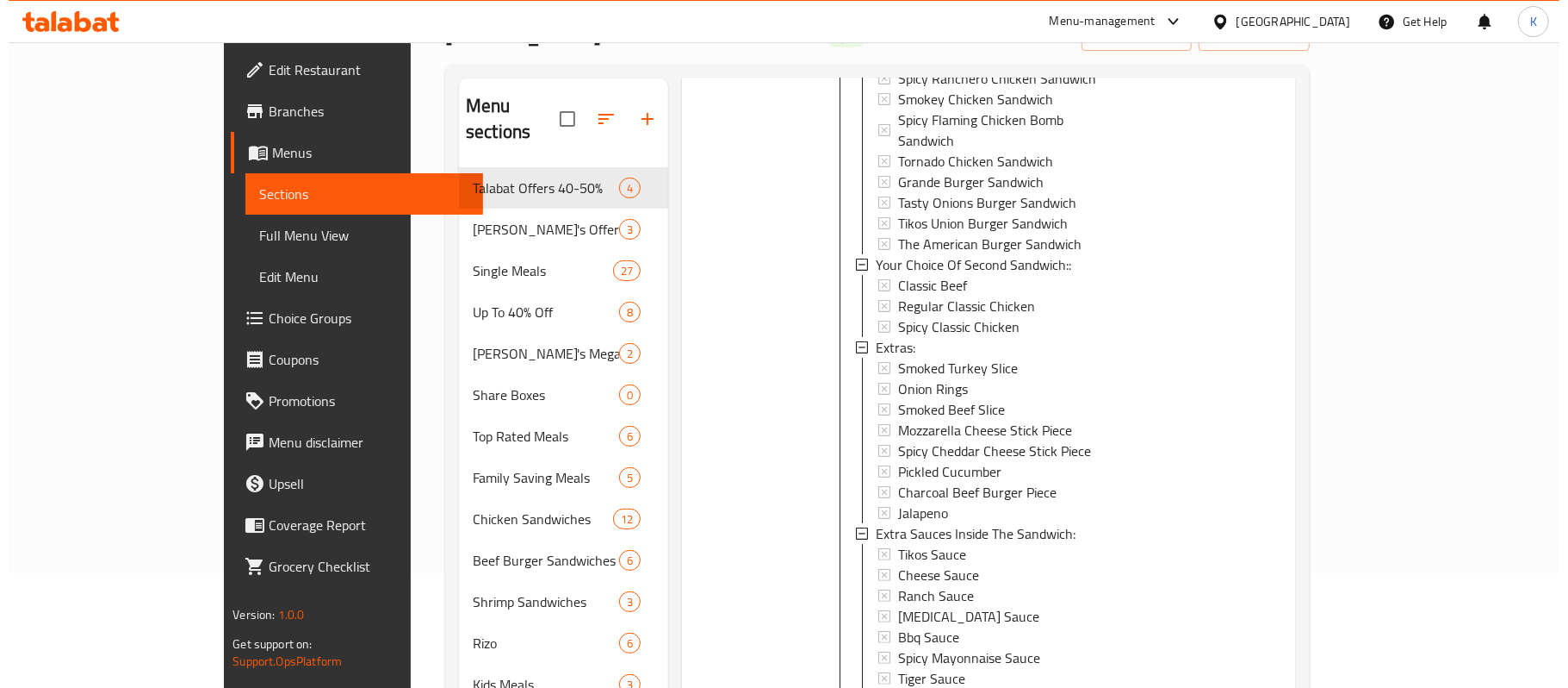
scroll to position [459, 0]
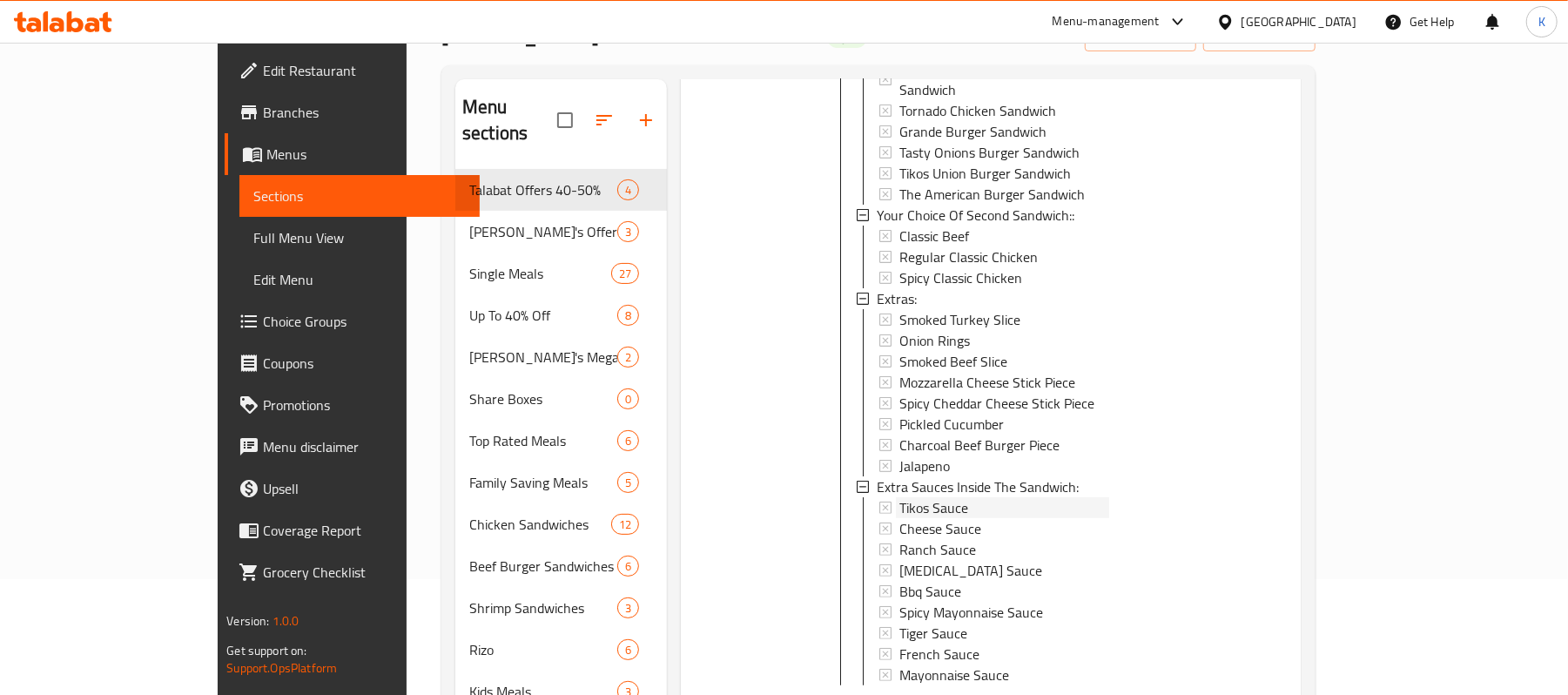
click at [927, 497] on div "Tikos Sauce" at bounding box center [1004, 507] width 210 height 21
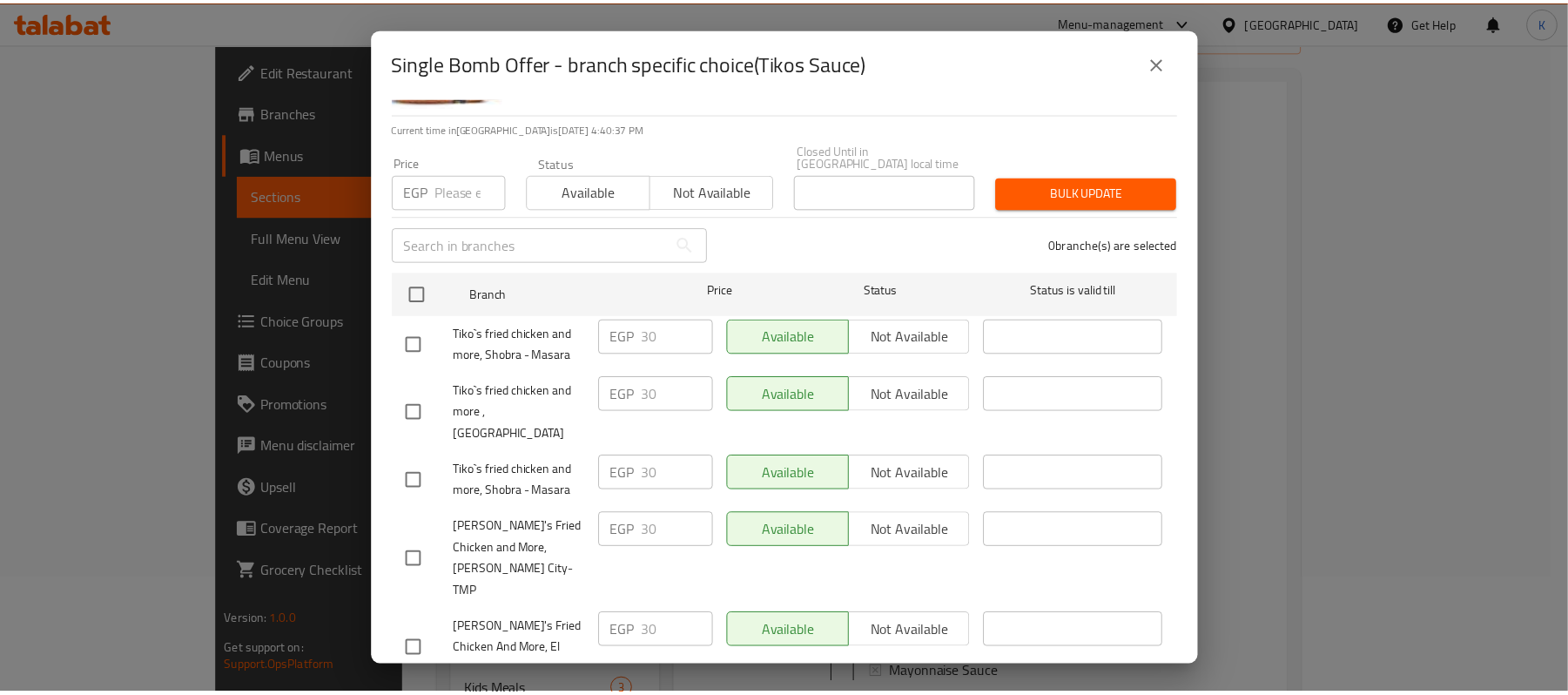
scroll to position [985, 0]
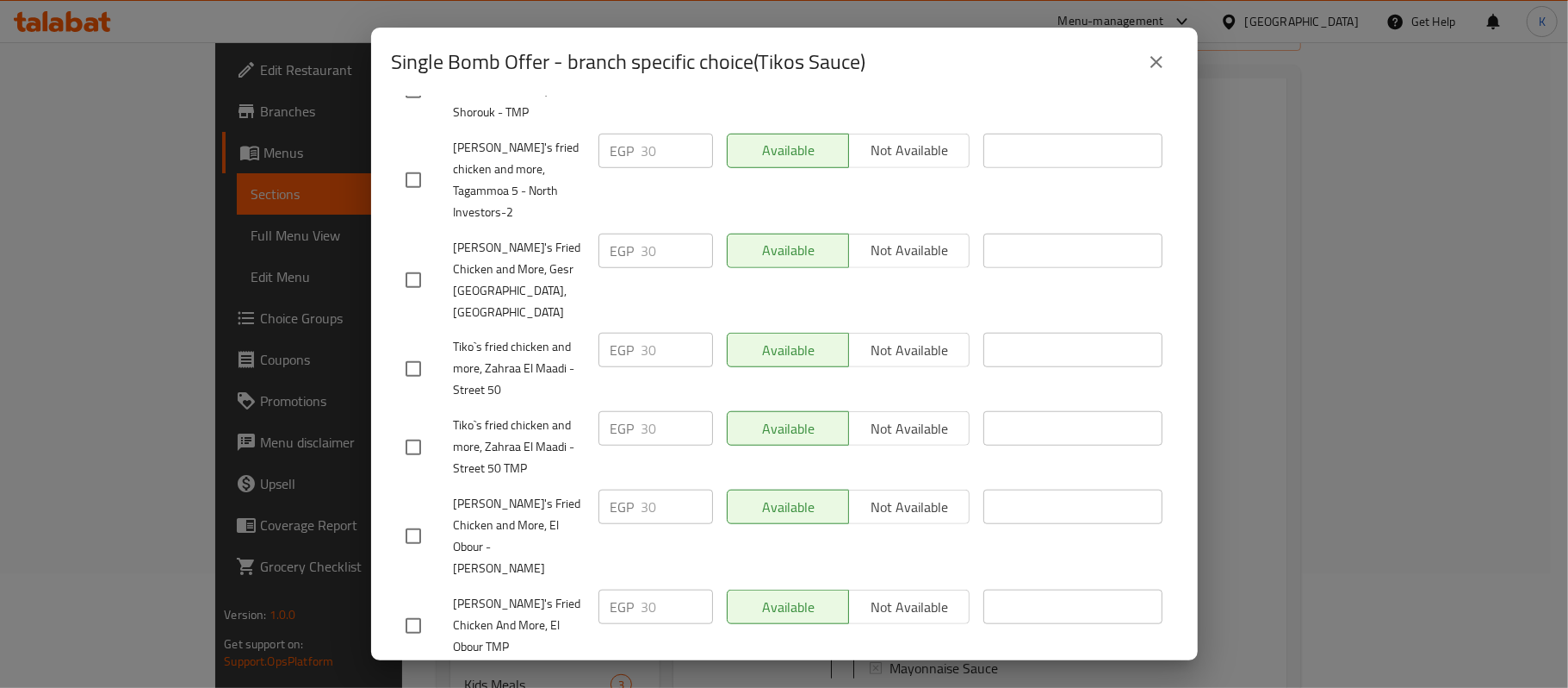
click at [1134, 59] on div "Single Bomb Offer - branch specific choice(Tikos Sauce)" at bounding box center [784, 62] width 785 height 42
click at [1152, 70] on button "close" at bounding box center [1156, 62] width 42 height 42
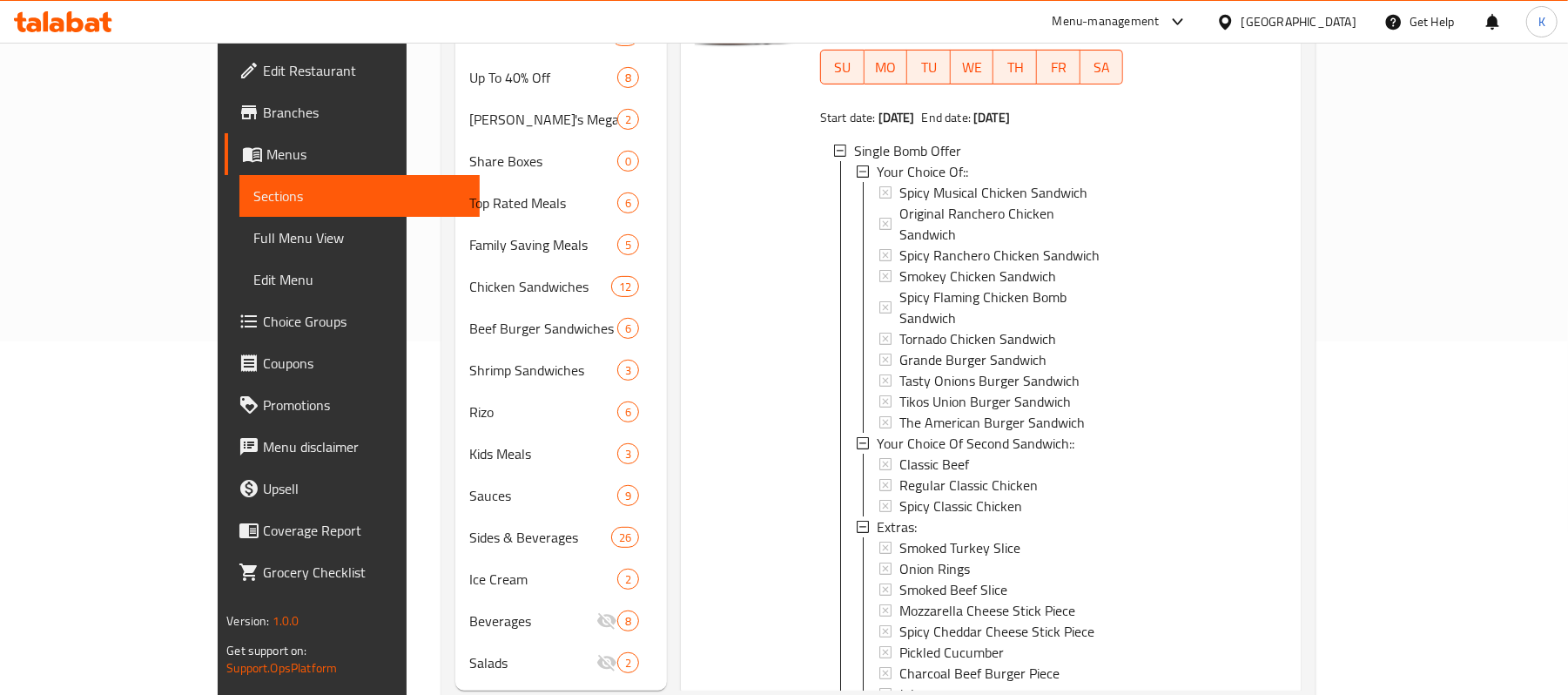
scroll to position [0, 0]
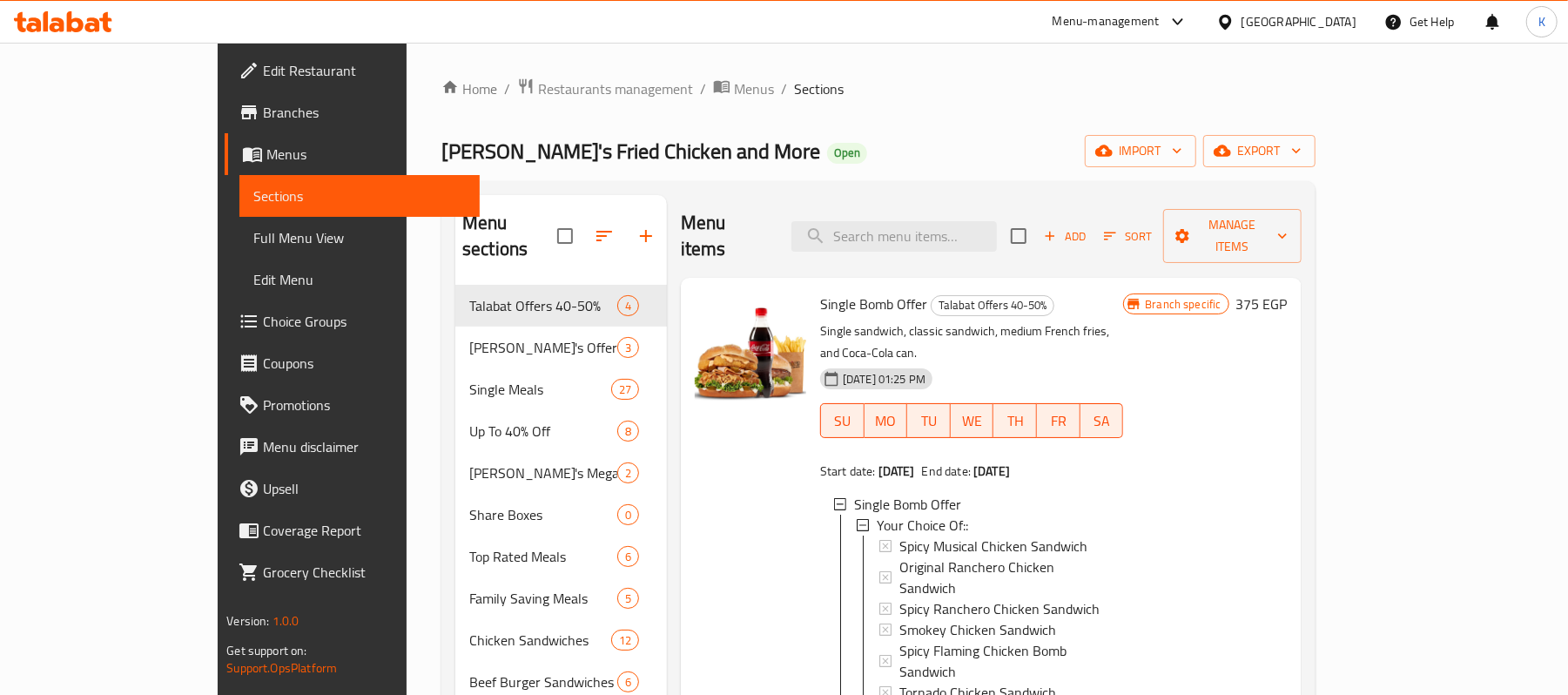
drag, startPoint x: 702, startPoint y: 414, endPoint x: 700, endPoint y: 453, distance: 38.3
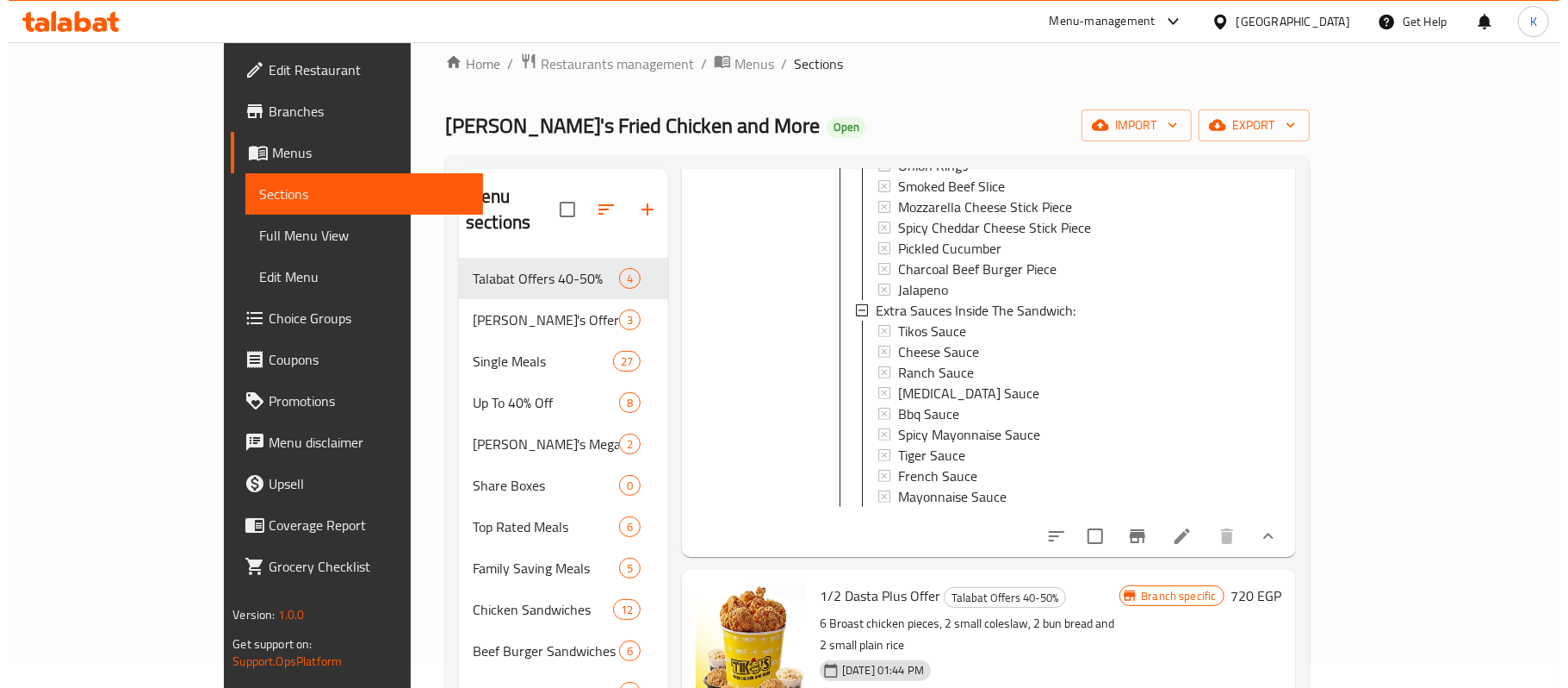
scroll to position [804, 0]
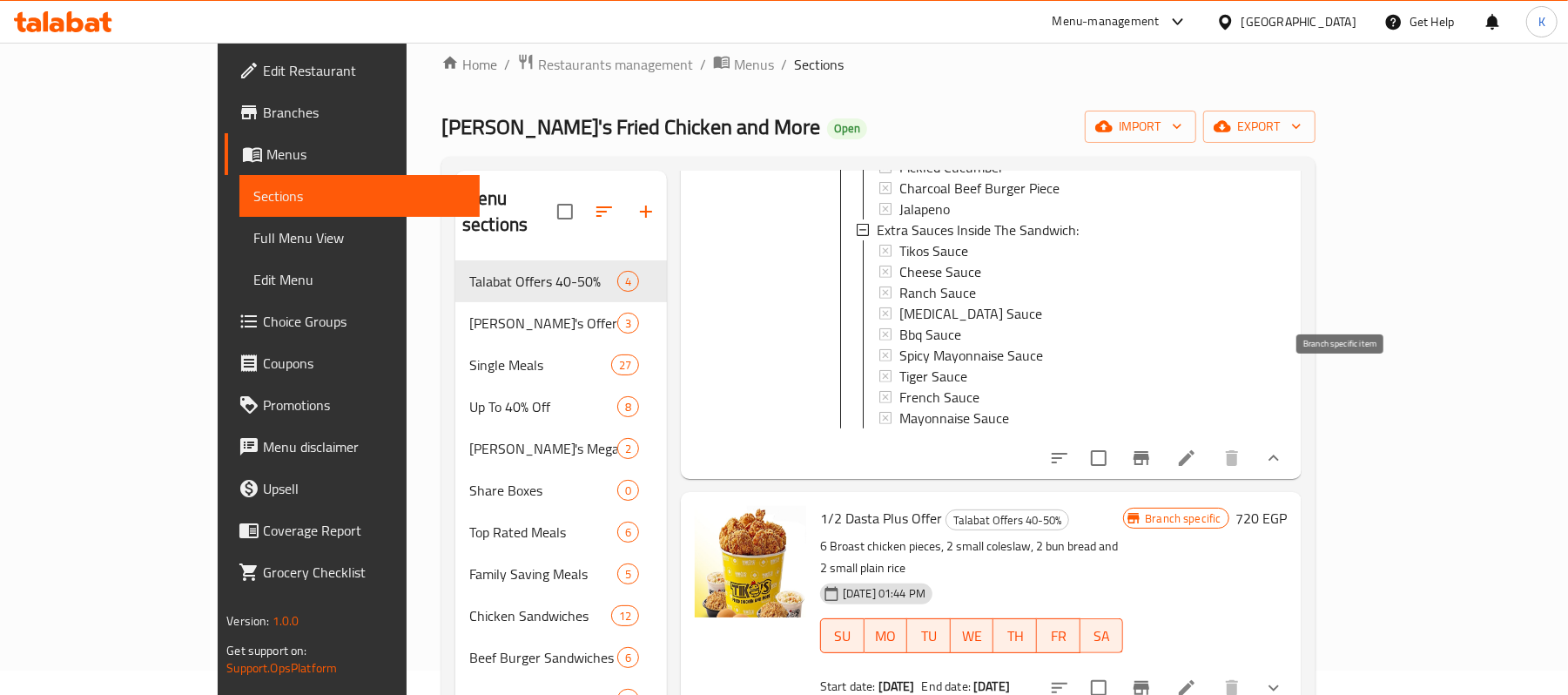
click at [1152, 447] on icon "Branch-specific-item" at bounding box center [1141, 457] width 21 height 21
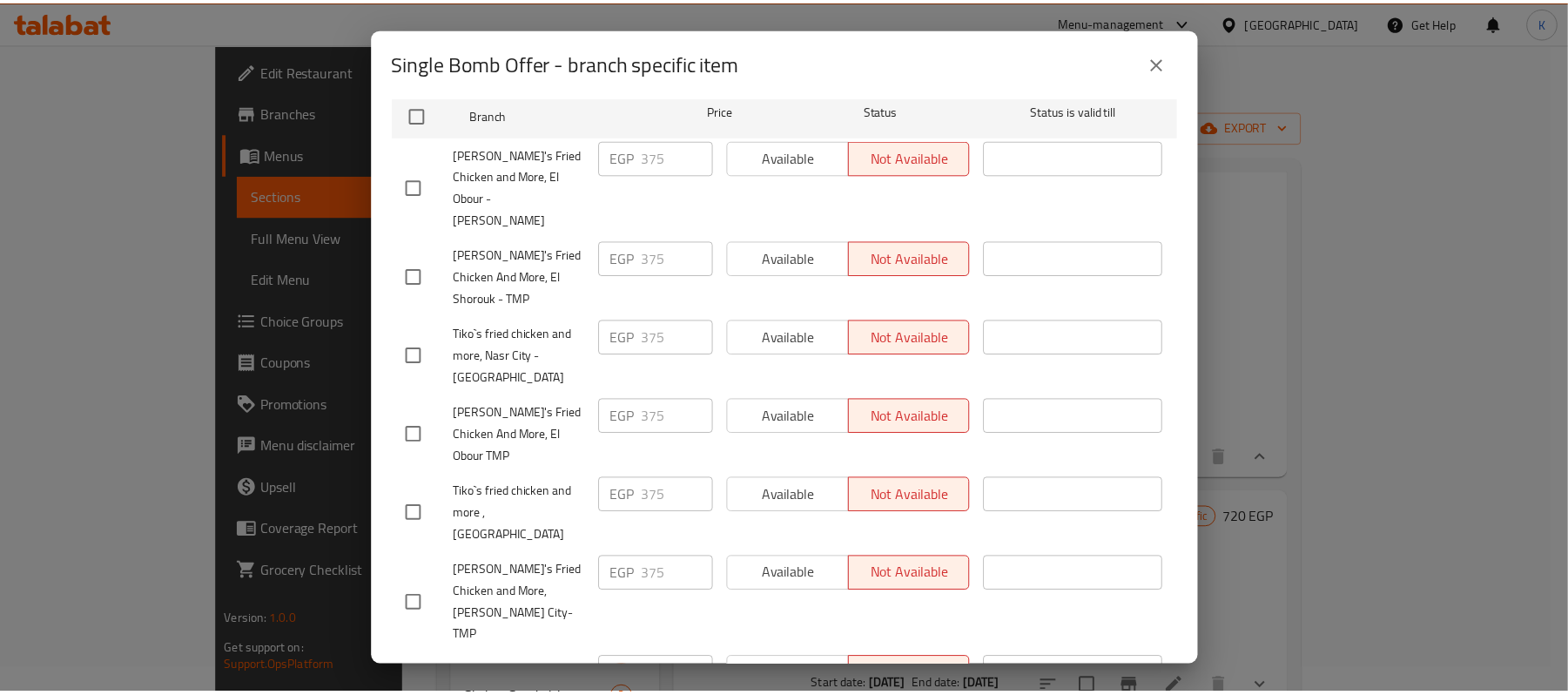
scroll to position [0, 0]
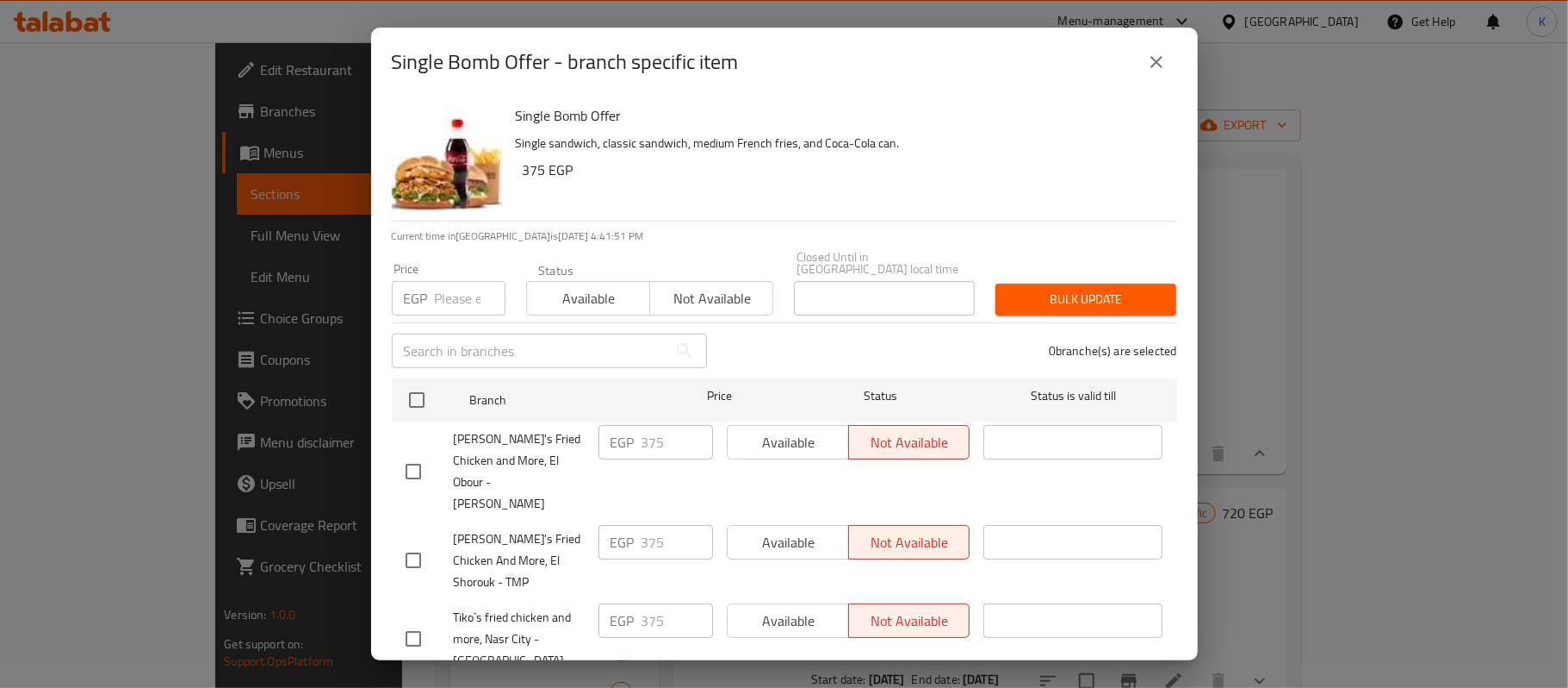
click at [1153, 53] on icon "close" at bounding box center [1156, 61] width 21 height 21
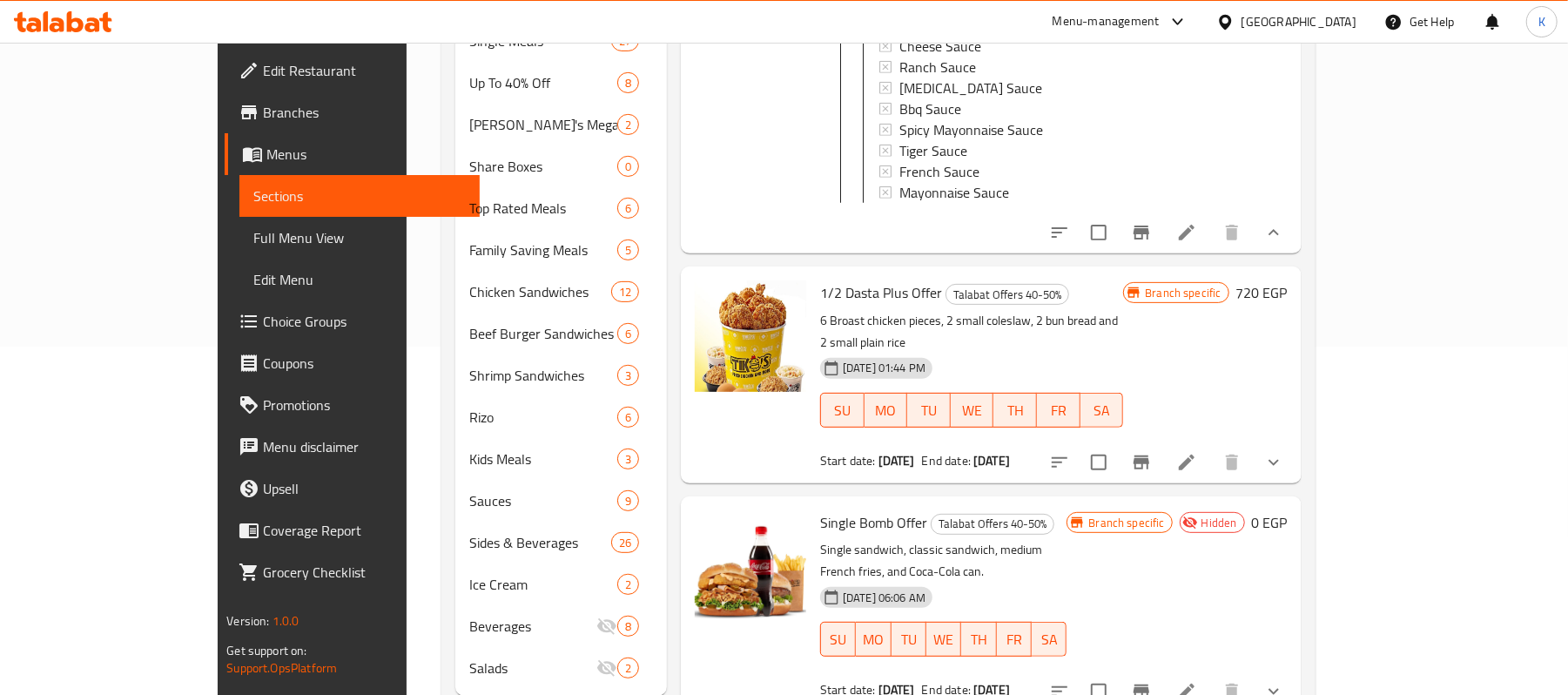
scroll to position [812, 0]
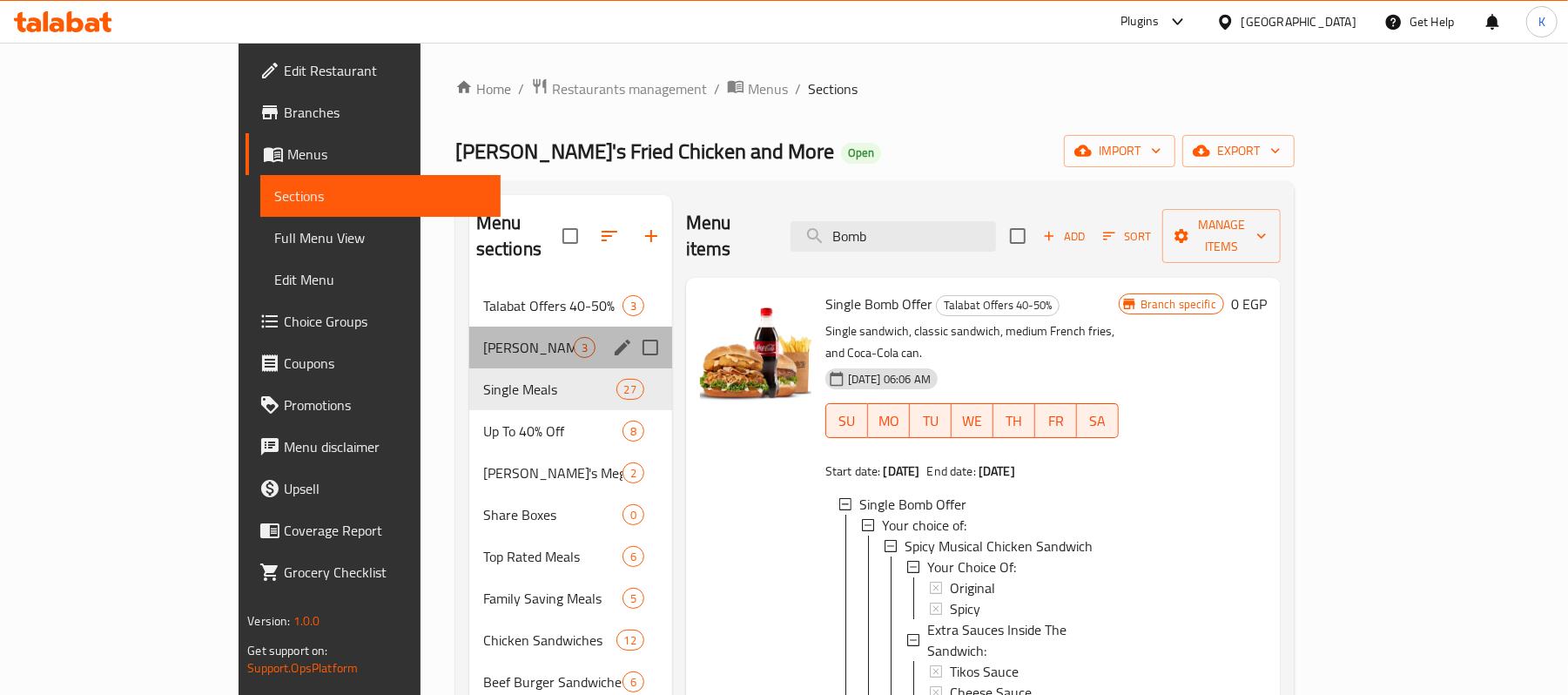
click at [469, 333] on div "[PERSON_NAME]'s Offers 40-50% Off 3" at bounding box center [570, 347] width 203 height 42
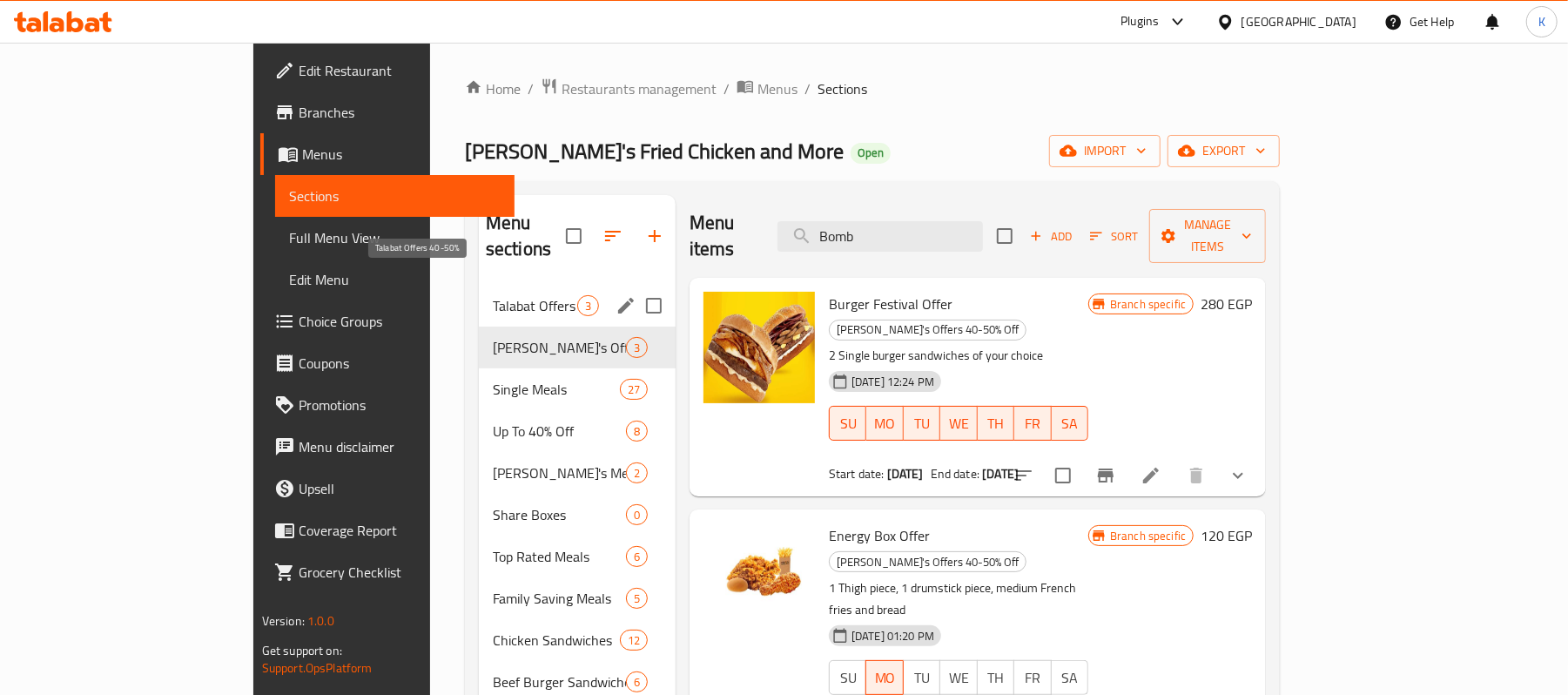
click at [493, 295] on span "Talabat Offers 40-50%" at bounding box center [535, 305] width 84 height 21
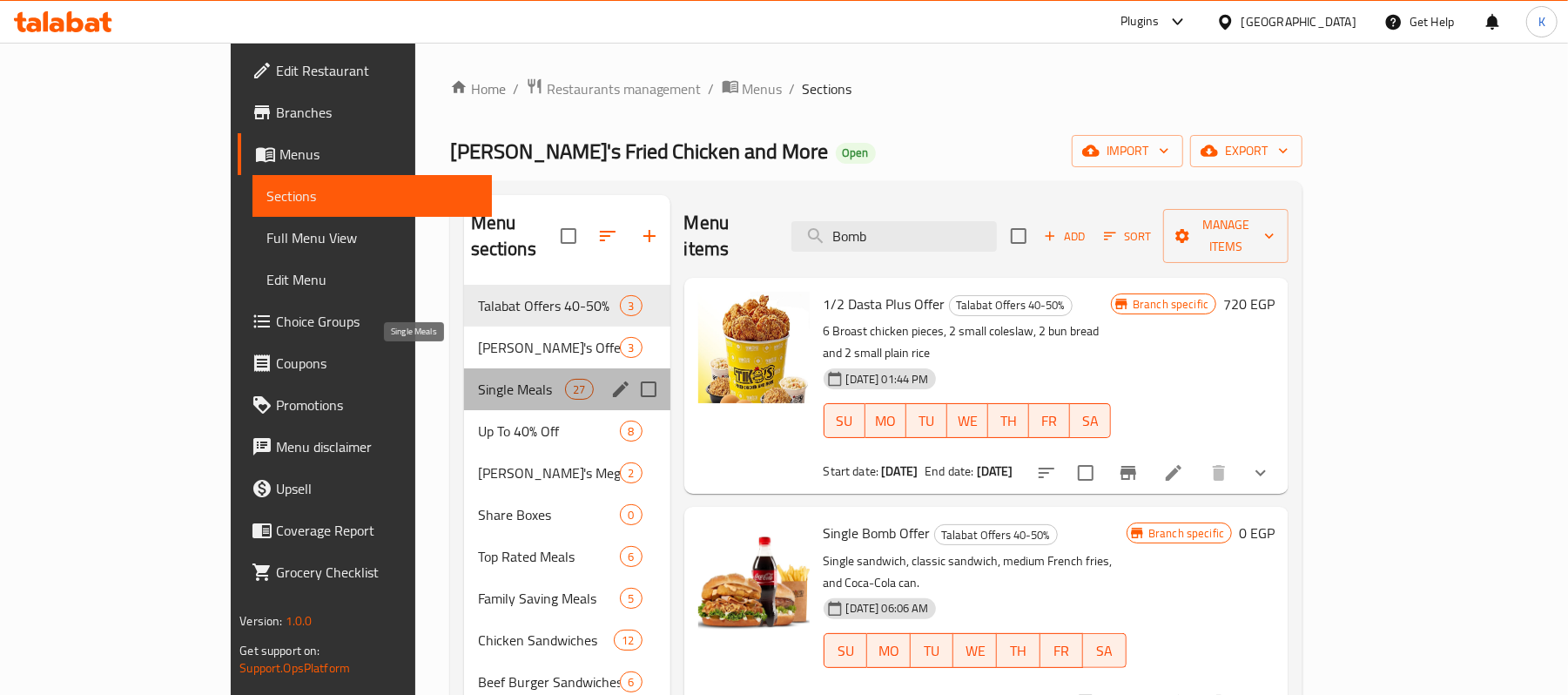
click at [478, 379] on span "Single Meals" at bounding box center [522, 389] width 88 height 21
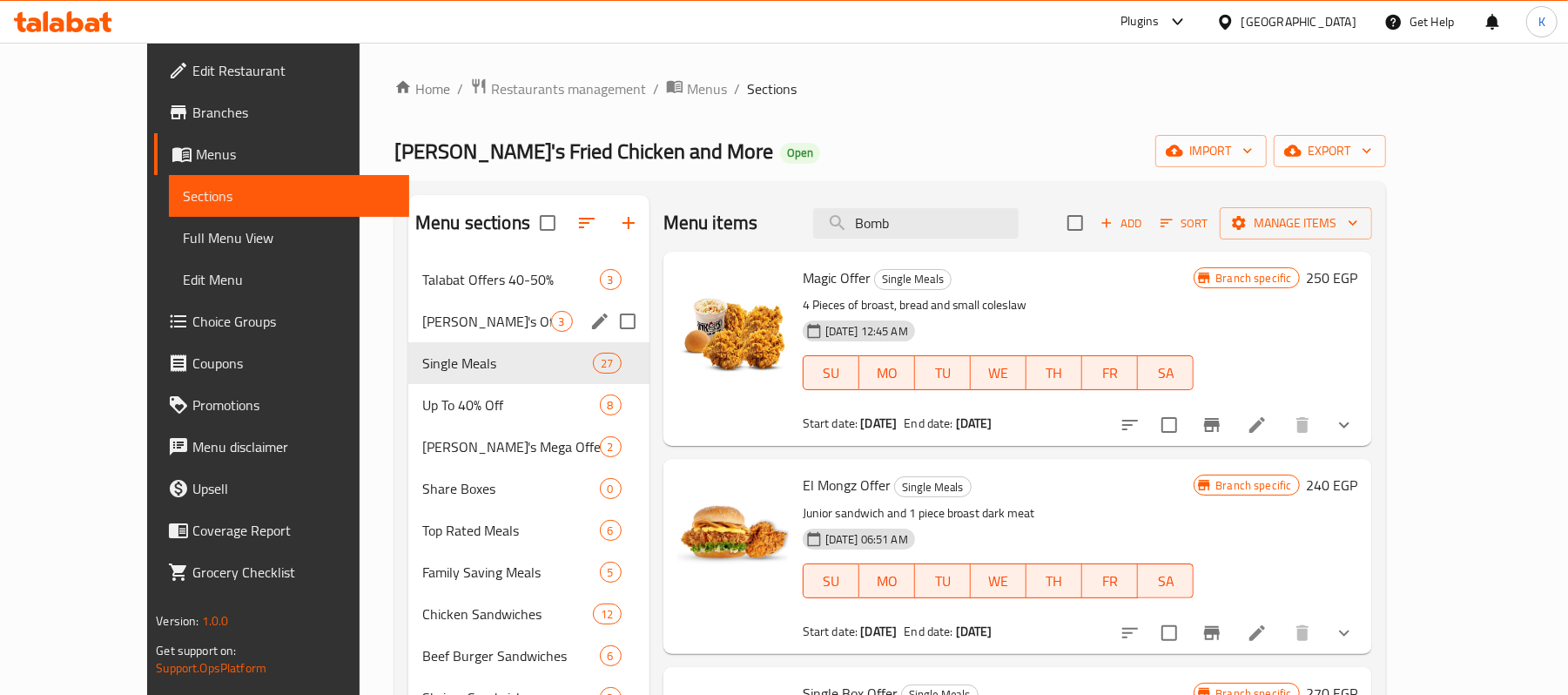
click at [449, 287] on span "Talabat Offers 40-50%" at bounding box center [510, 279] width 177 height 21
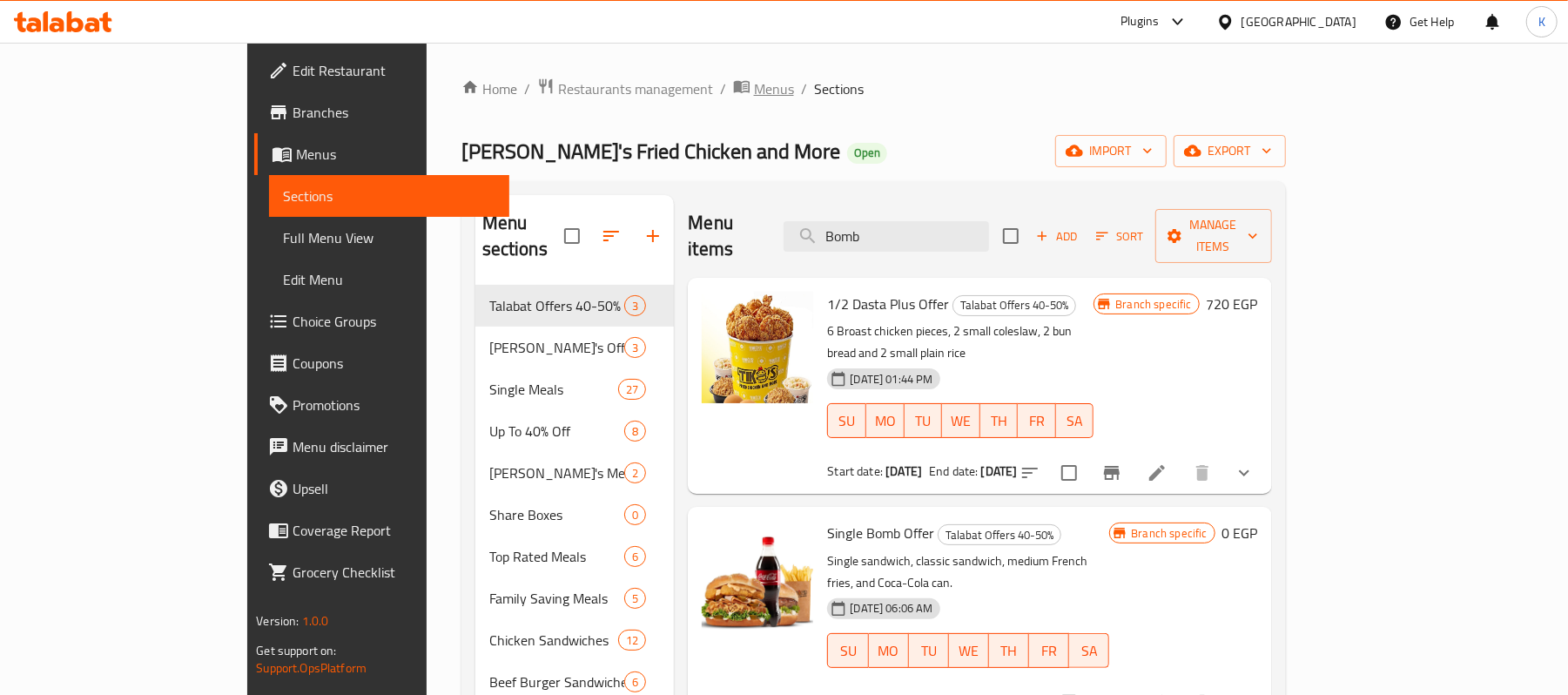
click at [734, 85] on icon "breadcrumb" at bounding box center [742, 87] width 16 height 12
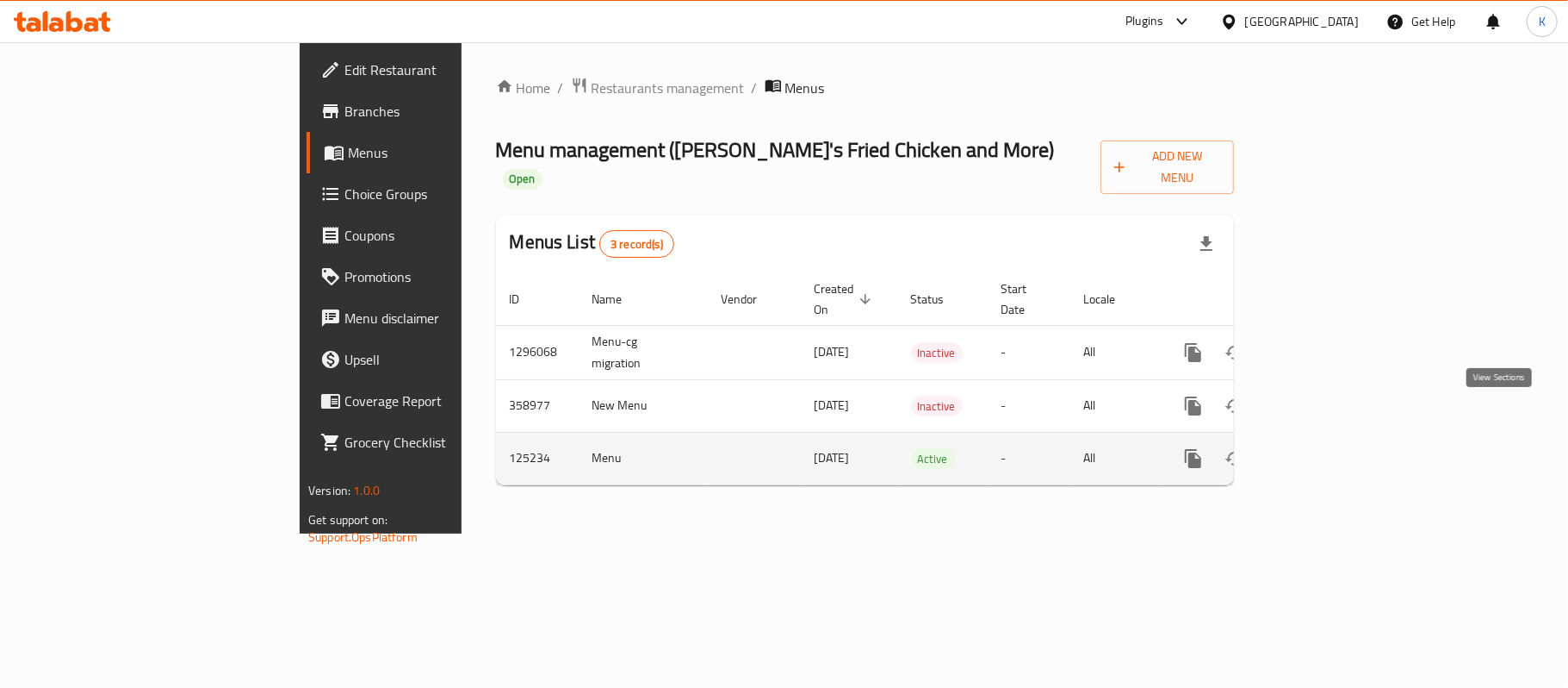
click at [1328, 448] on icon "enhanced table" at bounding box center [1317, 458] width 21 height 21
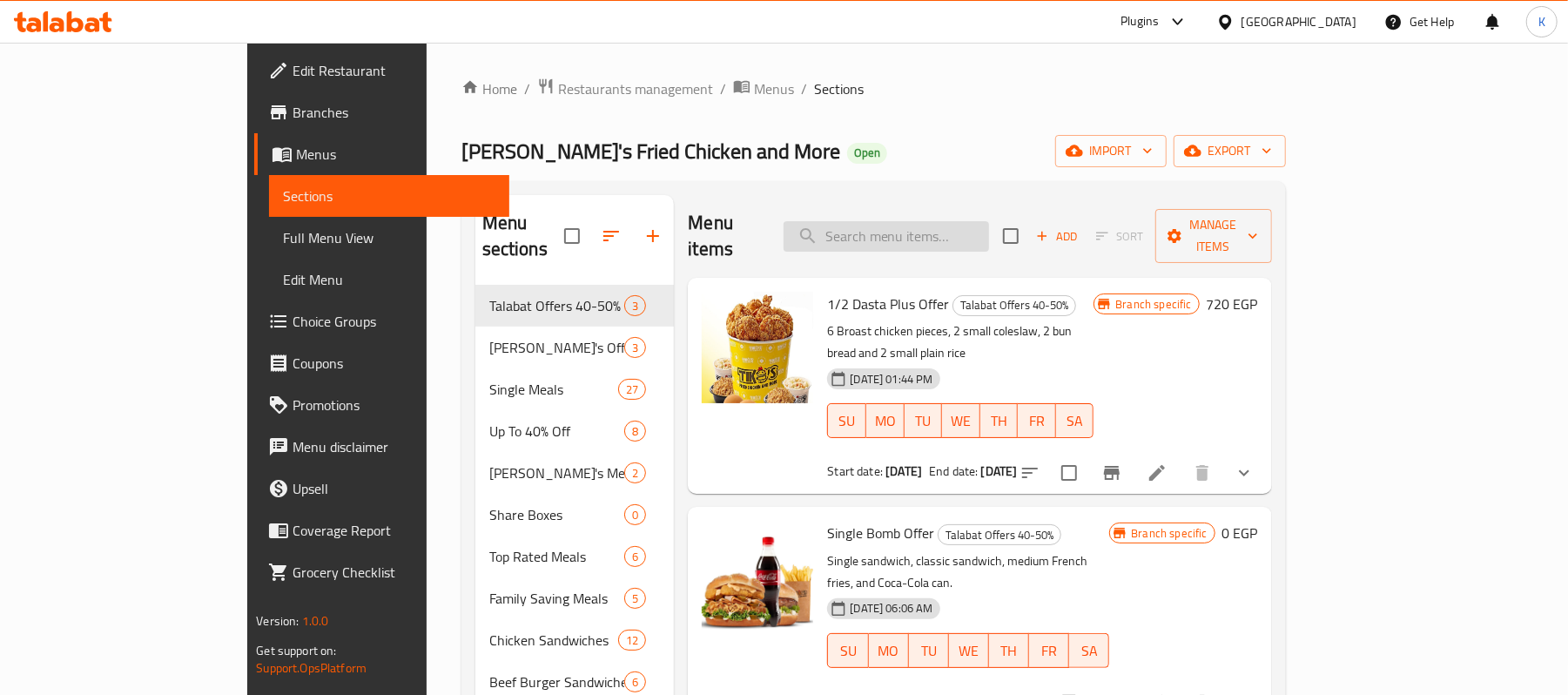
click at [956, 221] on input "search" at bounding box center [885, 236] width 205 height 30
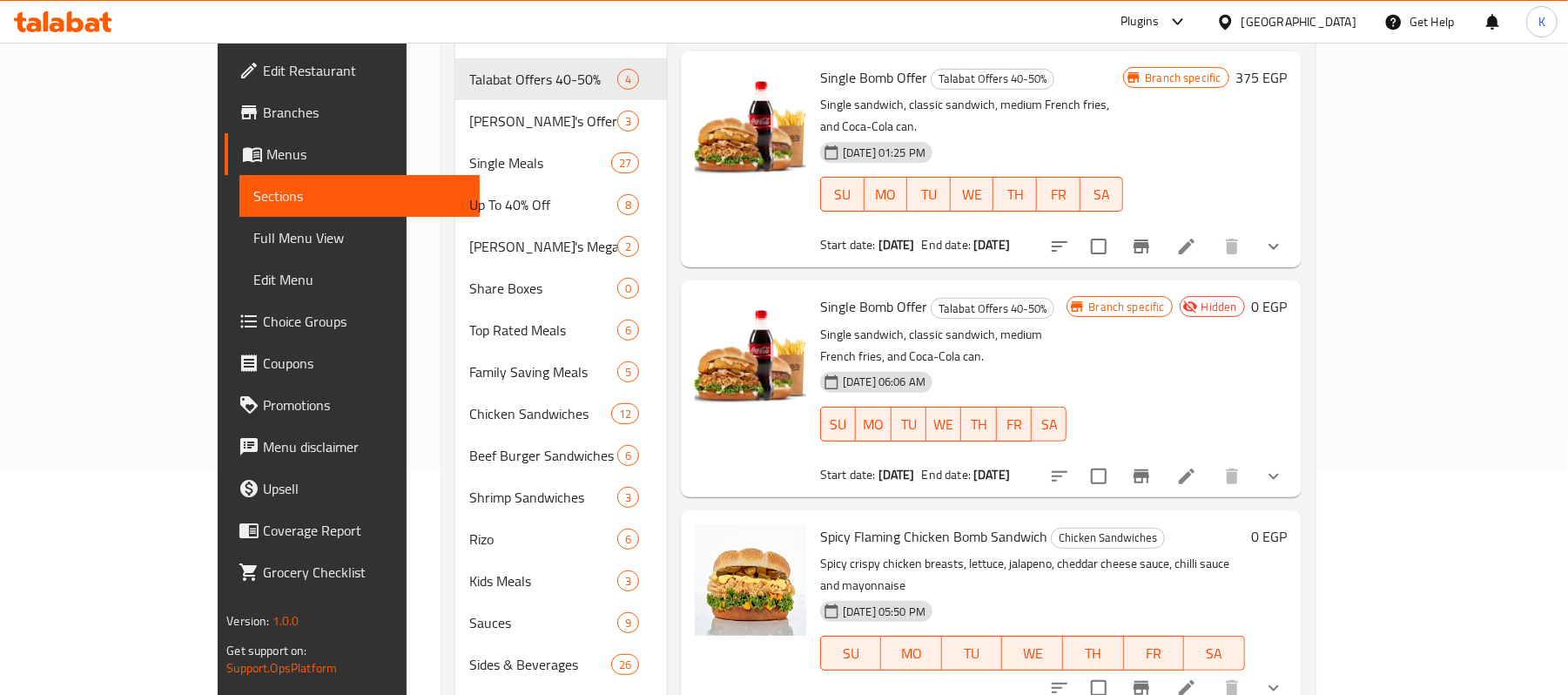
scroll to position [232, 0]
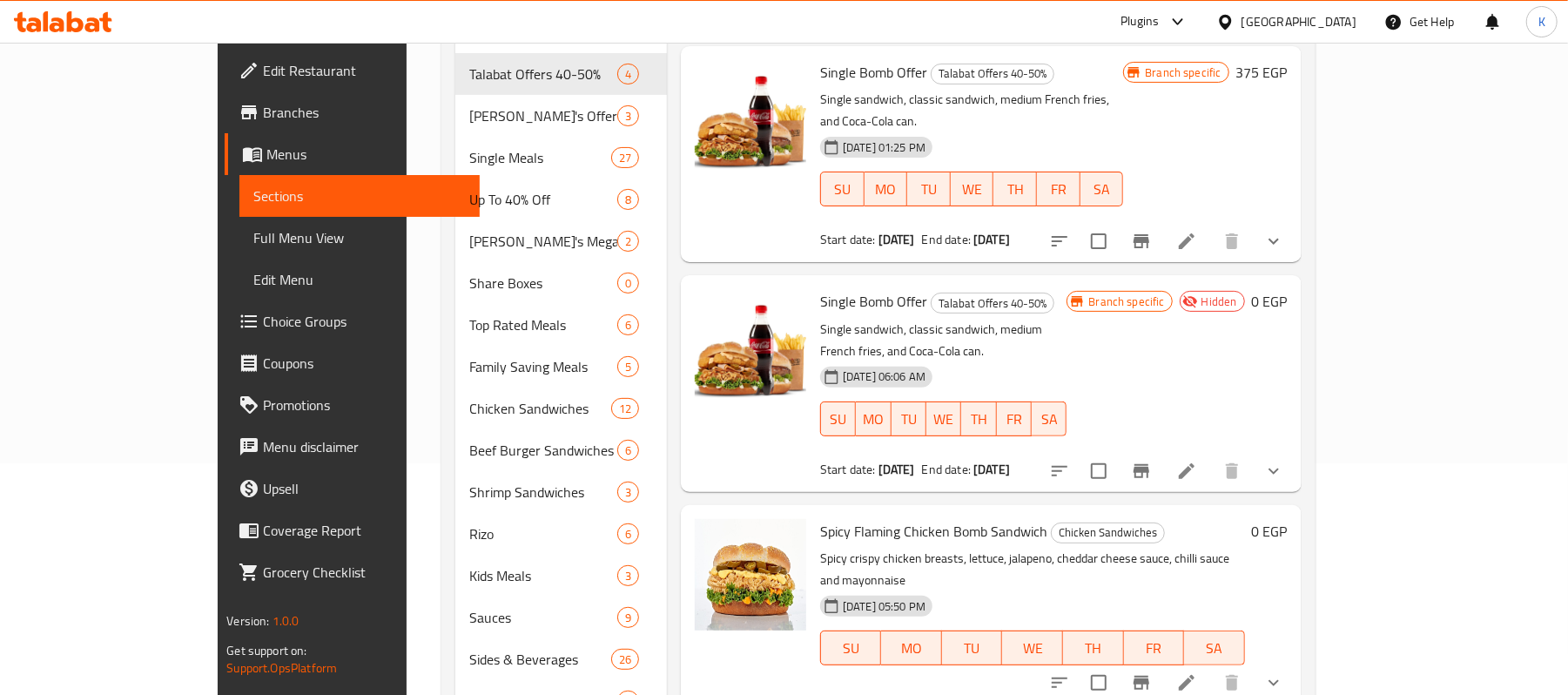
type input "Bomb"
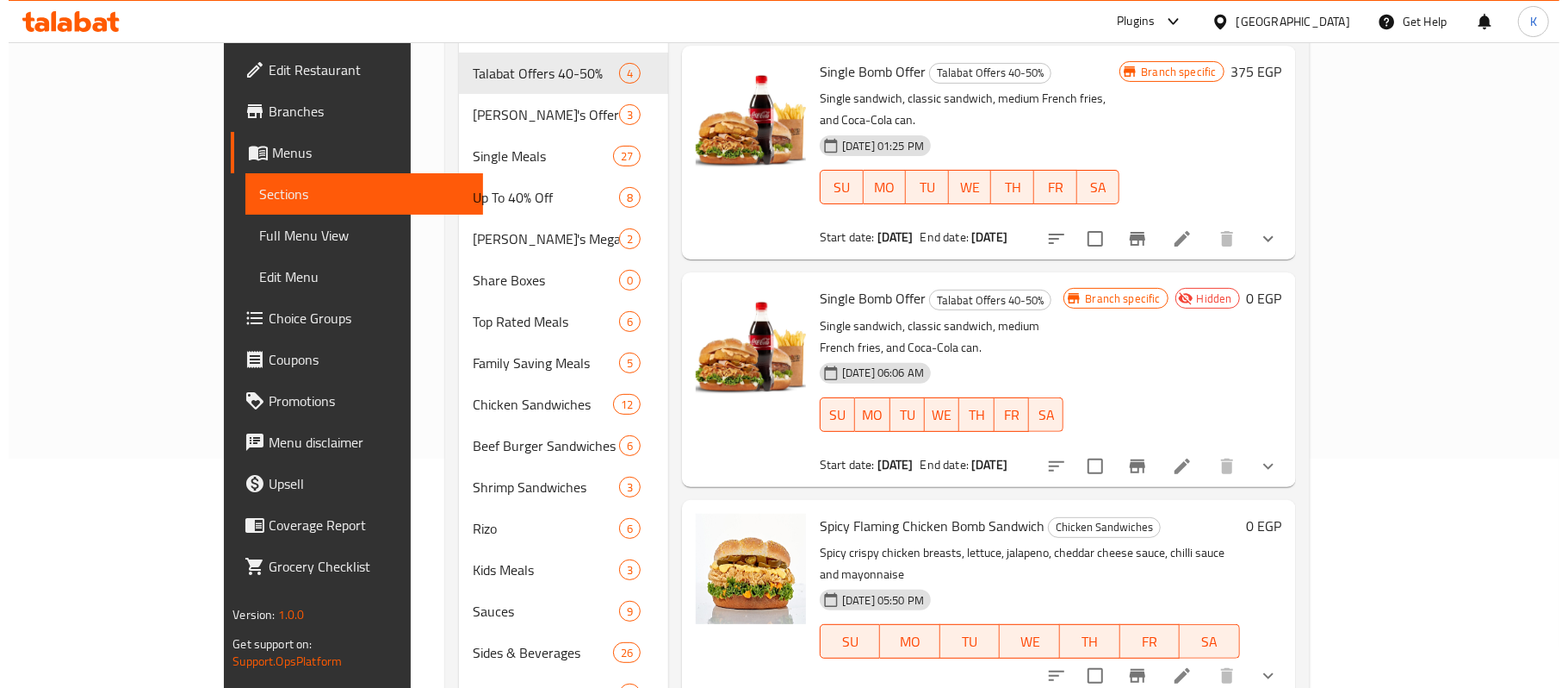
scroll to position [0, 0]
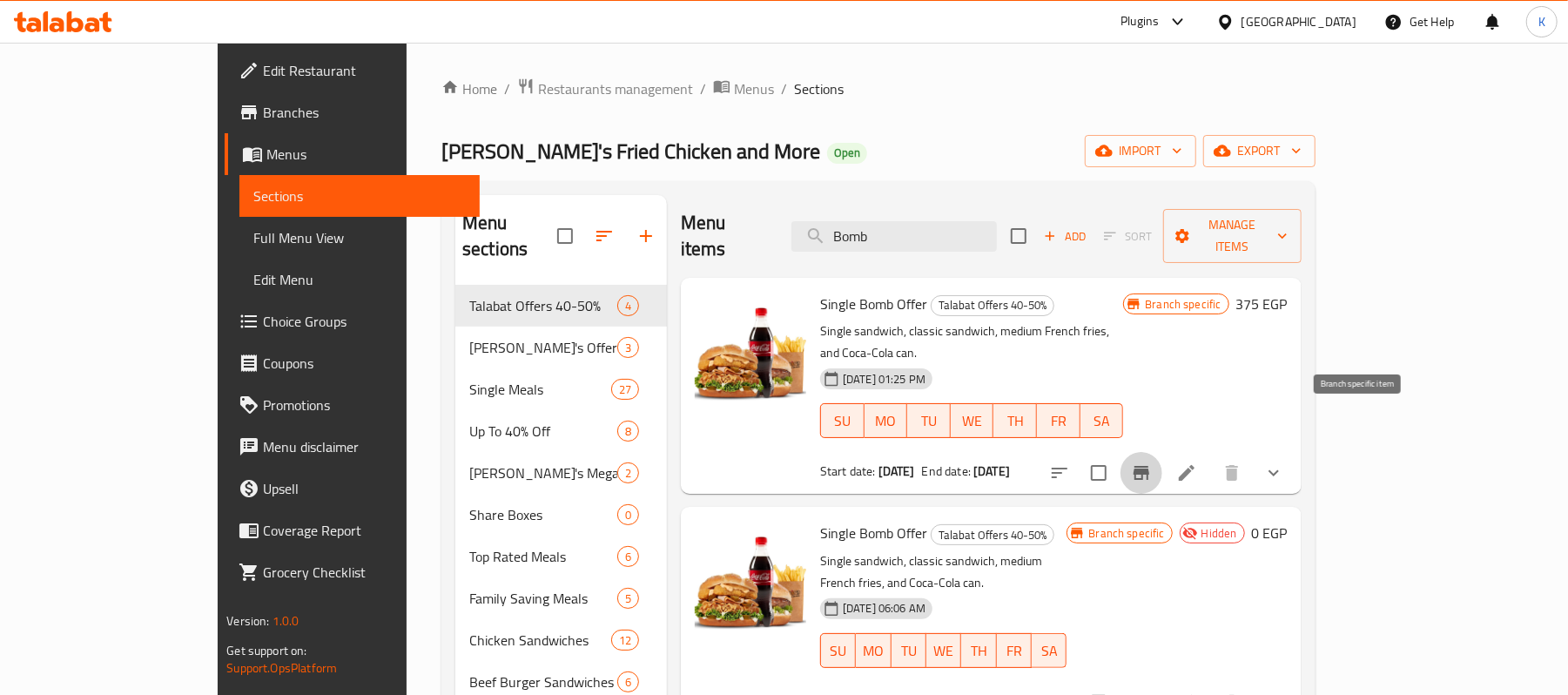
click at [1152, 462] on icon "Branch-specific-item" at bounding box center [1141, 472] width 21 height 21
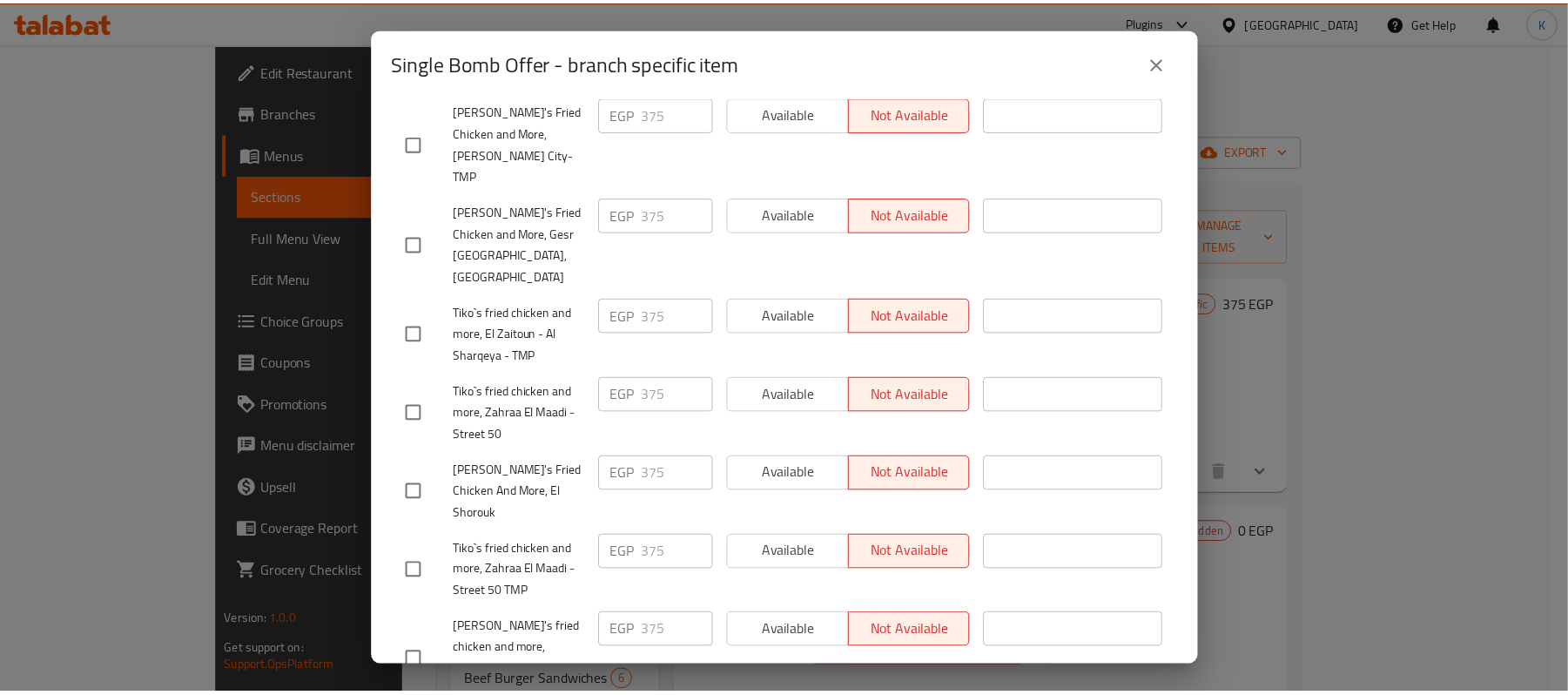
scroll to position [985, 0]
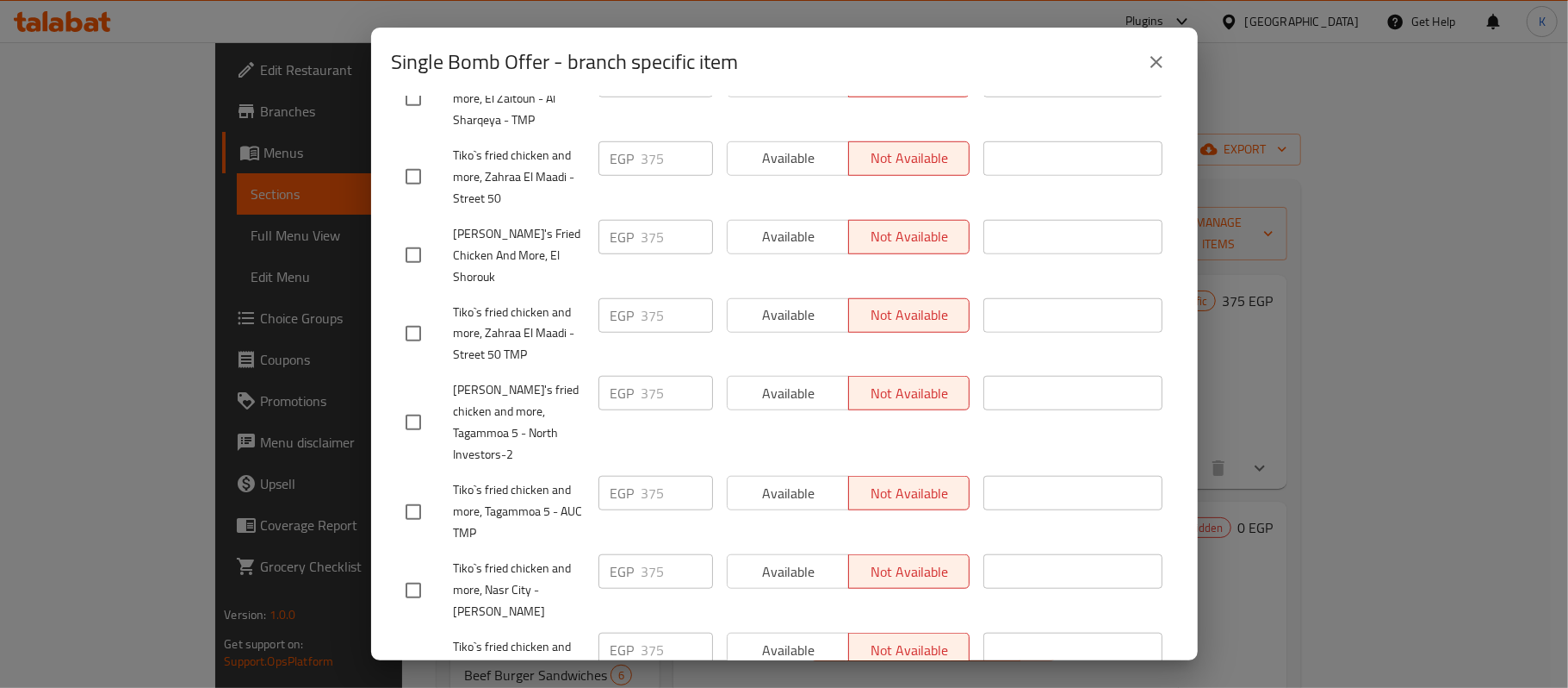
click at [1164, 56] on icon "close" at bounding box center [1156, 61] width 21 height 21
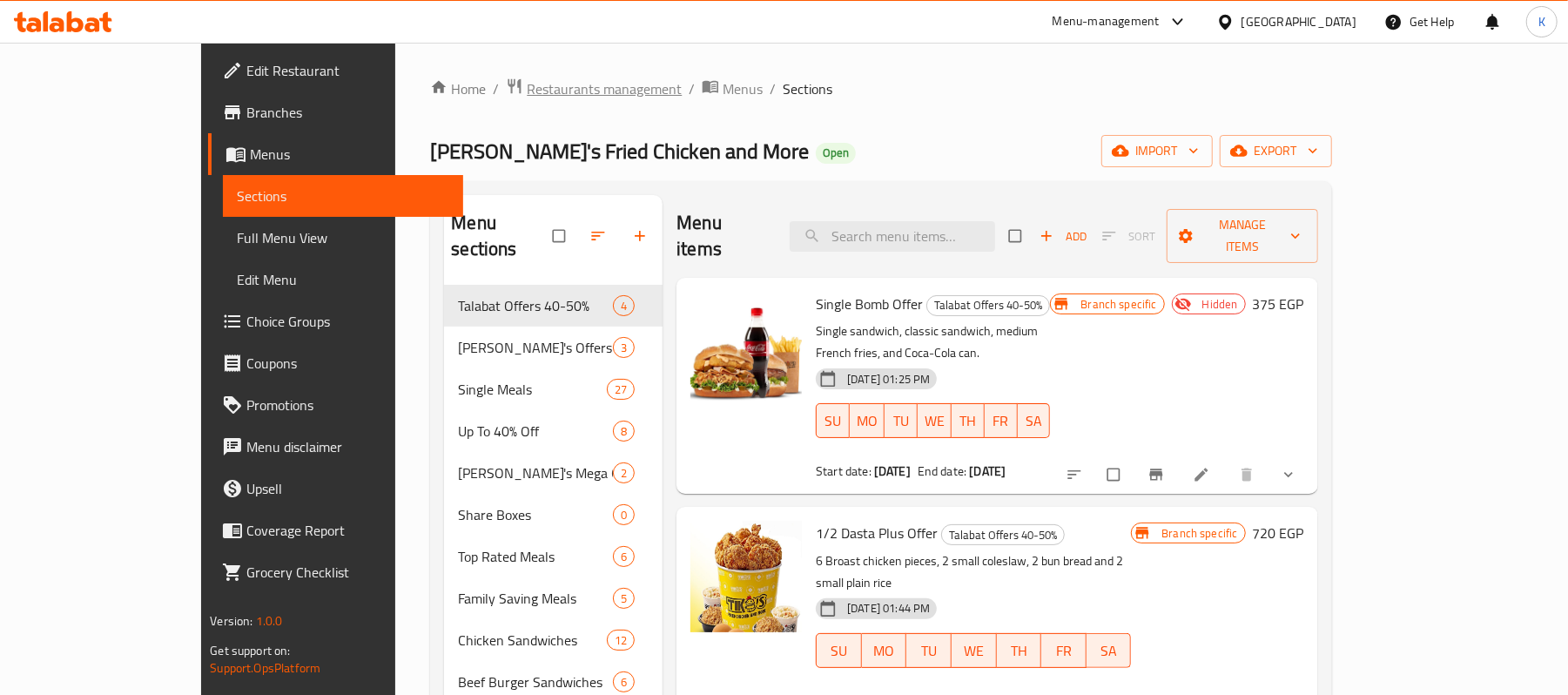
click at [527, 91] on span "Restaurants management" at bounding box center [604, 88] width 155 height 21
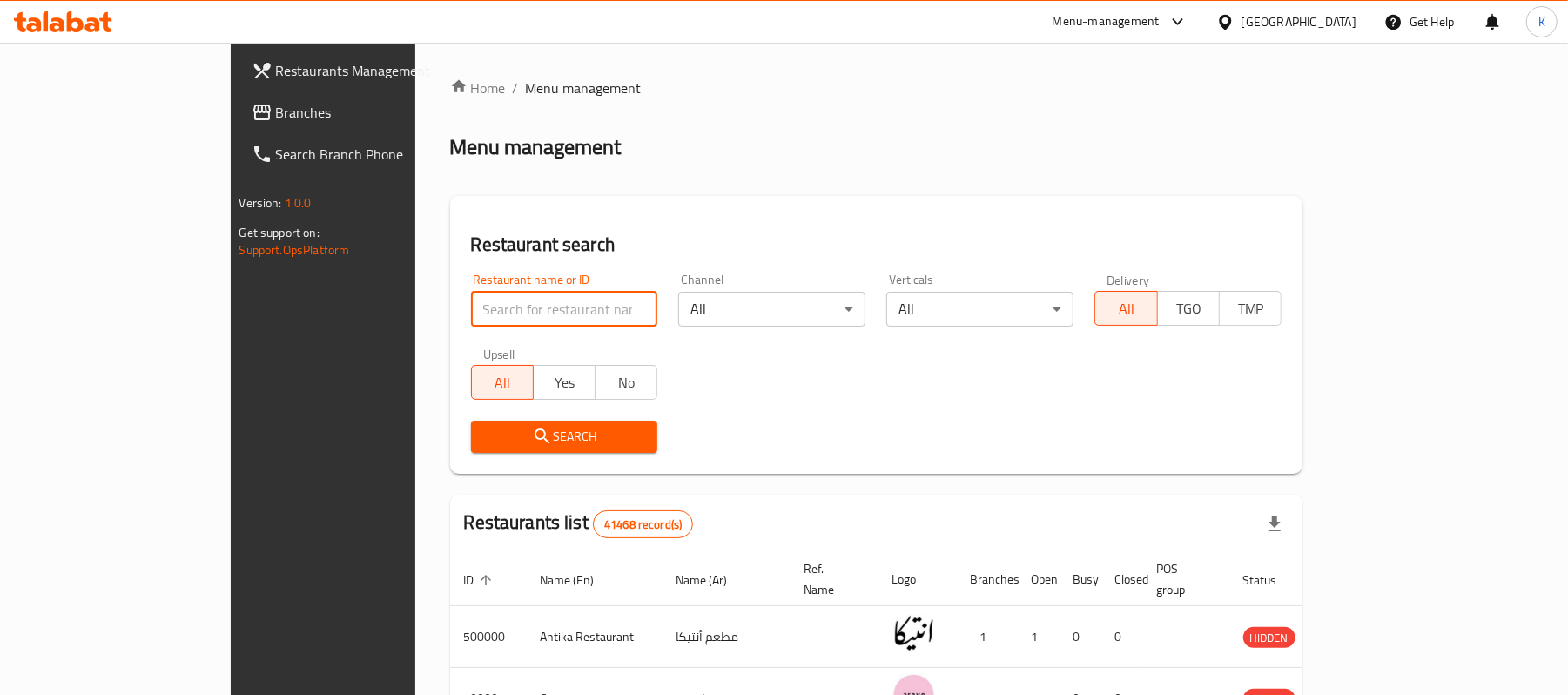
click at [489, 301] on input "search" at bounding box center [564, 309] width 187 height 35
type input "Venus"
click button "Search" at bounding box center [564, 436] width 187 height 32
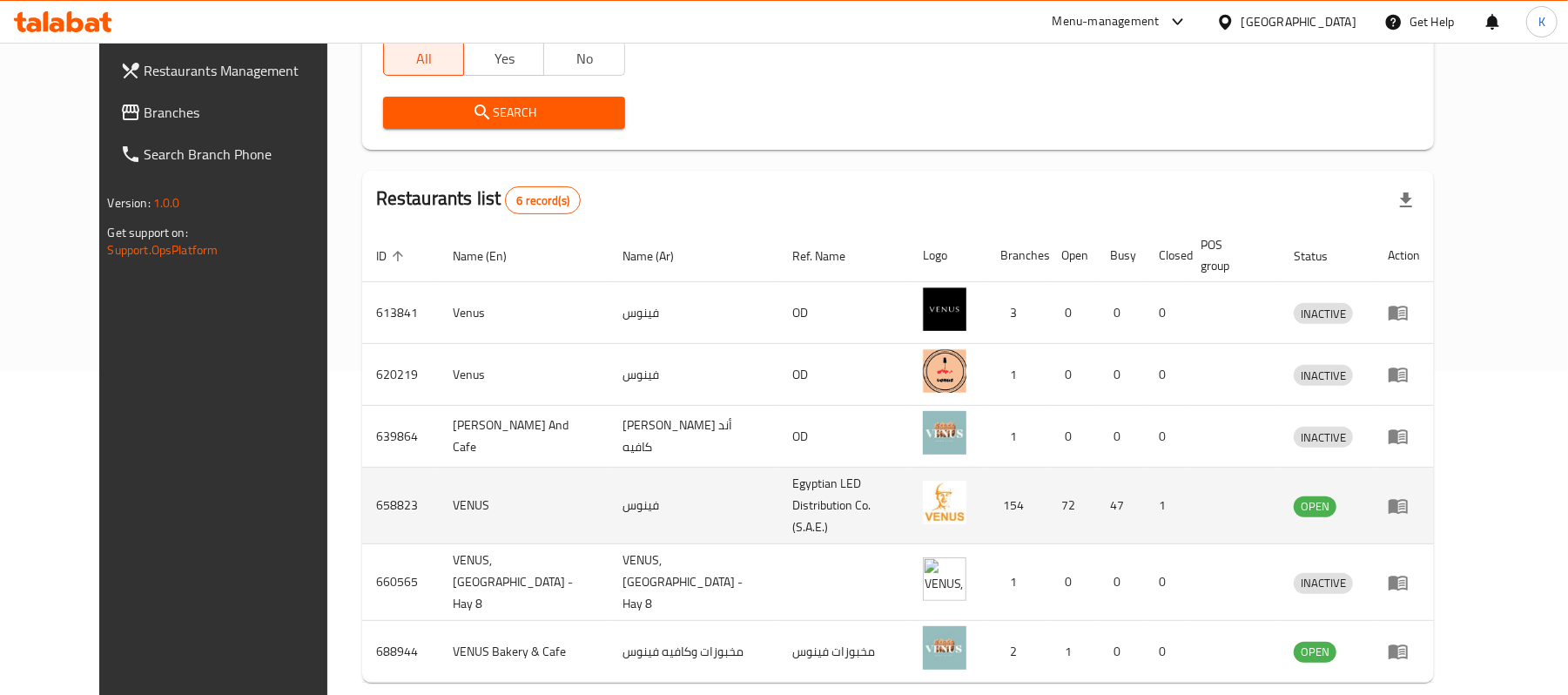
scroll to position [357, 0]
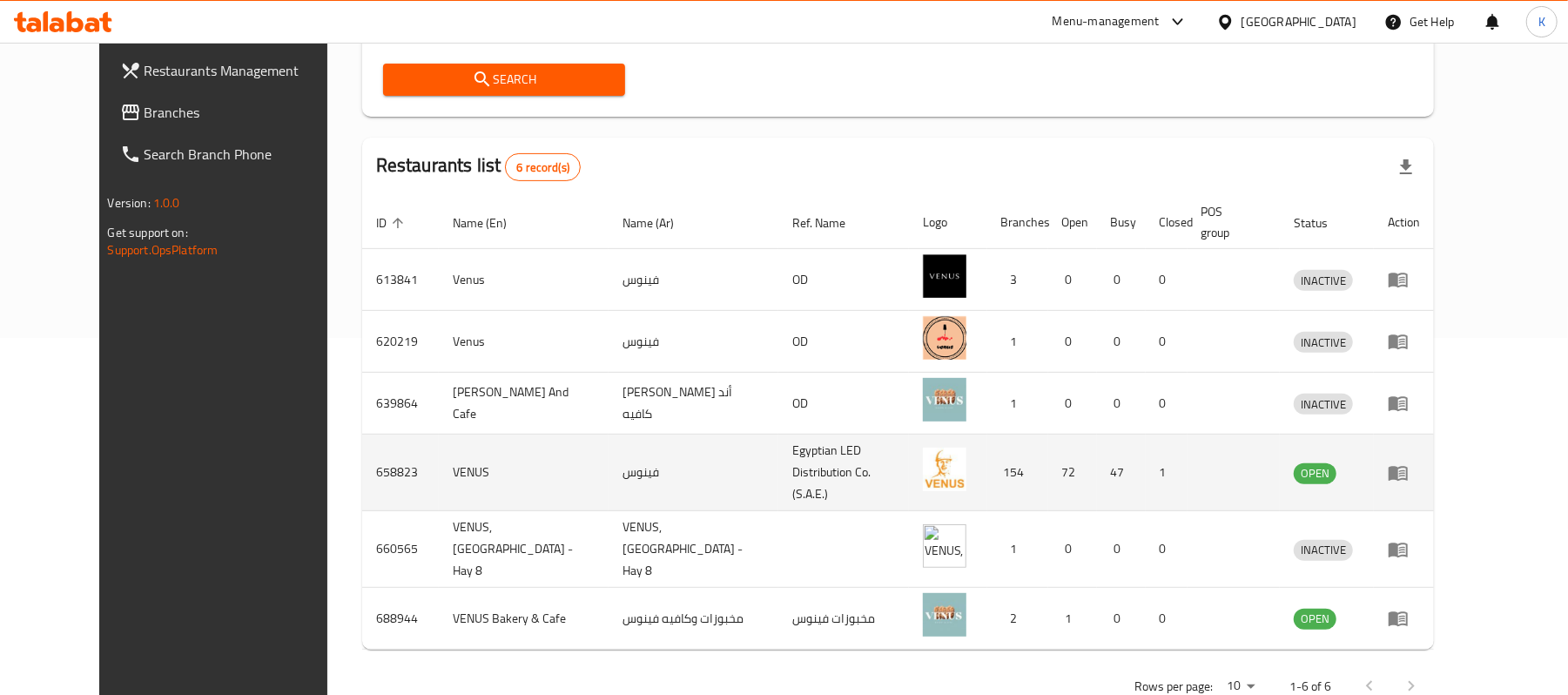
click at [362, 447] on td "658823" at bounding box center [400, 472] width 77 height 77
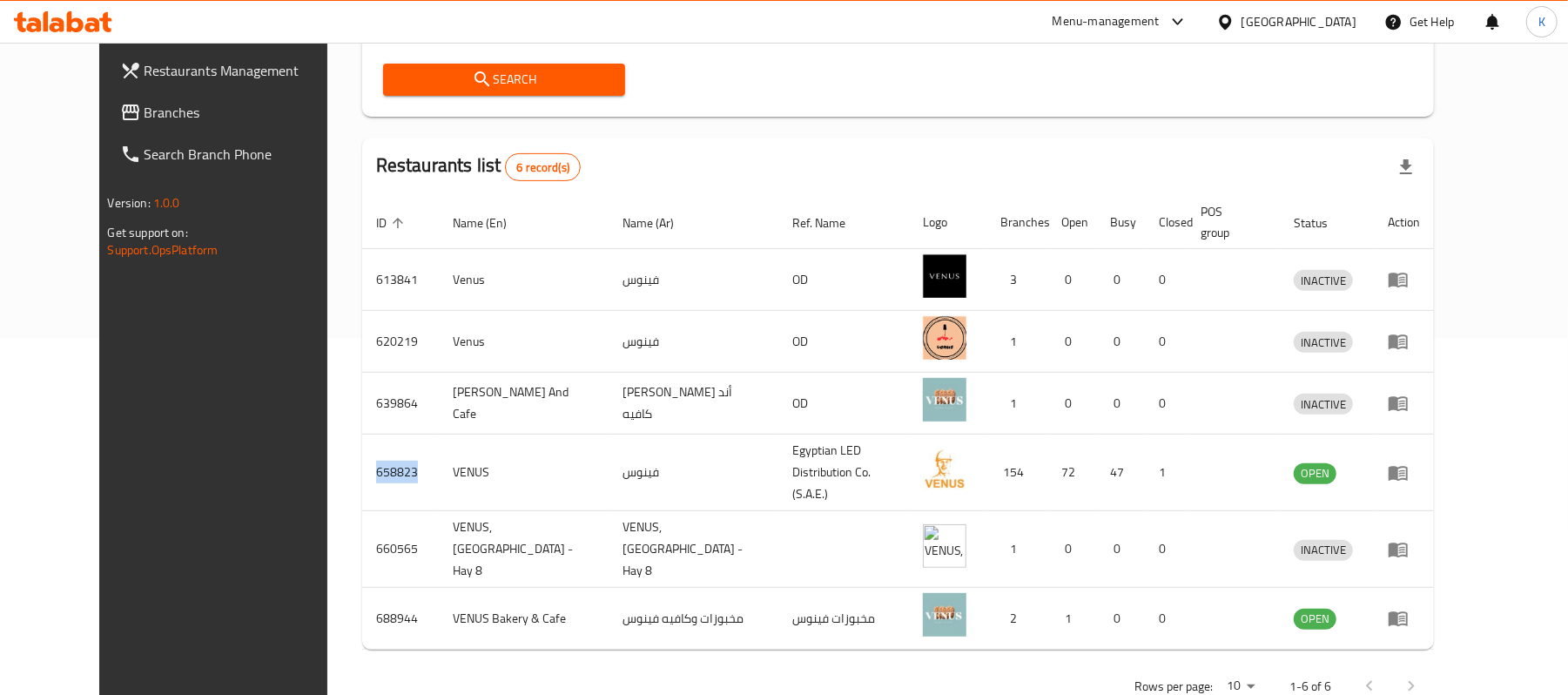
copy td "658823"
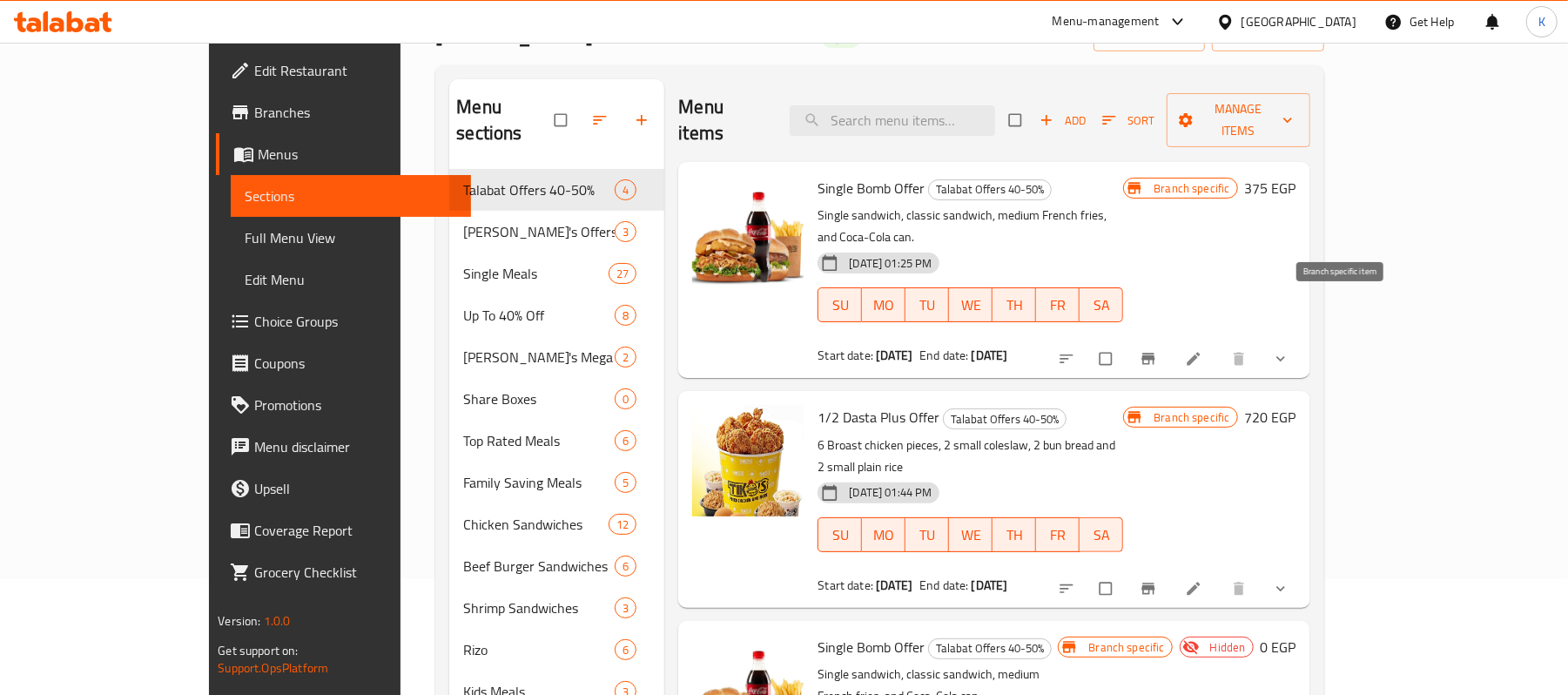
click at [1157, 350] on icon "Branch-specific-item" at bounding box center [1147, 358] width 17 height 17
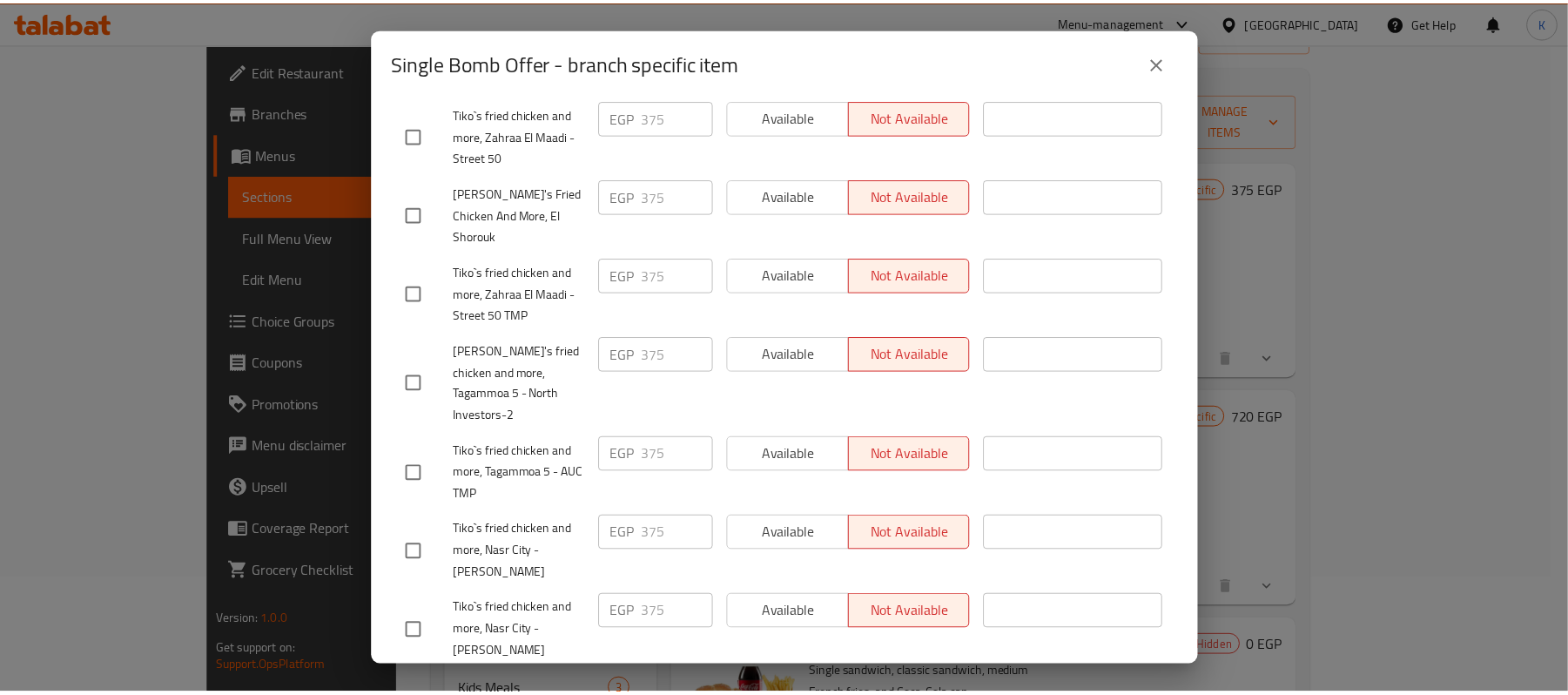
scroll to position [985, 0]
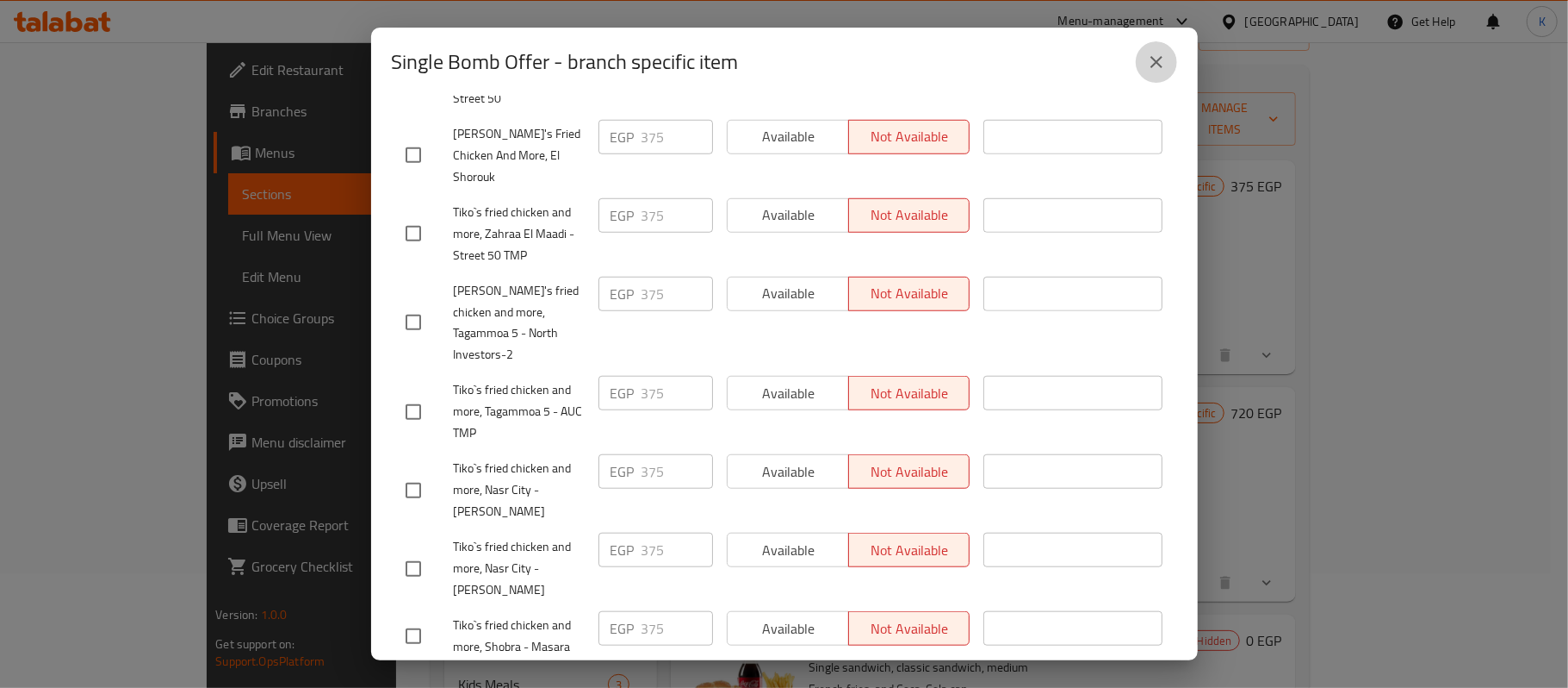
drag, startPoint x: 1153, startPoint y: 70, endPoint x: 1113, endPoint y: 76, distance: 40.4
click at [1153, 70] on icon "close" at bounding box center [1156, 61] width 21 height 21
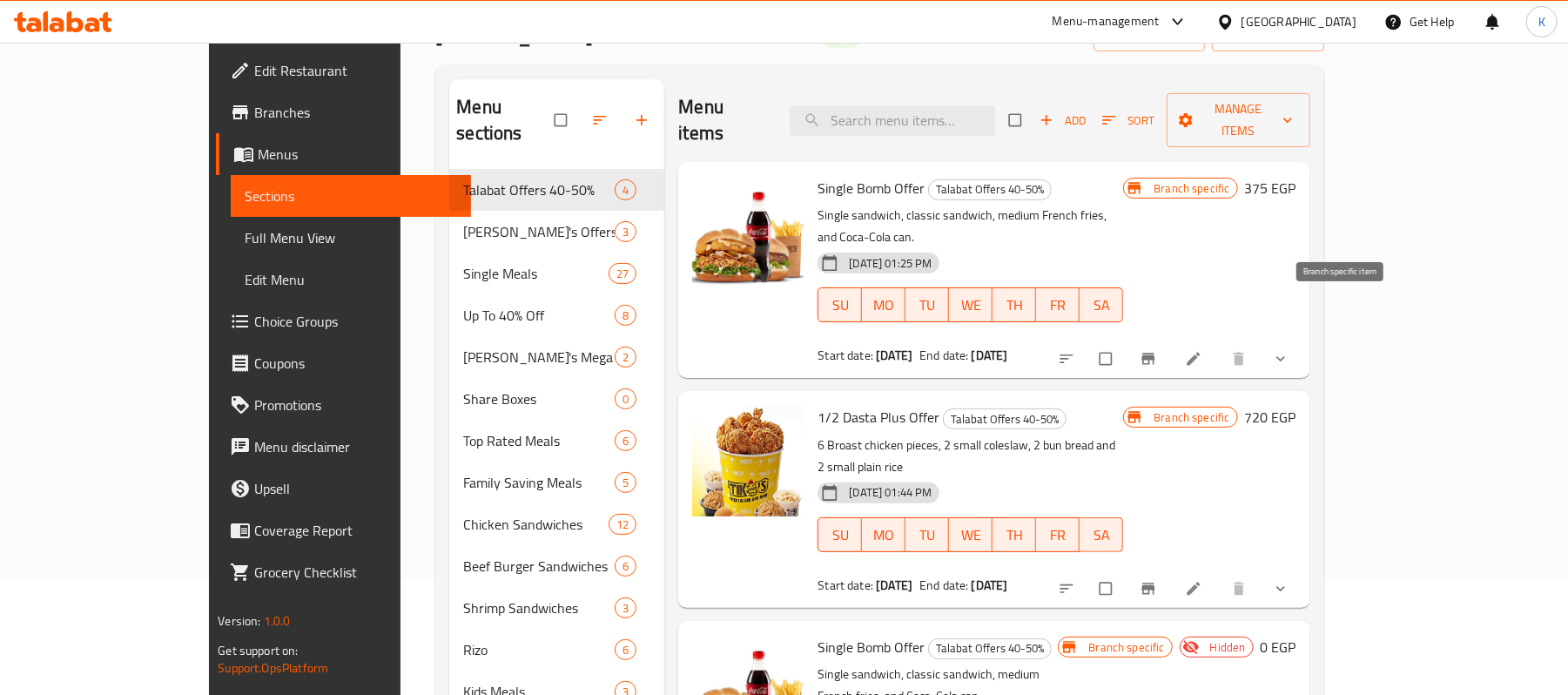
click at [1154, 353] on icon "Branch-specific-item" at bounding box center [1147, 358] width 13 height 11
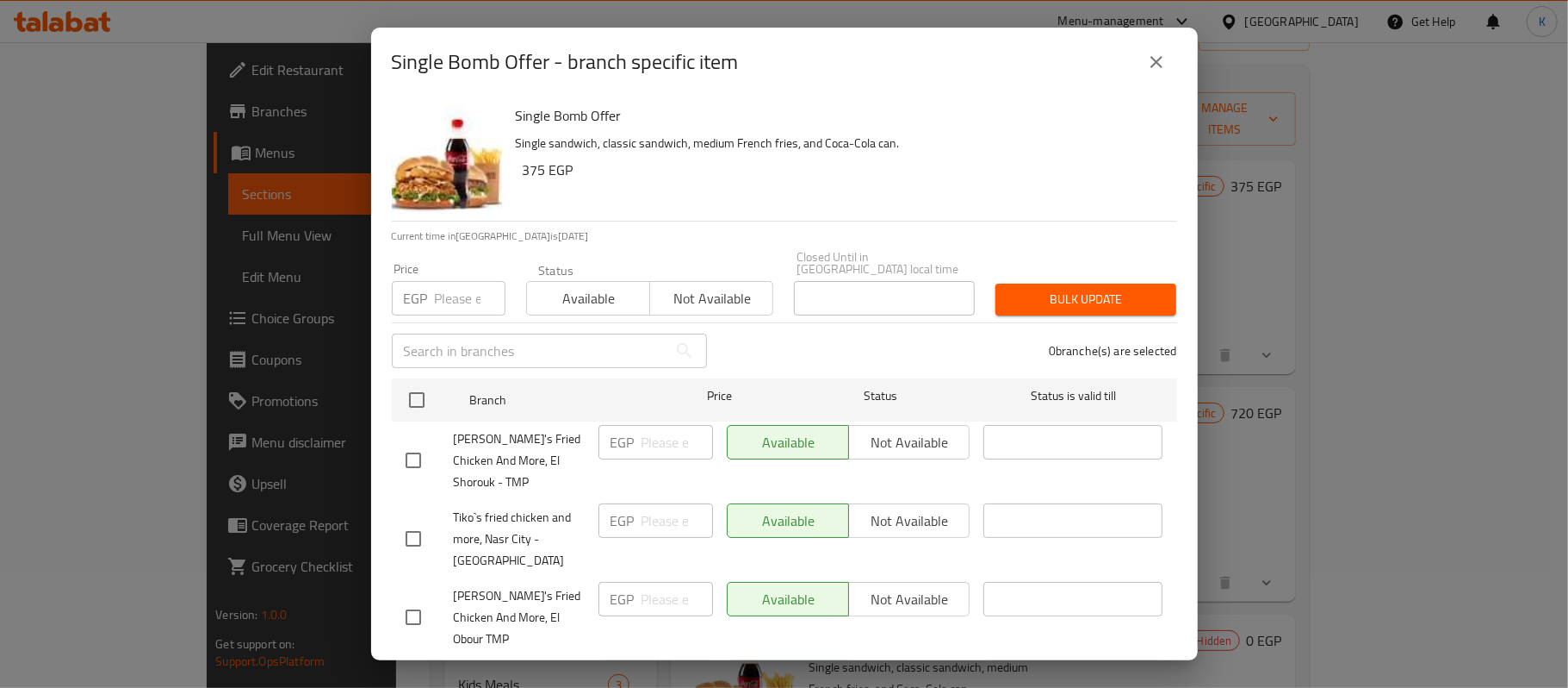
click at [507, 429] on span "[PERSON_NAME]'s Fried Chicken And More, El Shorouk - TMP" at bounding box center [519, 460] width 131 height 64
copy span "[PERSON_NAME]'s Fried Chicken And More, El Shorouk - TMP"
click at [1166, 55] on button "close" at bounding box center [1156, 62] width 42 height 42
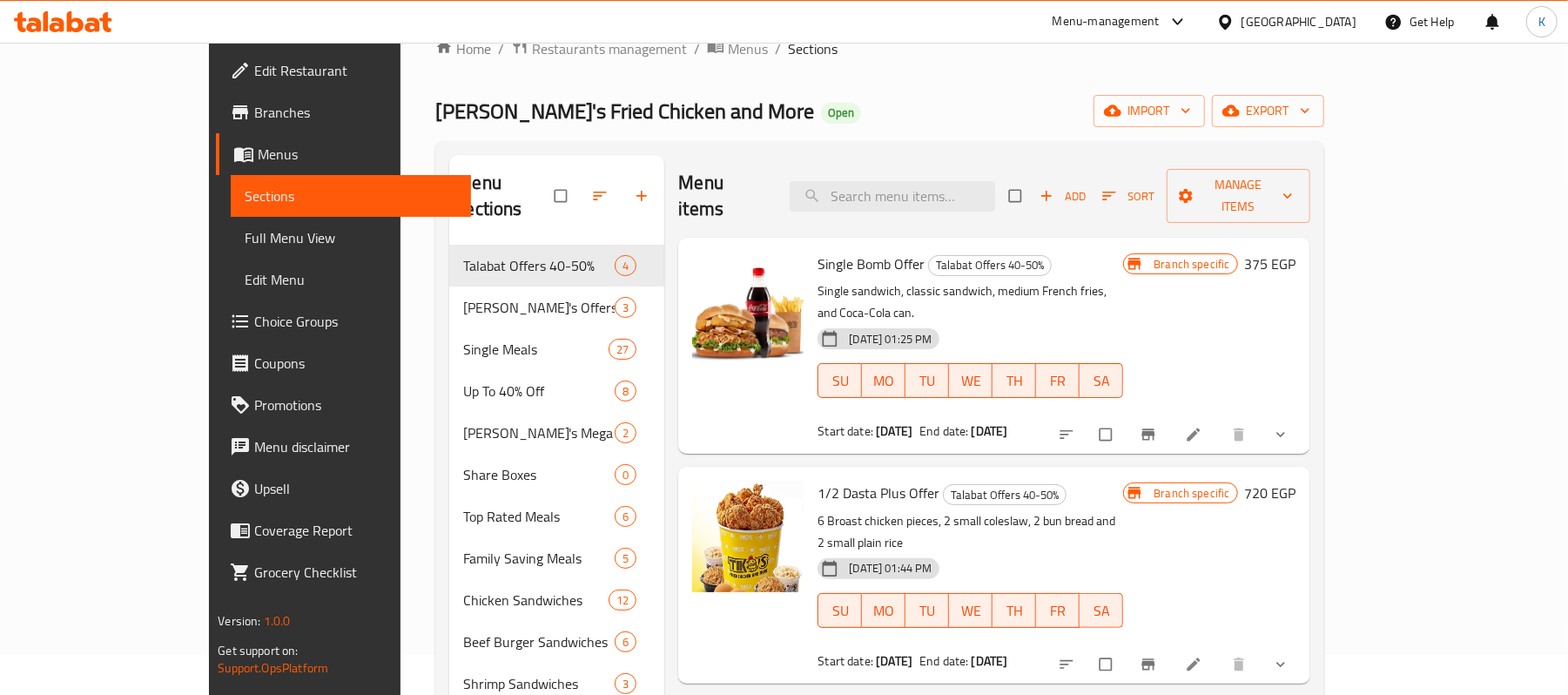
scroll to position [0, 0]
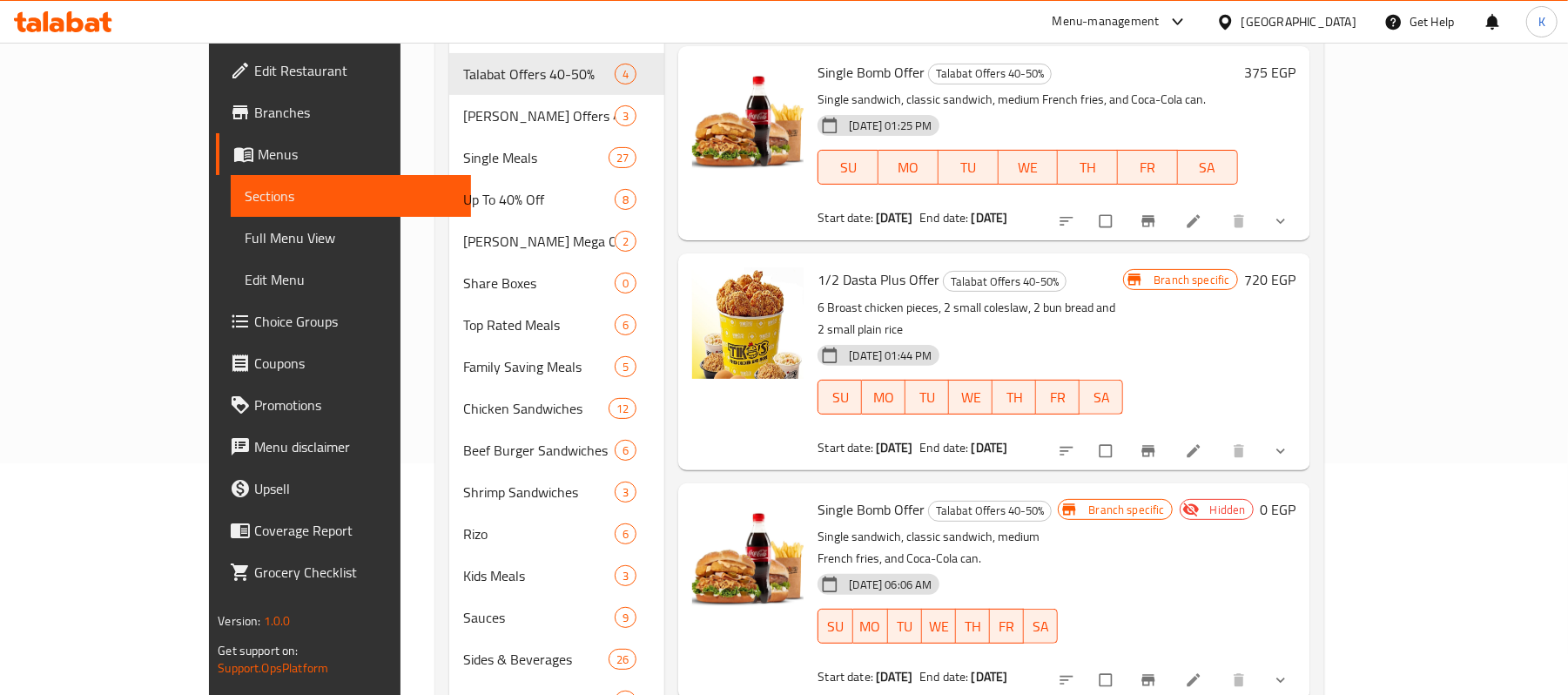
scroll to position [116, 0]
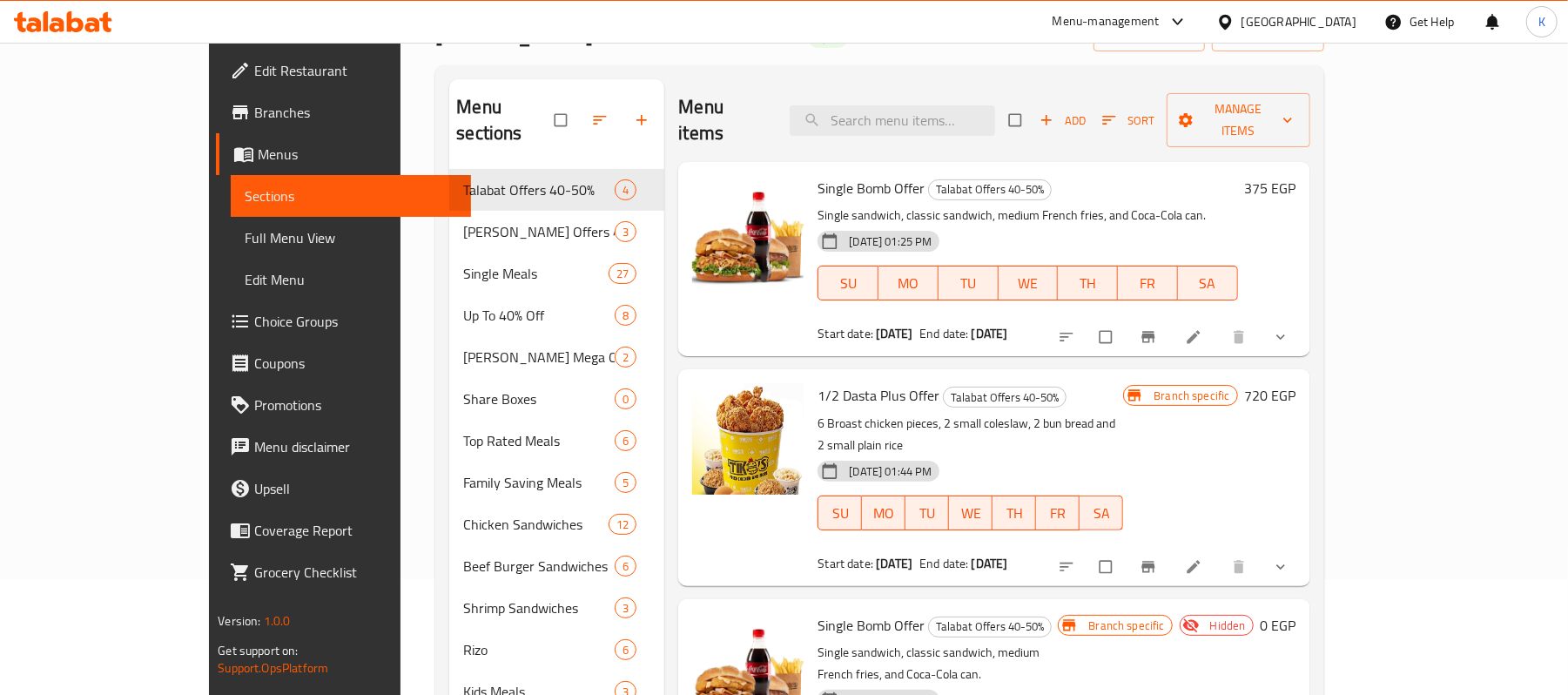
click at [1289, 328] on icon "show more" at bounding box center [1280, 336] width 17 height 17
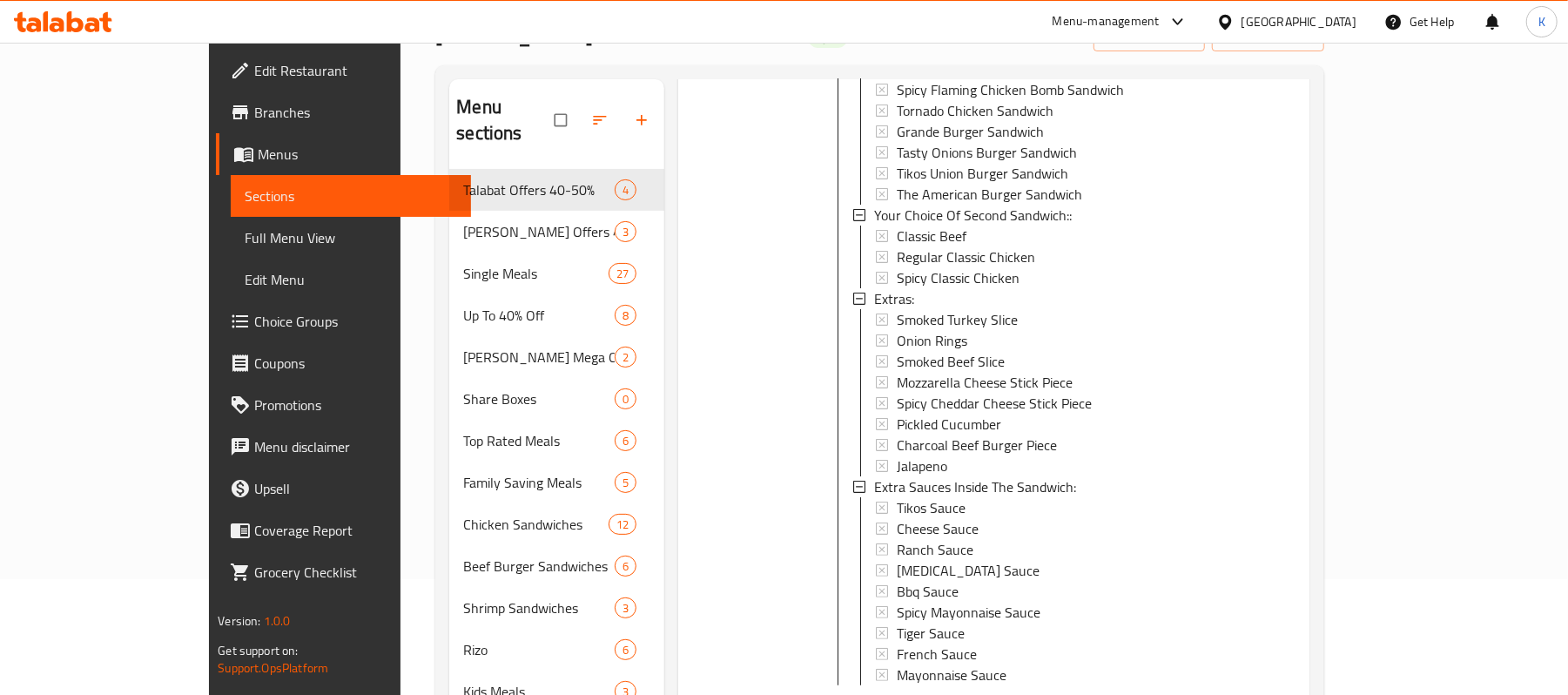
scroll to position [348, 0]
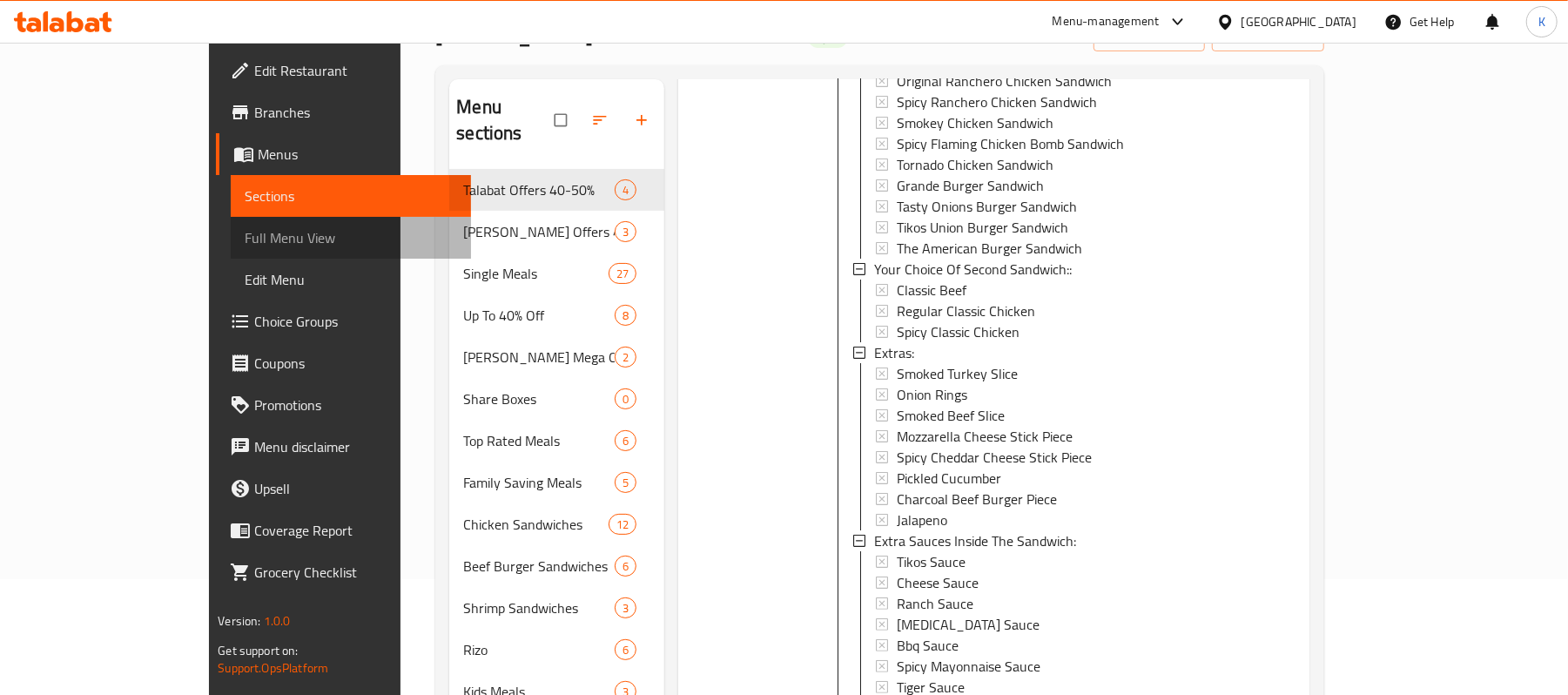
click at [245, 239] on span "Full Menu View" at bounding box center [351, 237] width 212 height 21
